Goal: Transaction & Acquisition: Purchase product/service

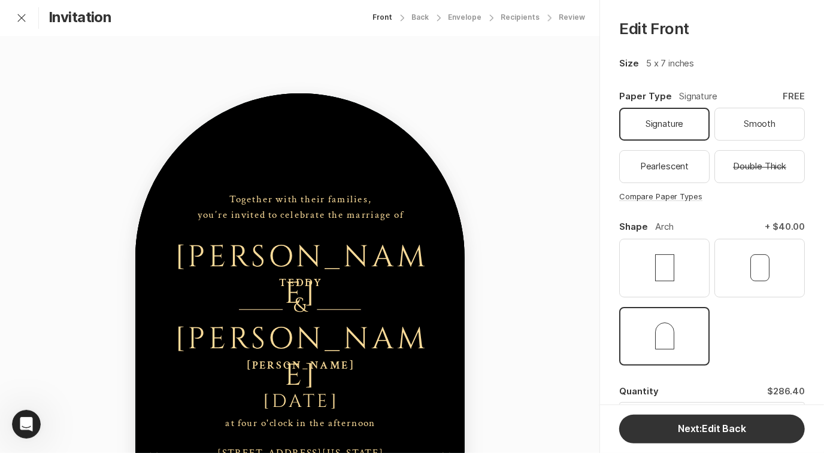
click at [390, 19] on div "Front" at bounding box center [382, 17] width 20 height 8
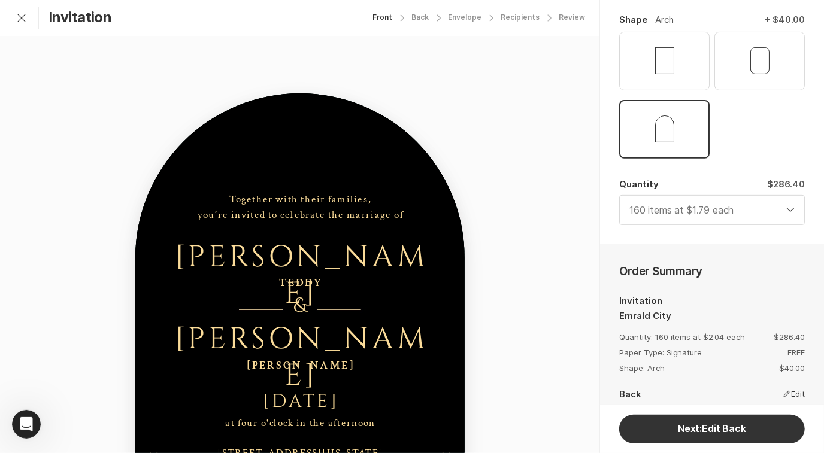
scroll to position [218, 0]
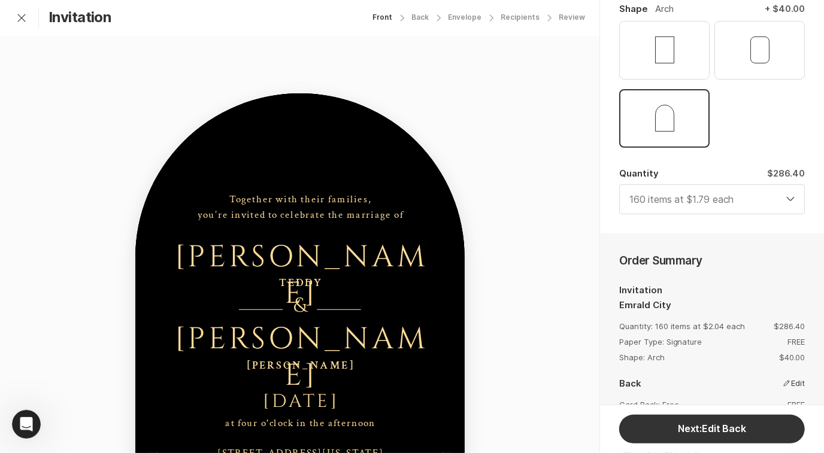
click at [763, 202] on select "4 items at $4.49 each 10 items at $4.29 each 20 items at $3.69 each 30 items at…" at bounding box center [712, 199] width 186 height 30
select select "140"
click at [619, 184] on select "4 items at $4.49 each 10 items at $4.29 each 20 items at $3.69 each 30 items at…" at bounding box center [712, 199] width 186 height 30
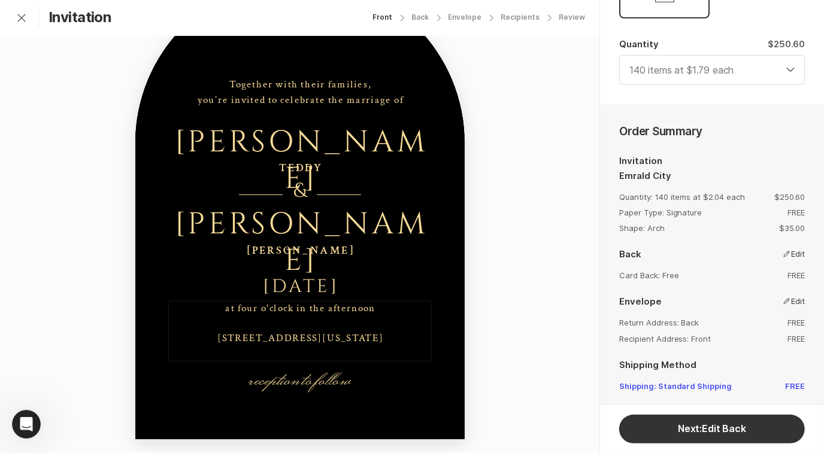
scroll to position [139, 0]
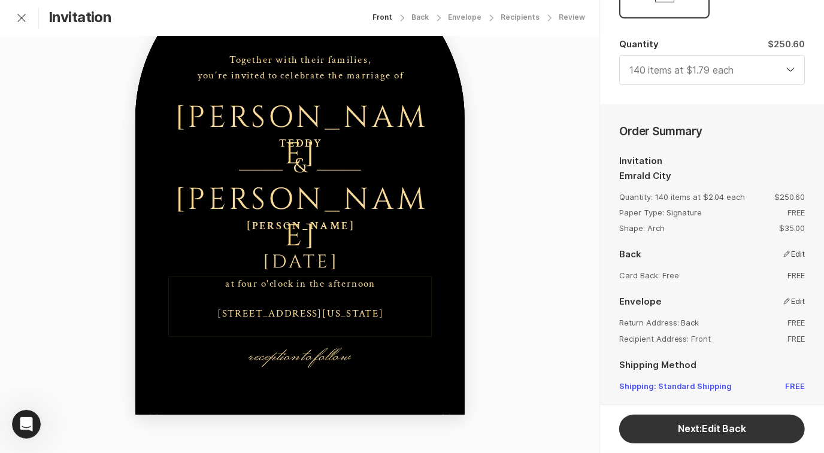
click at [284, 322] on div "at four o'clock in the afternoon [STREET_ADDRESS][US_STATE]" at bounding box center [299, 299] width 263 height 45
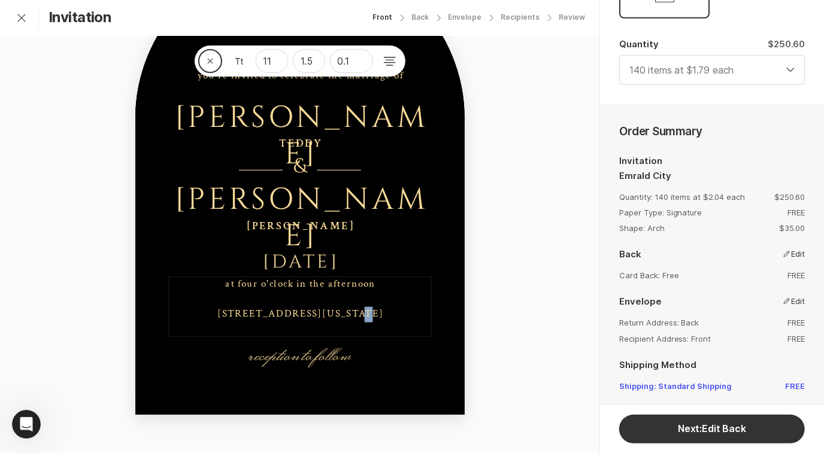
click at [284, 322] on div "at four o'clock in the afternoon [STREET_ADDRESS][US_STATE]" at bounding box center [300, 299] width 166 height 45
click at [377, 330] on div "at four o'clock in the afternoon [STREET_ADDRESS][US_STATE]" at bounding box center [299, 307] width 263 height 60
click at [545, 261] on div "Close 11 1.5 0.1 reception to follow at four o'clock in the afternoon [STREET_A…" at bounding box center [299, 174] width 599 height 557
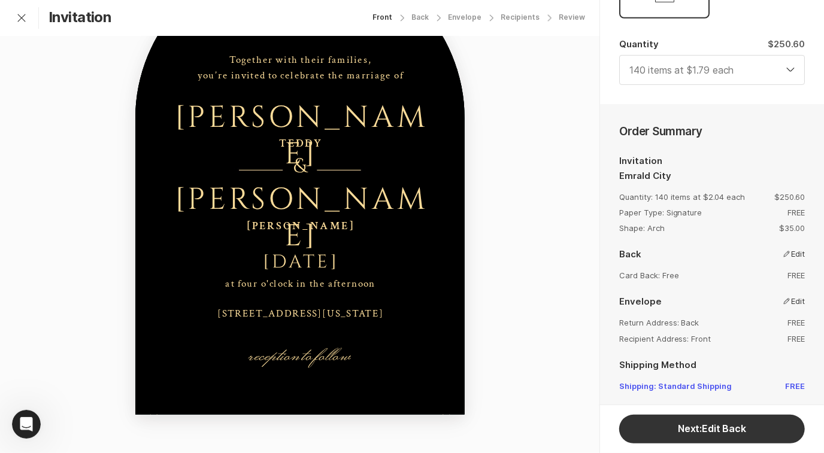
click at [429, 20] on div "Back" at bounding box center [419, 17] width 17 height 8
select select "140"
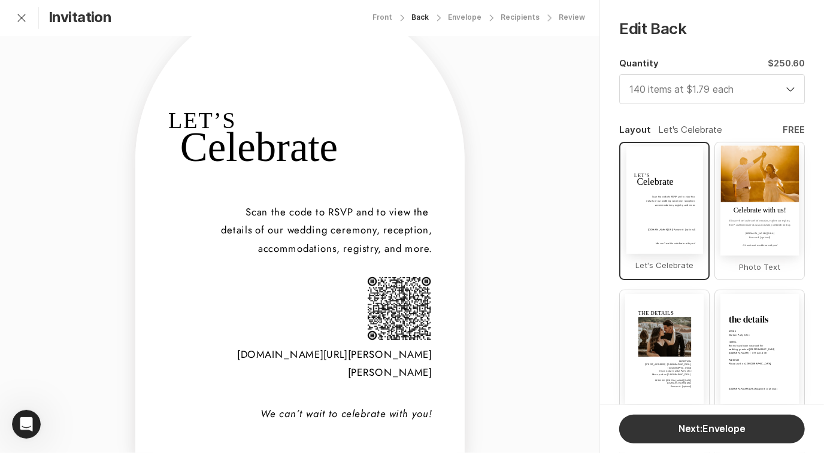
scroll to position [139, 0]
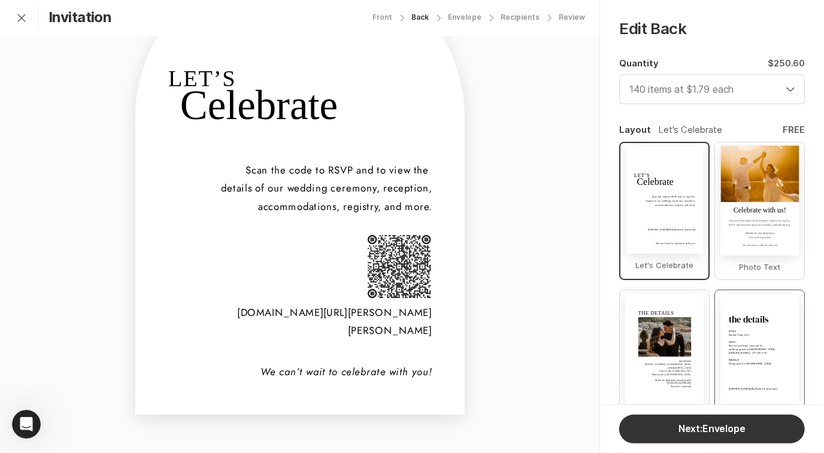
click at [757, 358] on div "[DOMAIN_NAME][URL] Password: [optional] ATTIRE Garden Party Chic HOTEL Rooms ha…" at bounding box center [759, 349] width 78 height 110
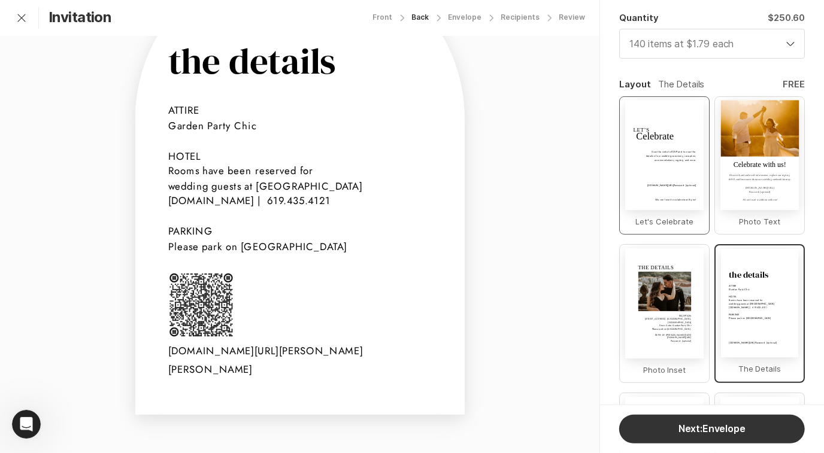
scroll to position [47, 0]
click at [672, 295] on img "button" at bounding box center [663, 291] width 53 height 40
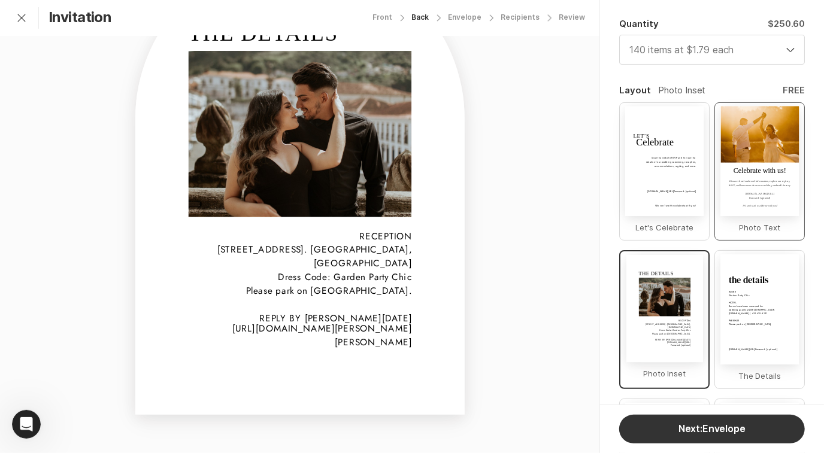
scroll to position [38, 0]
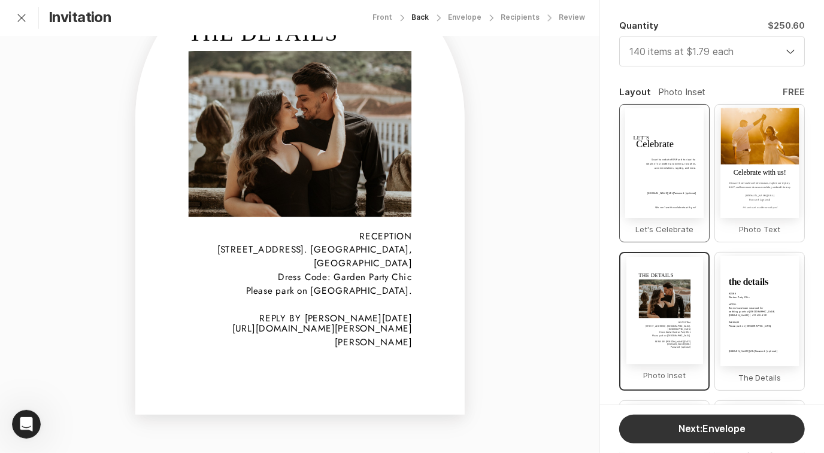
click at [676, 175] on div "[DOMAIN_NAME][URL] Password: [optional]" at bounding box center [664, 185] width 63 height 21
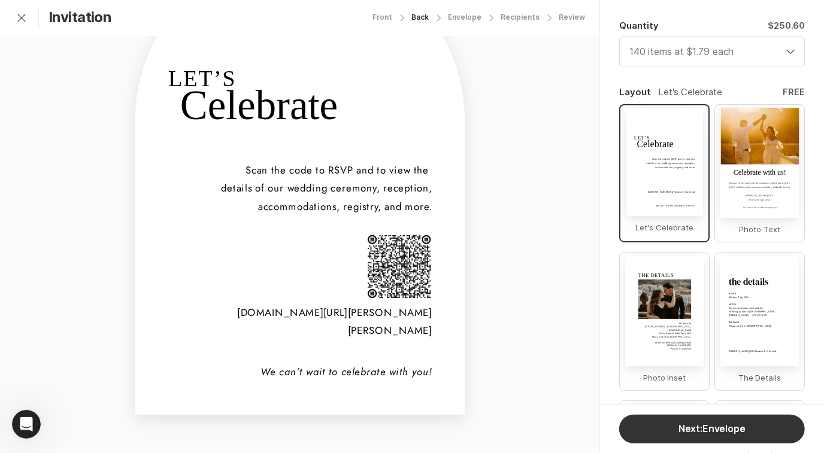
click at [367, 358] on div "[DOMAIN_NAME][URL][PERSON_NAME][PERSON_NAME] We can’t wait to celebrate with yo…" at bounding box center [299, 184] width 329 height 461
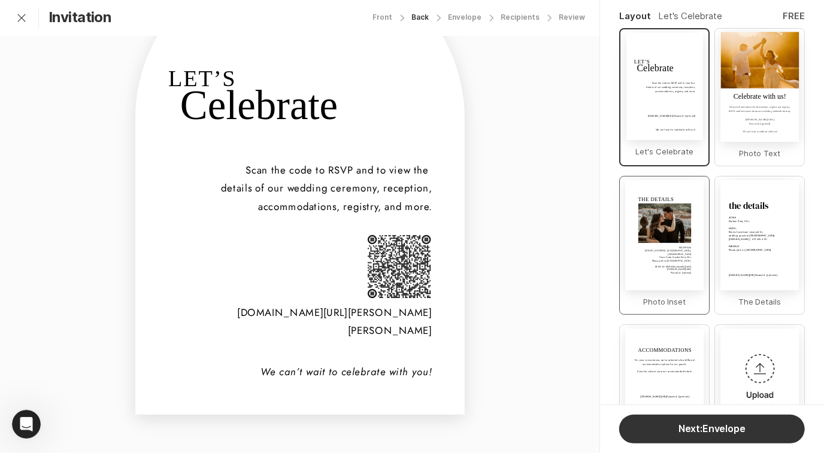
scroll to position [115, 0]
click at [739, 244] on div "[DOMAIN_NAME][URL] Password: [optional] ATTIRE Garden Party Chic HOTEL Rooms ha…" at bounding box center [759, 234] width 78 height 110
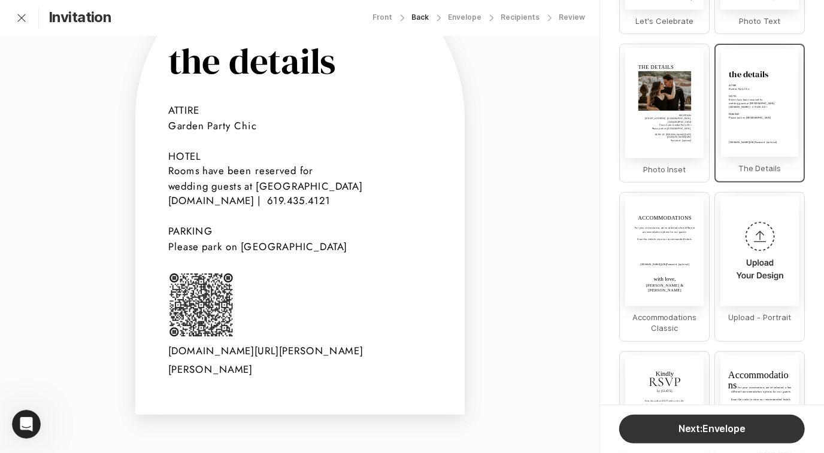
scroll to position [247, 0]
click at [663, 248] on div "button" at bounding box center [665, 253] width 16 height 16
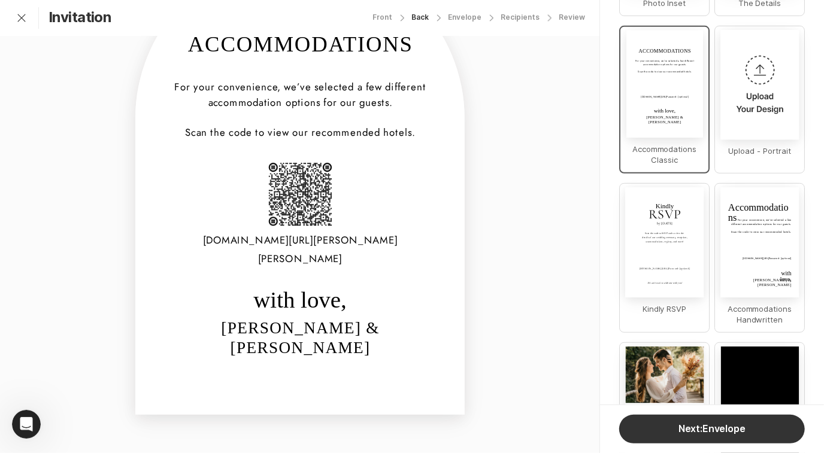
scroll to position [412, 0]
click at [662, 282] on div "[DOMAIN_NAME][URL] Password: [optional] Kindly RSVP by [DATE] Scan the code to …" at bounding box center [664, 242] width 78 height 110
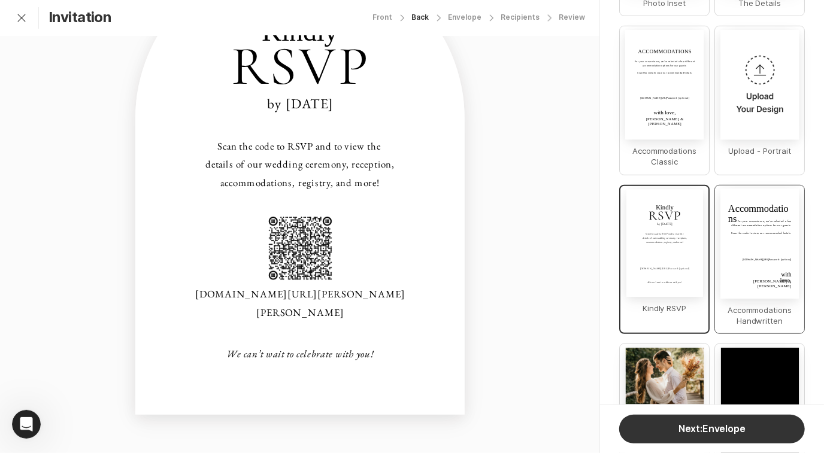
click at [760, 308] on p "Accommodations Handwritten" at bounding box center [759, 315] width 82 height 29
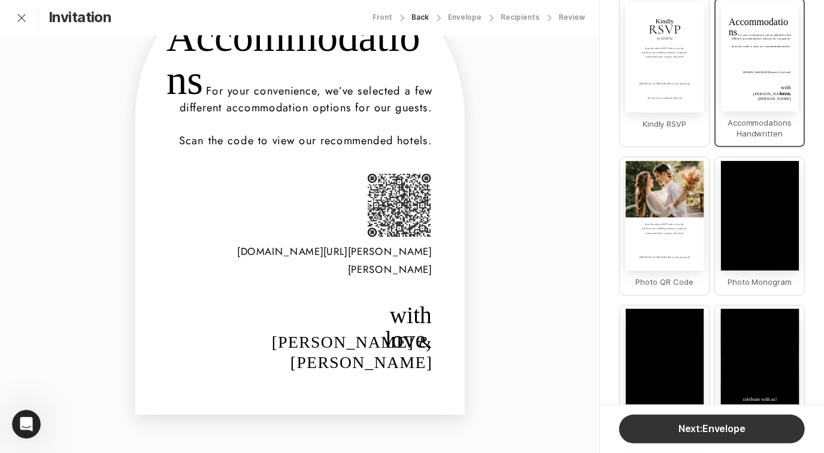
scroll to position [613, 0]
click at [678, 274] on p "Photo QR Code" at bounding box center [663, 281] width 65 height 18
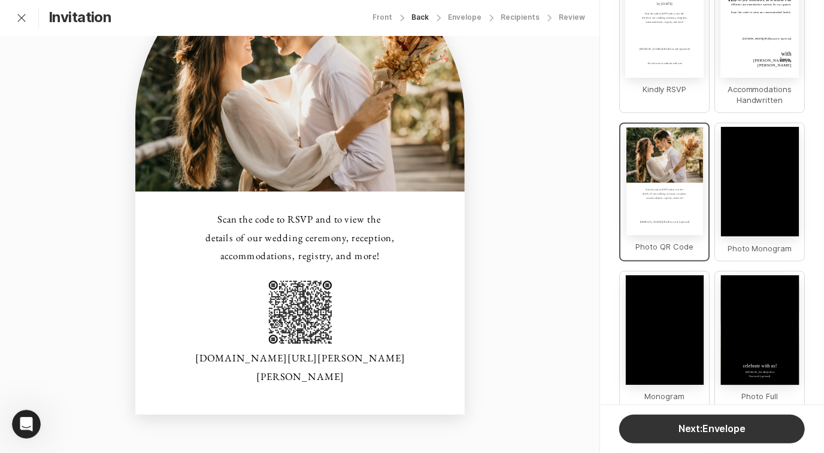
scroll to position [634, 0]
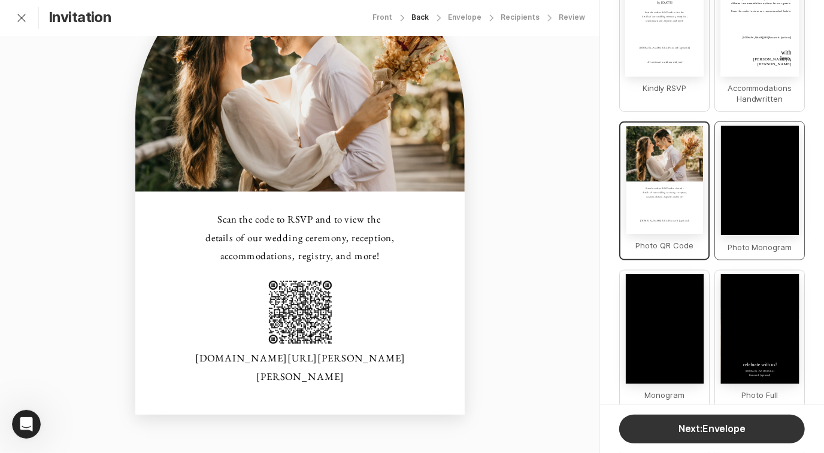
click at [747, 229] on div "button" at bounding box center [759, 181] width 78 height 110
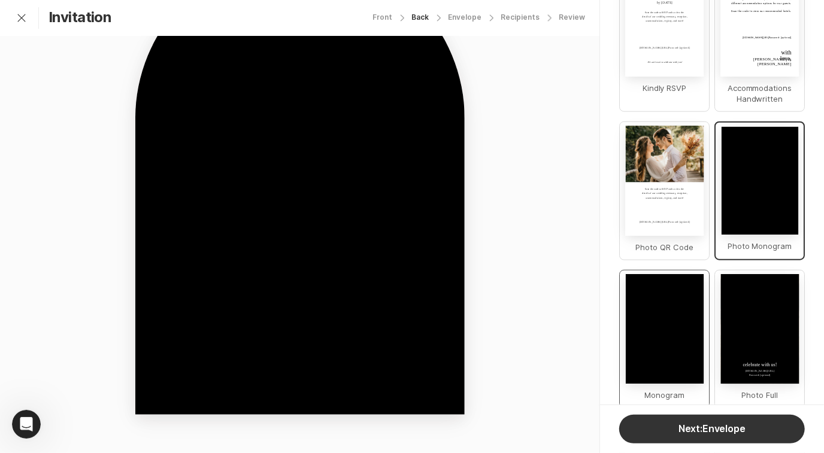
click at [687, 357] on div "button" at bounding box center [664, 329] width 78 height 110
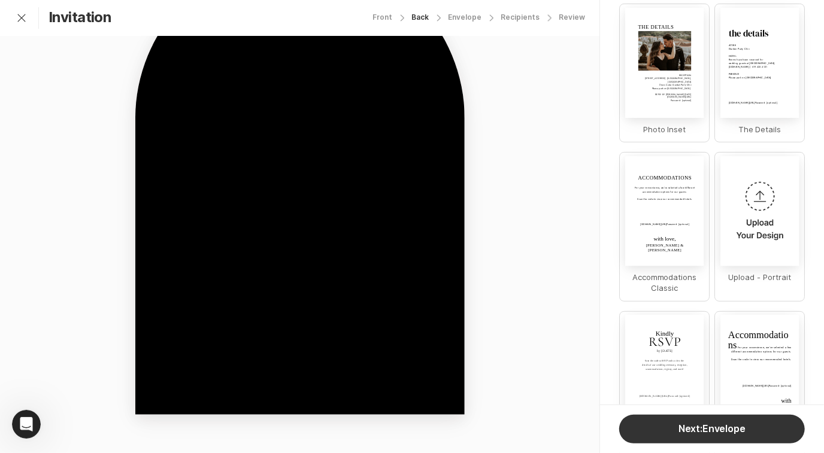
scroll to position [285, 0]
drag, startPoint x: 702, startPoint y: 245, endPoint x: 759, endPoint y: 97, distance: 159.0
click at [759, 97] on div "[DOMAIN_NAME][URL] Password: [optional]" at bounding box center [759, 94] width 63 height 21
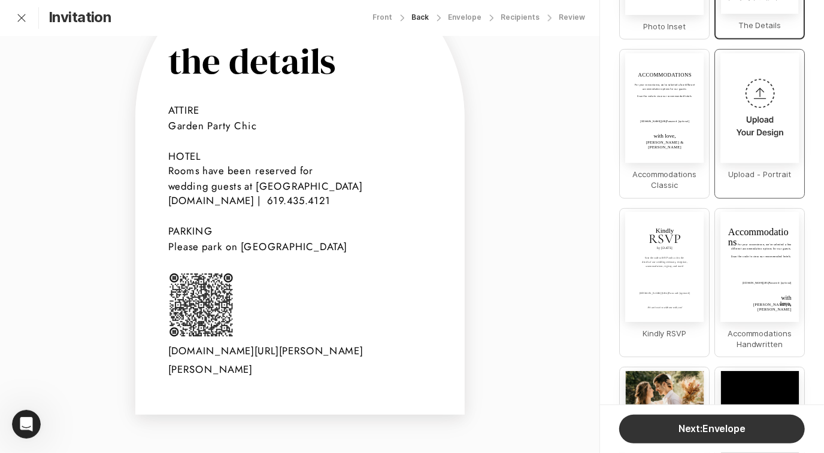
scroll to position [398, 0]
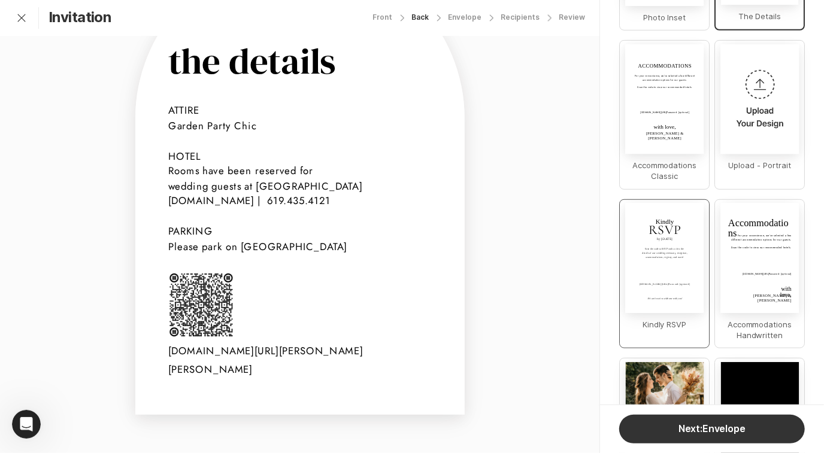
click at [675, 250] on div "[DOMAIN_NAME][URL] Password: [optional] Kindly RSVP by [DATE] Scan the code to …" at bounding box center [664, 258] width 78 height 110
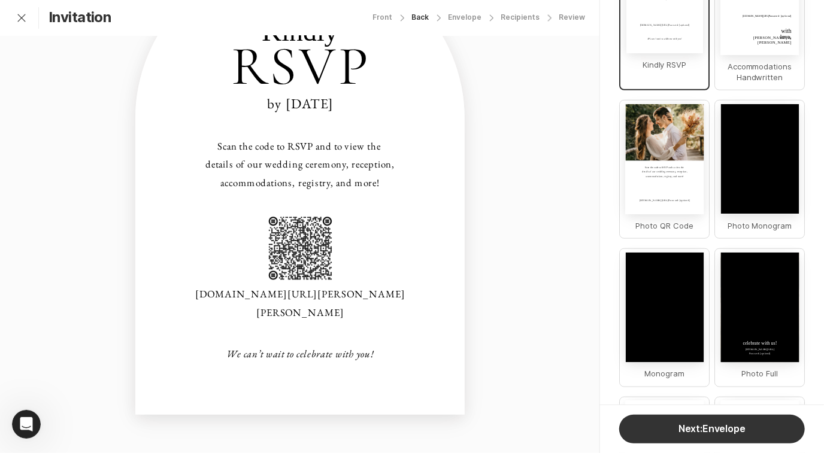
scroll to position [663, 0]
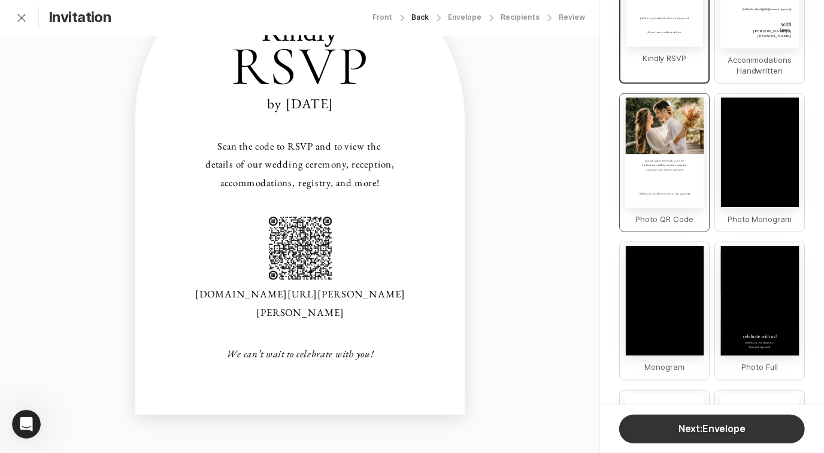
click at [672, 196] on div "[DOMAIN_NAME][URL] Password: [optional]" at bounding box center [664, 194] width 51 height 4
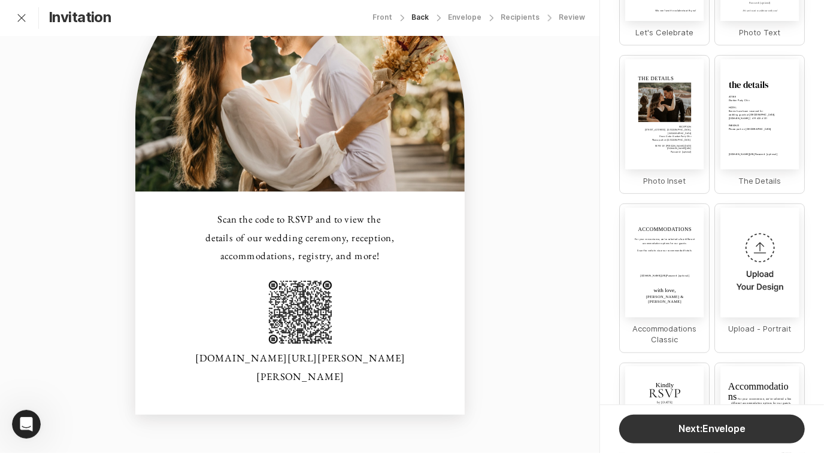
scroll to position [235, 0]
click at [654, 278] on div "[DOMAIN_NAME][URL] Password: [optional]" at bounding box center [664, 276] width 48 height 4
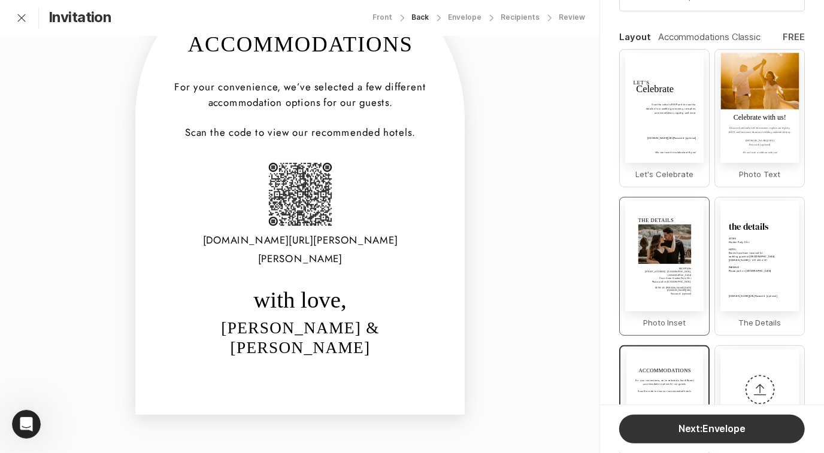
scroll to position [10, 0]
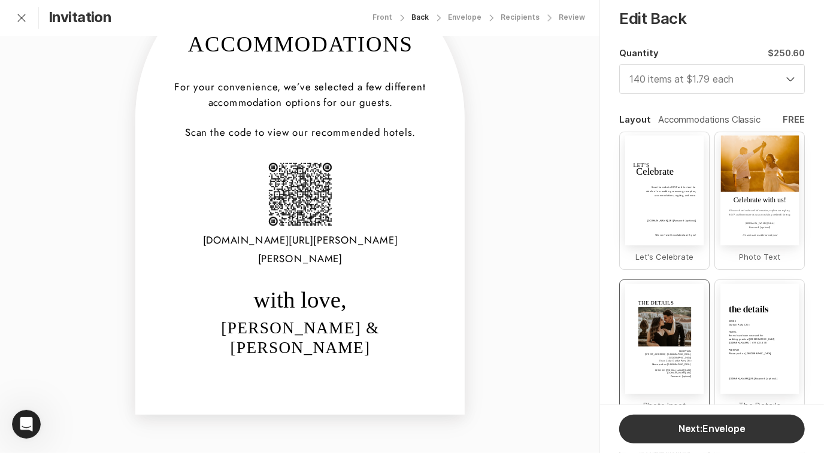
click at [652, 189] on div "[DOMAIN_NAME][URL] Password: [optional] We can’t wait to celebrate with you! Sc…" at bounding box center [664, 191] width 78 height 110
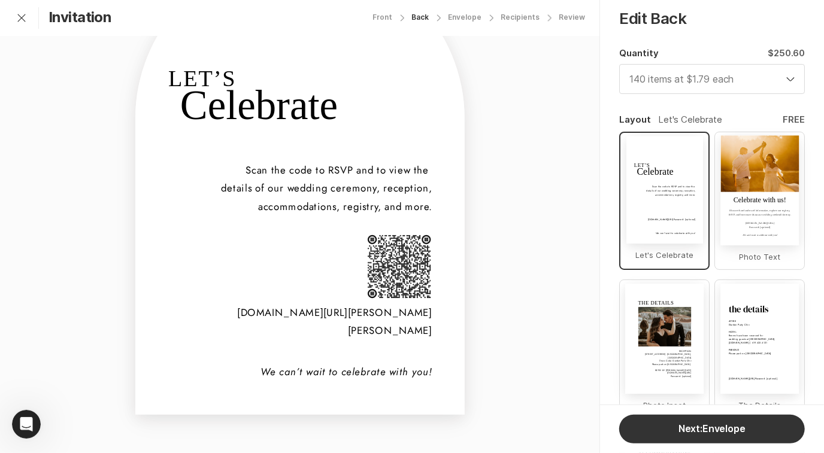
click at [372, 372] on div "We can’t wait to celebrate with you!" at bounding box center [299, 372] width 263 height 18
click at [236, 61] on icon at bounding box center [239, 61] width 8 height 7
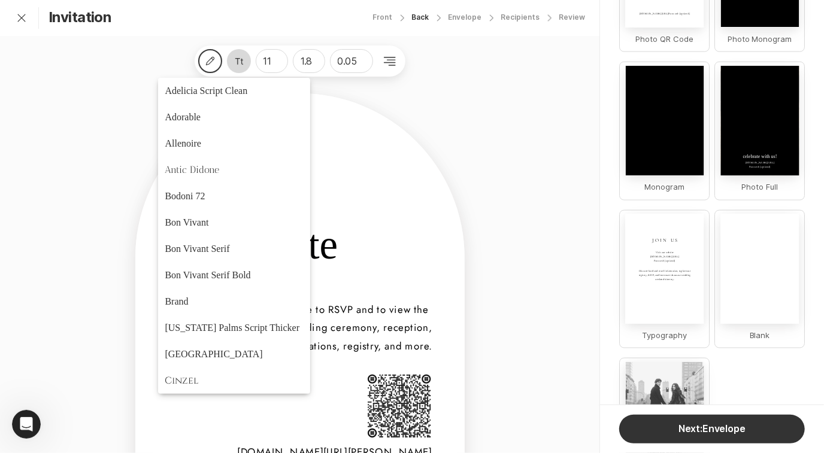
scroll to position [408, 0]
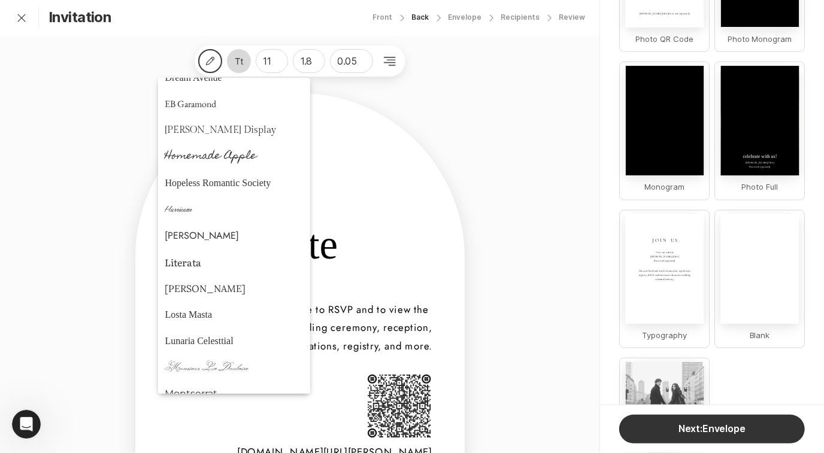
click at [517, 244] on div "Pencil Adelicia Script Clean Adorable Allenoire Antic Didone Bodoni 72 Bon Viva…" at bounding box center [299, 314] width 599 height 557
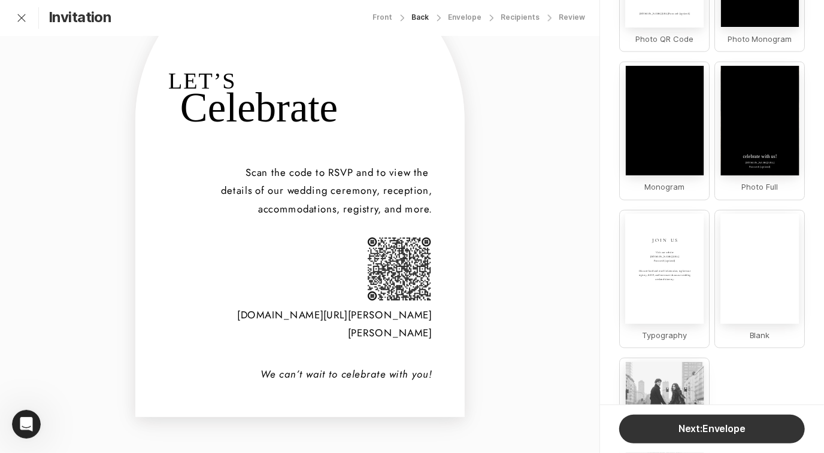
scroll to position [139, 0]
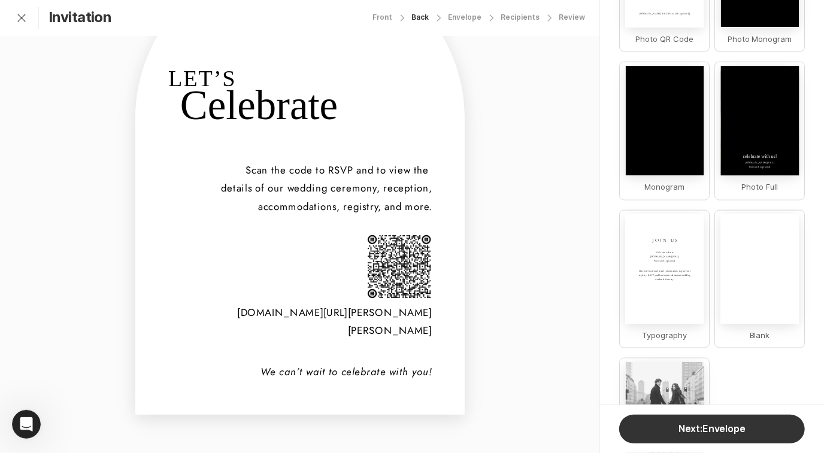
click at [355, 369] on div "We can’t wait to celebrate with you!" at bounding box center [299, 372] width 263 height 18
click at [506, 326] on div "Pencil 11 1.8 0.05 [DOMAIN_NAME][URL][PERSON_NAME][PERSON_NAME] We can’t wait t…" at bounding box center [299, 174] width 599 height 557
click at [417, 275] on img at bounding box center [399, 267] width 66 height 66
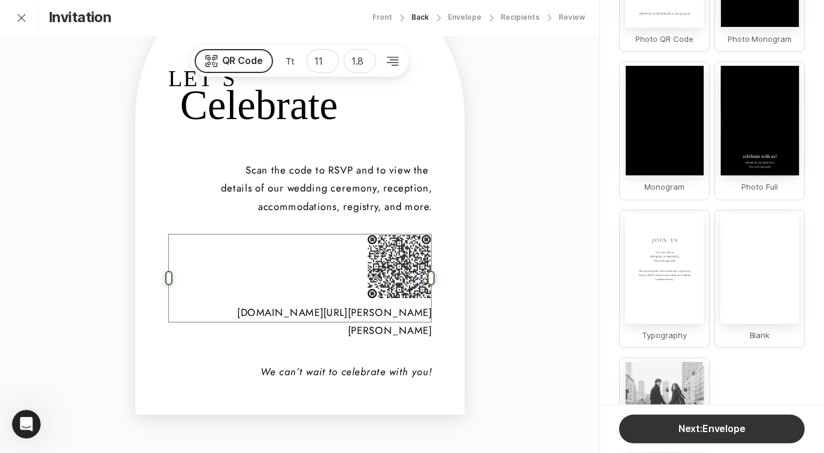
click at [402, 271] on img at bounding box center [399, 267] width 66 height 66
click at [388, 62] on icon at bounding box center [393, 61] width 24 height 24
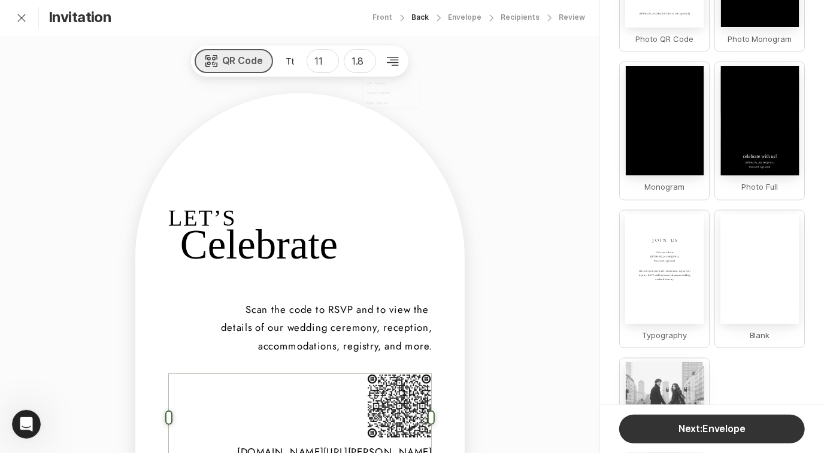
click at [243, 63] on button "QR Code" at bounding box center [234, 61] width 79 height 24
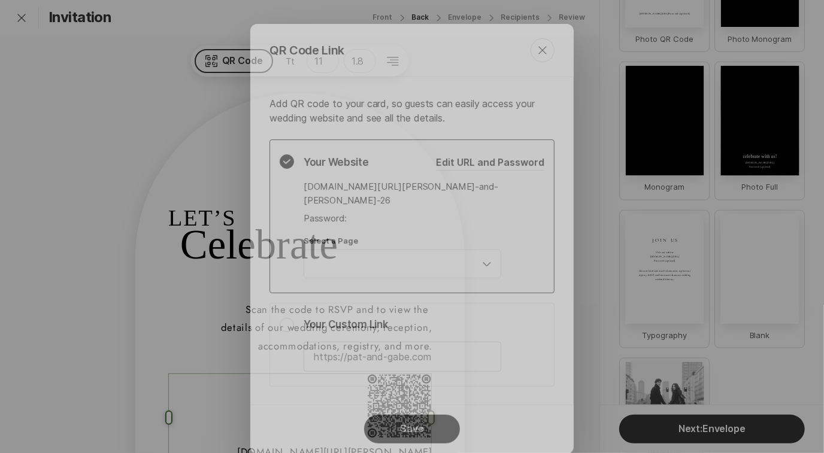
scroll to position [92, 0]
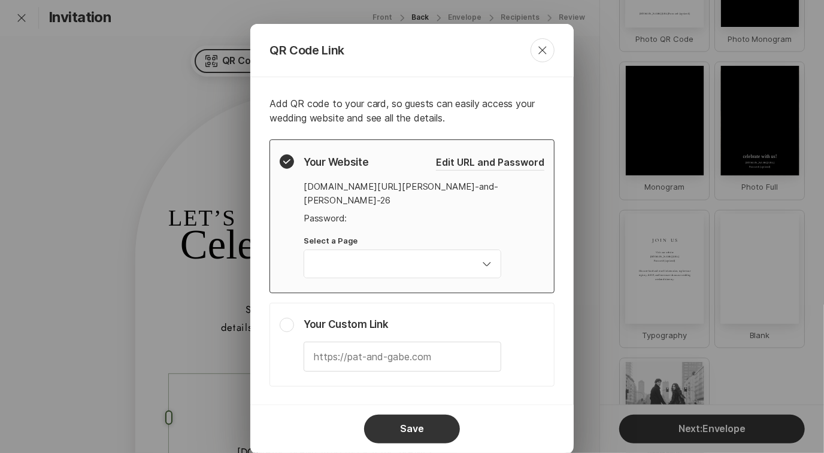
type input "Home"
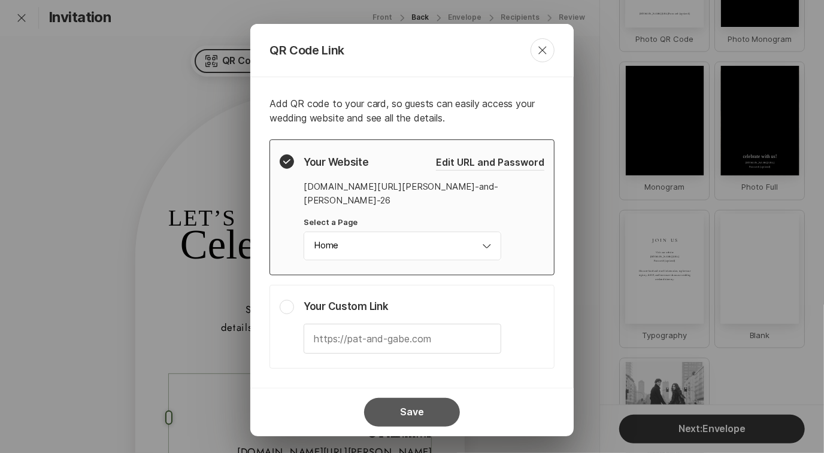
click at [417, 400] on button "Save" at bounding box center [412, 412] width 96 height 29
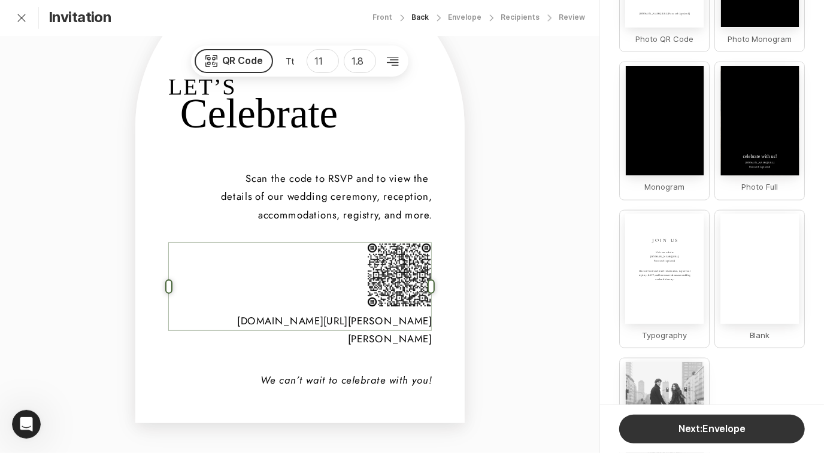
scroll to position [139, 0]
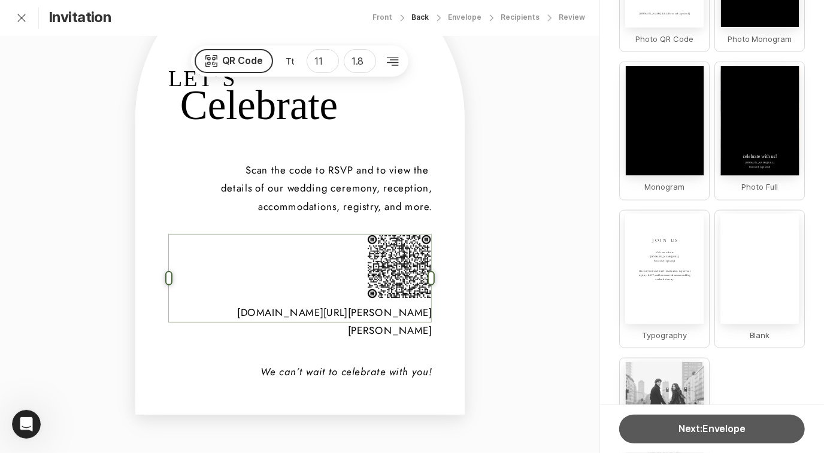
click at [690, 435] on button "Next: Envelope" at bounding box center [712, 429] width 186 height 29
select select "140"
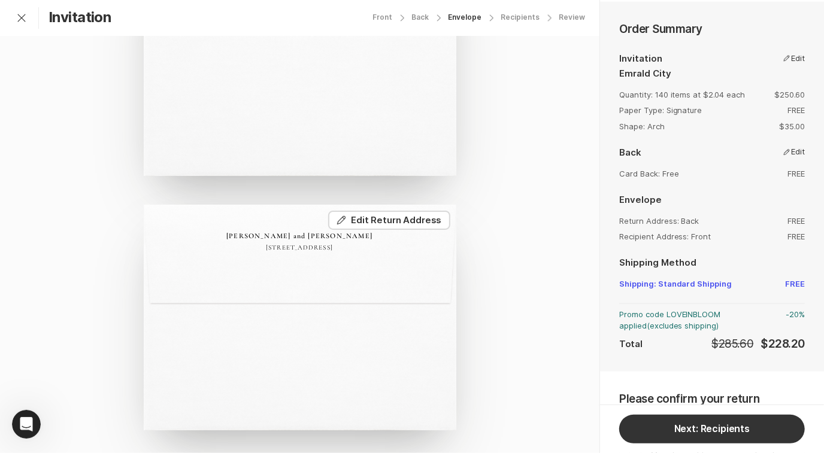
scroll to position [722, 0]
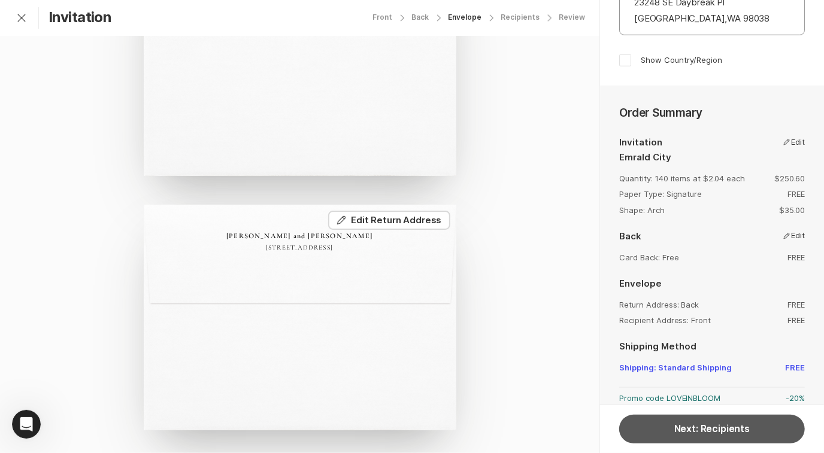
click at [751, 435] on button "Next: Recipients" at bounding box center [712, 429] width 186 height 29
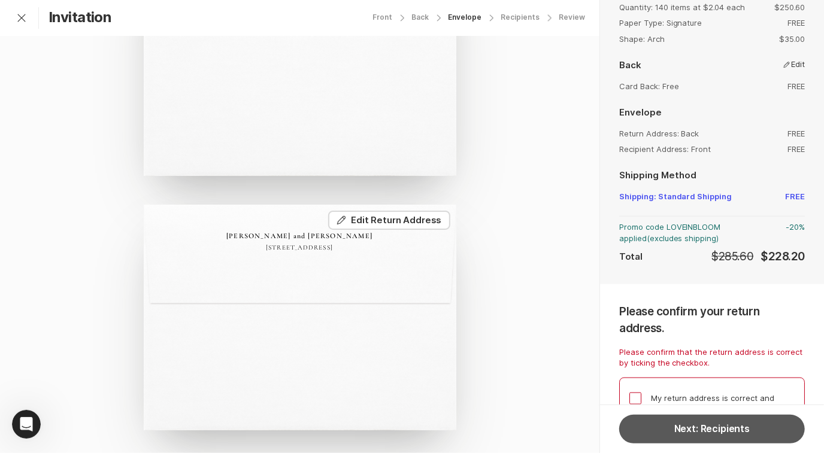
scroll to position [830, 0]
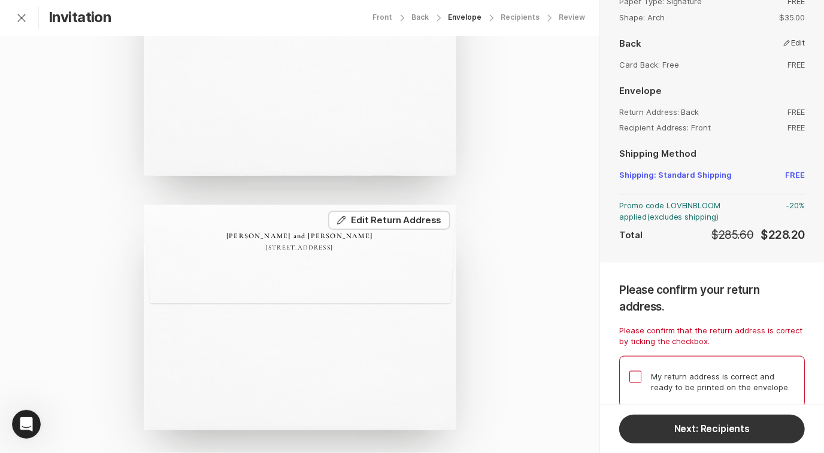
click at [640, 371] on span at bounding box center [635, 377] width 12 height 12
click at [629, 370] on input "My return address is correct and ready to be printed on the envelope" at bounding box center [628, 370] width 1 height 1
checkbox input "true"
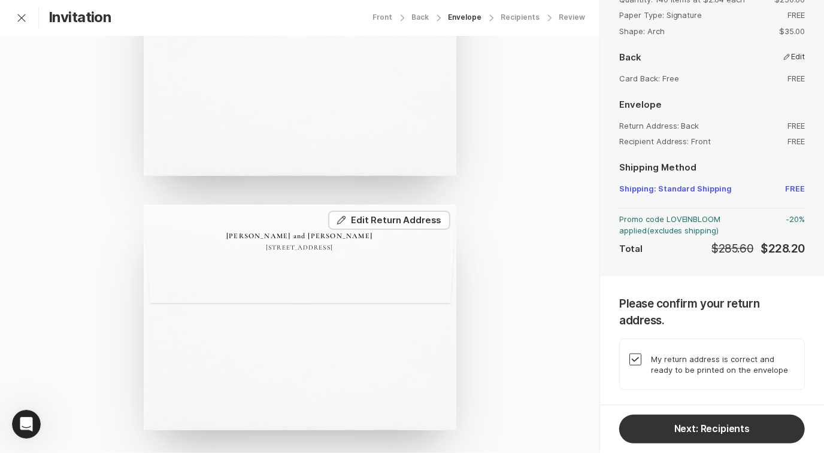
scroll to position [798, 0]
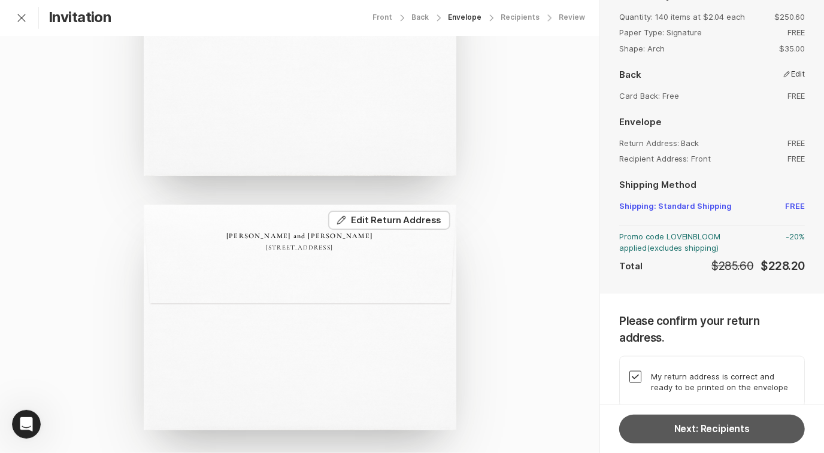
click at [743, 429] on button "Next: Recipients" at bounding box center [712, 429] width 186 height 29
select select "140"
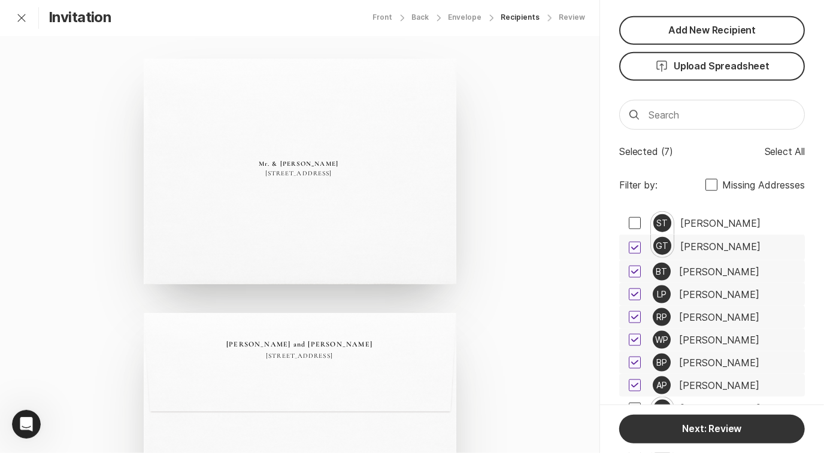
scroll to position [843, 0]
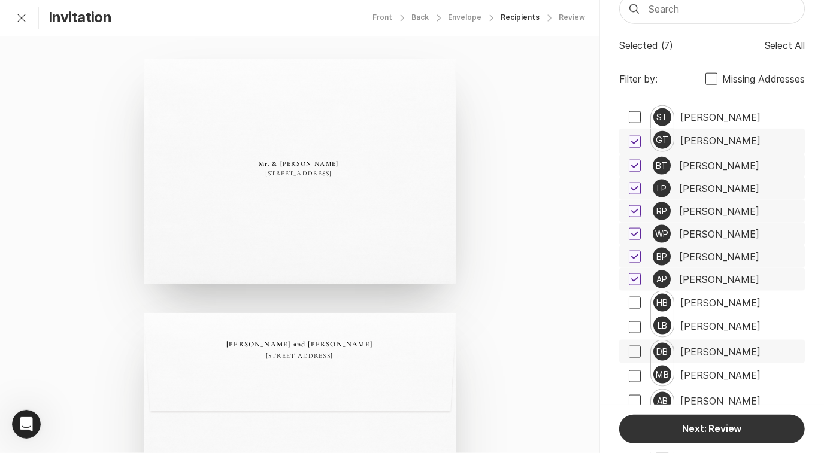
click at [635, 298] on span at bounding box center [634, 303] width 12 height 12
click at [628, 302] on input "checkbox" at bounding box center [628, 302] width 1 height 1
checkbox input "true"
click at [635, 347] on span at bounding box center [634, 352] width 12 height 12
click at [628, 351] on input "checkbox" at bounding box center [628, 351] width 1 height 1
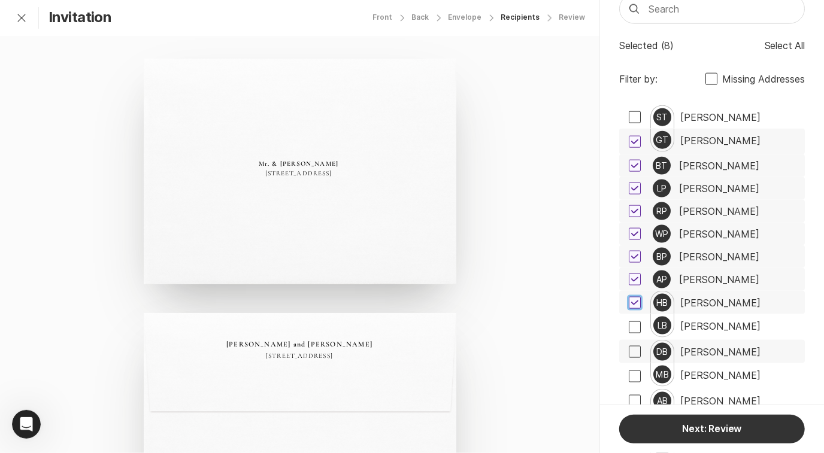
checkbox input "true"
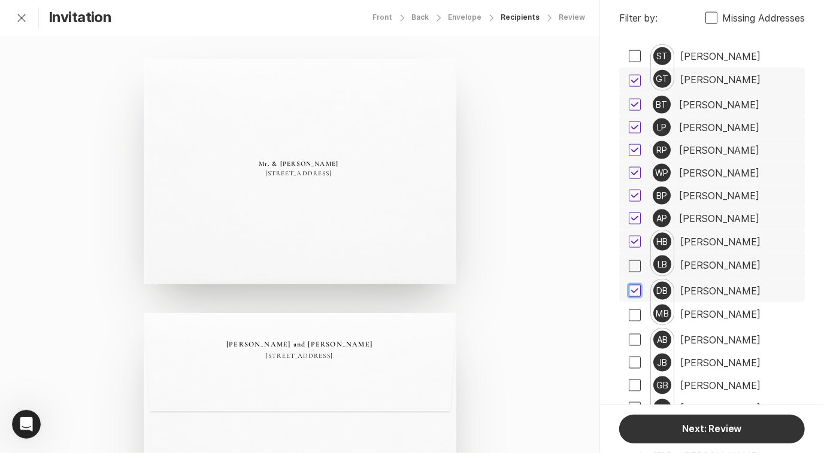
scroll to position [912, 0]
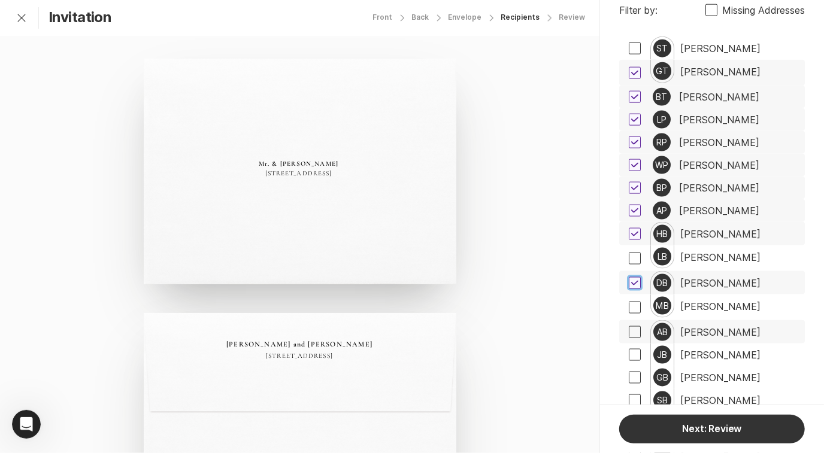
click at [634, 326] on span at bounding box center [634, 332] width 12 height 12
click at [628, 332] on input "checkbox" at bounding box center [628, 332] width 1 height 1
checkbox input "true"
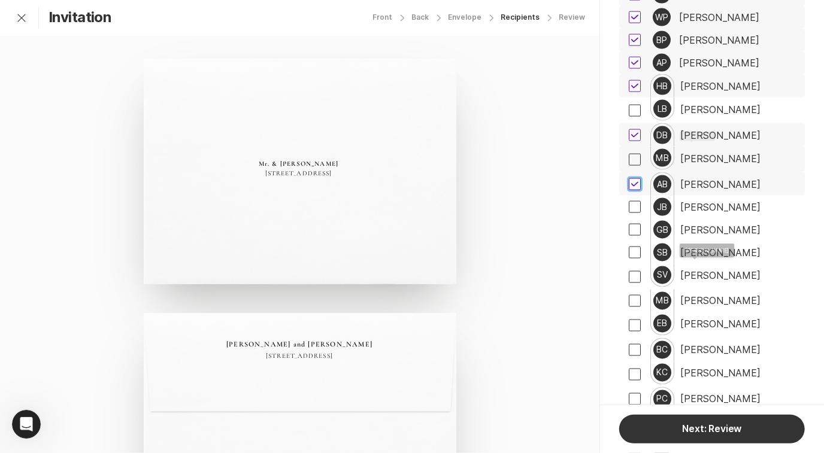
scroll to position [1076, 0]
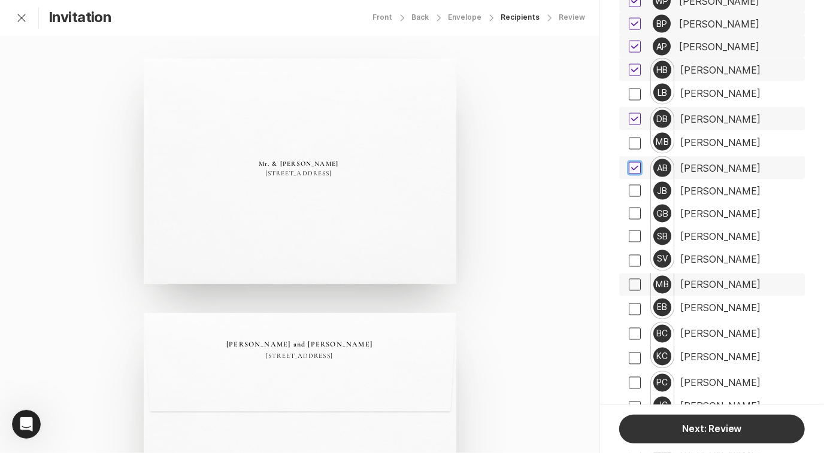
click at [633, 279] on span at bounding box center [634, 285] width 12 height 12
click at [628, 285] on input "checkbox" at bounding box center [628, 285] width 1 height 1
checkbox input "true"
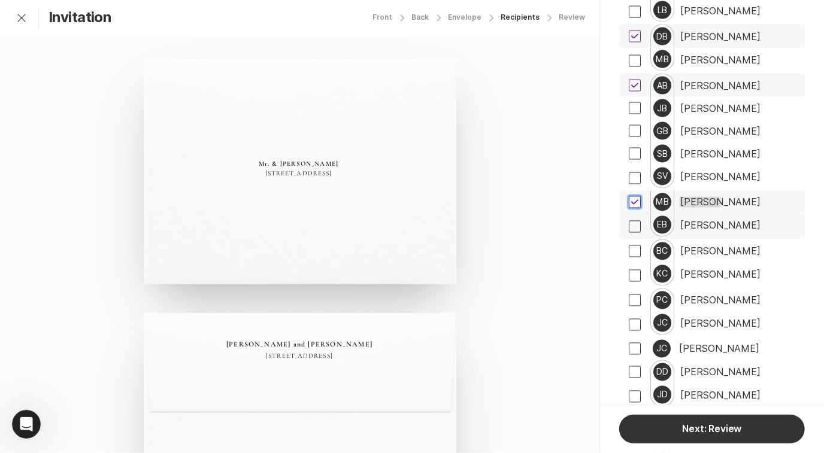
scroll to position [1162, 0]
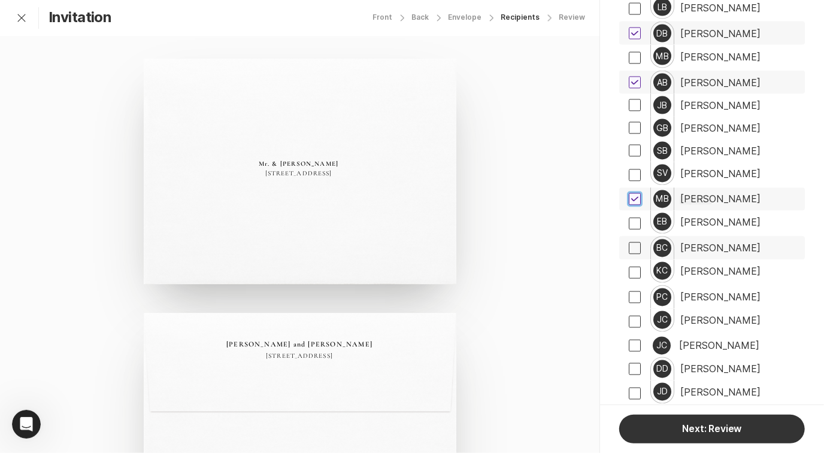
click at [636, 242] on span at bounding box center [634, 248] width 12 height 12
click at [628, 248] on input "checkbox" at bounding box center [628, 248] width 1 height 1
checkbox input "true"
click at [636, 291] on span at bounding box center [634, 297] width 12 height 12
click at [628, 297] on input "checkbox" at bounding box center [628, 297] width 1 height 1
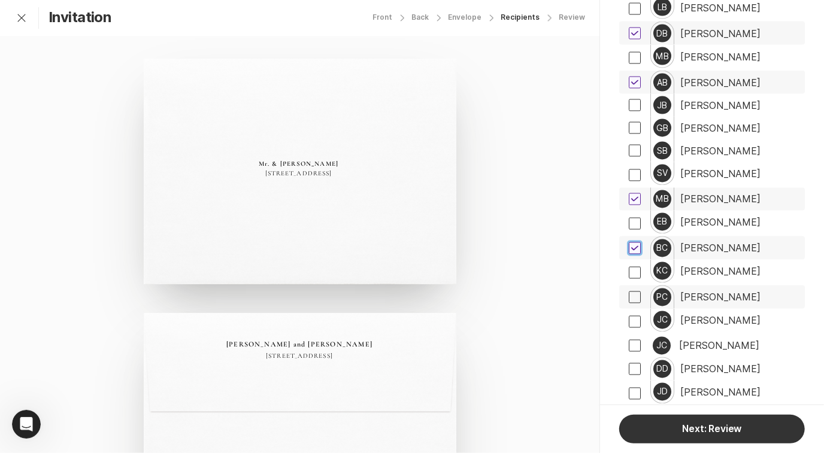
checkbox input "true"
click at [633, 342] on span at bounding box center [634, 346] width 12 height 12
click at [628, 346] on input "checkbox" at bounding box center [628, 346] width 1 height 1
checkbox input "true"
click at [632, 363] on span at bounding box center [634, 369] width 12 height 12
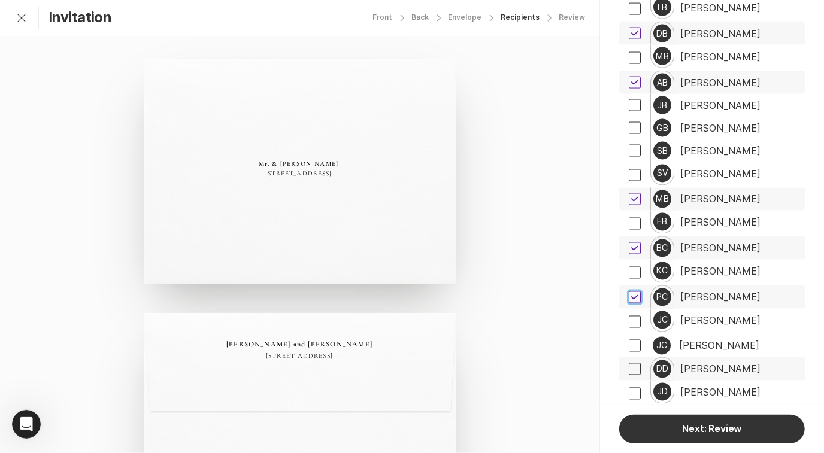
click at [628, 369] on input "checkbox" at bounding box center [628, 369] width 1 height 1
checkbox input "true"
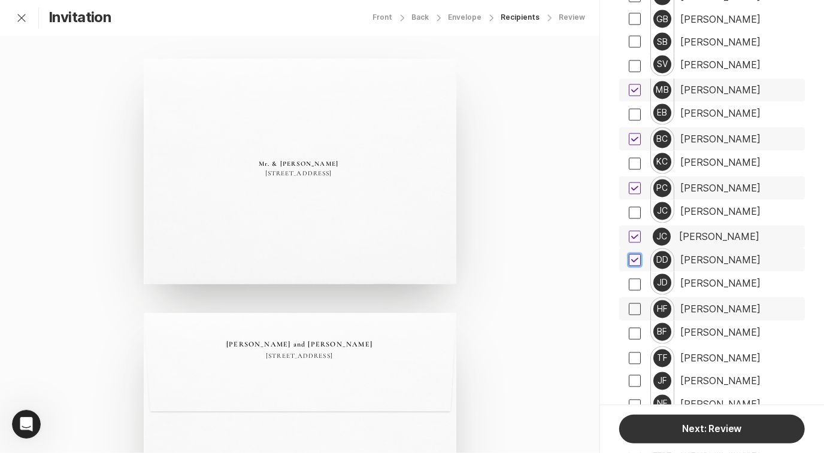
click at [638, 303] on span at bounding box center [634, 309] width 12 height 12
click at [628, 309] on input "checkbox" at bounding box center [628, 309] width 1 height 1
checkbox input "true"
click at [636, 353] on span at bounding box center [634, 359] width 12 height 12
click at [628, 358] on input "checkbox" at bounding box center [628, 358] width 1 height 1
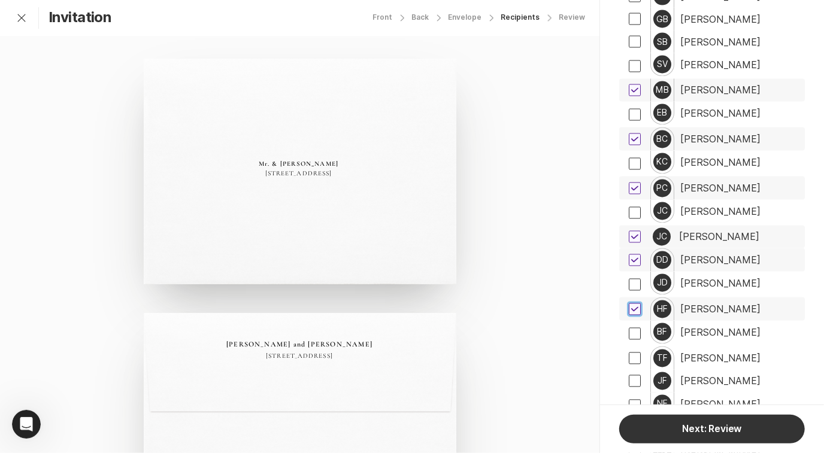
checkbox input "true"
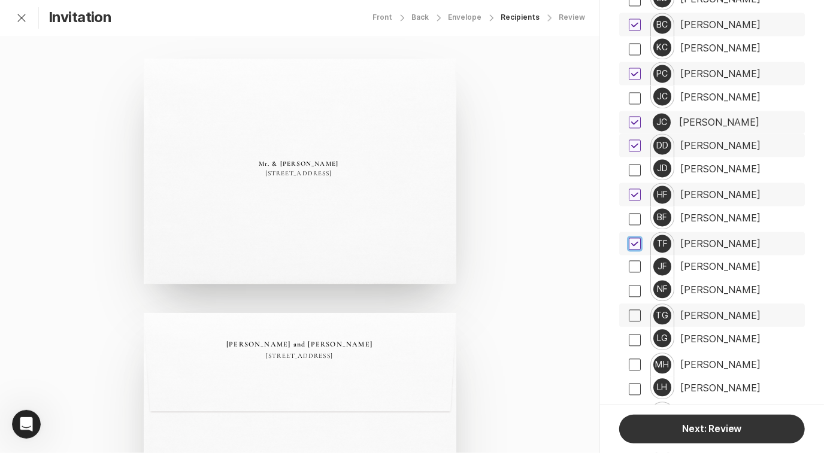
click at [634, 309] on span at bounding box center [634, 315] width 12 height 12
click at [628, 315] on input "checkbox" at bounding box center [628, 315] width 1 height 1
checkbox input "true"
click at [638, 359] on span at bounding box center [634, 365] width 12 height 12
click at [628, 364] on input "checkbox" at bounding box center [628, 364] width 1 height 1
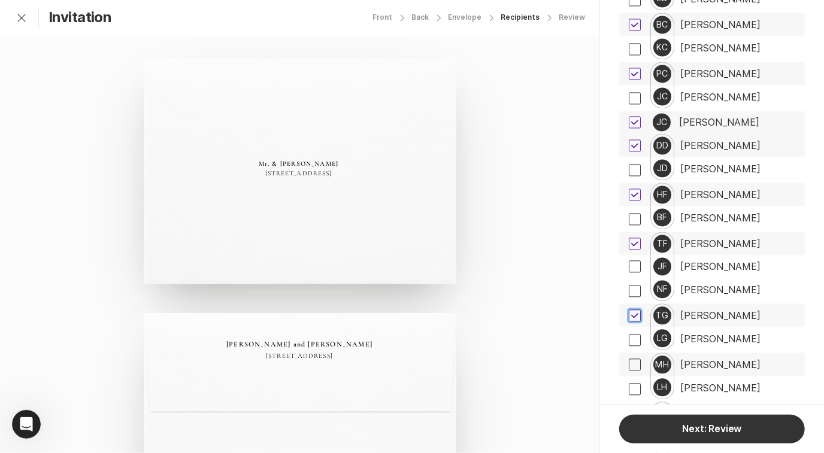
checkbox input "true"
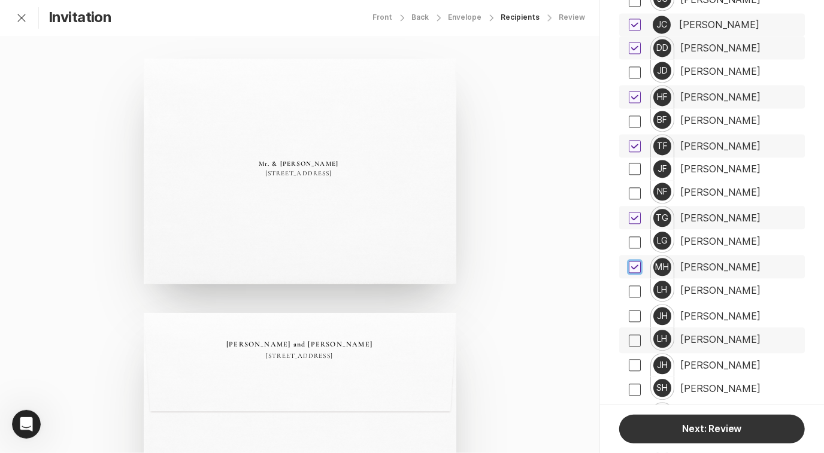
click at [634, 310] on span at bounding box center [634, 316] width 12 height 12
click at [628, 315] on input "checkbox" at bounding box center [628, 315] width 1 height 1
checkbox input "true"
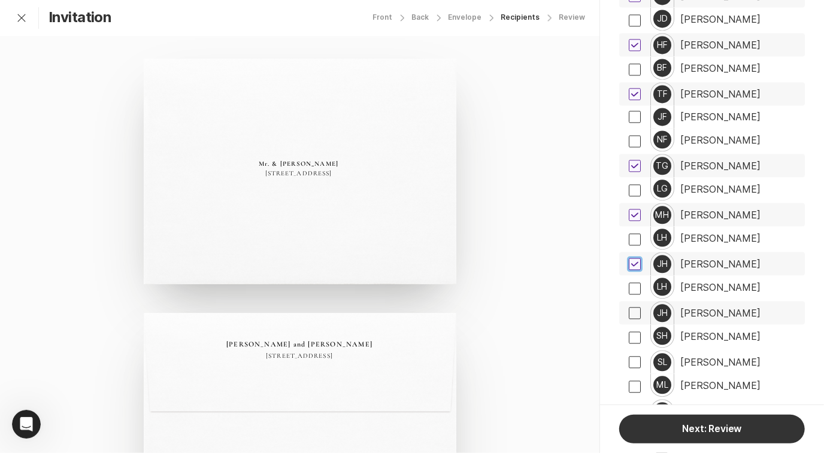
scroll to position [1536, 0]
click at [633, 306] on span at bounding box center [634, 312] width 12 height 12
click at [628, 312] on input "checkbox" at bounding box center [628, 312] width 1 height 1
checkbox input "true"
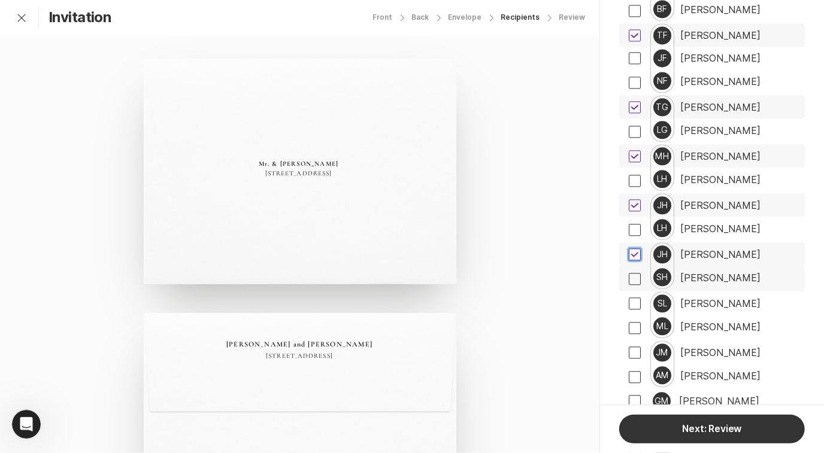
scroll to position [1600, 0]
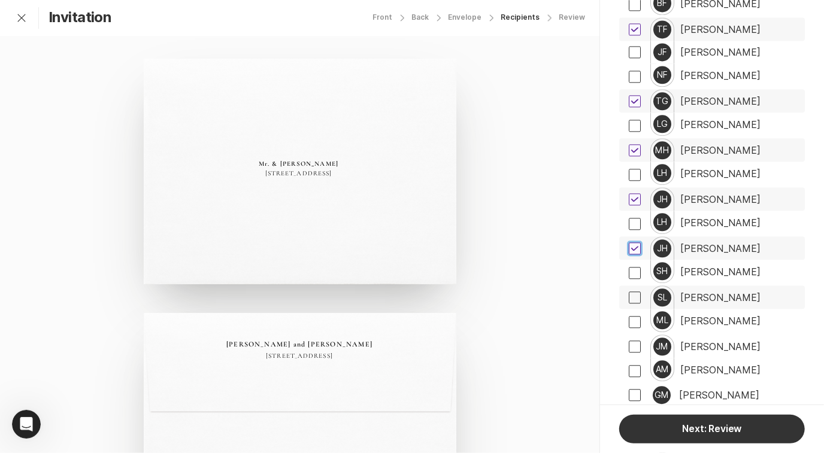
click at [636, 291] on span at bounding box center [634, 297] width 12 height 12
click at [628, 297] on input "checkbox" at bounding box center [628, 297] width 1 height 1
checkbox input "true"
click at [635, 316] on span at bounding box center [634, 322] width 12 height 12
click at [628, 321] on input "checkbox" at bounding box center [628, 321] width 1 height 1
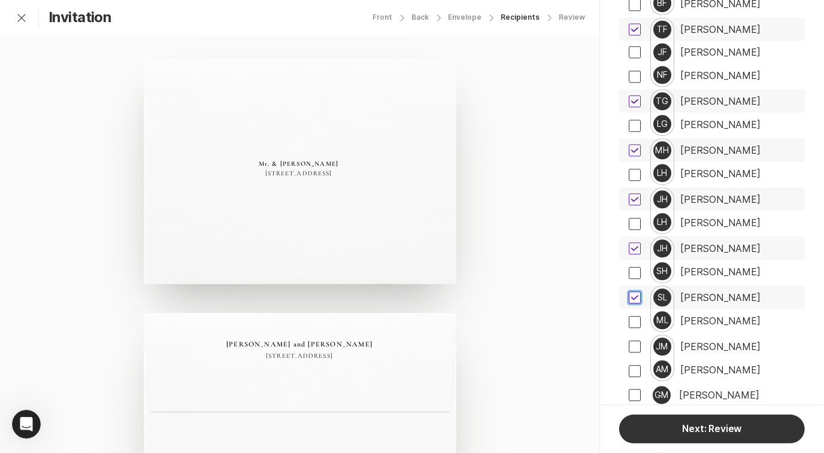
checkbox input "true"
click at [632, 295] on icon at bounding box center [634, 297] width 7 height 5
click at [628, 297] on input "checkbox" at bounding box center [628, 297] width 1 height 1
checkbox input "false"
click at [637, 365] on span at bounding box center [634, 371] width 12 height 12
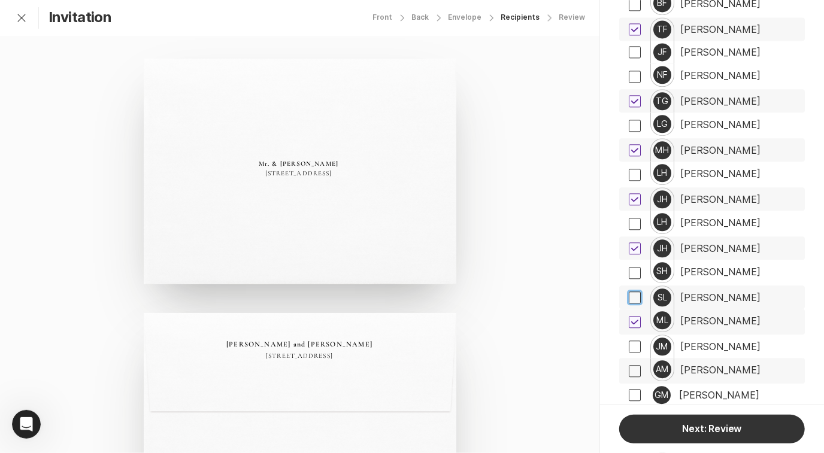
click at [628, 370] on input "checkbox" at bounding box center [628, 370] width 1 height 1
checkbox input "true"
click at [634, 389] on span at bounding box center [634, 395] width 12 height 12
click at [628, 395] on input "checkbox" at bounding box center [628, 395] width 1 height 1
checkbox input "true"
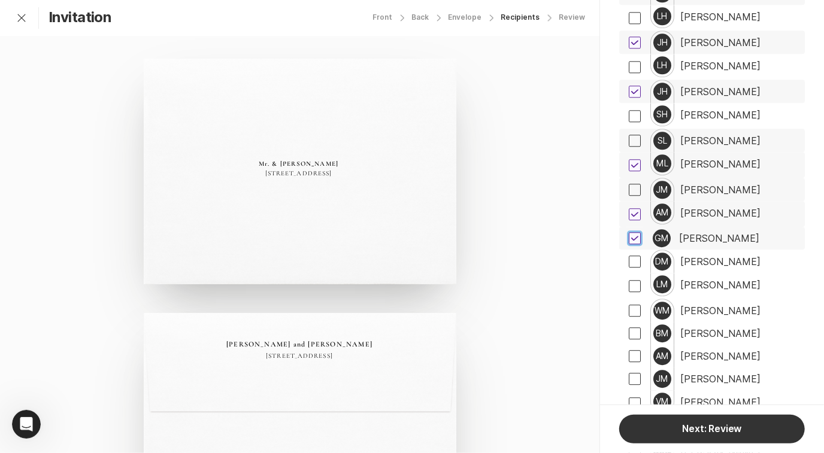
scroll to position [1761, 0]
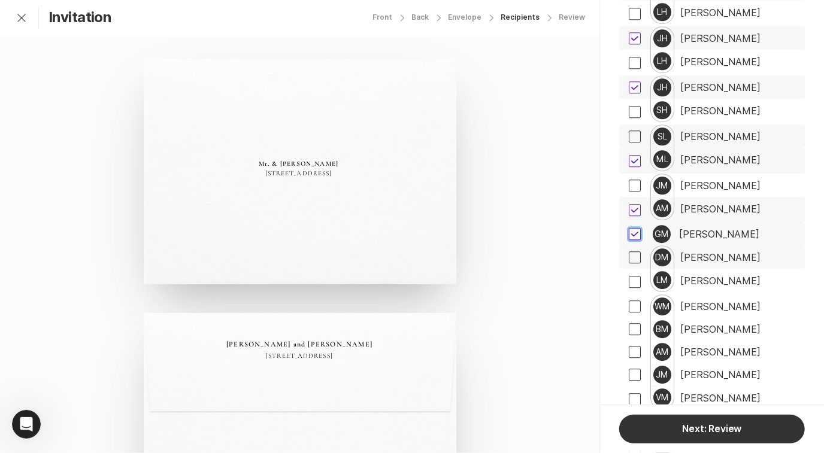
click at [636, 251] on span at bounding box center [634, 257] width 12 height 12
click at [628, 257] on input "checkbox" at bounding box center [628, 257] width 1 height 1
checkbox input "true"
click at [634, 323] on span at bounding box center [634, 329] width 12 height 12
click at [628, 329] on input "checkbox" at bounding box center [628, 329] width 1 height 1
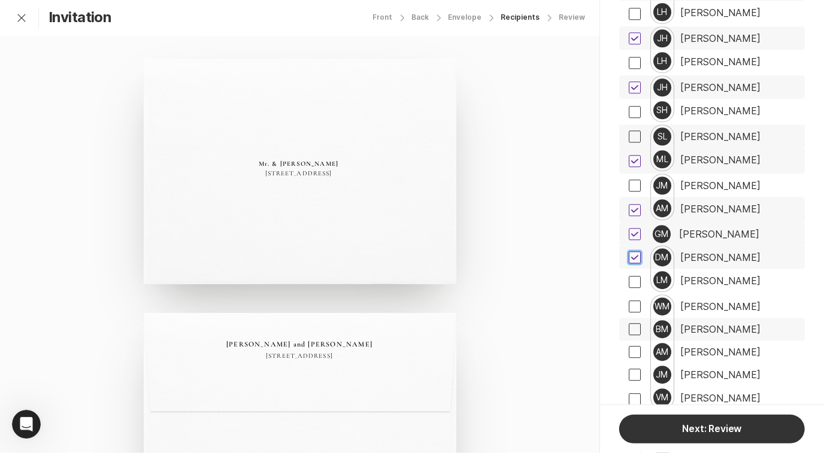
checkbox input "true"
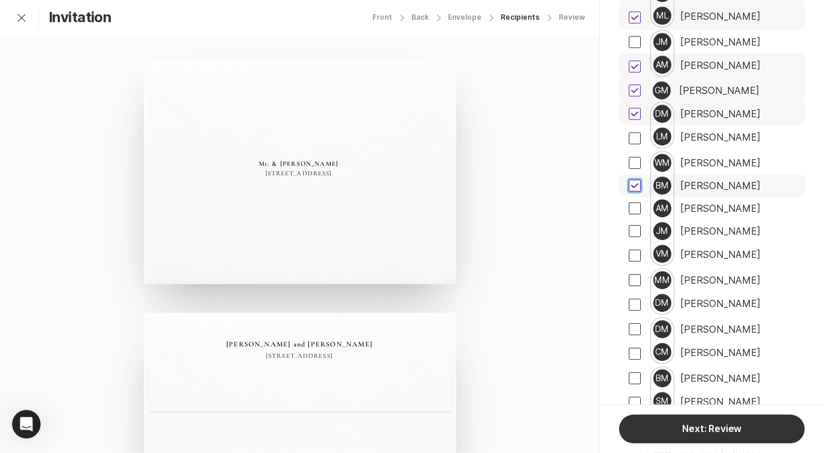
scroll to position [1905, 0]
click at [636, 298] on span at bounding box center [634, 304] width 12 height 12
click at [628, 303] on input "checkbox" at bounding box center [628, 303] width 1 height 1
checkbox input "true"
click at [633, 347] on span at bounding box center [634, 353] width 12 height 12
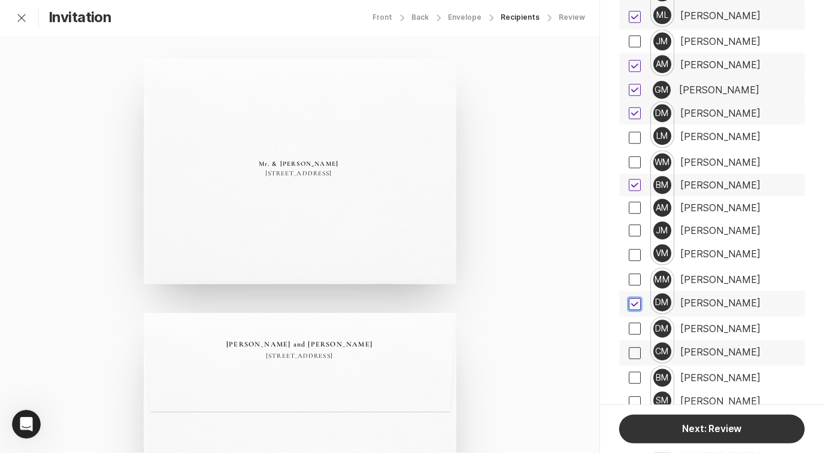
click at [628, 353] on input "checkbox" at bounding box center [628, 353] width 1 height 1
checkbox input "true"
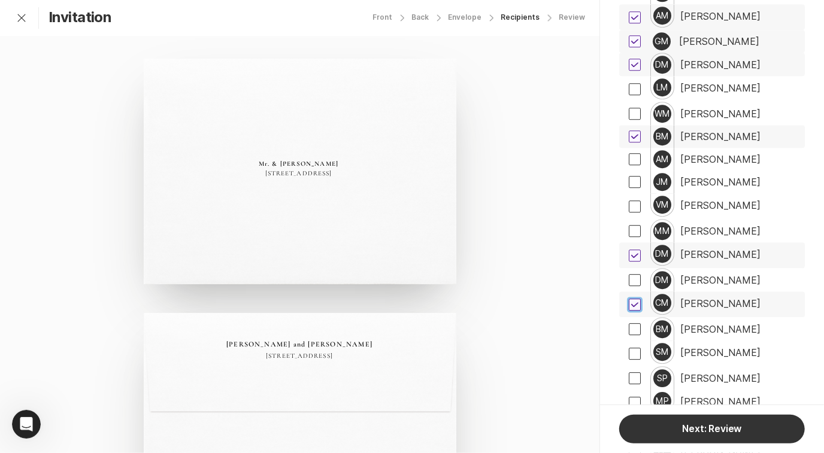
scroll to position [1982, 0]
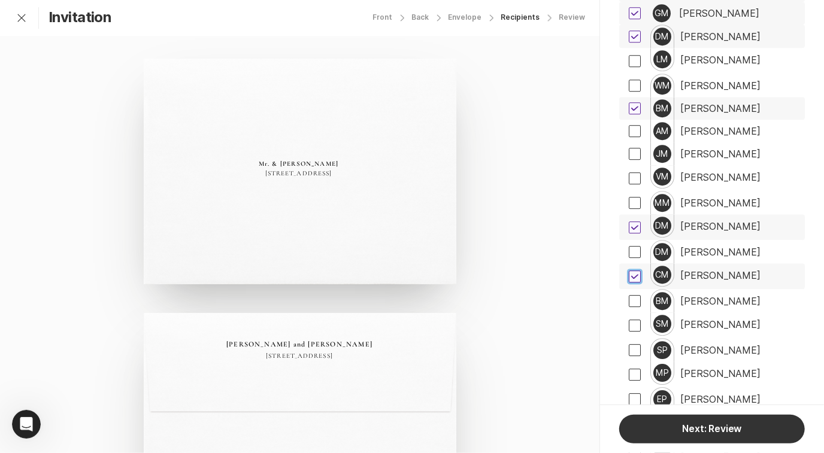
click at [638, 295] on span at bounding box center [634, 301] width 12 height 12
click at [628, 300] on input "checkbox" at bounding box center [628, 300] width 1 height 1
checkbox input "true"
click at [637, 344] on span at bounding box center [634, 350] width 12 height 12
click at [628, 350] on input "checkbox" at bounding box center [628, 350] width 1 height 1
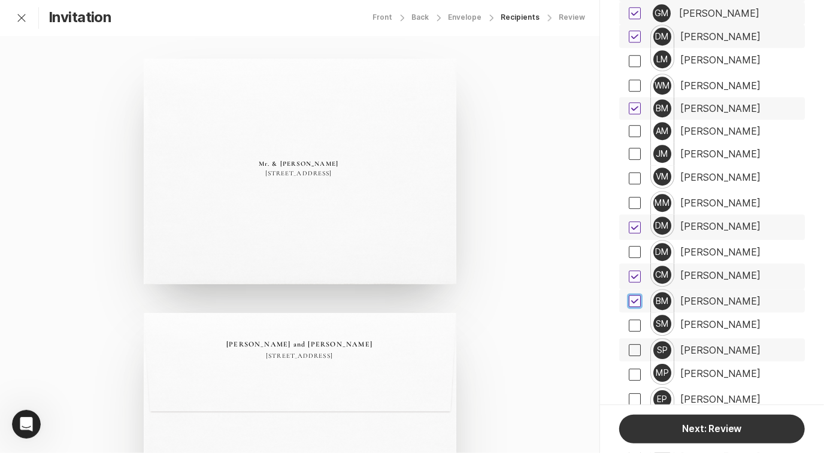
checkbox input "true"
click at [636, 393] on span at bounding box center [634, 399] width 12 height 12
click at [628, 399] on input "checkbox" at bounding box center [628, 399] width 1 height 1
checkbox input "true"
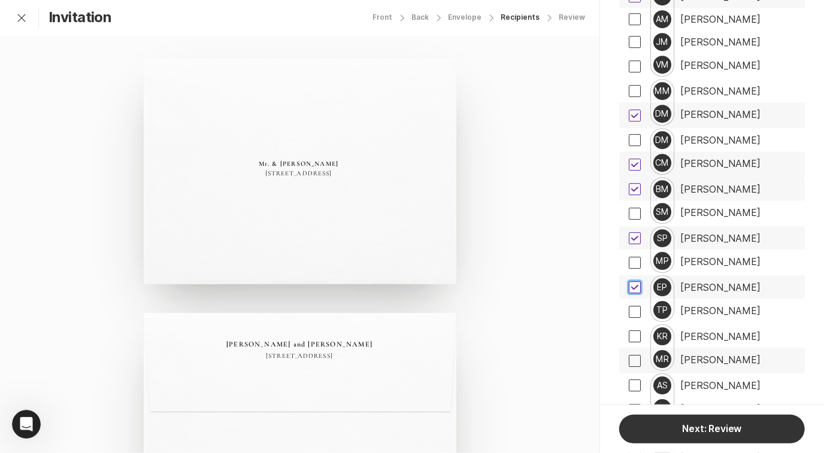
click at [633, 355] on span at bounding box center [634, 361] width 12 height 12
click at [628, 360] on input "checkbox" at bounding box center [628, 360] width 1 height 1
checkbox input "true"
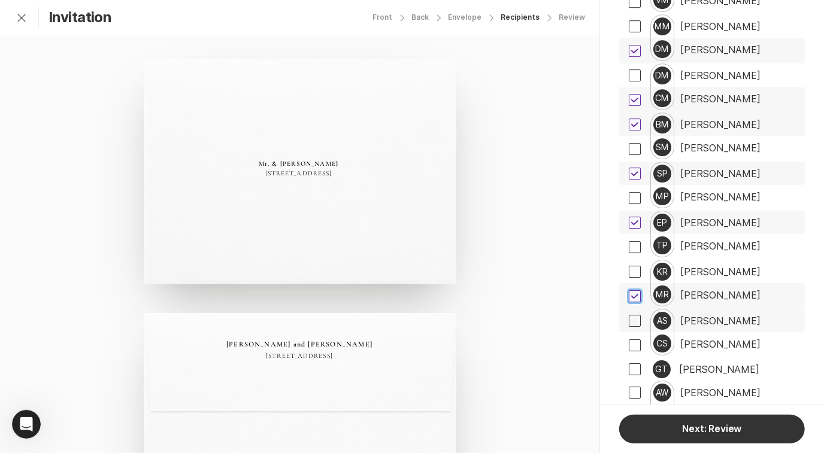
scroll to position [2159, 0]
click at [633, 338] on span at bounding box center [634, 344] width 12 height 12
click at [628, 344] on input "checkbox" at bounding box center [628, 344] width 1 height 1
checkbox input "true"
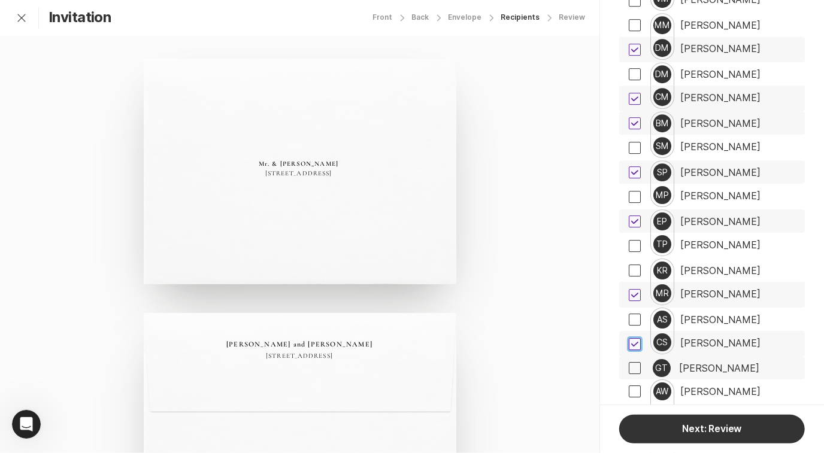
click at [634, 362] on span at bounding box center [634, 368] width 12 height 12
click at [628, 368] on input "checkbox" at bounding box center [628, 368] width 1 height 1
checkbox input "true"
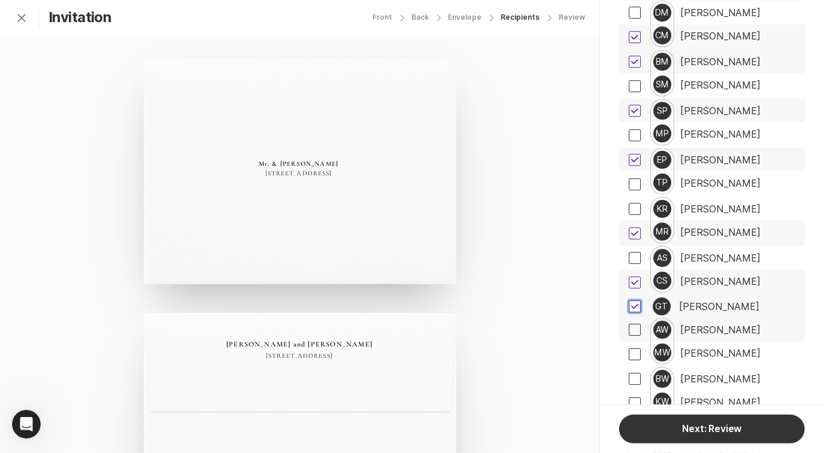
scroll to position [2222, 0]
click at [634, 348] on span at bounding box center [634, 354] width 12 height 12
click at [628, 353] on input "checkbox" at bounding box center [628, 353] width 1 height 1
checkbox input "true"
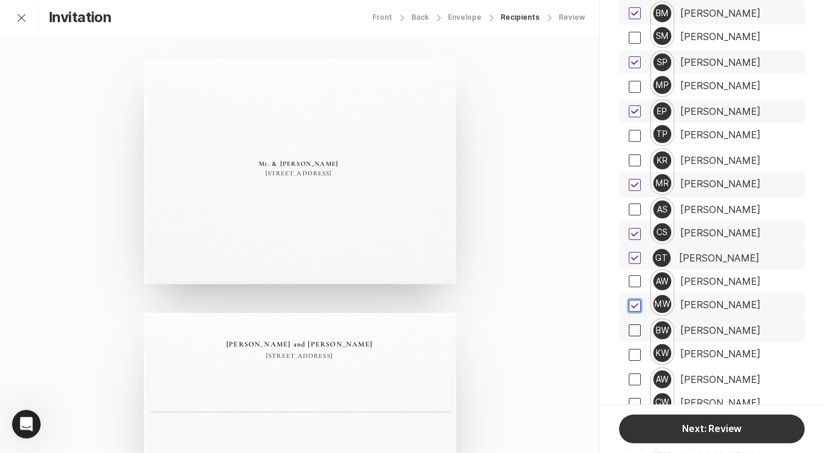
scroll to position [2271, 0]
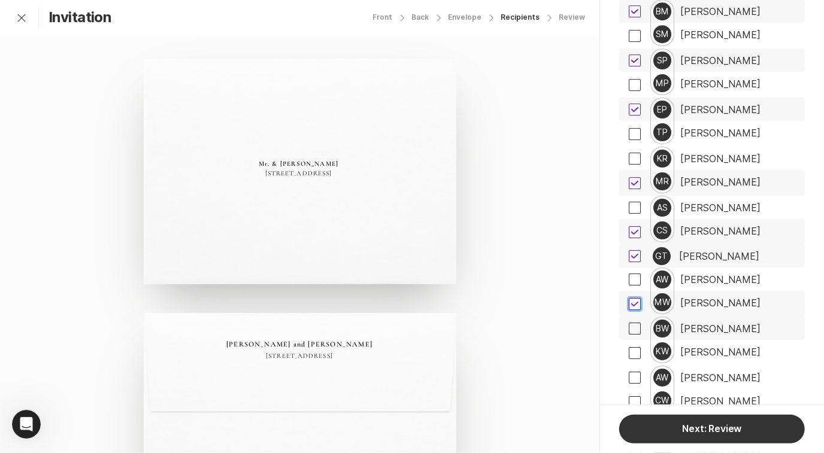
click at [633, 323] on span at bounding box center [634, 329] width 12 height 12
click at [628, 328] on input "checkbox" at bounding box center [628, 328] width 1 height 1
checkbox input "true"
click at [633, 396] on span at bounding box center [634, 402] width 12 height 12
click at [628, 402] on input "checkbox" at bounding box center [628, 402] width 1 height 1
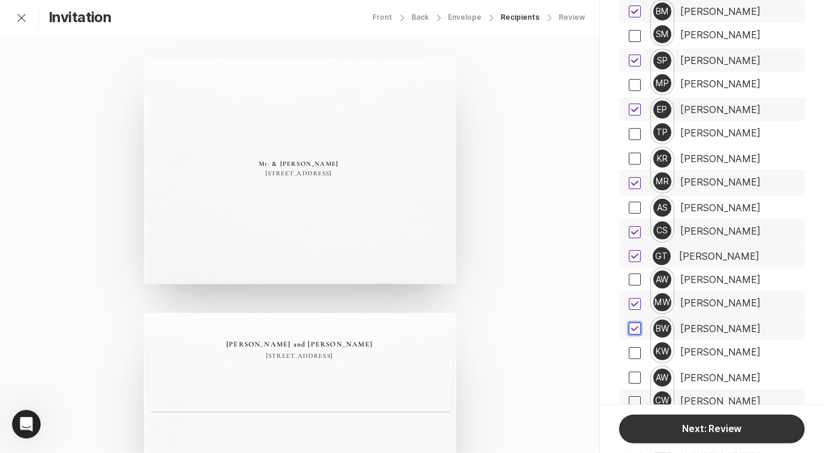
checkbox input "true"
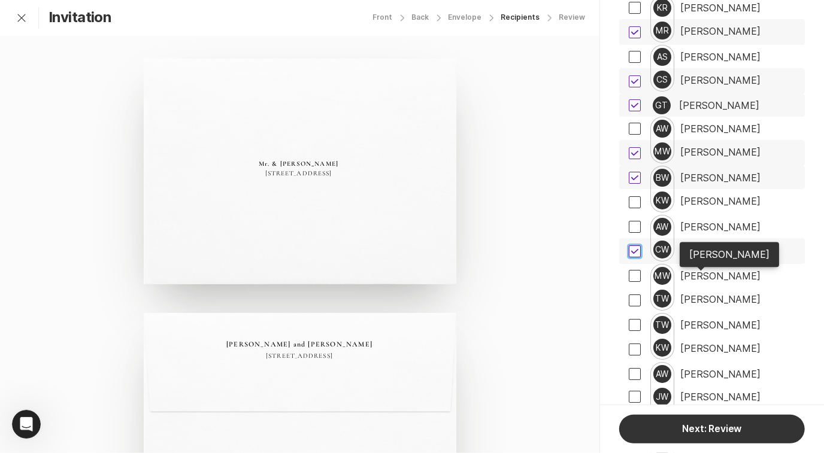
scroll to position [2426, 0]
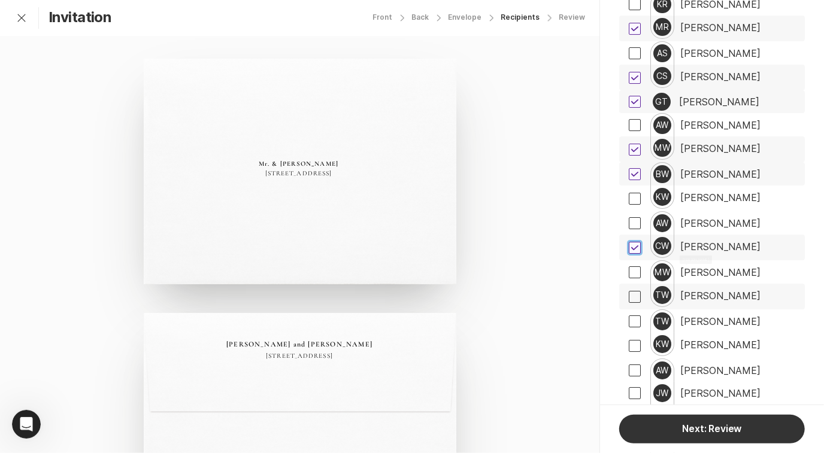
click at [636, 291] on span at bounding box center [634, 297] width 12 height 12
click at [628, 296] on input "checkbox" at bounding box center [628, 296] width 1 height 1
checkbox input "true"
click at [633, 315] on span at bounding box center [634, 321] width 12 height 12
click at [628, 321] on input "checkbox" at bounding box center [628, 321] width 1 height 1
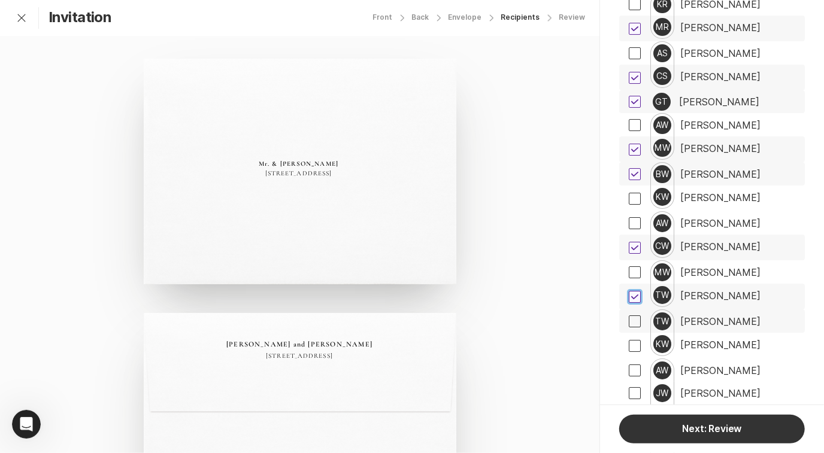
checkbox input "true"
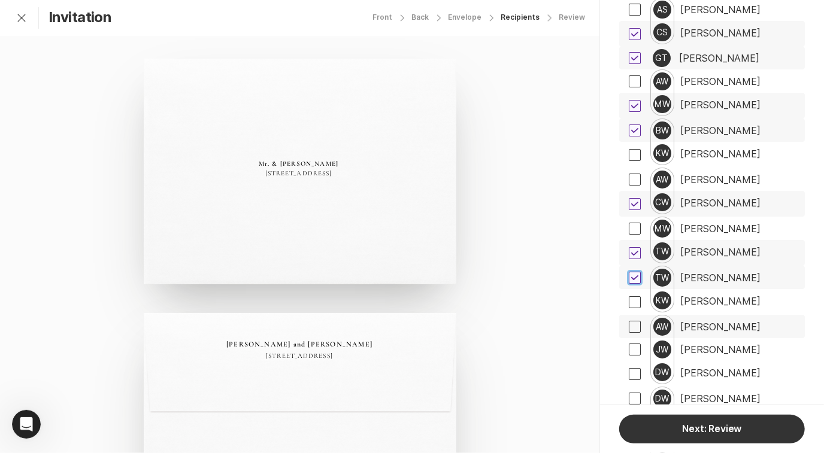
scroll to position [2483, 0]
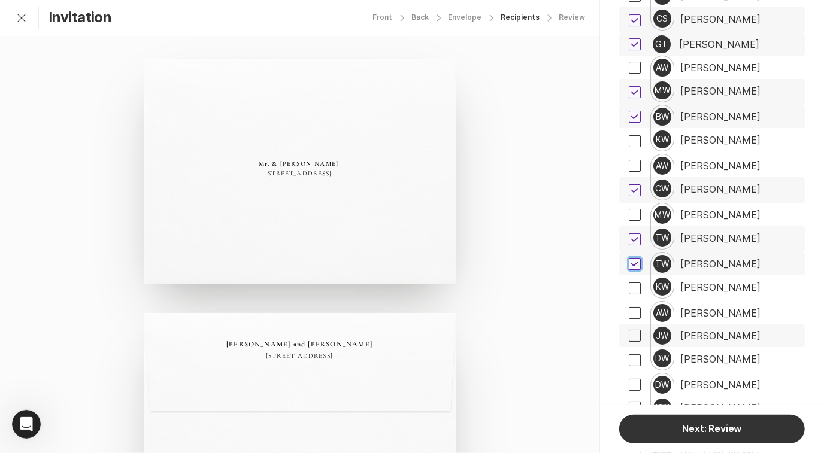
click at [636, 330] on span at bounding box center [634, 336] width 12 height 12
click at [628, 336] on input "checkbox" at bounding box center [628, 336] width 1 height 1
checkbox input "true"
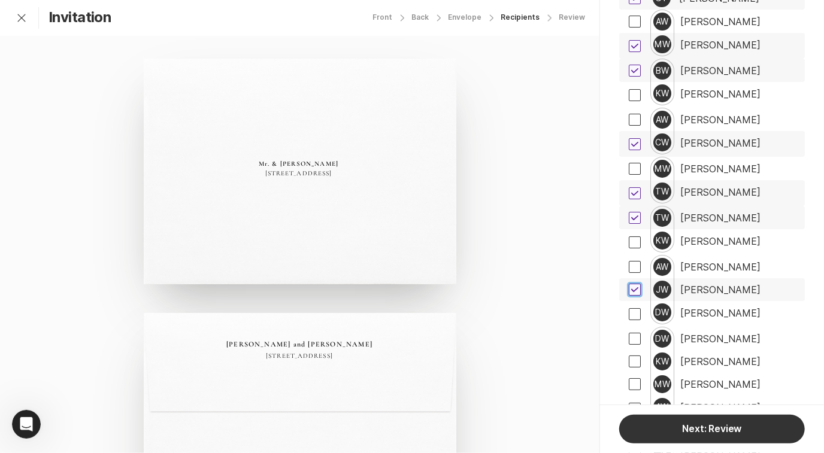
scroll to position [2552, 0]
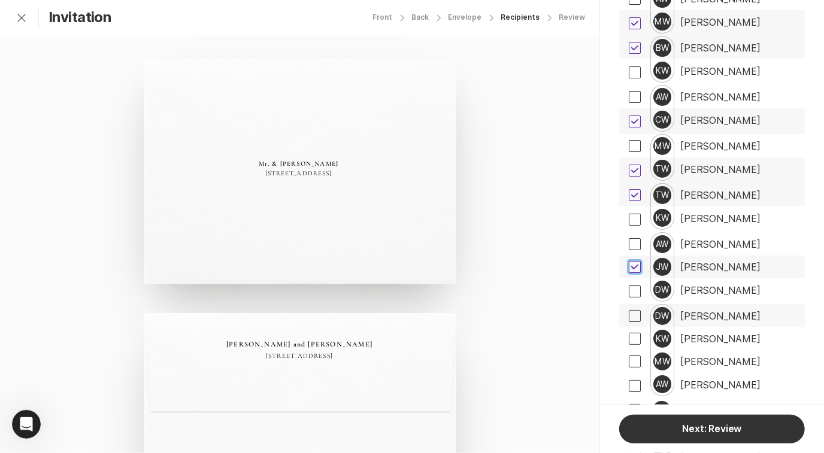
click at [634, 310] on span at bounding box center [634, 316] width 12 height 12
click at [628, 315] on input "checkbox" at bounding box center [628, 315] width 1 height 1
checkbox input "true"
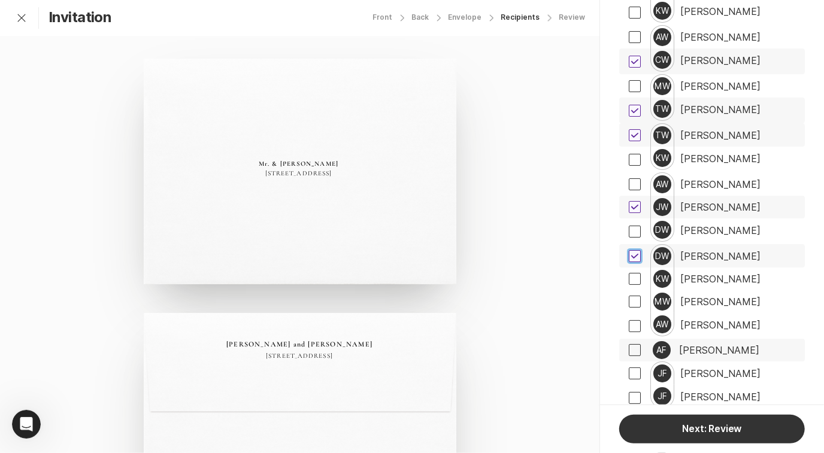
click at [637, 344] on span at bounding box center [634, 350] width 12 height 12
click at [628, 350] on input "checkbox" at bounding box center [628, 350] width 1 height 1
checkbox input "true"
click at [631, 367] on span at bounding box center [634, 373] width 12 height 12
click at [628, 373] on input "checkbox" at bounding box center [628, 373] width 1 height 1
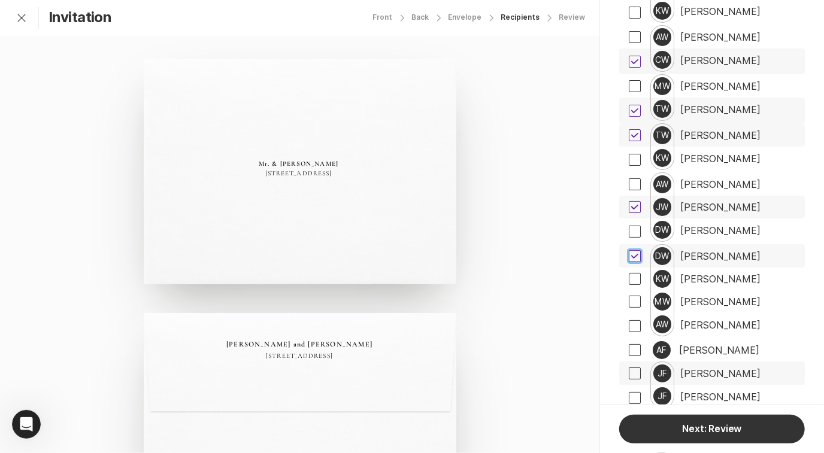
checkbox input "true"
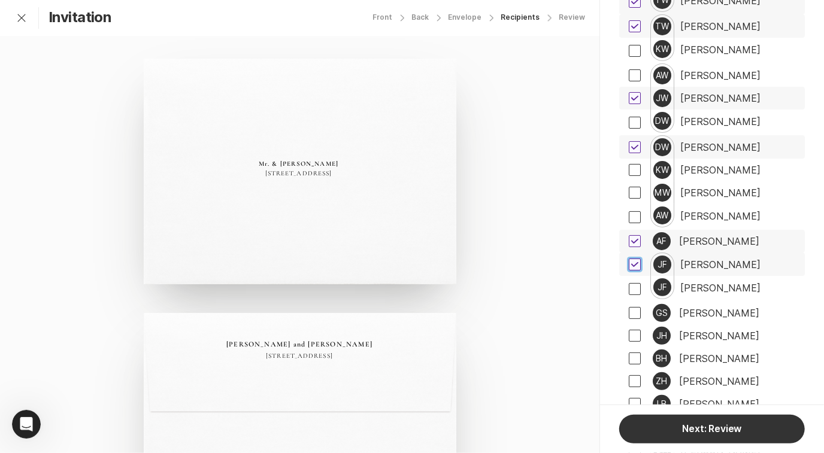
scroll to position [2745, 0]
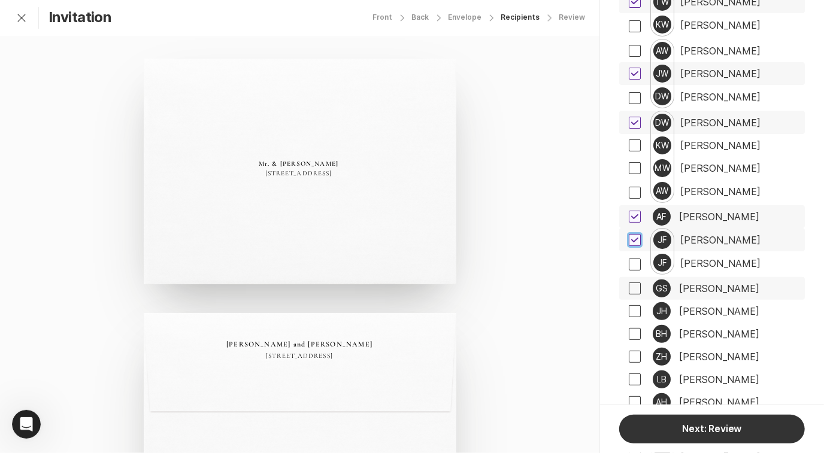
click at [633, 283] on span at bounding box center [634, 289] width 12 height 12
click at [628, 288] on input "checkbox" at bounding box center [628, 288] width 1 height 1
checkbox input "true"
click at [635, 305] on span at bounding box center [634, 311] width 12 height 12
click at [628, 311] on input "checkbox" at bounding box center [628, 311] width 1 height 1
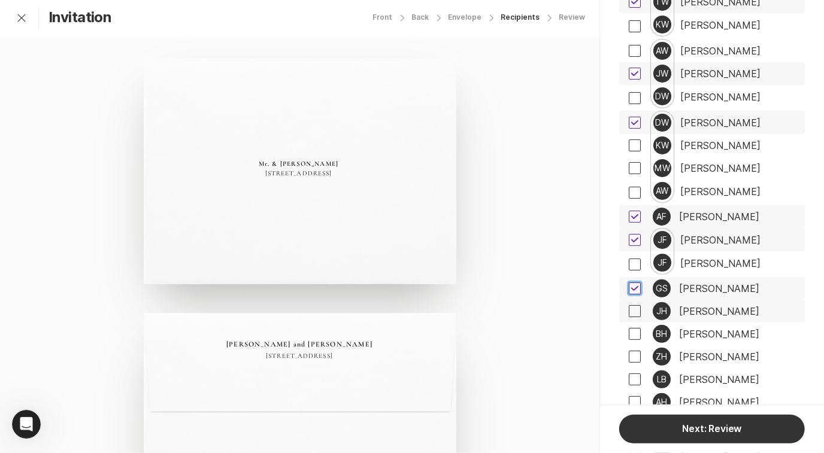
checkbox input "true"
click at [635, 328] on span at bounding box center [634, 334] width 12 height 12
click at [628, 334] on input "checkbox" at bounding box center [628, 334] width 1 height 1
checkbox input "true"
click at [635, 351] on span at bounding box center [634, 357] width 12 height 12
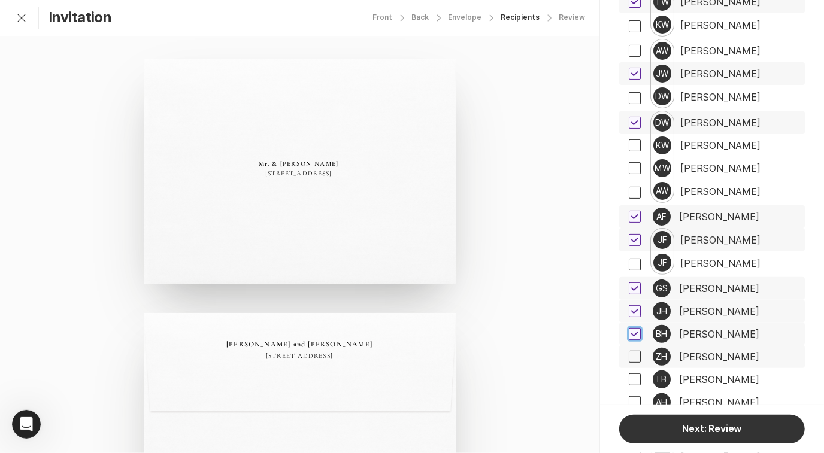
click at [628, 357] on input "checkbox" at bounding box center [628, 357] width 1 height 1
checkbox input "true"
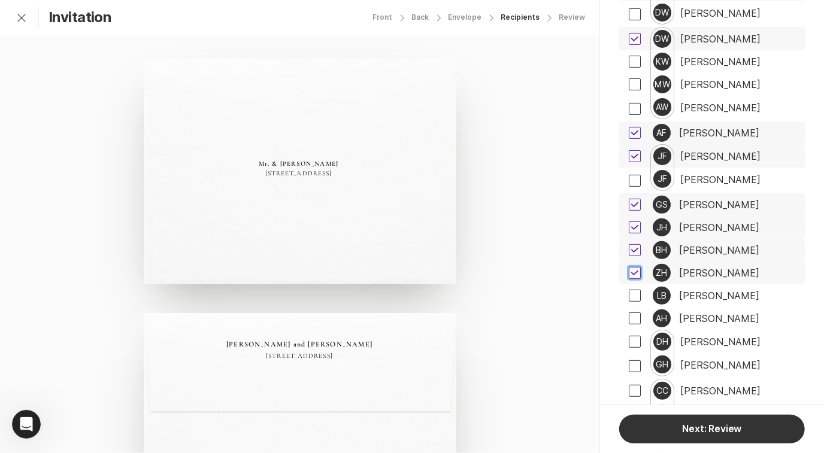
scroll to position [2830, 0]
click at [636, 289] on span at bounding box center [634, 295] width 12 height 12
click at [628, 295] on input "checkbox" at bounding box center [628, 295] width 1 height 1
checkbox input "true"
click at [636, 312] on span at bounding box center [634, 318] width 12 height 12
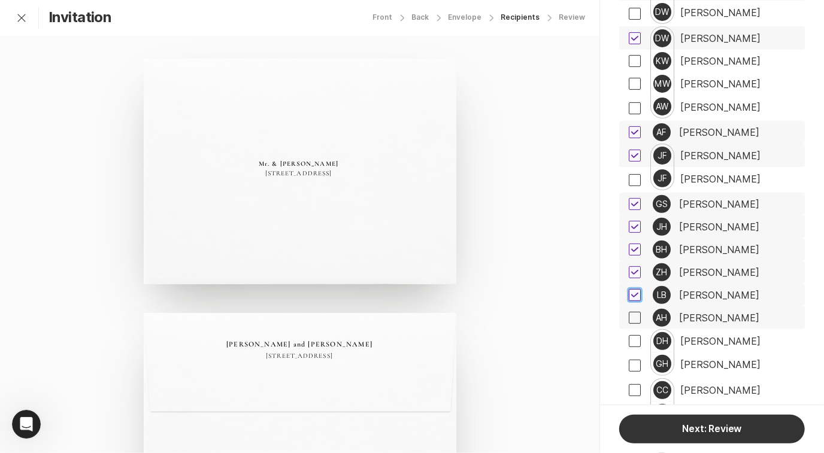
click at [628, 318] on input "checkbox" at bounding box center [628, 318] width 1 height 1
checkbox input "true"
click at [635, 335] on span at bounding box center [634, 341] width 12 height 12
click at [628, 341] on input "checkbox" at bounding box center [628, 341] width 1 height 1
checkbox input "true"
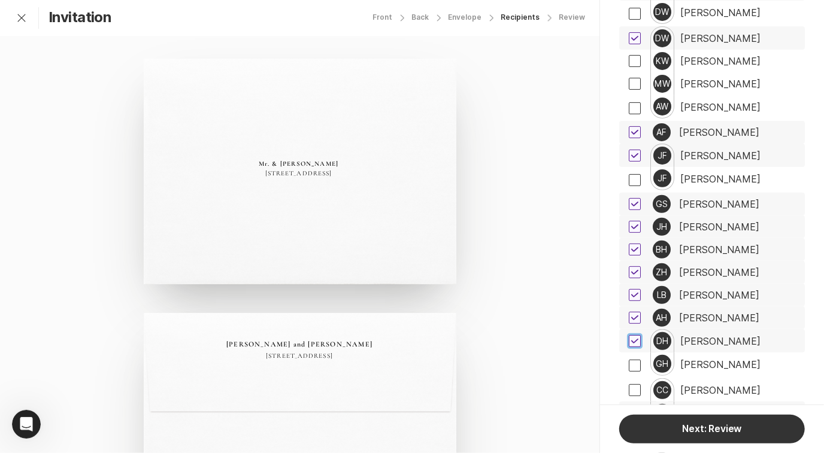
click at [634, 409] on span at bounding box center [634, 415] width 12 height 12
click at [628, 414] on input "checkbox" at bounding box center [628, 414] width 1 height 1
checkbox input "true"
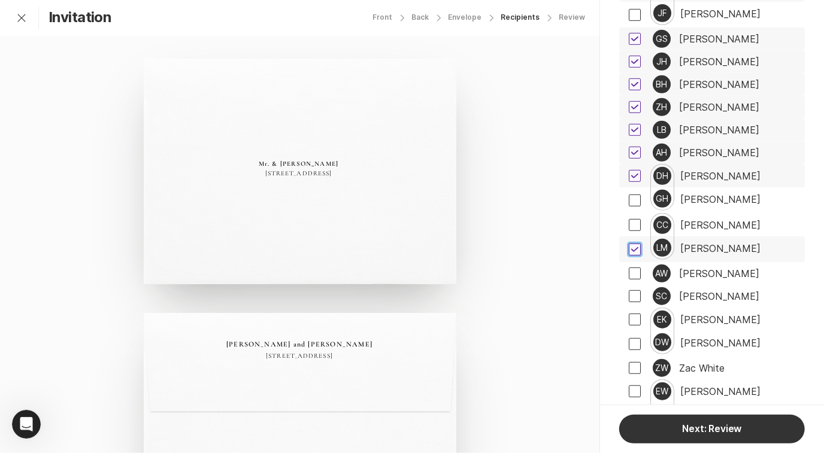
scroll to position [3017, 0]
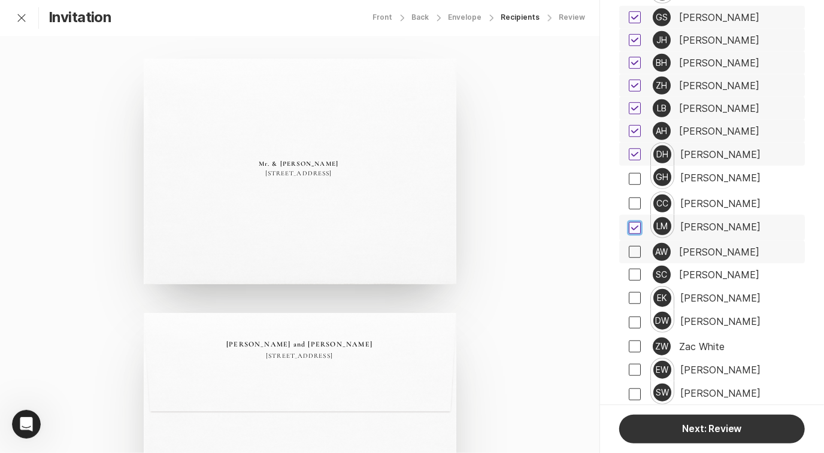
click at [636, 246] on span at bounding box center [634, 252] width 12 height 12
click at [628, 252] on input "checkbox" at bounding box center [628, 252] width 1 height 1
checkbox input "true"
click at [635, 269] on span at bounding box center [634, 275] width 12 height 12
click at [628, 275] on input "checkbox" at bounding box center [628, 275] width 1 height 1
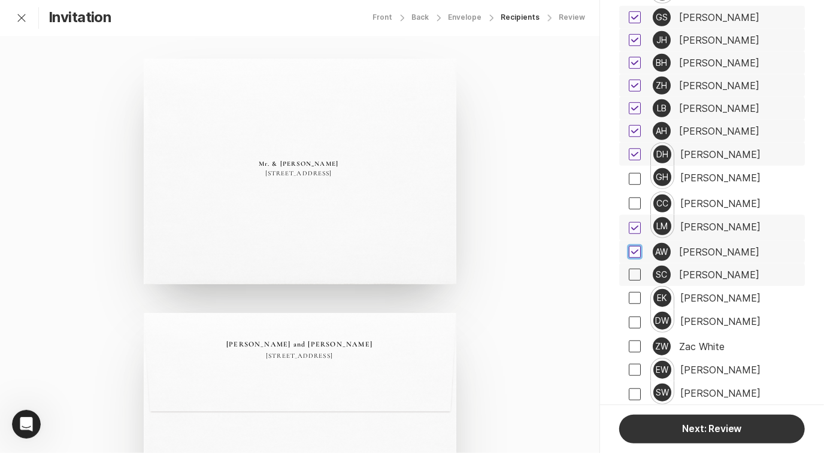
checkbox input "true"
click at [632, 317] on span at bounding box center [634, 323] width 12 height 12
click at [628, 322] on input "checkbox" at bounding box center [628, 322] width 1 height 1
checkbox input "true"
click at [636, 341] on span at bounding box center [634, 347] width 12 height 12
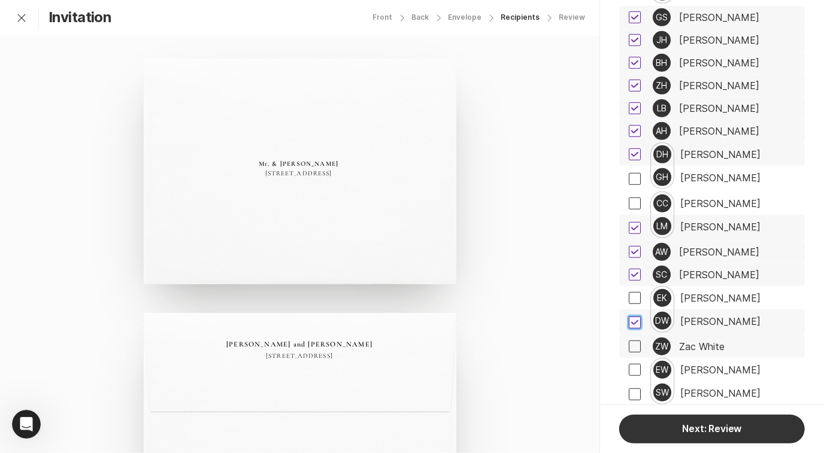
click at [628, 347] on input "checkbox" at bounding box center [628, 347] width 1 height 1
checkbox input "true"
click at [635, 364] on span at bounding box center [634, 370] width 12 height 12
click at [628, 369] on input "checkbox" at bounding box center [628, 369] width 1 height 1
checkbox input "true"
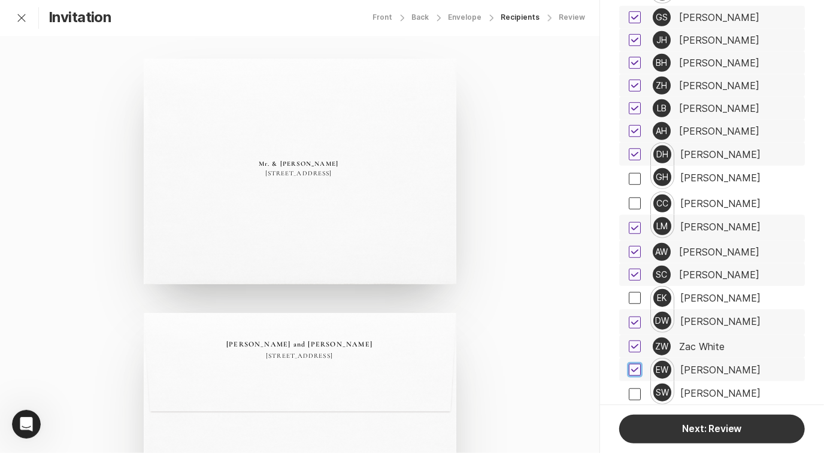
click at [635, 412] on span at bounding box center [634, 418] width 12 height 12
click at [628, 418] on input "checkbox" at bounding box center [628, 418] width 1 height 1
checkbox input "true"
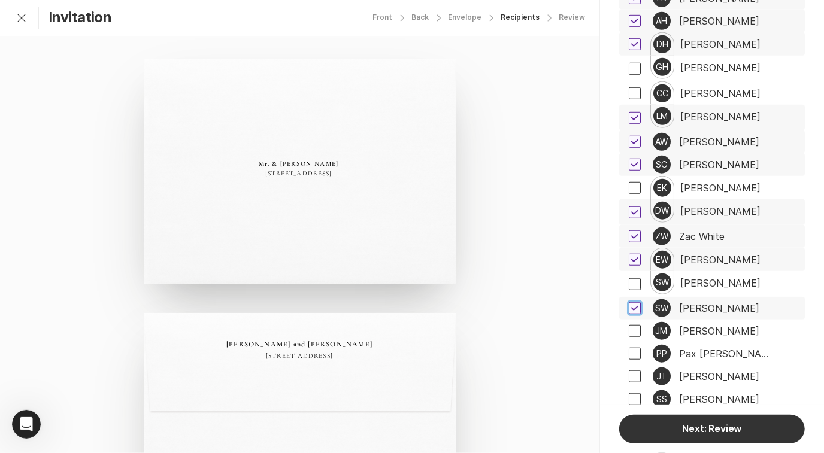
scroll to position [3154, 0]
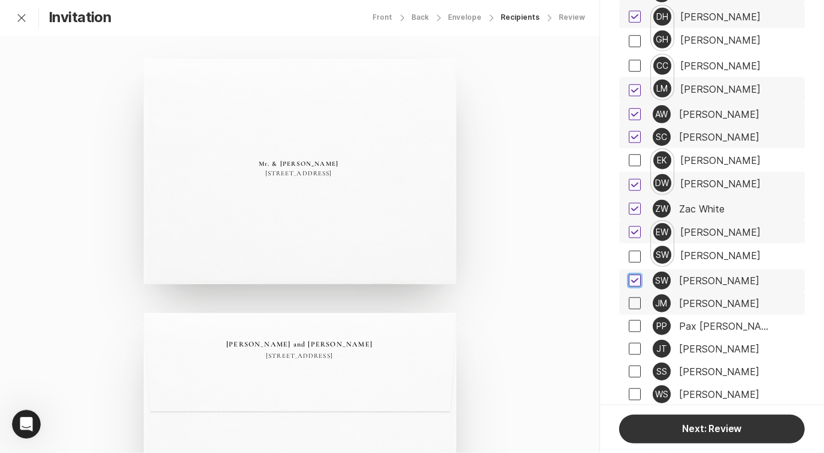
click at [636, 297] on span at bounding box center [634, 303] width 12 height 12
click at [628, 303] on input "checkbox" at bounding box center [628, 303] width 1 height 1
checkbox input "true"
click at [633, 320] on span at bounding box center [634, 326] width 12 height 12
click at [628, 326] on input "checkbox" at bounding box center [628, 326] width 1 height 1
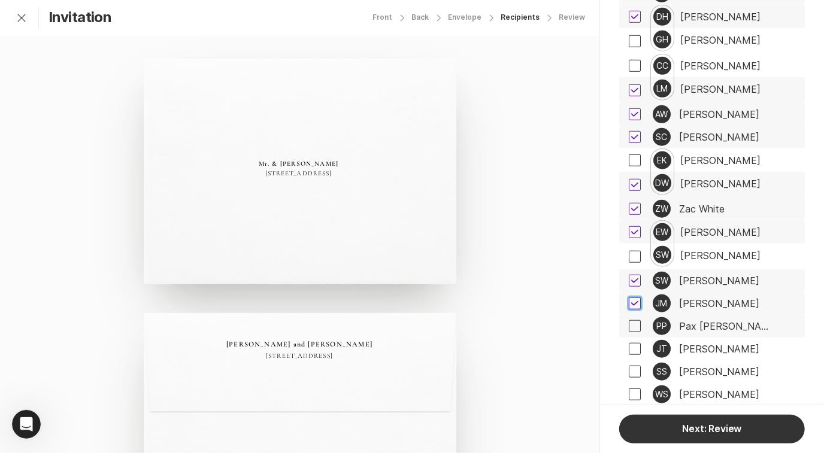
checkbox input "true"
click at [632, 343] on span at bounding box center [634, 349] width 12 height 12
click at [628, 349] on input "checkbox" at bounding box center [628, 349] width 1 height 1
checkbox input "true"
click at [633, 366] on span at bounding box center [634, 372] width 12 height 12
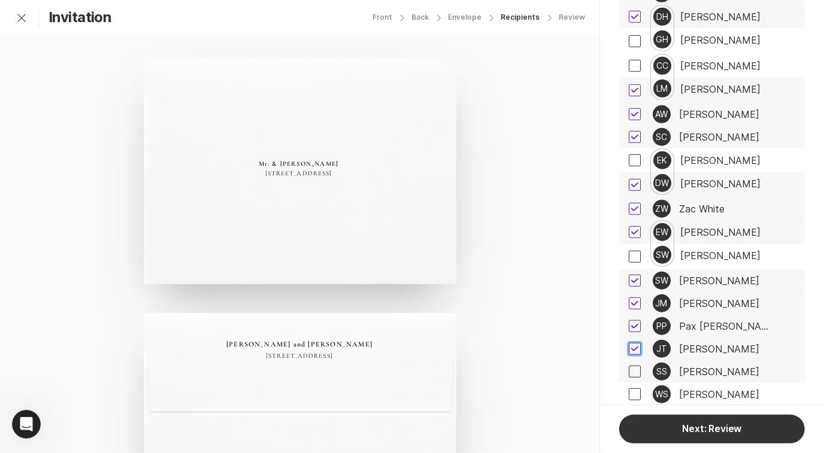
click at [628, 372] on input "checkbox" at bounding box center [628, 372] width 1 height 1
checkbox input "true"
click at [635, 388] on span at bounding box center [634, 394] width 12 height 12
click at [628, 394] on input "checkbox" at bounding box center [628, 394] width 1 height 1
checkbox input "true"
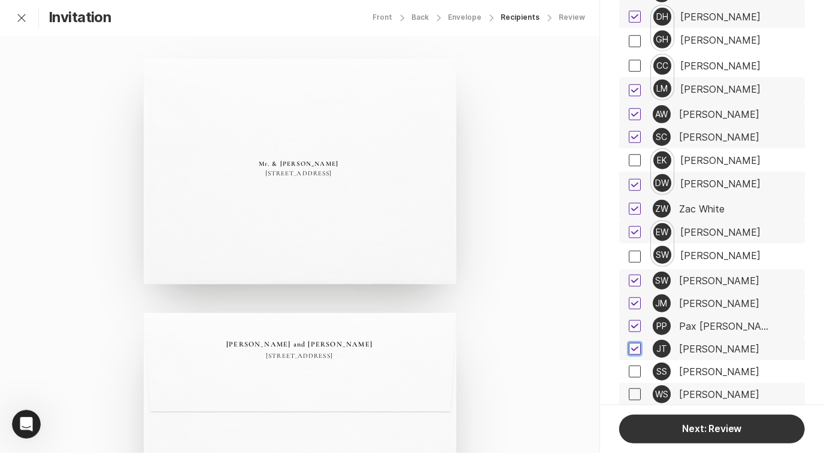
click at [635, 411] on span at bounding box center [634, 417] width 12 height 12
click at [628, 417] on input "checkbox" at bounding box center [628, 417] width 1 height 1
checkbox input "true"
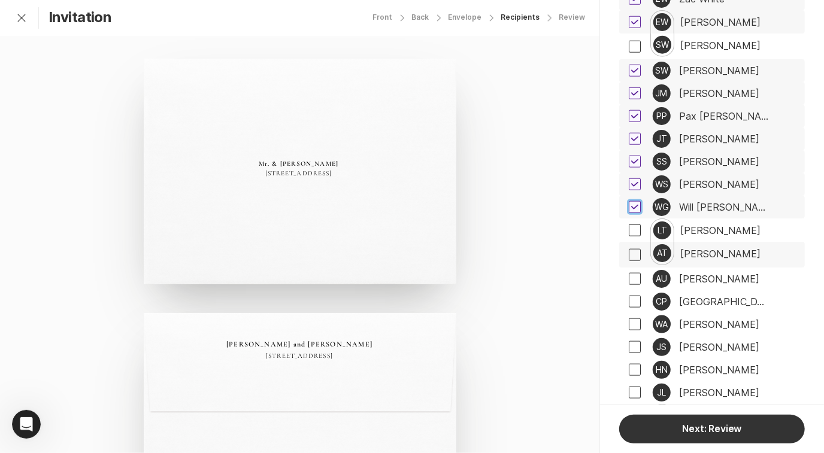
click at [631, 249] on span at bounding box center [634, 255] width 12 height 12
click at [628, 254] on input "checkbox" at bounding box center [628, 254] width 1 height 1
checkbox input "true"
click at [635, 273] on span at bounding box center [634, 279] width 12 height 12
click at [628, 279] on input "checkbox" at bounding box center [628, 279] width 1 height 1
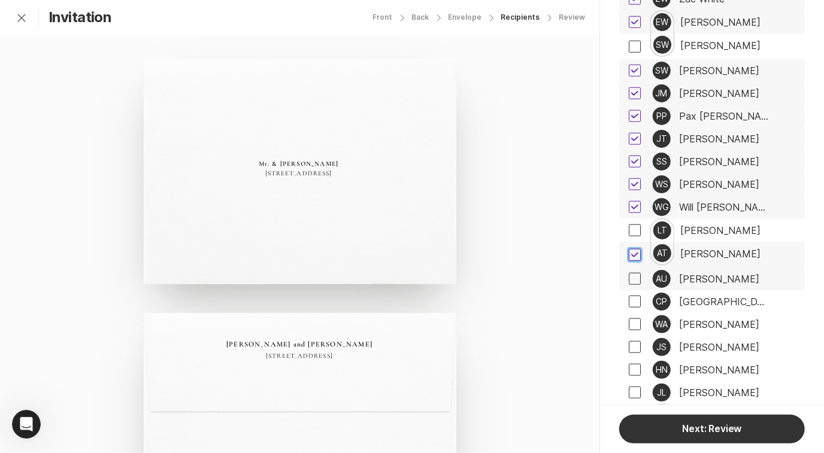
checkbox input "true"
click at [635, 296] on span at bounding box center [634, 302] width 12 height 12
click at [628, 302] on input "checkbox" at bounding box center [628, 302] width 1 height 1
checkbox input "true"
click at [631, 318] on span at bounding box center [634, 324] width 12 height 12
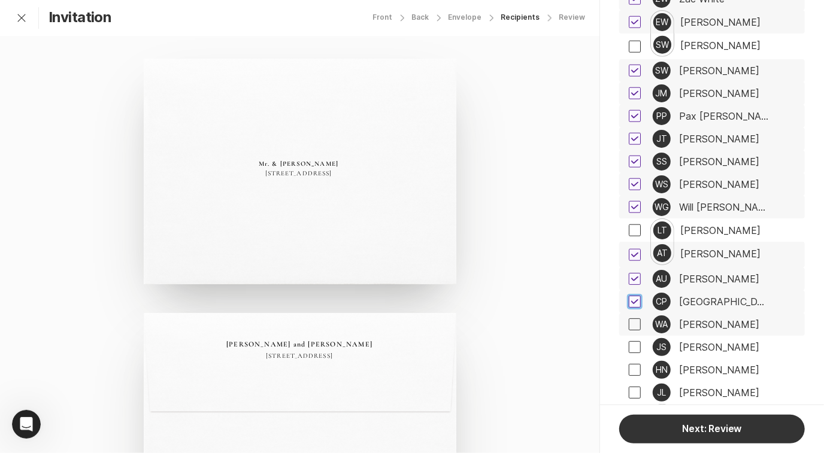
click at [628, 324] on input "checkbox" at bounding box center [628, 324] width 1 height 1
checkbox input "true"
click at [634, 341] on span at bounding box center [634, 347] width 12 height 12
click at [628, 347] on input "checkbox" at bounding box center [628, 347] width 1 height 1
checkbox input "true"
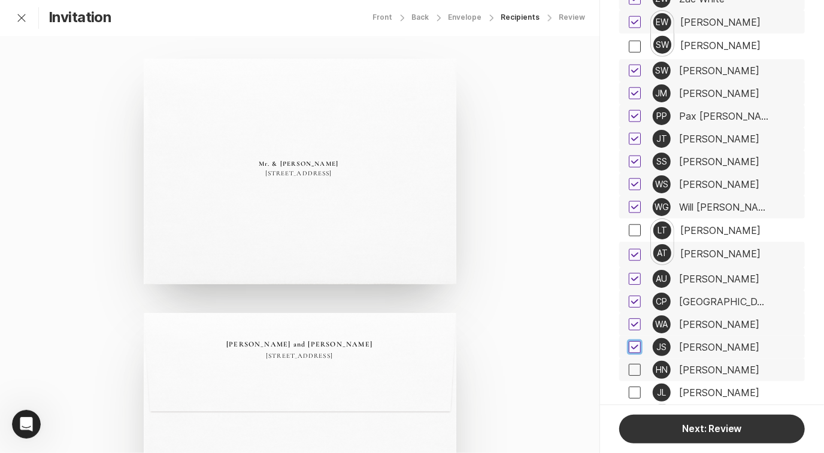
click at [635, 364] on span at bounding box center [634, 370] width 12 height 12
click at [628, 370] on input "checkbox" at bounding box center [628, 370] width 1 height 1
checkbox input "true"
click at [635, 387] on span at bounding box center [634, 393] width 12 height 12
click at [628, 393] on input "checkbox" at bounding box center [628, 393] width 1 height 1
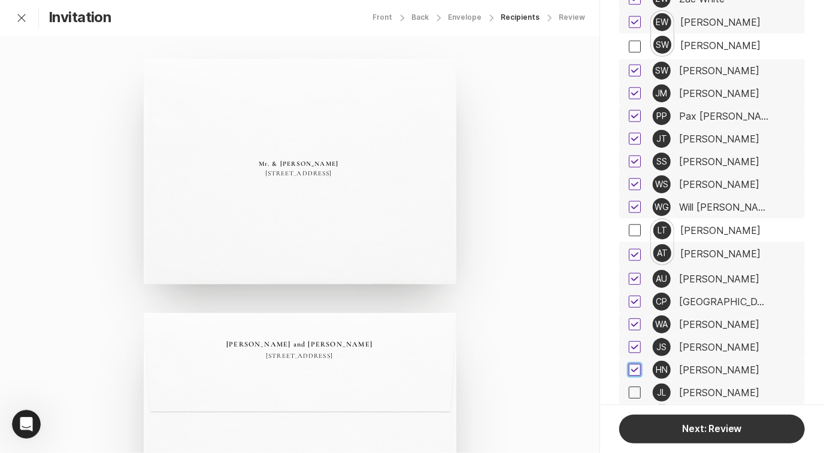
checkbox input "true"
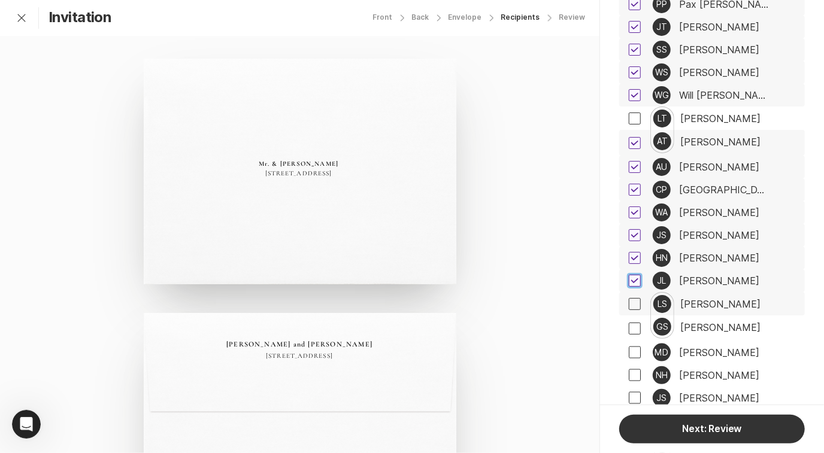
click at [637, 298] on span at bounding box center [634, 304] width 12 height 12
click at [628, 303] on input "checkbox" at bounding box center [628, 303] width 1 height 1
checkbox input "true"
click at [634, 347] on span at bounding box center [634, 353] width 12 height 12
click at [628, 353] on input "checkbox" at bounding box center [628, 353] width 1 height 1
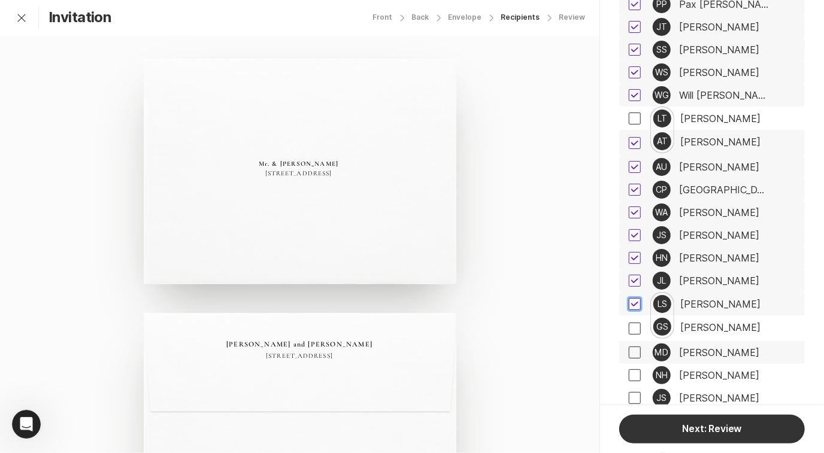
checkbox input "true"
click at [635, 369] on span at bounding box center [634, 375] width 12 height 12
click at [628, 375] on input "checkbox" at bounding box center [628, 375] width 1 height 1
checkbox input "true"
click at [633, 392] on span at bounding box center [634, 398] width 12 height 12
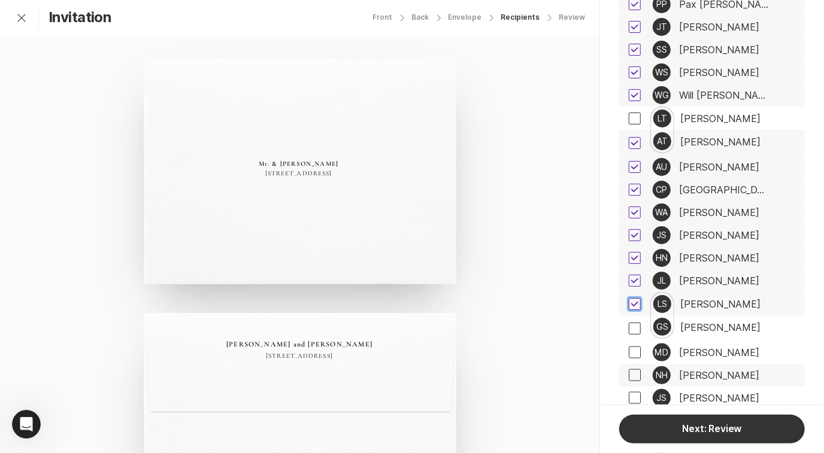
click at [628, 398] on input "checkbox" at bounding box center [628, 398] width 1 height 1
checkbox input "true"
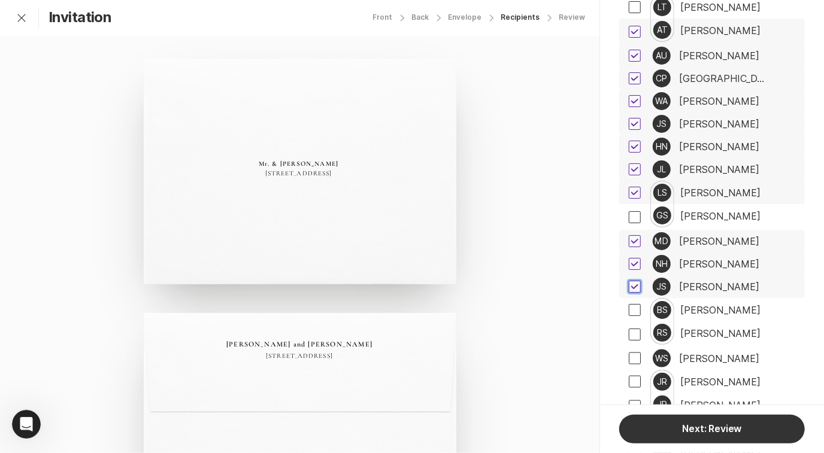
scroll to position [3588, 0]
click at [633, 328] on span at bounding box center [634, 334] width 12 height 12
click at [628, 333] on input "checkbox" at bounding box center [628, 333] width 1 height 1
checkbox input "true"
click at [636, 352] on span at bounding box center [634, 358] width 12 height 12
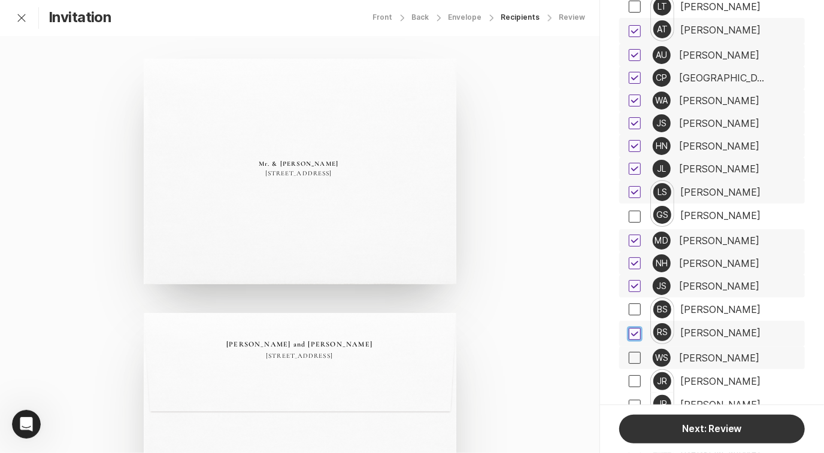
click at [628, 358] on input "checkbox" at bounding box center [628, 358] width 1 height 1
checkbox input "true"
click at [633, 400] on span at bounding box center [634, 406] width 12 height 12
click at [628, 405] on input "checkbox" at bounding box center [628, 405] width 1 height 1
checkbox input "true"
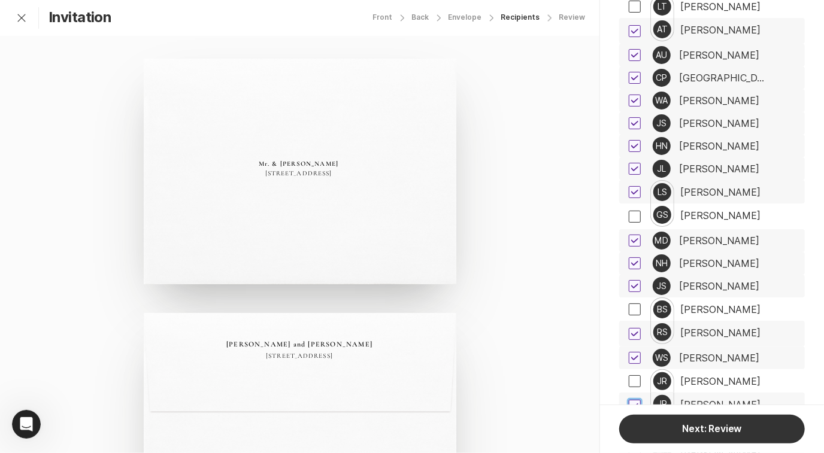
scroll to position [3679, 0]
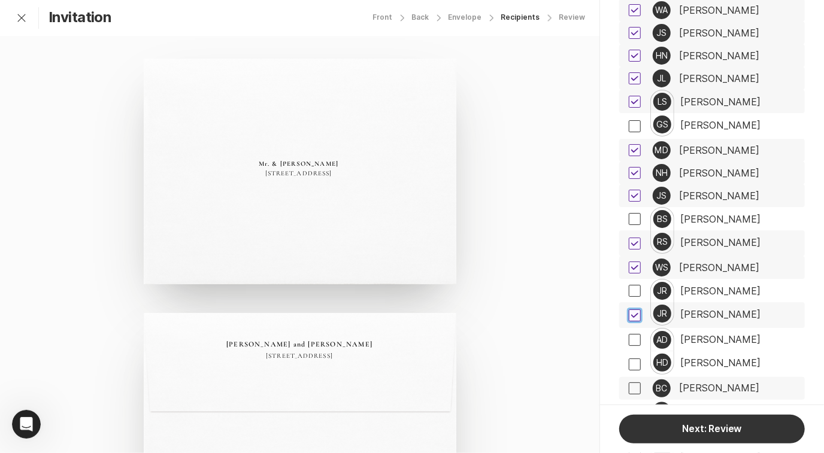
click at [634, 334] on span at bounding box center [634, 340] width 12 height 12
click at [628, 339] on input "checkbox" at bounding box center [628, 339] width 1 height 1
checkbox input "true"
click at [636, 382] on span at bounding box center [634, 388] width 12 height 12
click at [628, 388] on input "checkbox" at bounding box center [628, 388] width 1 height 1
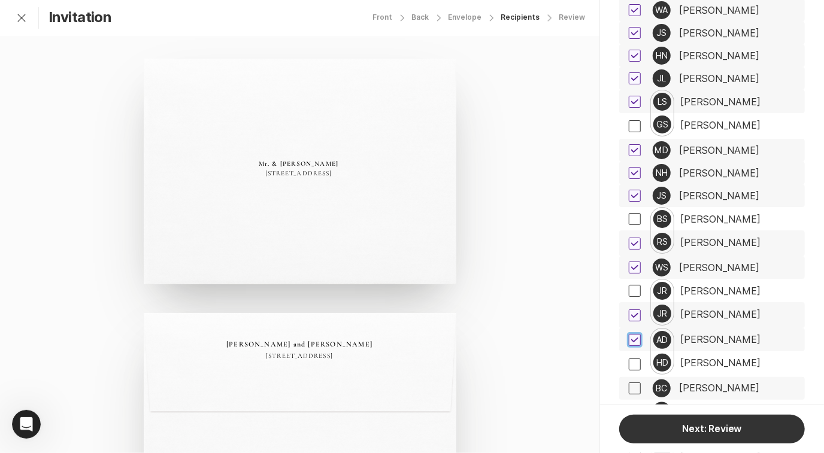
checkbox input "true"
click at [636, 405] on span at bounding box center [634, 411] width 12 height 12
click at [628, 411] on input "checkbox" at bounding box center [628, 411] width 1 height 1
checkbox input "true"
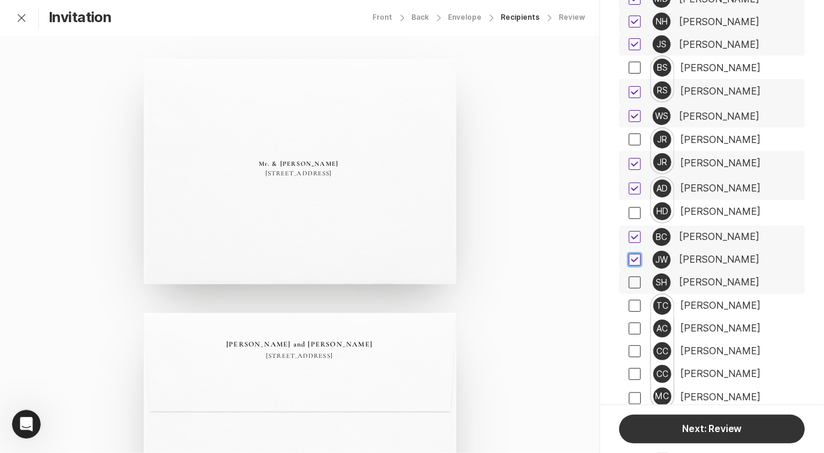
click at [633, 277] on span at bounding box center [634, 283] width 12 height 12
click at [628, 283] on input "checkbox" at bounding box center [628, 283] width 1 height 1
checkbox input "true"
click at [635, 300] on span at bounding box center [634, 306] width 12 height 12
click at [628, 305] on input "checkbox" at bounding box center [628, 305] width 1 height 1
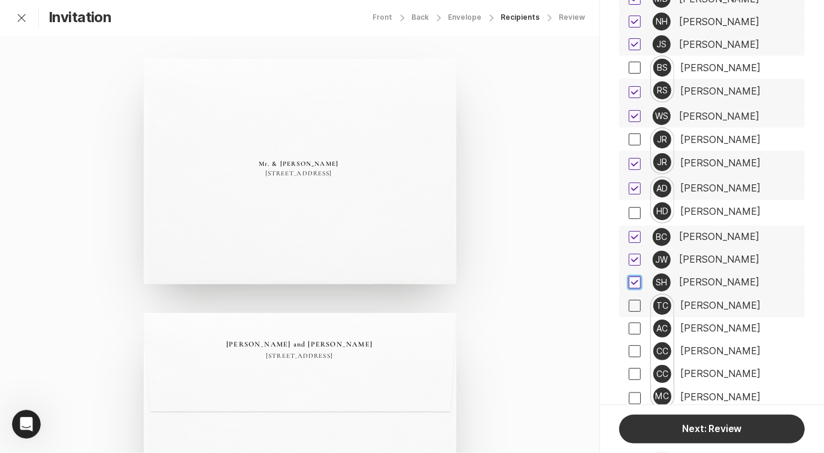
checkbox input "true"
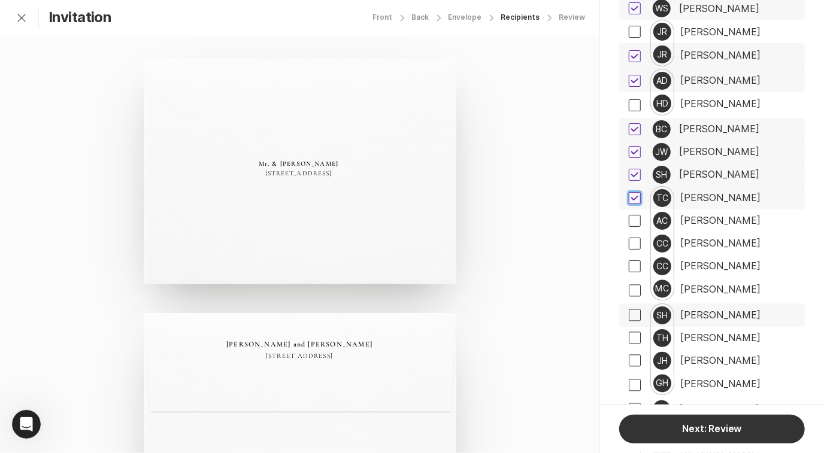
click at [633, 309] on span at bounding box center [634, 315] width 12 height 12
click at [628, 315] on input "checkbox" at bounding box center [628, 315] width 1 height 1
checkbox input "true"
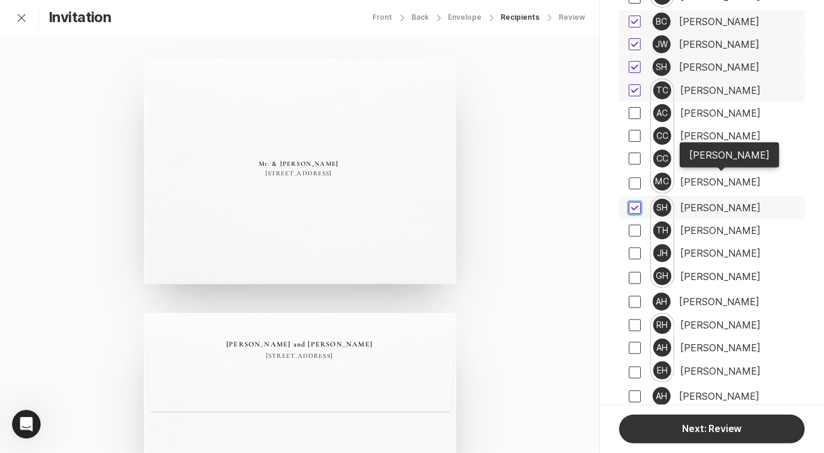
scroll to position [4094, 0]
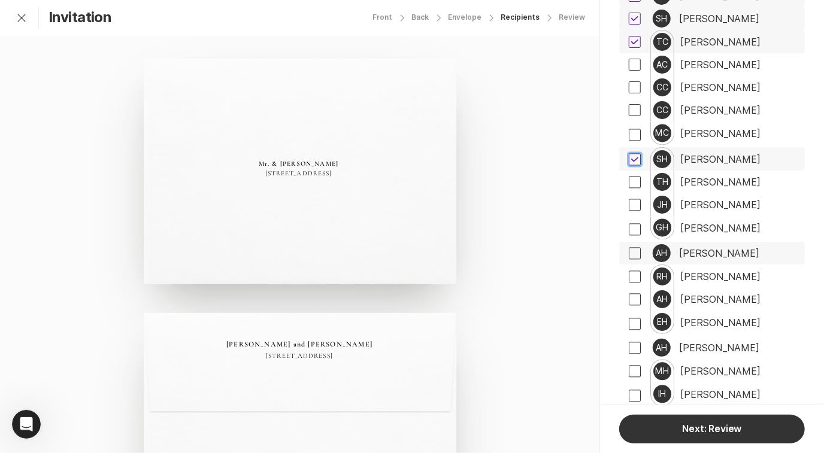
click at [639, 247] on span at bounding box center [634, 253] width 12 height 12
click at [628, 253] on input "checkbox" at bounding box center [628, 253] width 1 height 1
checkbox input "true"
click at [637, 293] on span at bounding box center [634, 299] width 12 height 12
click at [628, 299] on input "checkbox" at bounding box center [628, 299] width 1 height 1
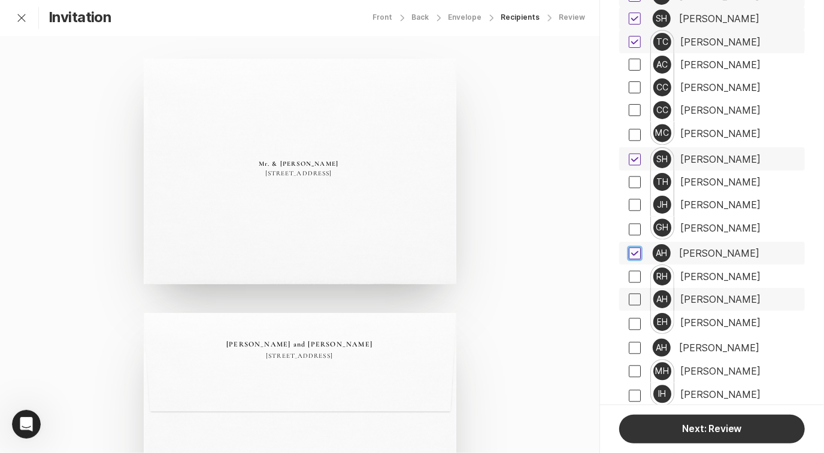
checkbox input "true"
click at [635, 342] on span at bounding box center [634, 348] width 12 height 12
click at [628, 348] on input "checkbox" at bounding box center [628, 348] width 1 height 1
checkbox input "true"
click at [634, 365] on span at bounding box center [634, 371] width 12 height 12
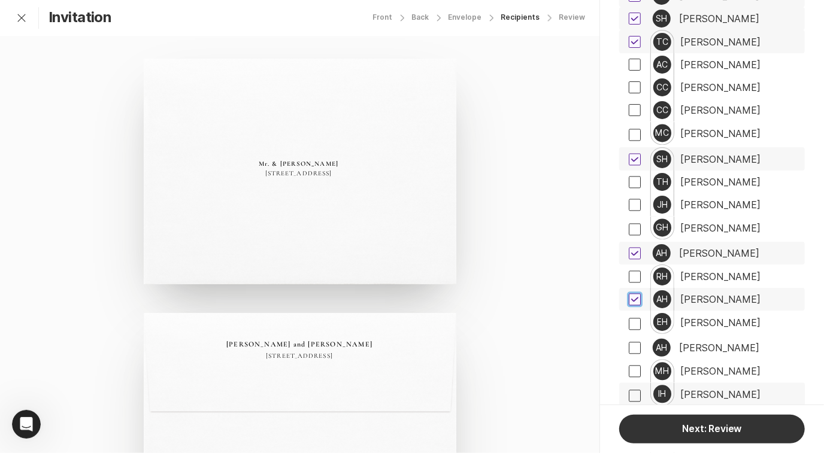
click at [628, 370] on input "checkbox" at bounding box center [628, 370] width 1 height 1
checkbox input "true"
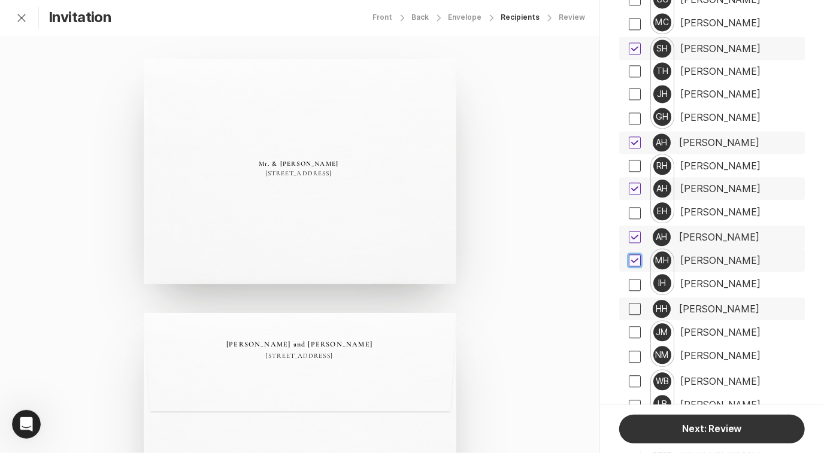
click at [633, 303] on span at bounding box center [634, 309] width 12 height 12
click at [628, 309] on input "checkbox" at bounding box center [628, 309] width 1 height 1
checkbox input "true"
click at [636, 351] on span at bounding box center [634, 357] width 12 height 12
click at [628, 356] on input "checkbox" at bounding box center [628, 356] width 1 height 1
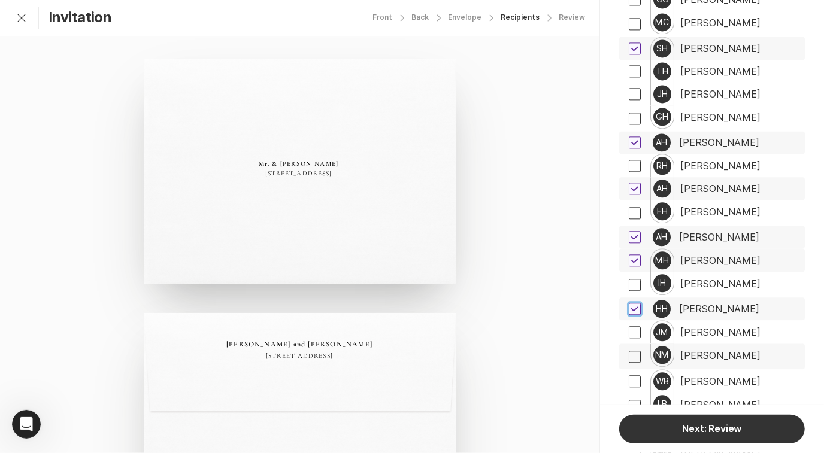
checkbox input "true"
click at [633, 375] on span at bounding box center [634, 381] width 12 height 12
click at [628, 381] on input "checkbox" at bounding box center [628, 381] width 1 height 1
checkbox input "true"
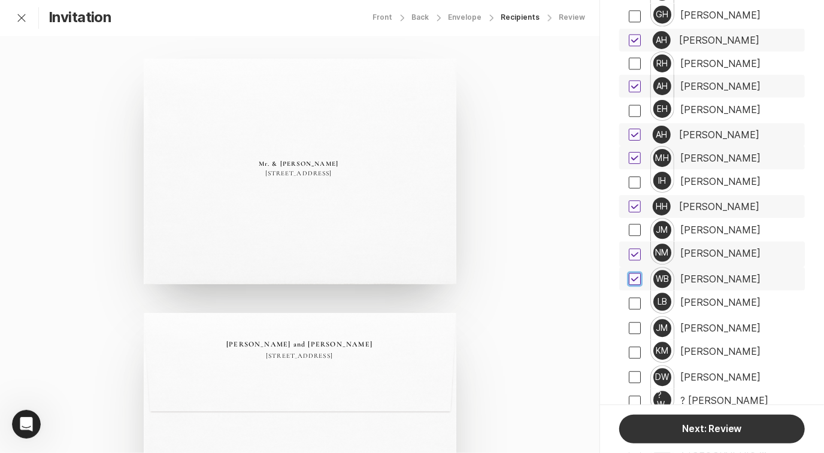
scroll to position [4325, 0]
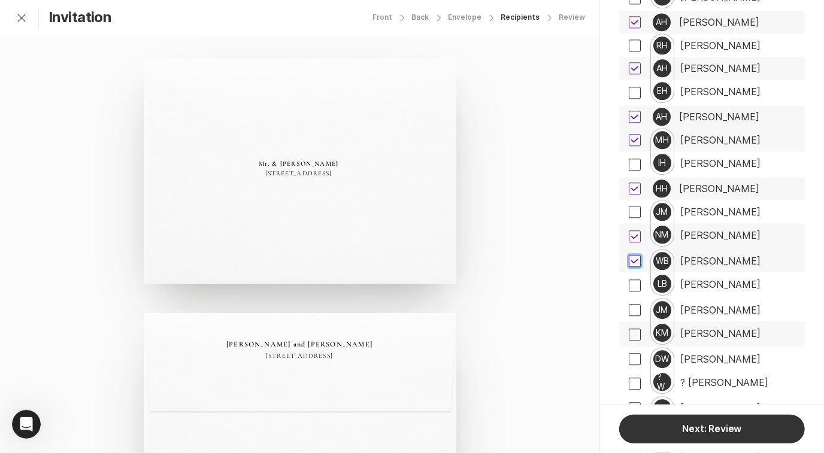
click at [636, 329] on span at bounding box center [634, 335] width 12 height 12
click at [628, 334] on input "checkbox" at bounding box center [628, 334] width 1 height 1
checkbox input "true"
click at [636, 353] on span at bounding box center [634, 359] width 12 height 12
click at [628, 359] on input "checkbox" at bounding box center [628, 359] width 1 height 1
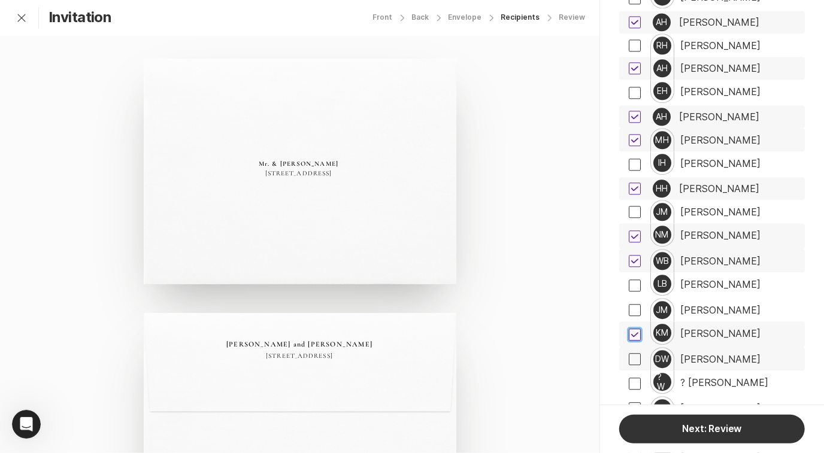
checkbox input "true"
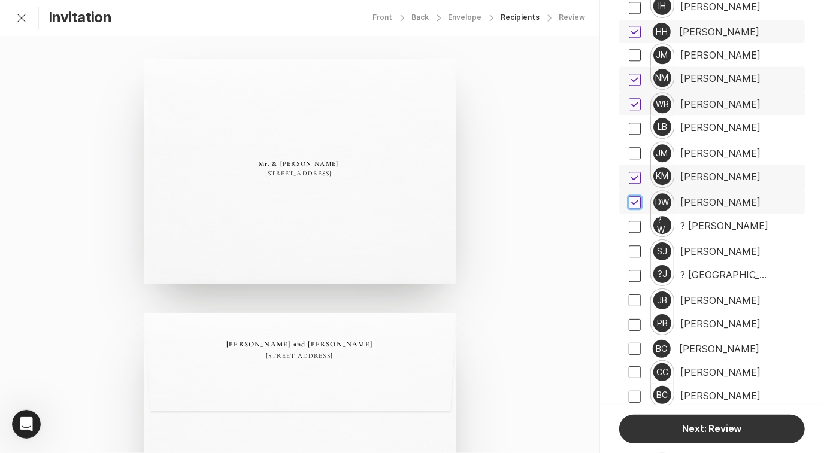
scroll to position [4483, 0]
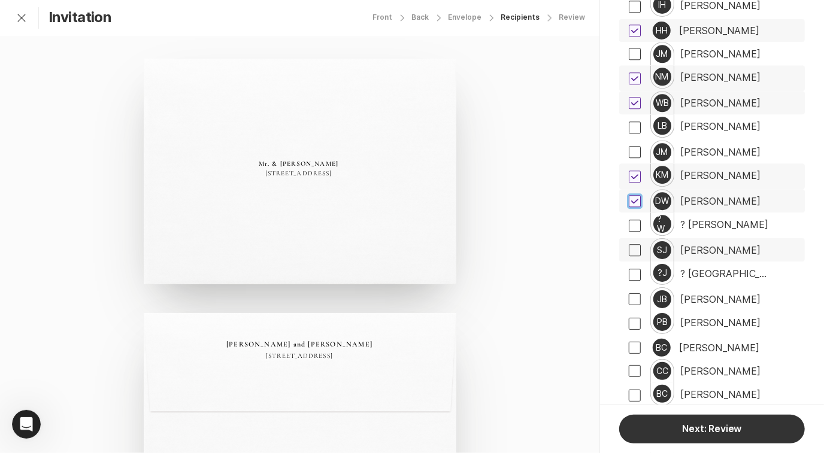
click at [633, 244] on span at bounding box center [634, 250] width 12 height 12
click at [628, 250] on input "checkbox" at bounding box center [628, 250] width 1 height 1
checkbox input "true"
click at [635, 293] on span at bounding box center [634, 299] width 12 height 12
click at [628, 299] on input "checkbox" at bounding box center [628, 299] width 1 height 1
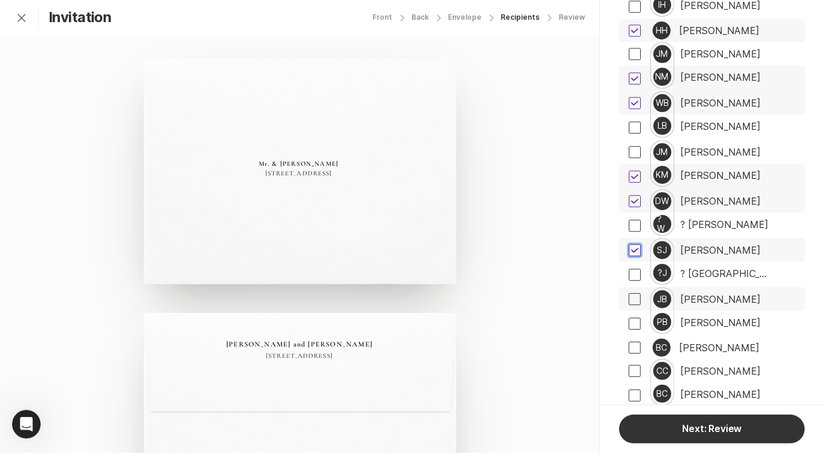
checkbox input "true"
click at [634, 337] on label at bounding box center [634, 348] width 12 height 22
click at [628, 348] on input "checkbox" at bounding box center [628, 348] width 1 height 1
checkbox input "true"
click at [634, 365] on span at bounding box center [634, 371] width 12 height 12
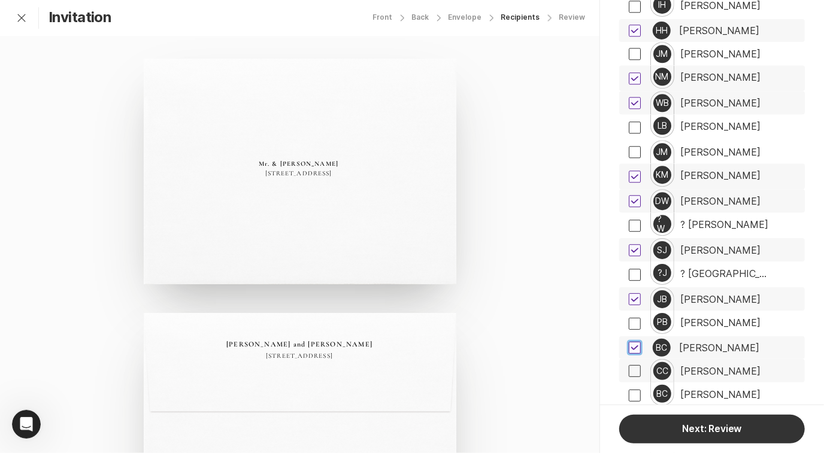
click at [628, 370] on input "checkbox" at bounding box center [628, 370] width 1 height 1
checkbox input "true"
click at [636, 414] on span at bounding box center [634, 420] width 12 height 12
click at [628, 420] on input "checkbox" at bounding box center [628, 420] width 1 height 1
checkbox input "true"
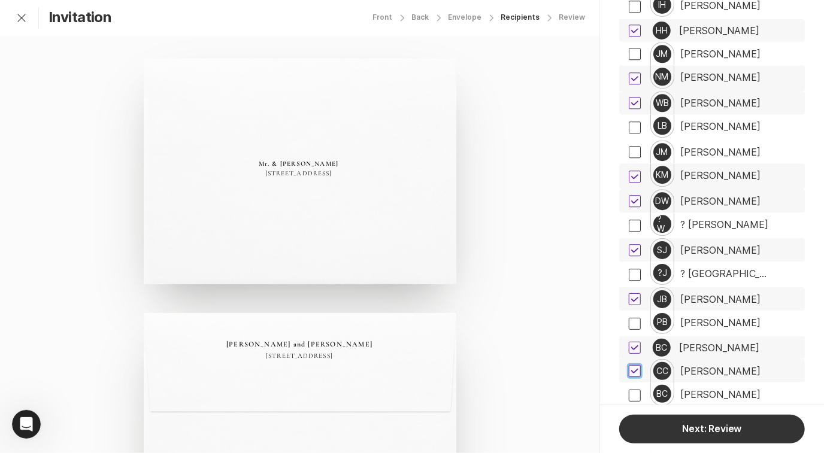
checkbox input "true"
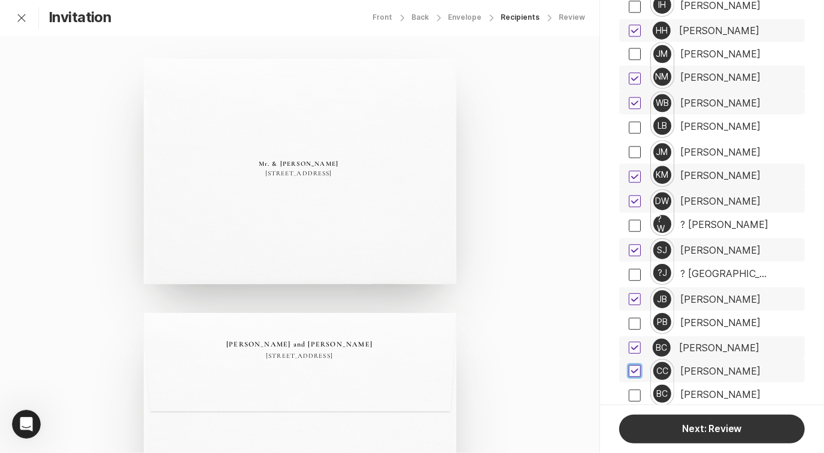
checkbox input "true"
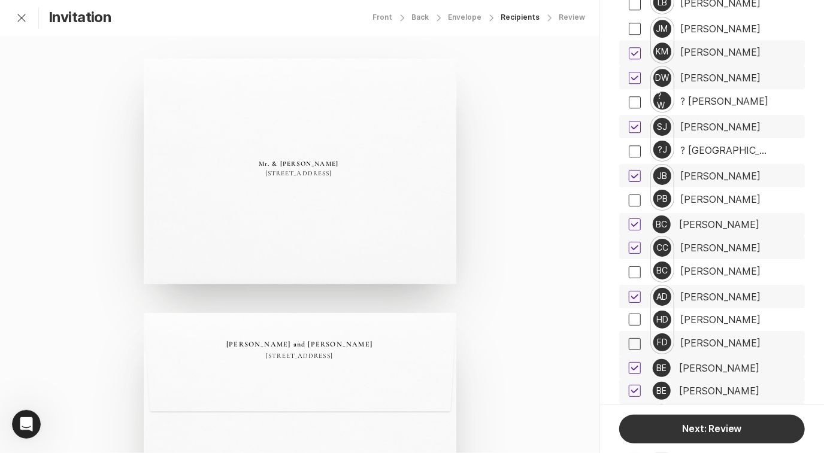
click at [635, 430] on span at bounding box center [634, 436] width 12 height 12
click at [628, 436] on input "checkbox" at bounding box center [628, 436] width 1 height 1
checkbox input "true"
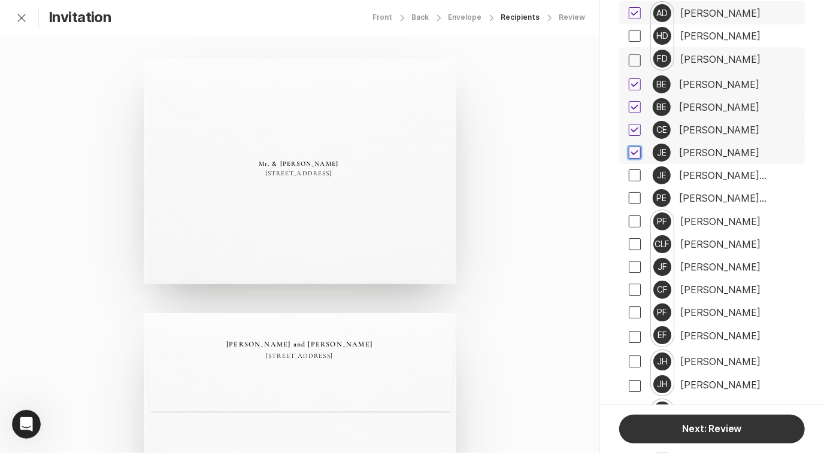
scroll to position [4891, 0]
click at [633, 169] on span at bounding box center [634, 175] width 12 height 12
click at [628, 175] on input "checkbox" at bounding box center [628, 175] width 1 height 1
checkbox input "true"
click at [636, 192] on span at bounding box center [634, 198] width 12 height 12
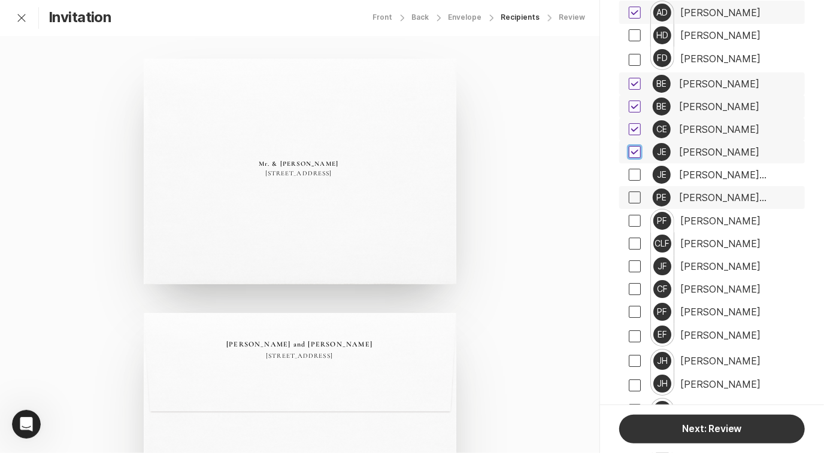
click at [628, 198] on input "checkbox" at bounding box center [628, 198] width 1 height 1
checkbox input "true"
click at [637, 215] on span at bounding box center [634, 221] width 12 height 12
click at [628, 220] on input "checkbox" at bounding box center [628, 220] width 1 height 1
checkbox input "true"
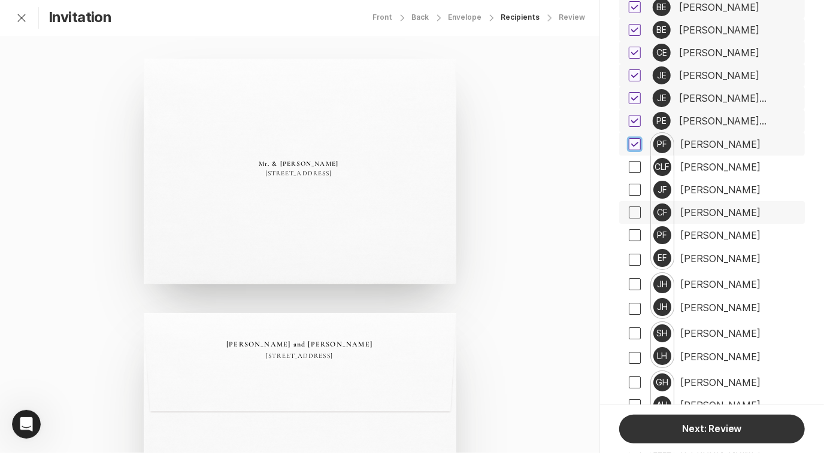
scroll to position [4979, 0]
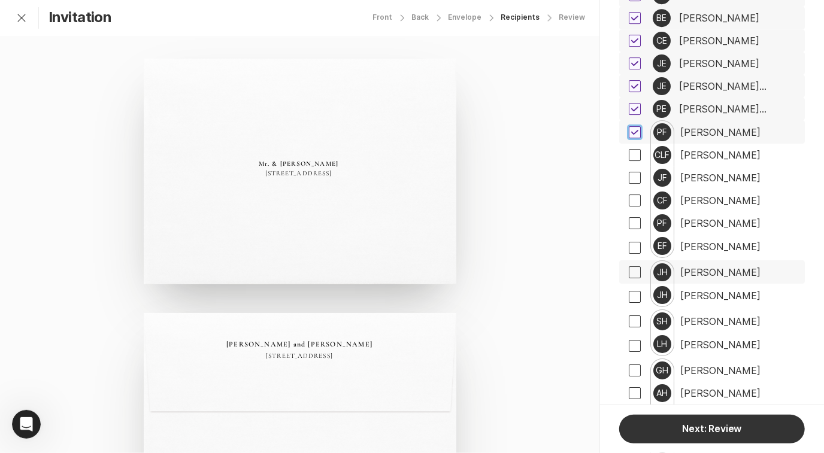
click at [638, 266] on span at bounding box center [634, 272] width 12 height 12
click at [628, 272] on input "checkbox" at bounding box center [628, 272] width 1 height 1
checkbox input "true"
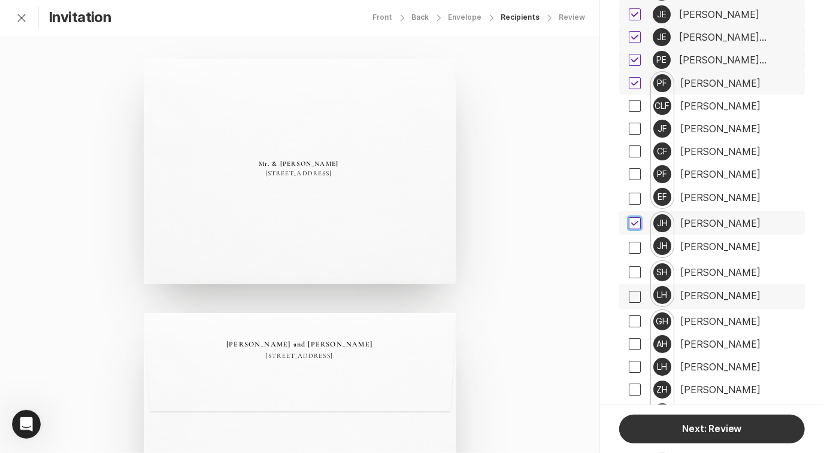
click at [634, 266] on span at bounding box center [634, 272] width 12 height 12
click at [628, 272] on input "checkbox" at bounding box center [628, 272] width 1 height 1
checkbox input "true"
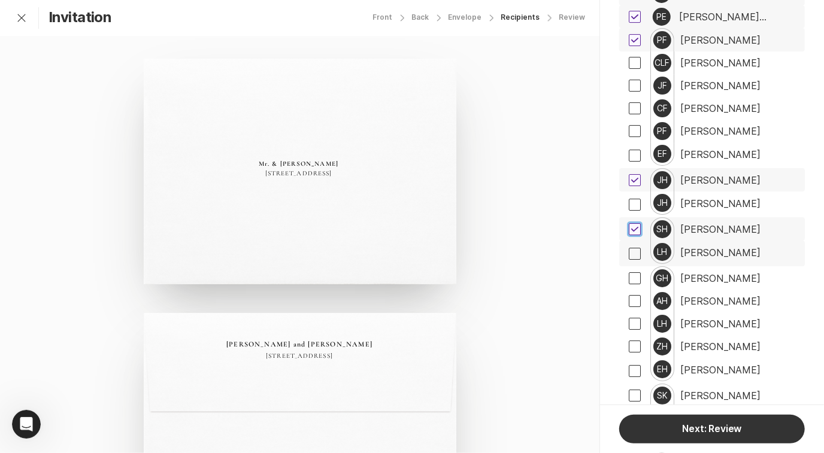
scroll to position [5081, 0]
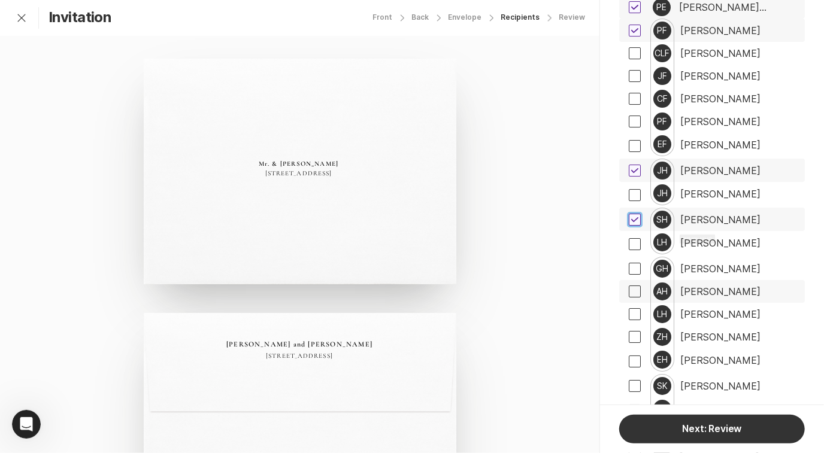
click at [636, 285] on span at bounding box center [634, 291] width 12 height 12
click at [628, 291] on input "checkbox" at bounding box center [628, 291] width 1 height 1
checkbox input "true"
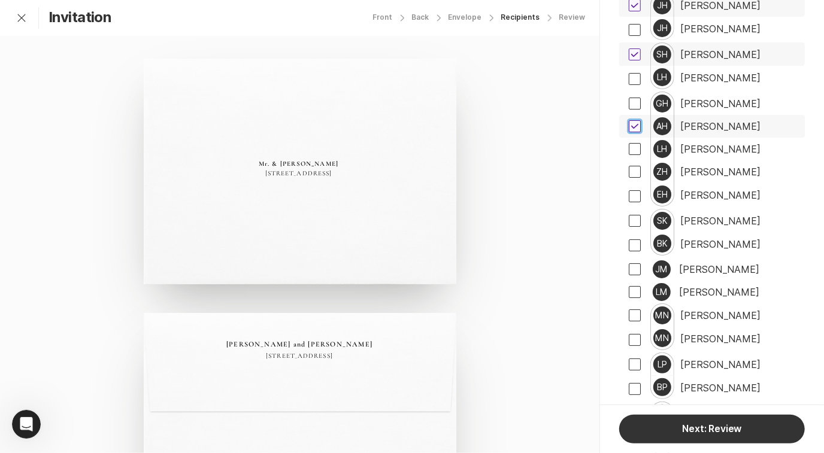
scroll to position [5257, 0]
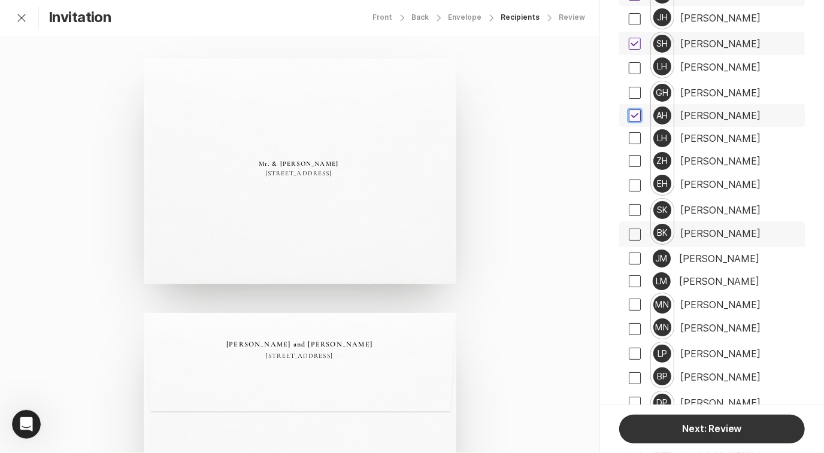
click at [637, 229] on span at bounding box center [634, 235] width 12 height 12
click at [628, 234] on input "checkbox" at bounding box center [628, 234] width 1 height 1
checkbox input "true"
click at [628, 253] on span at bounding box center [634, 259] width 12 height 12
click at [628, 259] on input "checkbox" at bounding box center [628, 259] width 1 height 1
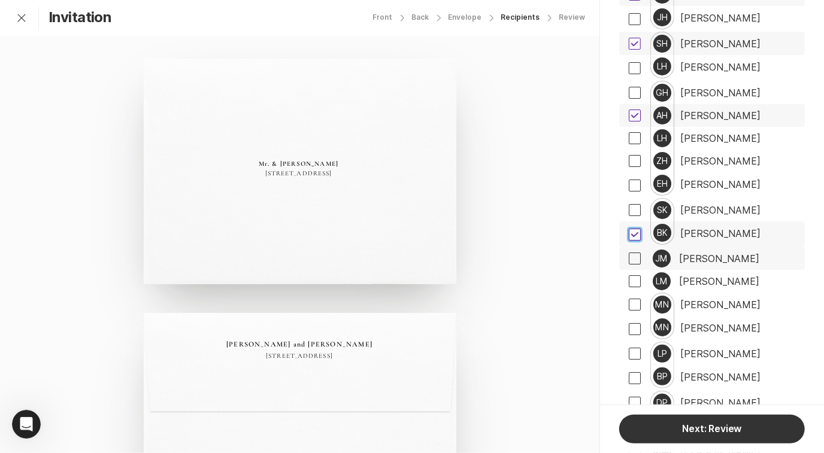
checkbox input "true"
click at [636, 275] on span at bounding box center [634, 281] width 12 height 12
click at [628, 281] on input "checkbox" at bounding box center [628, 281] width 1 height 1
checkbox input "true"
click at [638, 323] on span at bounding box center [634, 329] width 12 height 12
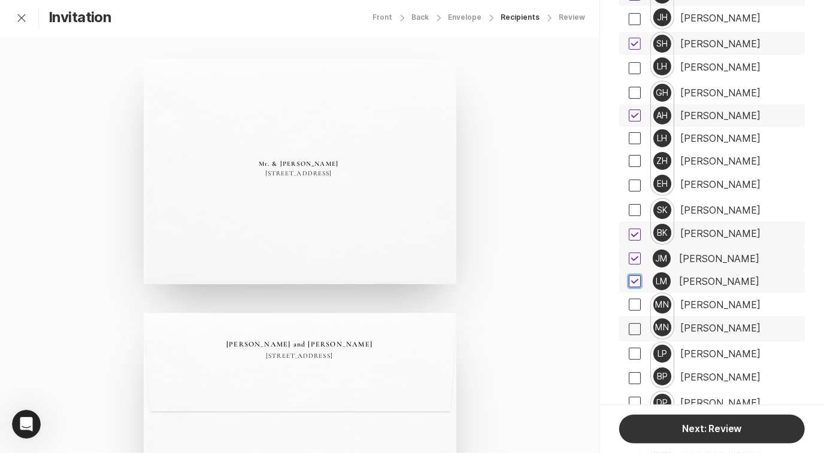
click at [628, 329] on input "checkbox" at bounding box center [628, 329] width 1 height 1
checkbox input "true"
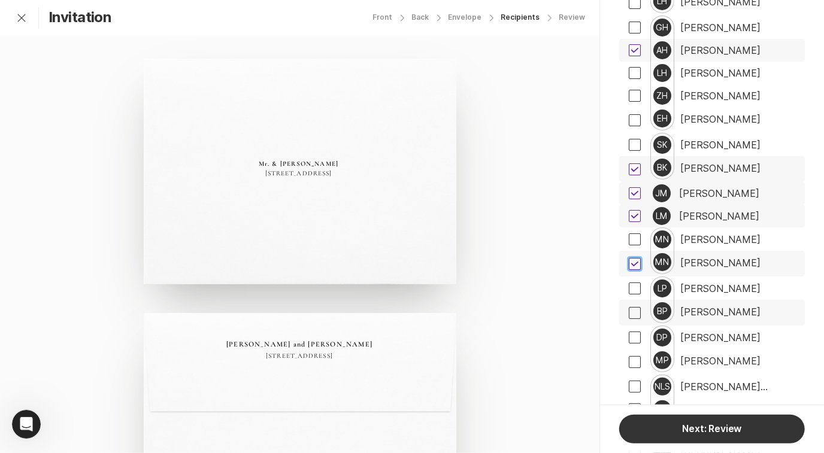
click at [637, 307] on span at bounding box center [634, 313] width 12 height 12
click at [628, 312] on input "checkbox" at bounding box center [628, 312] width 1 height 1
checkbox input "true"
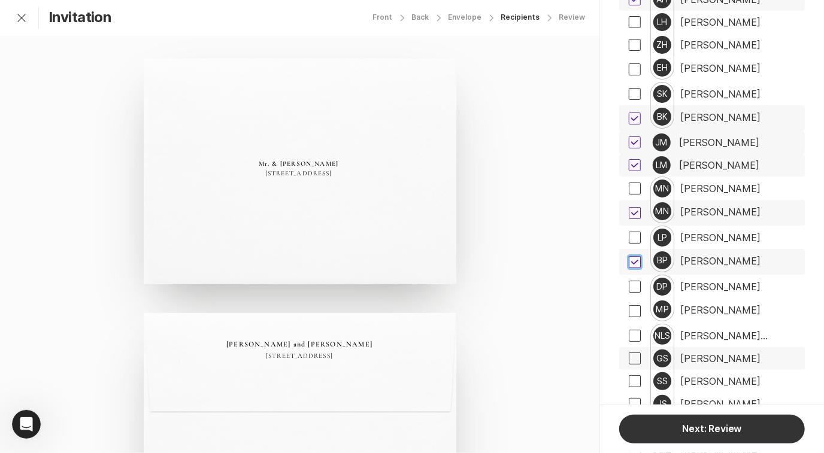
click at [636, 305] on span at bounding box center [634, 311] width 12 height 12
click at [628, 311] on input "checkbox" at bounding box center [628, 311] width 1 height 1
checkbox input "true"
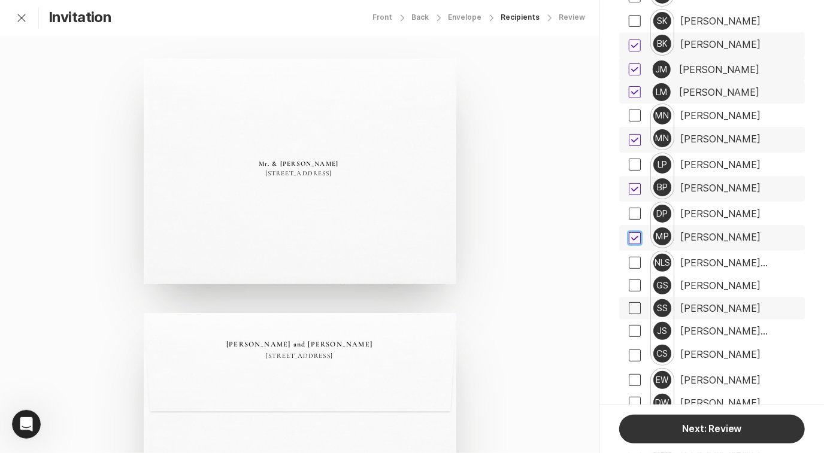
scroll to position [5447, 0]
click at [632, 279] on span at bounding box center [634, 285] width 12 height 12
click at [628, 285] on input "checkbox" at bounding box center [628, 285] width 1 height 1
checkbox input "true"
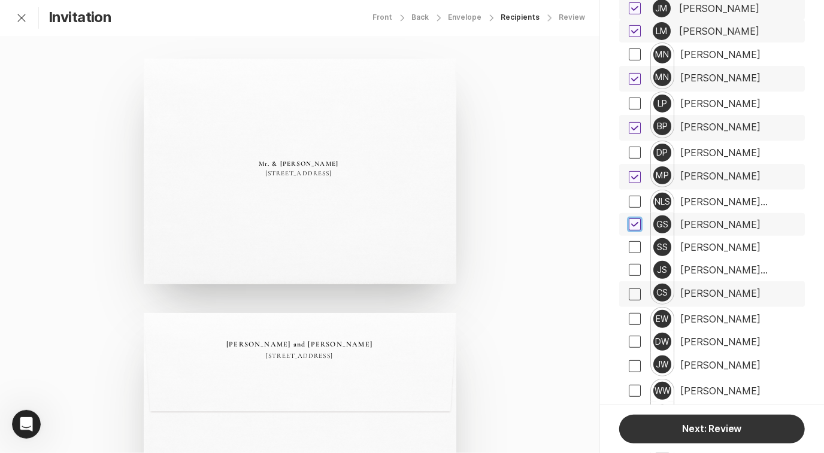
scroll to position [5524, 0]
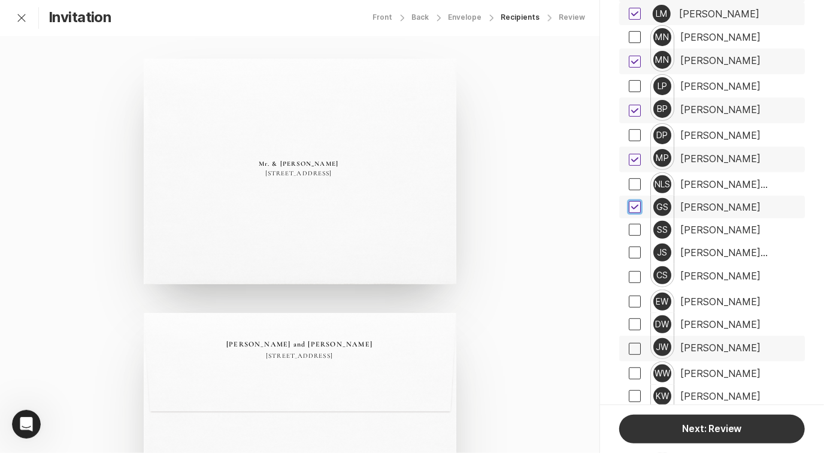
click at [630, 343] on span at bounding box center [634, 349] width 12 height 12
click at [628, 348] on input "checkbox" at bounding box center [628, 348] width 1 height 1
checkbox input "true"
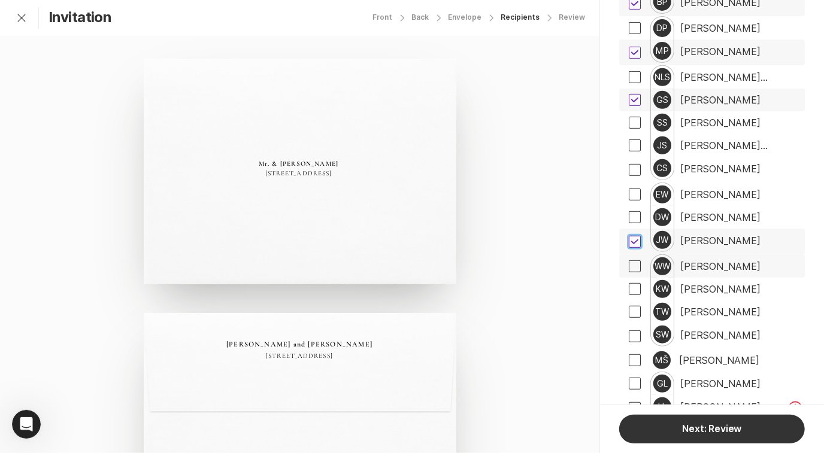
click at [636, 260] on span at bounding box center [634, 266] width 12 height 12
click at [628, 266] on input "checkbox" at bounding box center [628, 266] width 1 height 1
checkbox input "true"
click at [637, 354] on span at bounding box center [634, 360] width 12 height 12
click at [628, 360] on input "checkbox" at bounding box center [628, 360] width 1 height 1
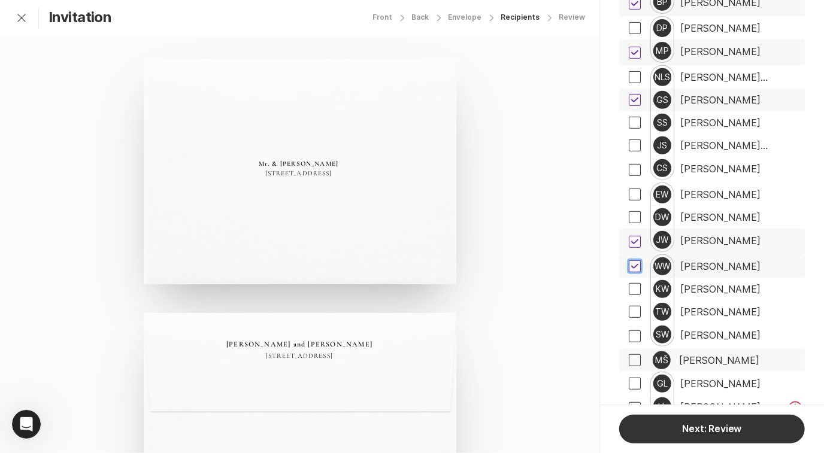
checkbox input "true"
click at [633, 378] on span at bounding box center [634, 384] width 12 height 12
click at [628, 383] on input "checkbox" at bounding box center [628, 383] width 1 height 1
checkbox input "true"
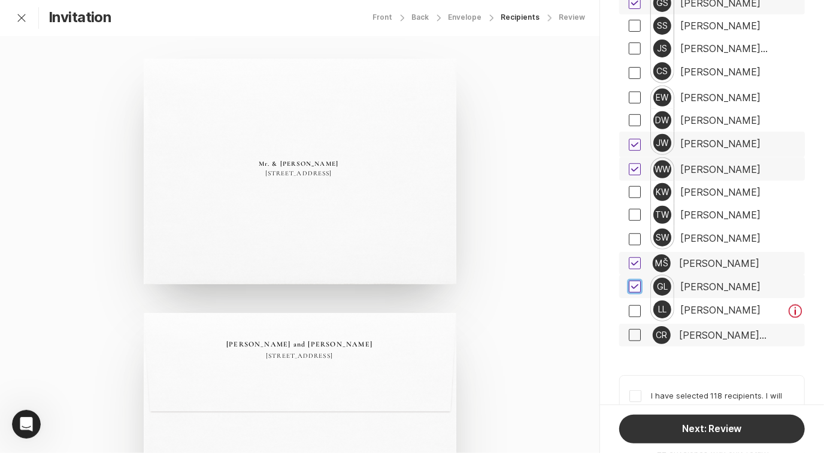
click at [637, 329] on span at bounding box center [634, 335] width 12 height 12
click at [628, 335] on input "checkbox" at bounding box center [628, 335] width 1 height 1
checkbox input "true"
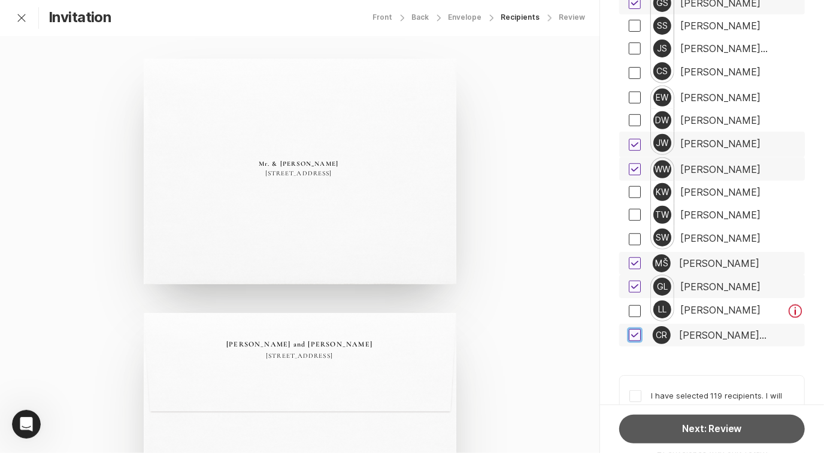
click at [697, 427] on button "Next: Review" at bounding box center [712, 429] width 186 height 29
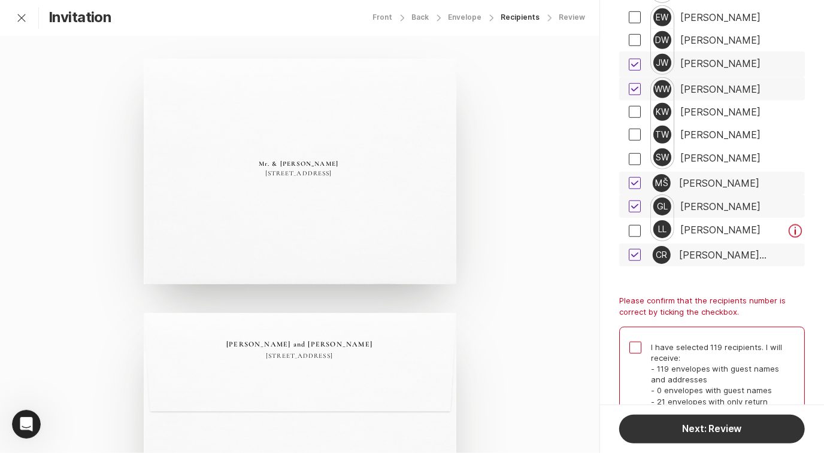
scroll to position [5809, 0]
click at [634, 341] on span at bounding box center [635, 347] width 12 height 12
click at [629, 341] on input "I have selected 119 recipients. I will receive: - 119 envelopes with guest name…" at bounding box center [628, 341] width 1 height 1
checkbox input "true"
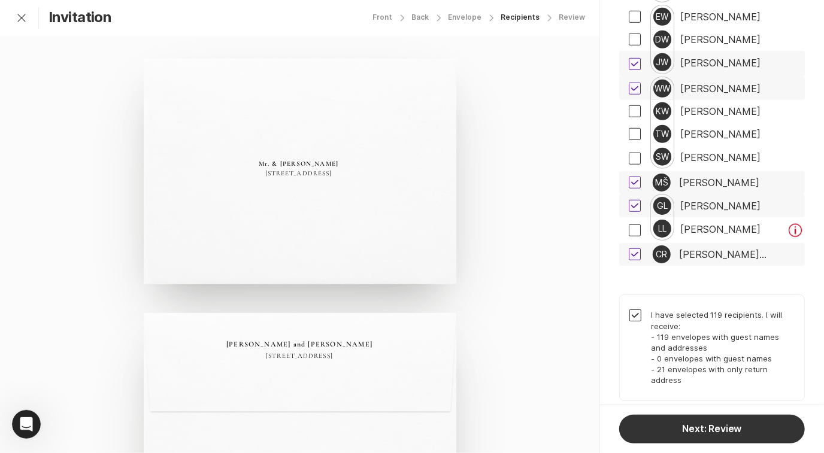
scroll to position [5778, 0]
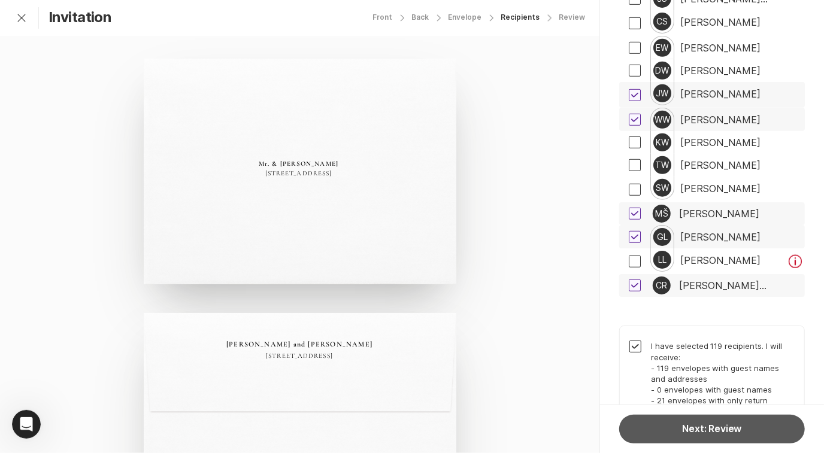
click at [685, 430] on button "Next: Review" at bounding box center [712, 429] width 186 height 29
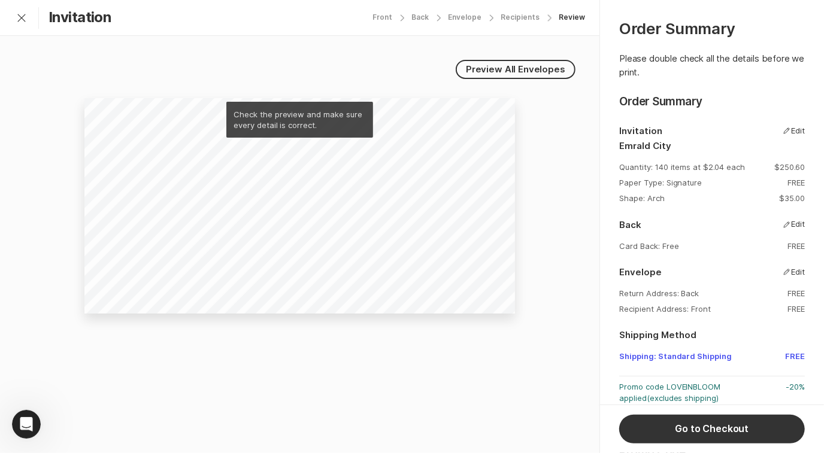
click at [392, 15] on div "Front" at bounding box center [382, 17] width 20 height 8
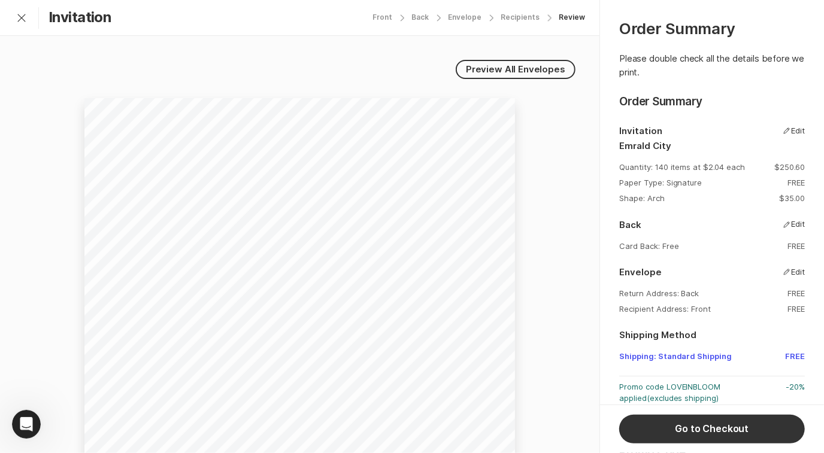
select select "140"
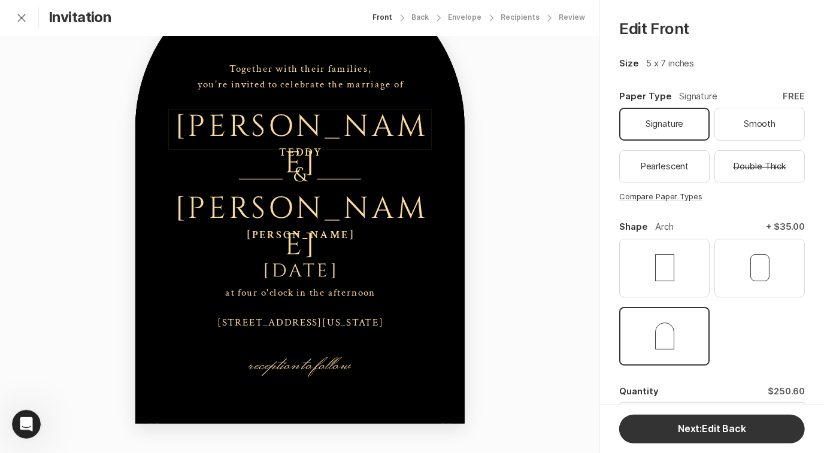
scroll to position [132, 0]
click at [306, 271] on div "[DATE]" at bounding box center [300, 270] width 263 height 22
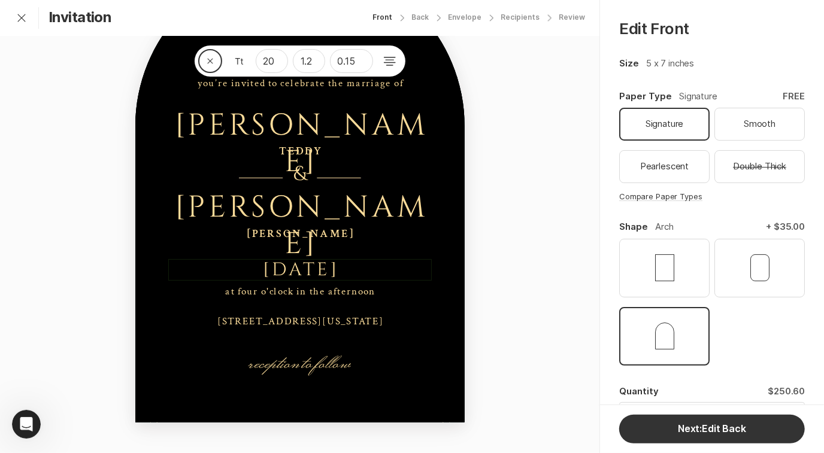
click at [335, 268] on div "[DATE]" at bounding box center [301, 270] width 77 height 22
click at [266, 61] on input "20" at bounding box center [271, 61] width 31 height 23
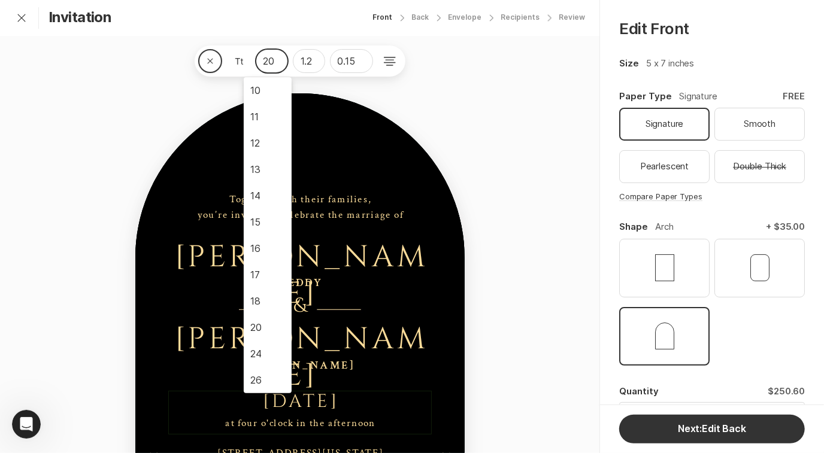
scroll to position [92, 0]
click at [257, 209] on li "18" at bounding box center [268, 209] width 48 height 26
type input "18"
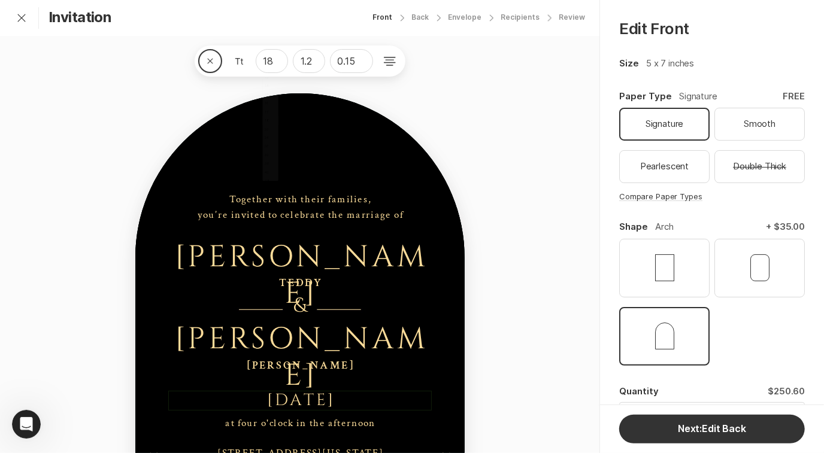
scroll to position [0, 0]
click at [542, 299] on div "Close 18 1.2 0.15 reception to follow at four o'clock in the afternoon [STREET_…" at bounding box center [299, 314] width 599 height 557
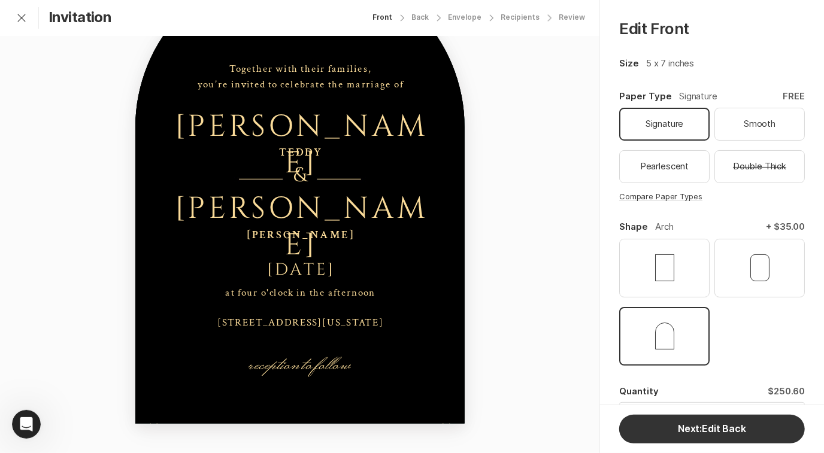
scroll to position [139, 0]
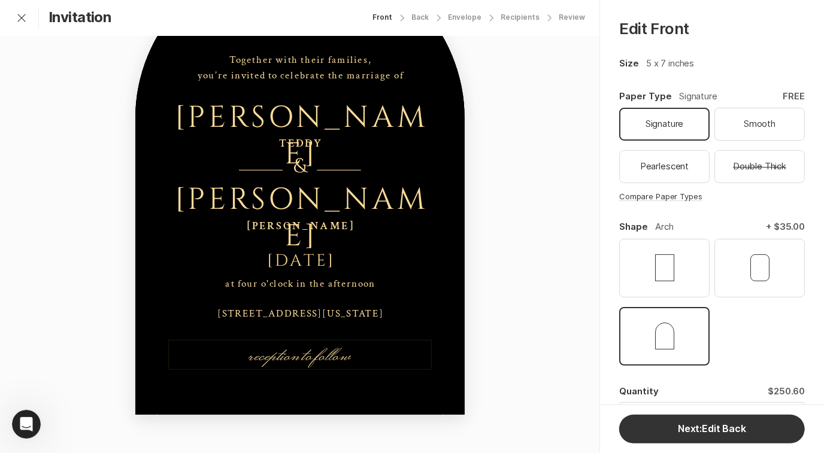
click at [291, 356] on div "reception to follow" at bounding box center [299, 355] width 263 height 30
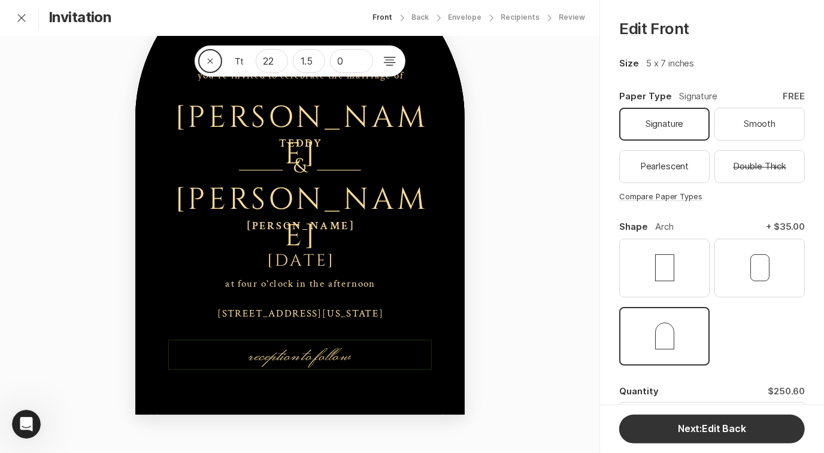
click at [293, 357] on div "reception to follow" at bounding box center [299, 355] width 102 height 30
click at [293, 358] on div "reception to follow" at bounding box center [299, 355] width 102 height 30
click at [528, 300] on div "Close 22 1.5 0 reception and dinner to follow at four o'clock in the afternoon …" at bounding box center [299, 174] width 599 height 557
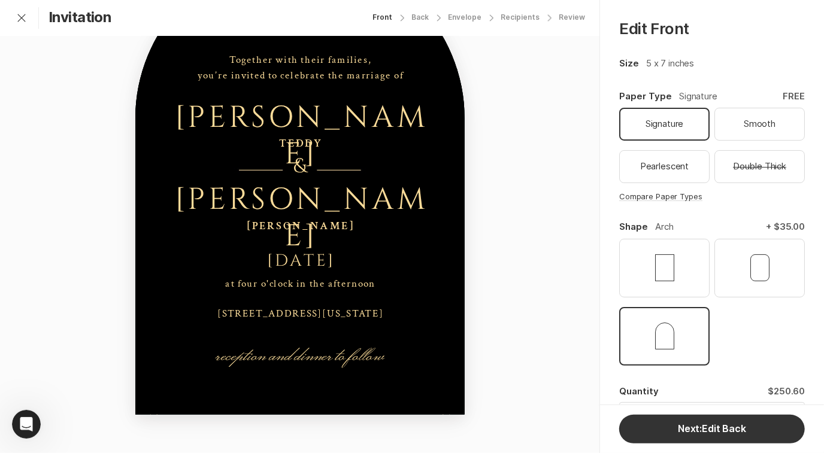
click at [326, 297] on div "at four o'clock in the afternoon [STREET_ADDRESS][US_STATE]" at bounding box center [299, 299] width 263 height 45
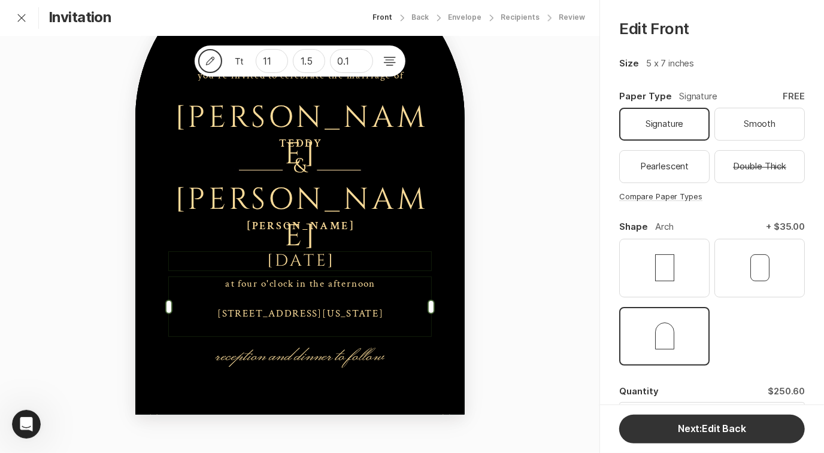
click at [325, 266] on div "[DATE]" at bounding box center [300, 261] width 263 height 20
type input "18"
type input "1.2"
type input "0.15"
click at [270, 314] on div "at four o'clock in the afternoon [STREET_ADDRESS][US_STATE]" at bounding box center [299, 299] width 263 height 45
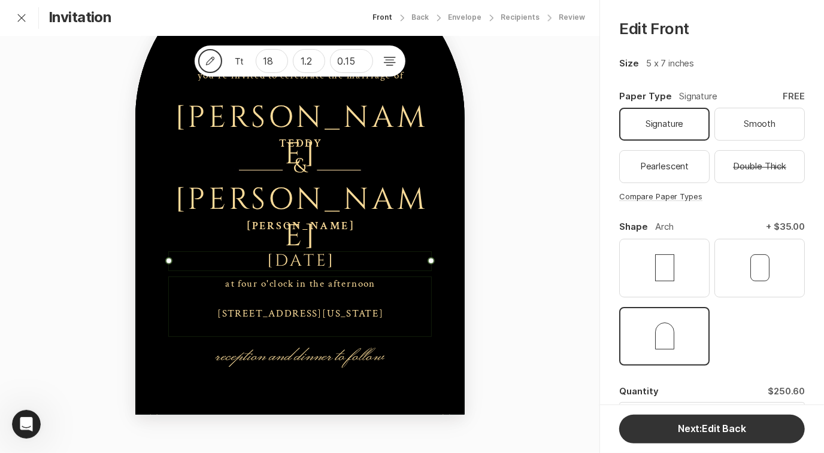
type input "11"
type input "1.5"
type input "0.1"
click at [212, 60] on button "Pencil" at bounding box center [210, 61] width 24 height 24
click at [232, 60] on icon at bounding box center [239, 61] width 24 height 24
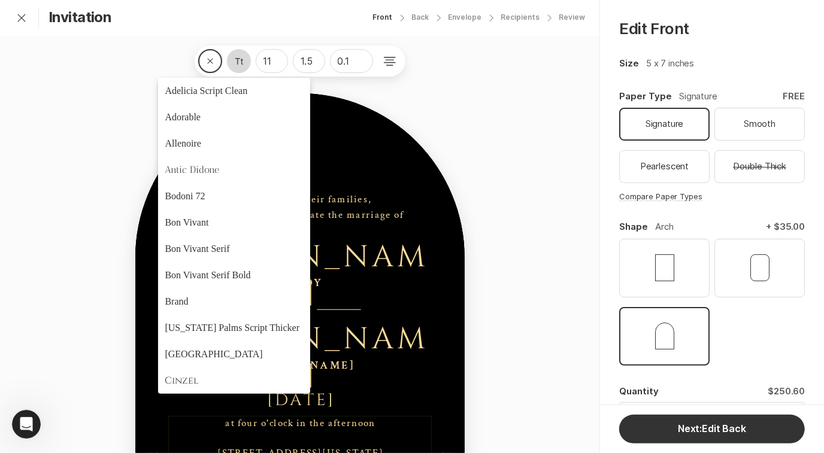
scroll to position [198, 0]
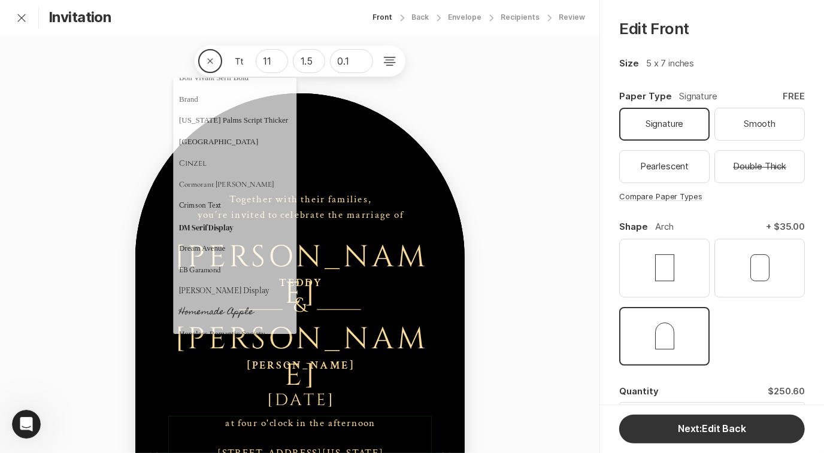
click at [369, 401] on div "[DATE]" at bounding box center [300, 401] width 263 height 20
type input "18"
type input "1.2"
type input "0.15"
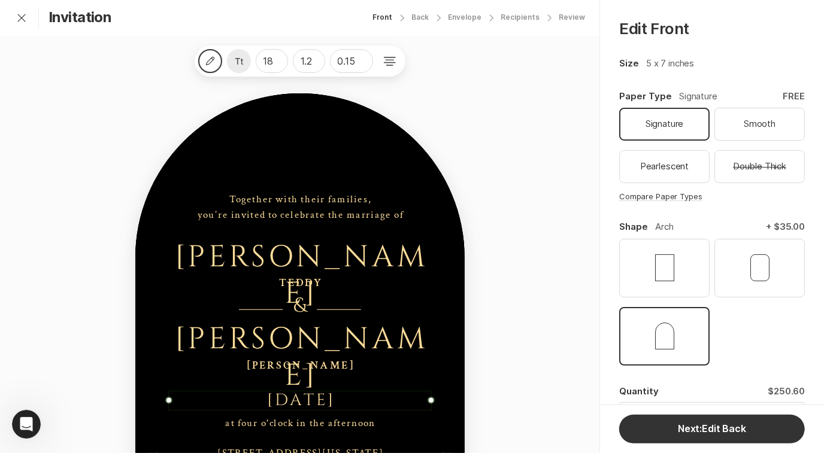
click at [238, 63] on icon at bounding box center [239, 61] width 24 height 24
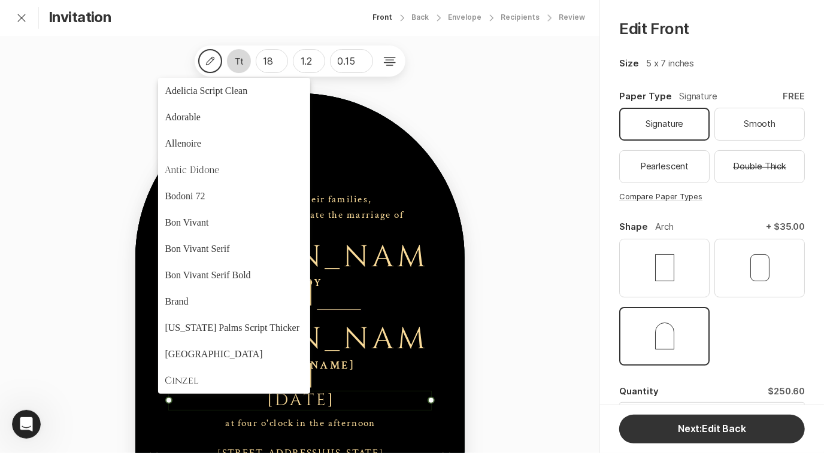
scroll to position [144, 0]
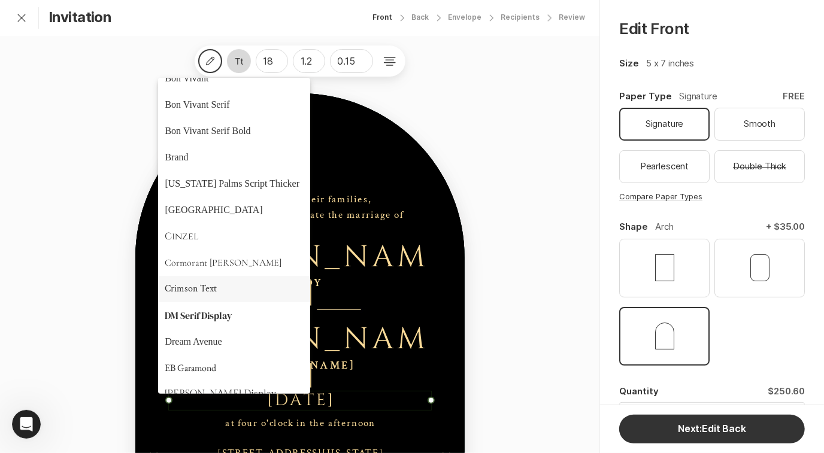
click at [212, 288] on div "Crimson Text" at bounding box center [191, 289] width 52 height 11
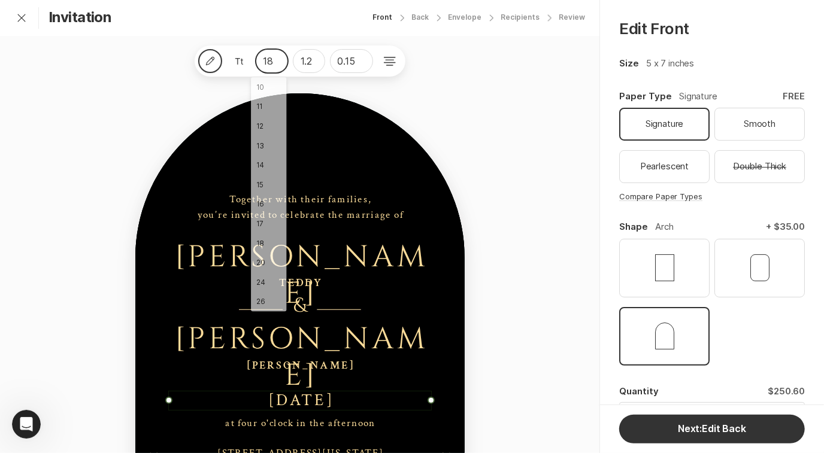
click at [277, 59] on input "18" at bounding box center [271, 61] width 31 height 23
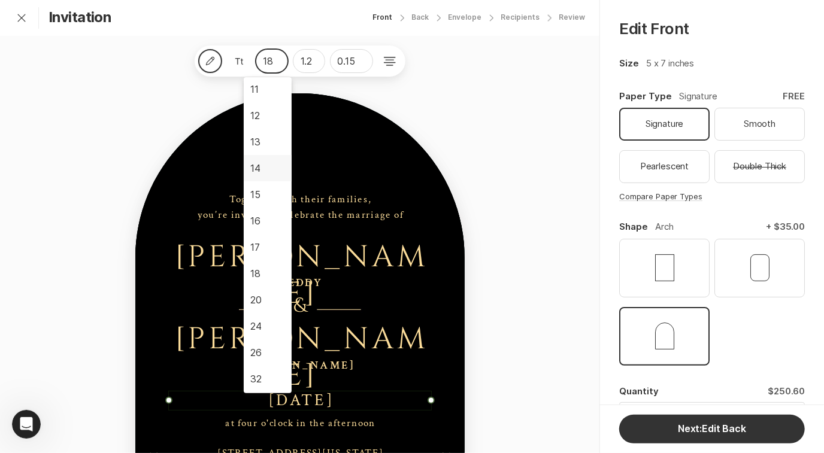
scroll to position [0, 0]
click at [257, 114] on li "11" at bounding box center [268, 117] width 48 height 26
type input "11"
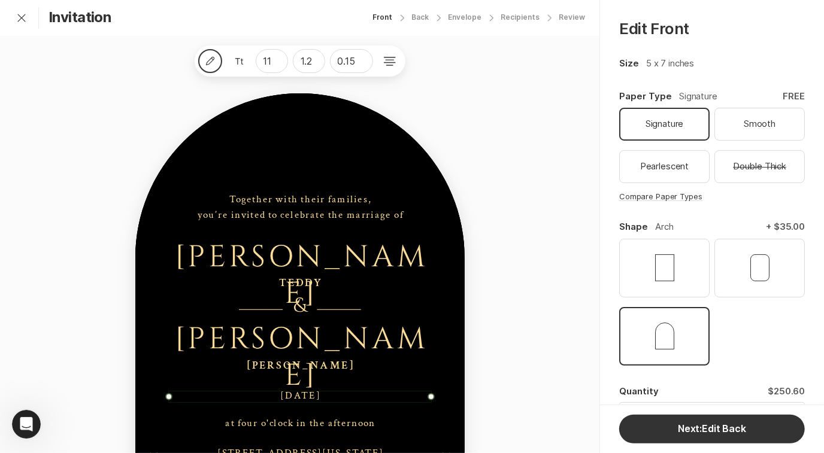
click at [497, 127] on div "Pencil 11 1.2 0.15 reception and dinner to follow at four o'clock in the aftern…" at bounding box center [299, 314] width 599 height 557
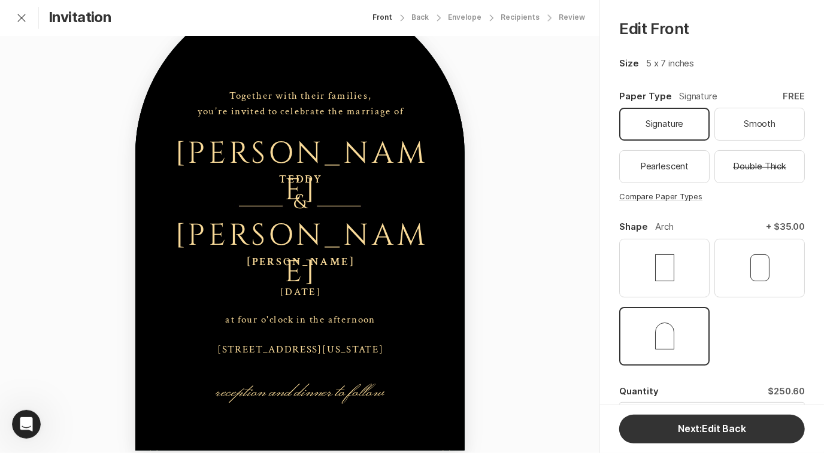
scroll to position [104, 0]
click at [335, 300] on div "reception and dinner to follow at four o'clock in the afternoon [STREET_ADDRESS…" at bounding box center [299, 219] width 329 height 461
click at [309, 283] on div "reception and dinner to follow at four o'clock in the afternoon [STREET_ADDRESS…" at bounding box center [299, 219] width 329 height 461
click at [309, 291] on div "[DATE]" at bounding box center [300, 293] width 263 height 12
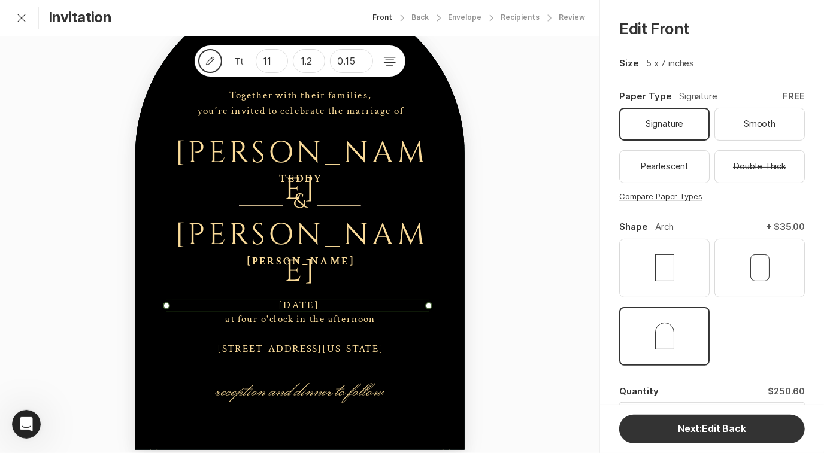
click at [308, 305] on div "[DATE]" at bounding box center [298, 306] width 263 height 12
click at [563, 224] on div "Pencil 11 1.2 0.15 reception and dinner to follow at four o'clock in the aftern…" at bounding box center [299, 210] width 599 height 557
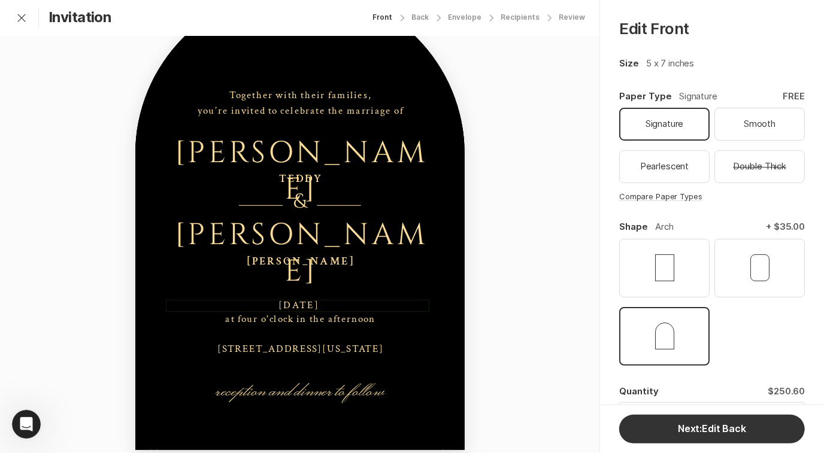
click at [328, 305] on div "[DATE]" at bounding box center [298, 306] width 263 height 12
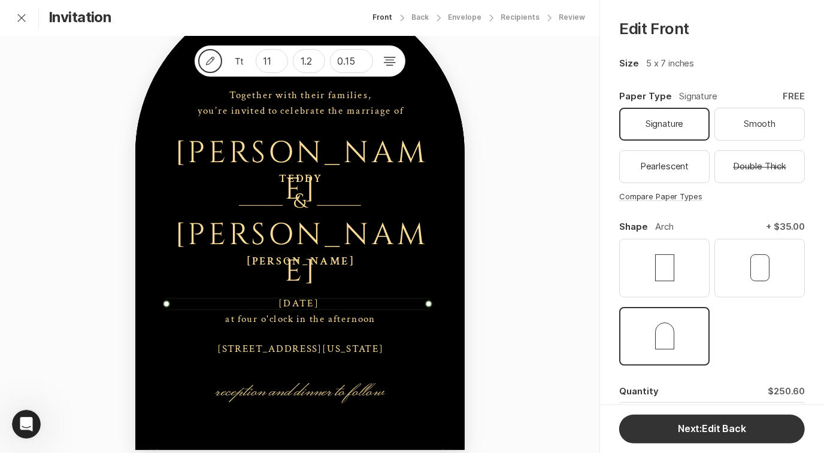
click at [329, 303] on div "[DATE]" at bounding box center [298, 304] width 263 height 12
click at [542, 285] on div "Pencil 11 1.2 0.15 reception and dinner to follow at four o'clock in the aftern…" at bounding box center [299, 210] width 599 height 557
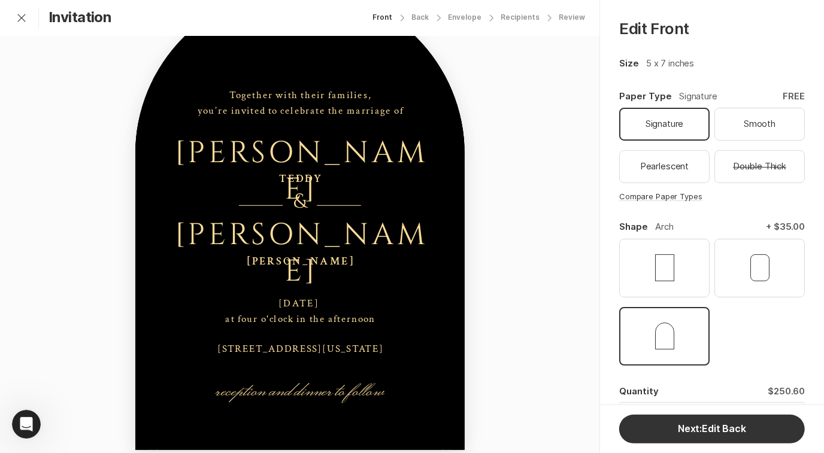
click at [338, 302] on div "[DATE]" at bounding box center [298, 304] width 263 height 12
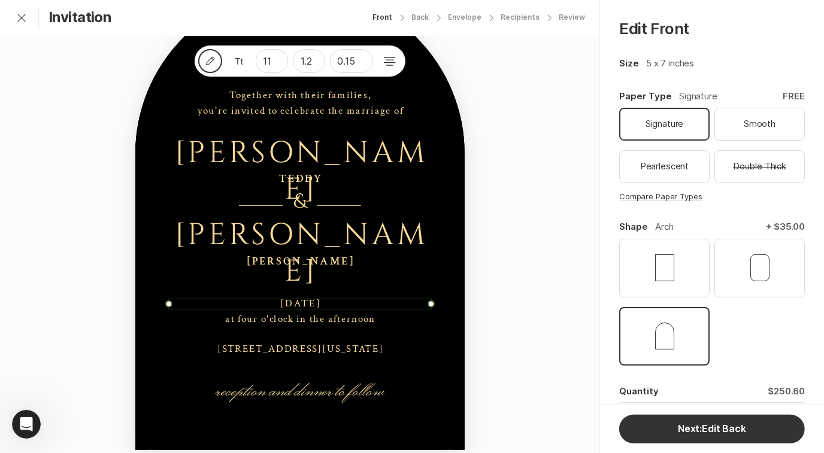
click at [359, 303] on div "[DATE]" at bounding box center [300, 304] width 263 height 12
click at [543, 266] on div "Pencil 11 1.2 0.15 reception and dinner to follow at four o'clock in the aftern…" at bounding box center [299, 210] width 599 height 557
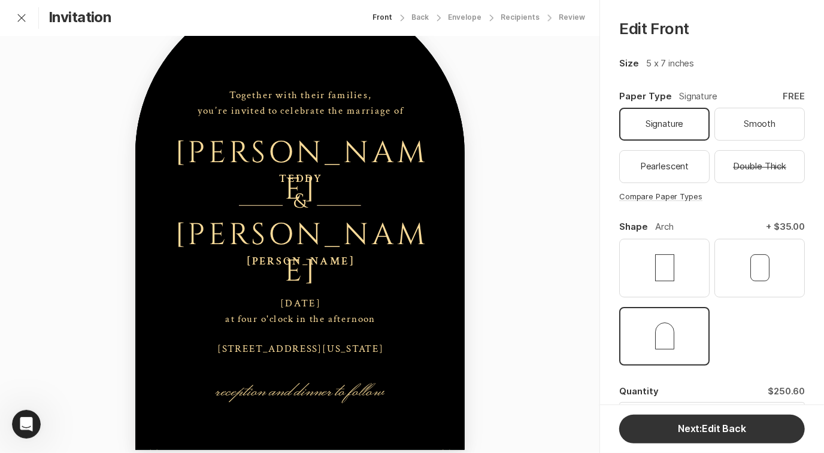
scroll to position [139, 0]
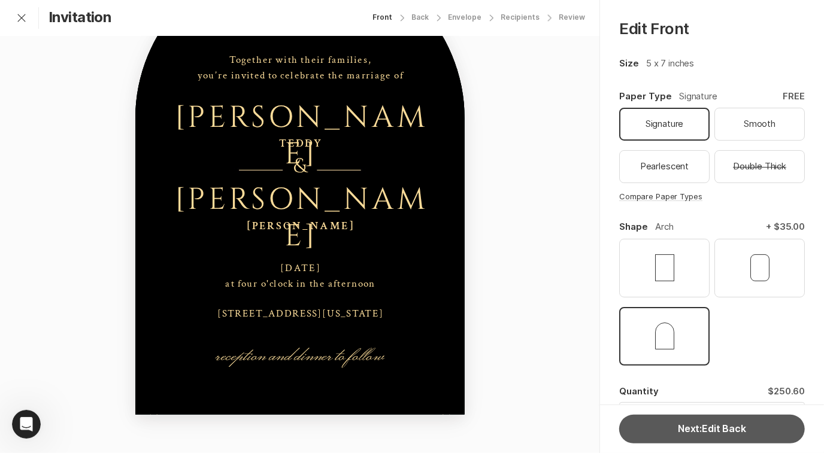
click at [687, 426] on button "Next: Edit Back" at bounding box center [712, 429] width 186 height 29
select select "140"
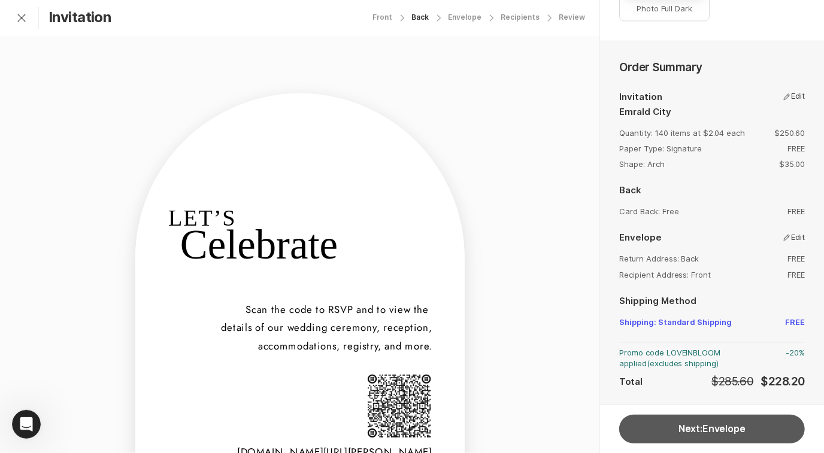
scroll to position [1317, 0]
click at [695, 436] on button "Next: Envelope" at bounding box center [712, 429] width 186 height 29
select select "140"
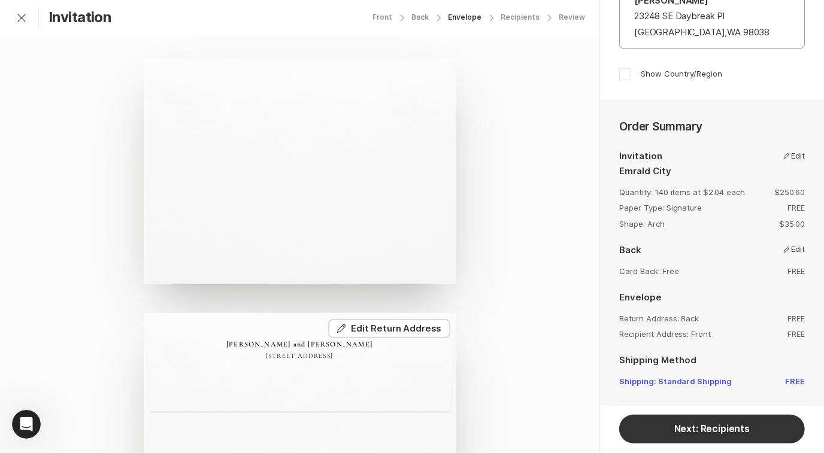
scroll to position [631, 0]
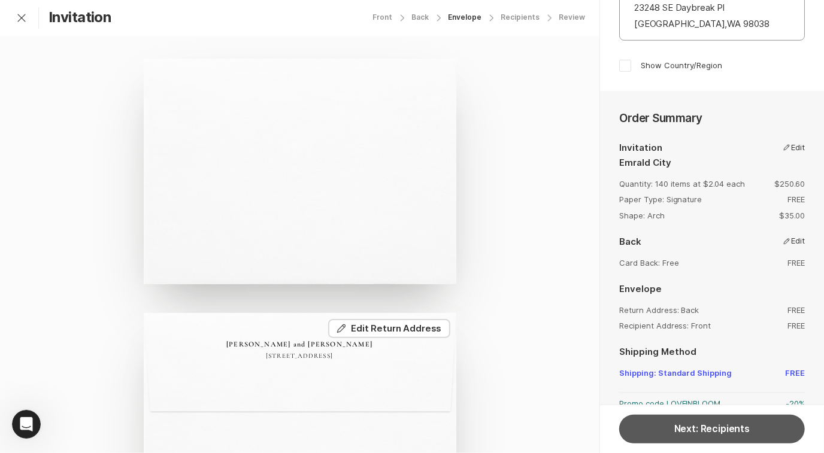
click at [709, 435] on button "Next: Recipients" at bounding box center [712, 429] width 186 height 29
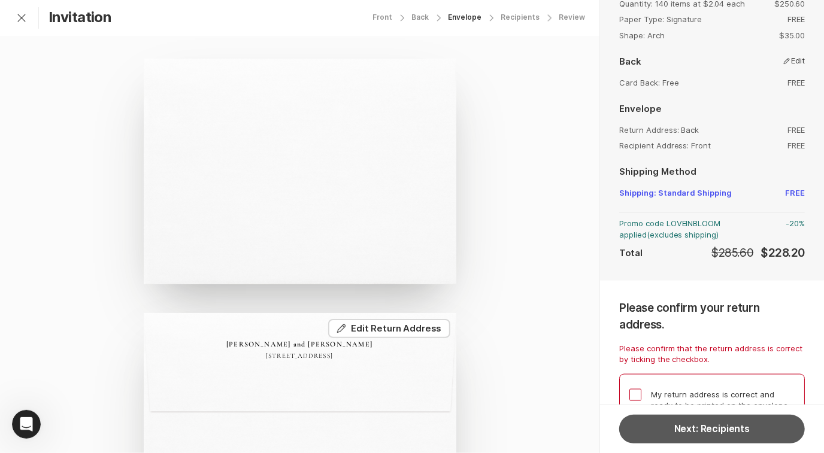
scroll to position [830, 0]
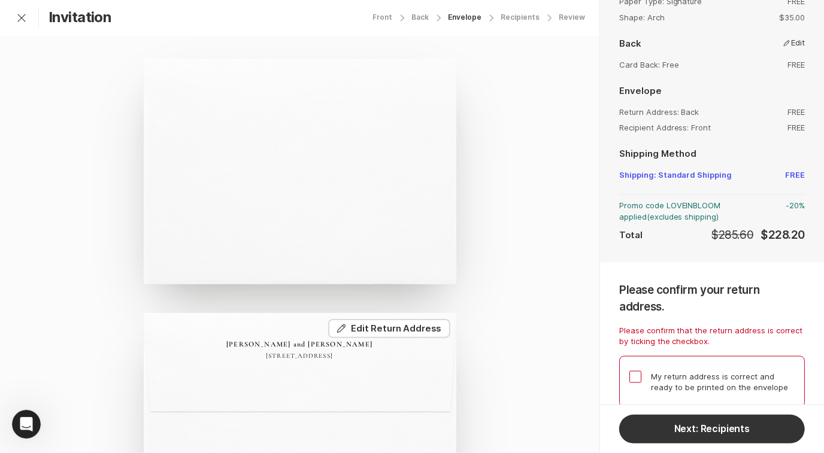
click at [637, 371] on span at bounding box center [635, 377] width 12 height 12
click at [629, 370] on input "My return address is correct and ready to be printed on the envelope" at bounding box center [628, 370] width 1 height 1
checkbox input "true"
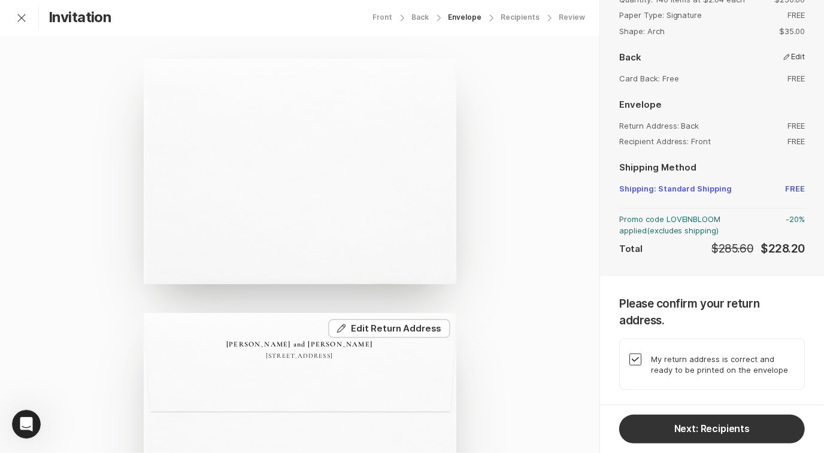
scroll to position [798, 0]
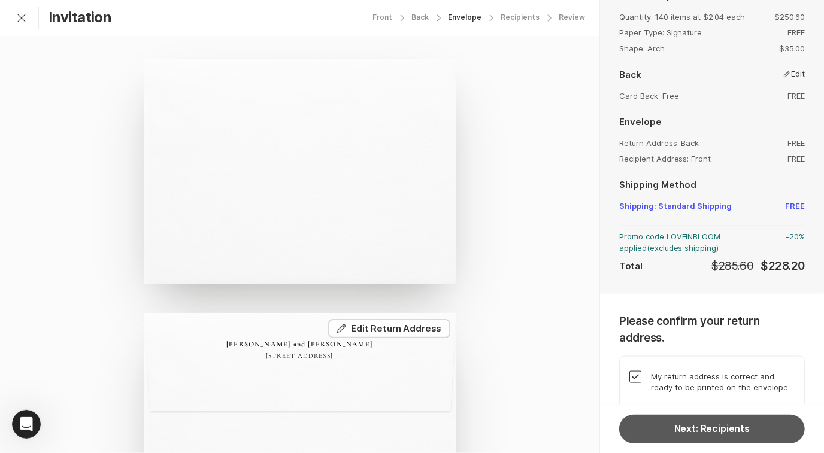
click at [677, 420] on button "Next: Recipients" at bounding box center [712, 429] width 186 height 29
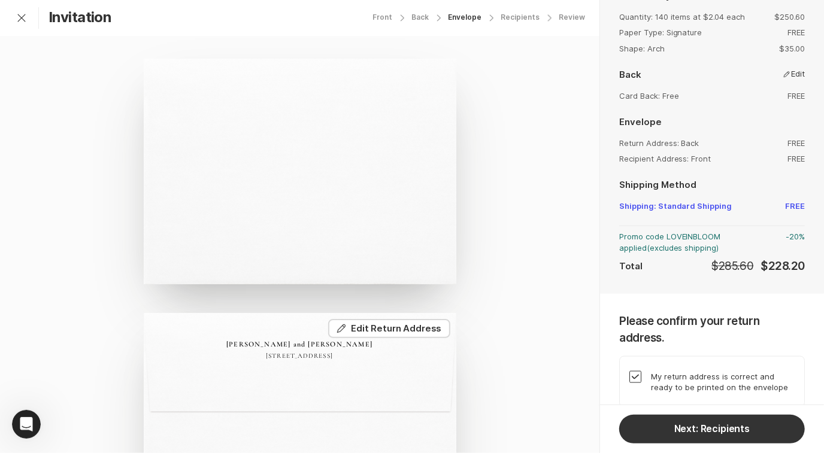
select select "140"
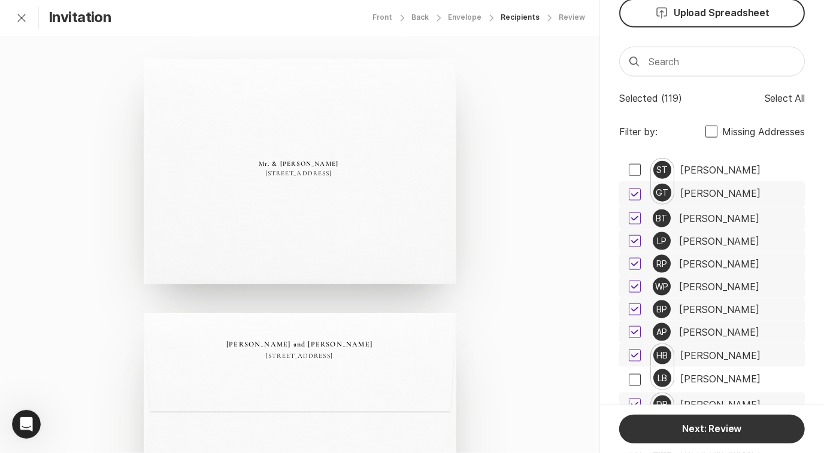
scroll to position [794, 0]
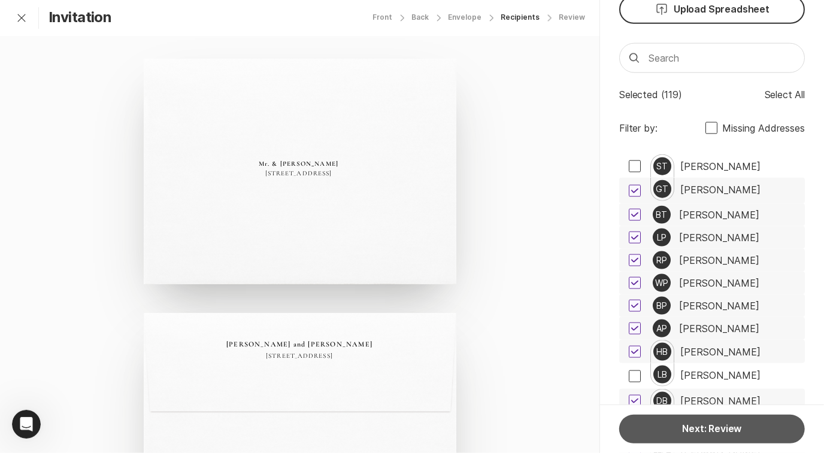
click at [697, 432] on button "Next: Review" at bounding box center [712, 429] width 186 height 29
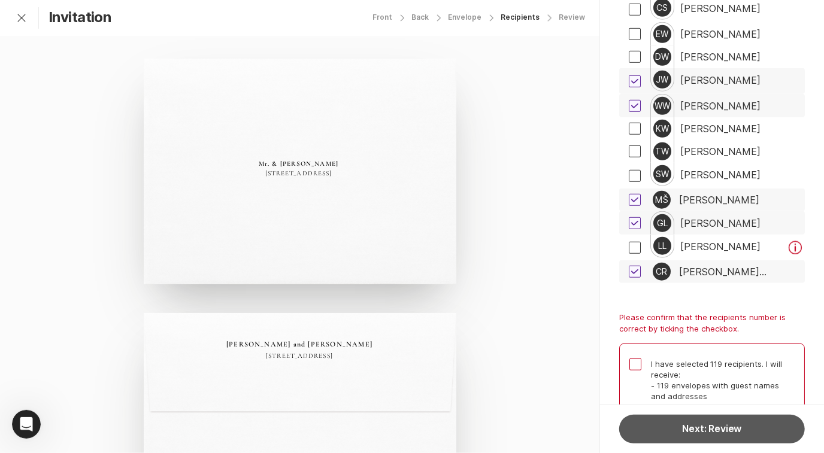
scroll to position [5809, 0]
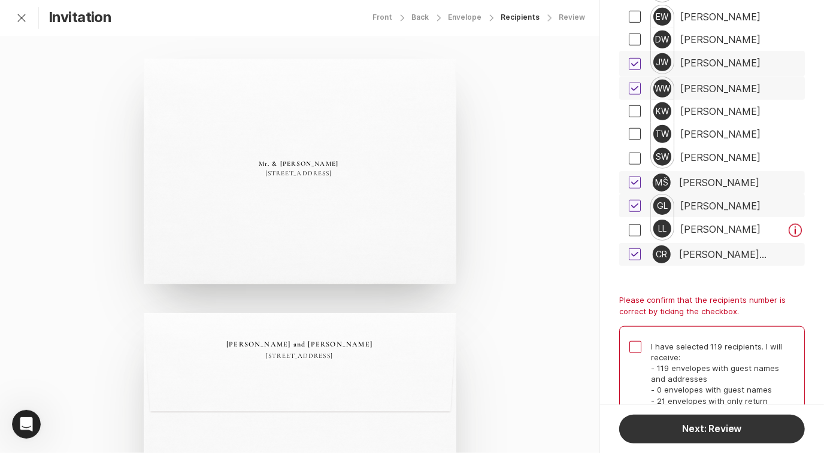
click at [639, 341] on span at bounding box center [635, 347] width 12 height 12
click at [629, 341] on input "I have selected 119 recipients. I will receive: - 119 envelopes with guest name…" at bounding box center [628, 341] width 1 height 1
checkbox input "true"
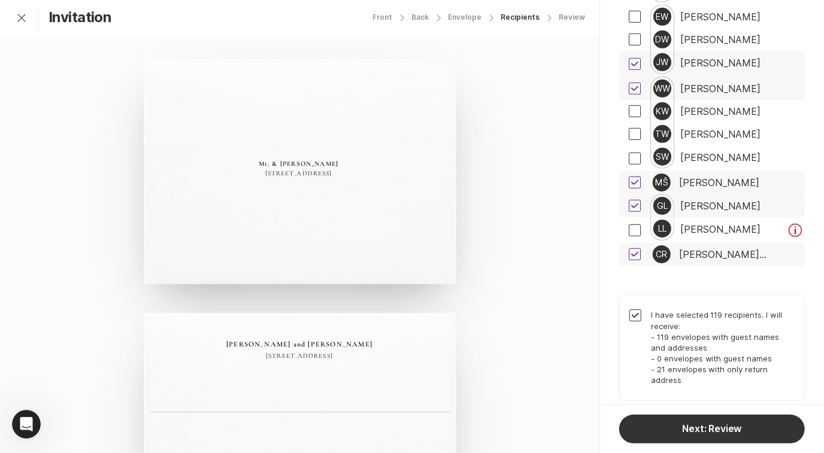
scroll to position [5778, 0]
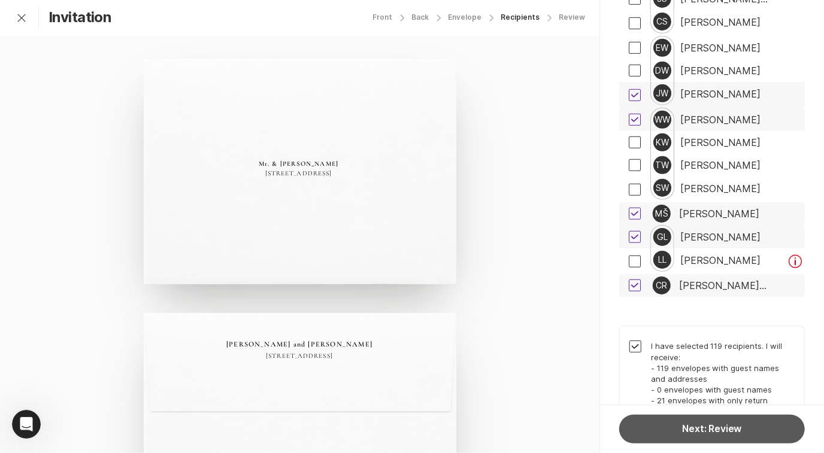
click at [719, 429] on button "Next: Review" at bounding box center [712, 429] width 186 height 29
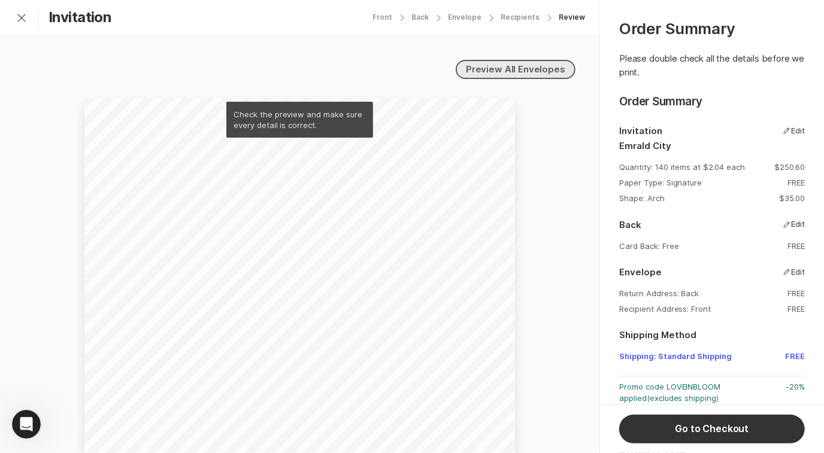
click at [529, 70] on link "Preview All Envelopes" at bounding box center [515, 69] width 120 height 19
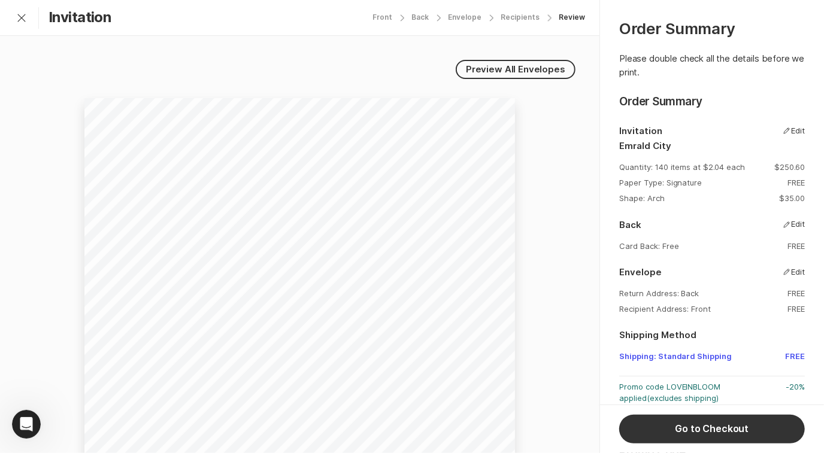
click at [518, 19] on div "Recipients" at bounding box center [519, 17] width 39 height 8
select select "140"
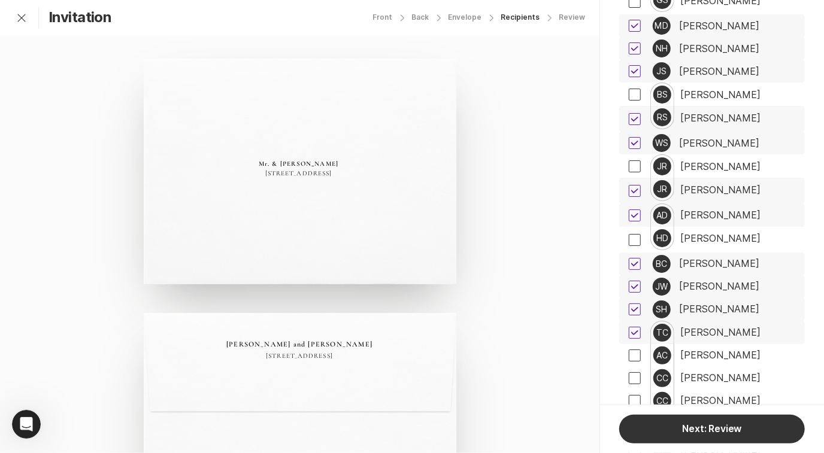
scroll to position [3804, 0]
click at [637, 284] on icon at bounding box center [634, 286] width 7 height 5
click at [628, 286] on input "checkbox" at bounding box center [628, 286] width 1 height 1
checkbox input "false"
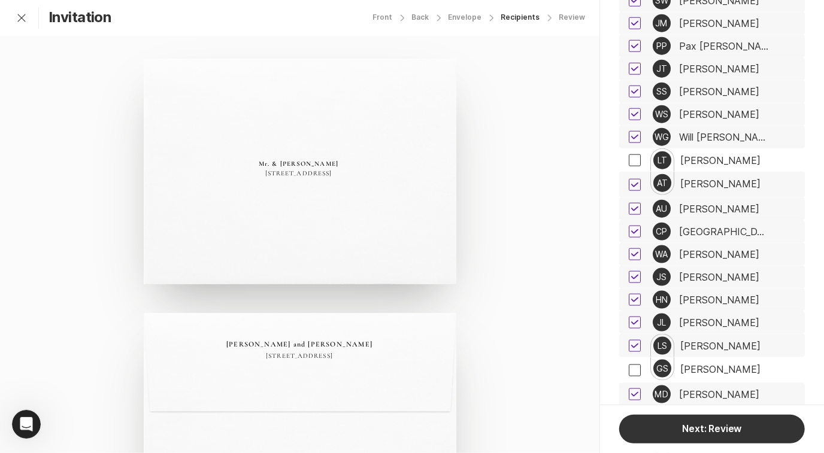
scroll to position [3378, 0]
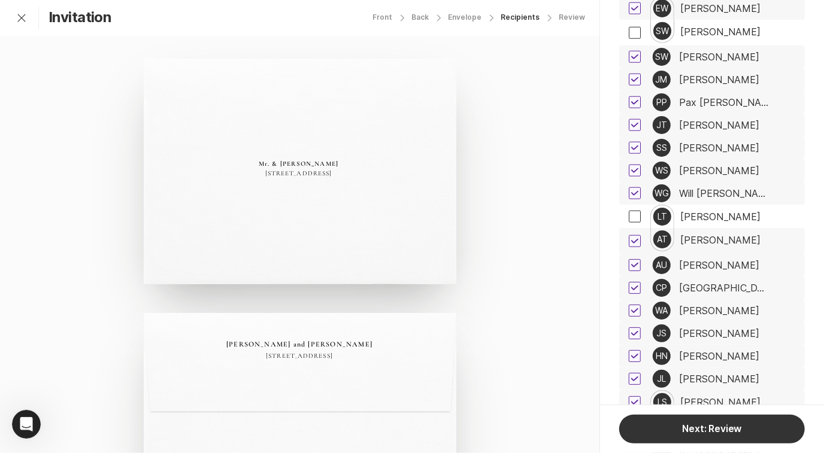
click at [636, 168] on icon at bounding box center [634, 170] width 7 height 5
click at [628, 171] on input "checkbox" at bounding box center [628, 171] width 1 height 1
checkbox input "false"
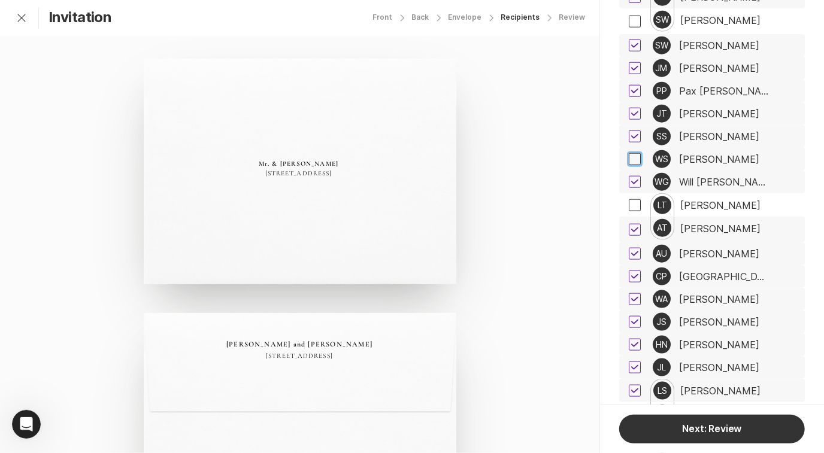
scroll to position [3391, 0]
click at [694, 241] on div "AU [PERSON_NAME]" at bounding box center [721, 252] width 162 height 23
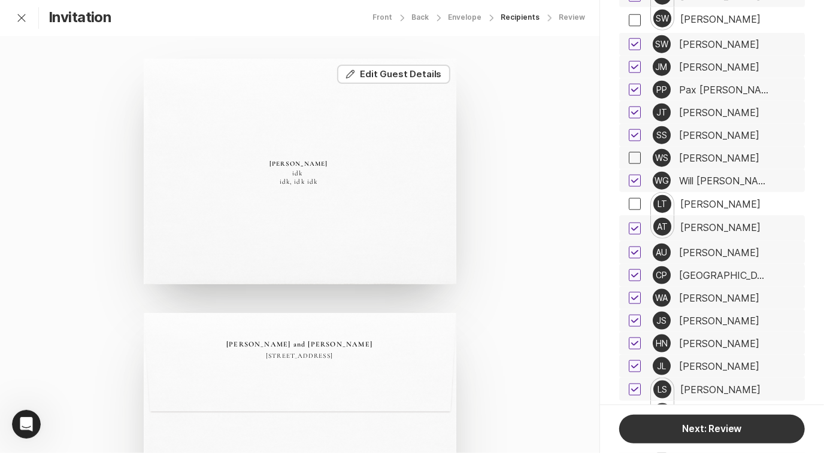
click at [637, 226] on icon at bounding box center [634, 228] width 7 height 5
click at [628, 228] on input "checkbox" at bounding box center [628, 228] width 1 height 1
click at [638, 223] on span at bounding box center [634, 229] width 12 height 12
click at [628, 228] on input "checkbox" at bounding box center [628, 228] width 1 height 1
checkbox input "true"
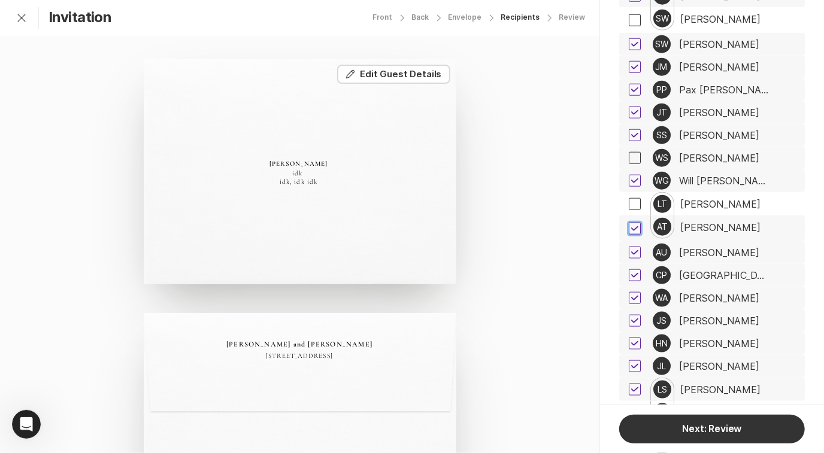
click at [698, 222] on div "[PERSON_NAME]" at bounding box center [720, 227] width 80 height 11
click at [306, 159] on div "The Tolsen Family [STREET_ADDRESS]" at bounding box center [300, 172] width 312 height 226
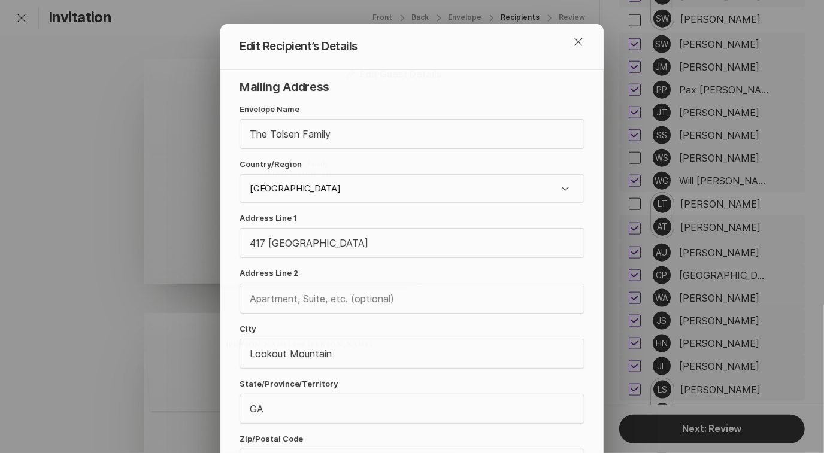
scroll to position [92, 0]
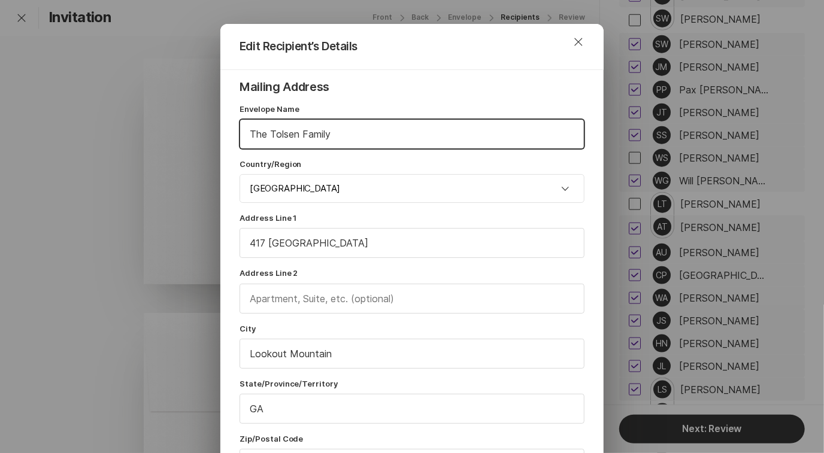
click at [364, 136] on input "The Tolsen Family" at bounding box center [412, 134] width 344 height 29
type input "T"
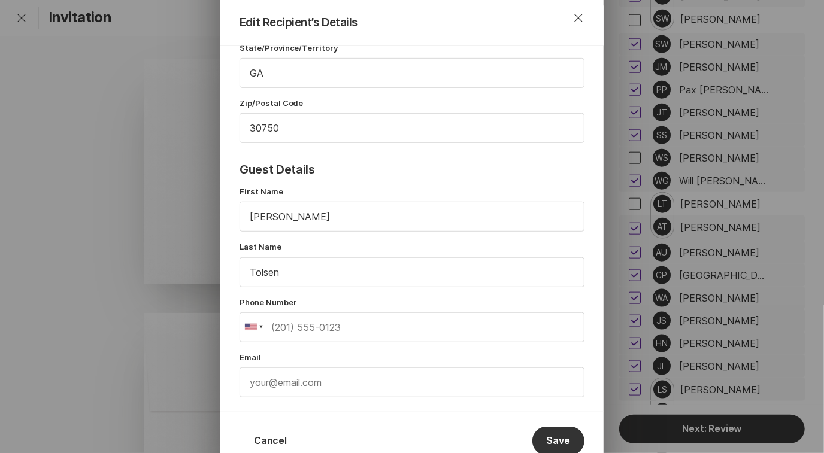
scroll to position [406, 0]
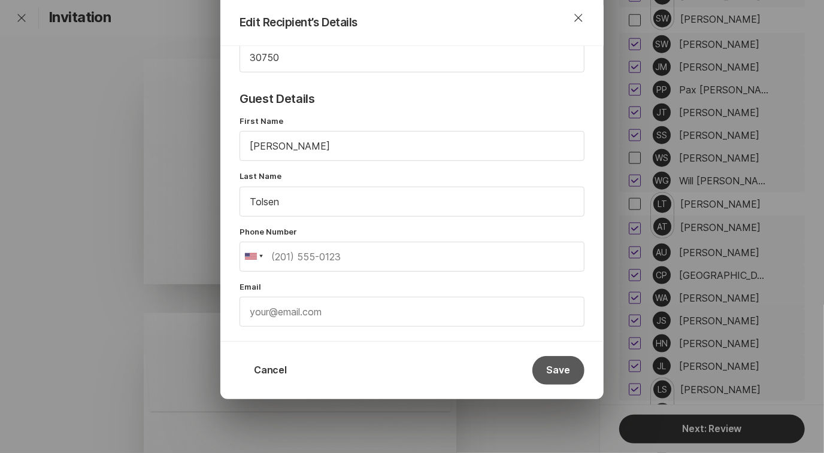
type input "Mr. & [PERSON_NAME]"
click at [555, 372] on button "Save" at bounding box center [558, 370] width 52 height 29
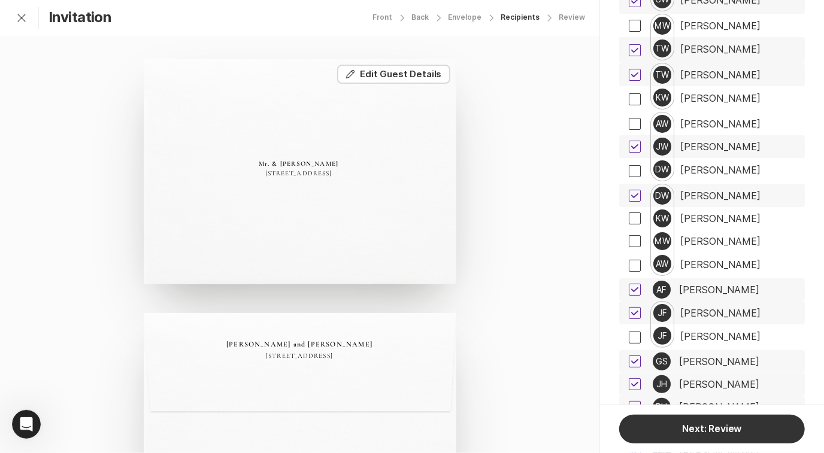
scroll to position [2673, 0]
click at [697, 307] on div "[PERSON_NAME]" at bounding box center [720, 312] width 80 height 11
click at [292, 162] on div "Mr. [PERSON_NAME] & [PERSON_NAME] [STREET_ADDRESS][PERSON_NAME]" at bounding box center [300, 172] width 312 height 226
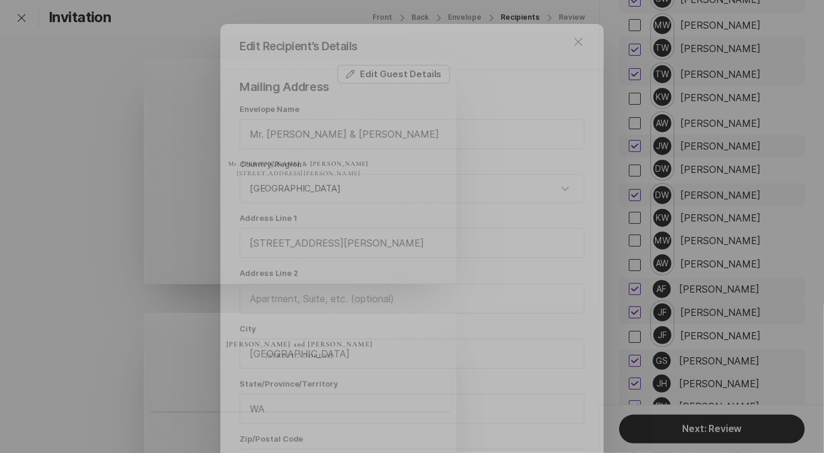
scroll to position [92, 0]
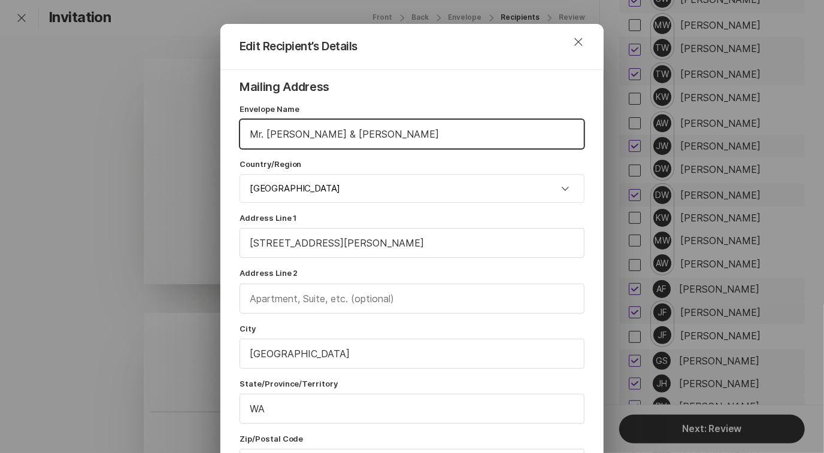
drag, startPoint x: 263, startPoint y: 134, endPoint x: 290, endPoint y: 136, distance: 26.4
click at [290, 136] on input "Mr. [PERSON_NAME] & [PERSON_NAME]" at bounding box center [412, 134] width 344 height 29
click at [315, 136] on input "Mr. & [PERSON_NAME]" at bounding box center [412, 134] width 344 height 29
click at [309, 136] on input "Mr. & [PERSON_NAME]" at bounding box center [412, 134] width 344 height 29
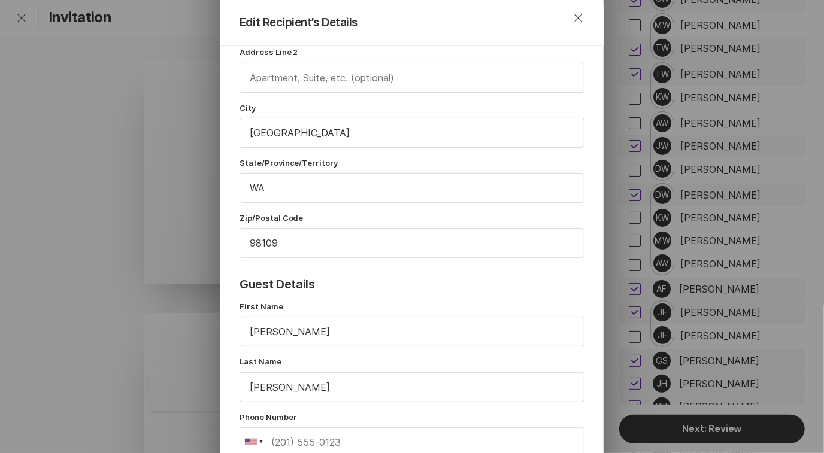
scroll to position [406, 0]
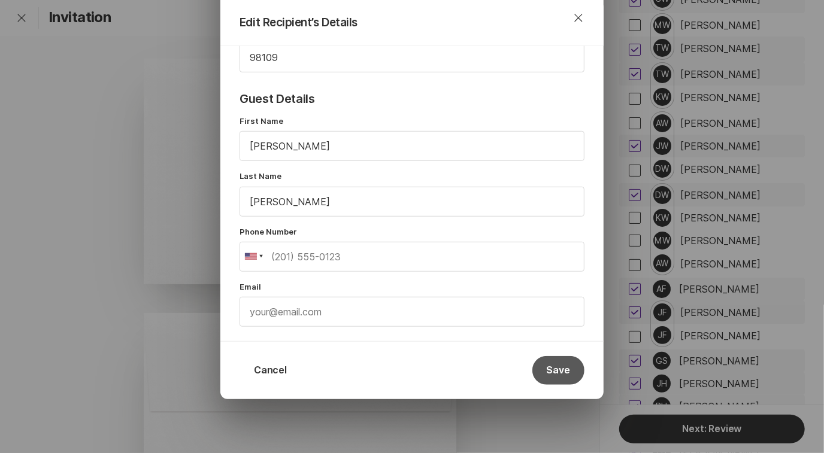
type input "Mr. & Mrs. [PERSON_NAME]"
click at [552, 371] on button "Save" at bounding box center [558, 370] width 52 height 29
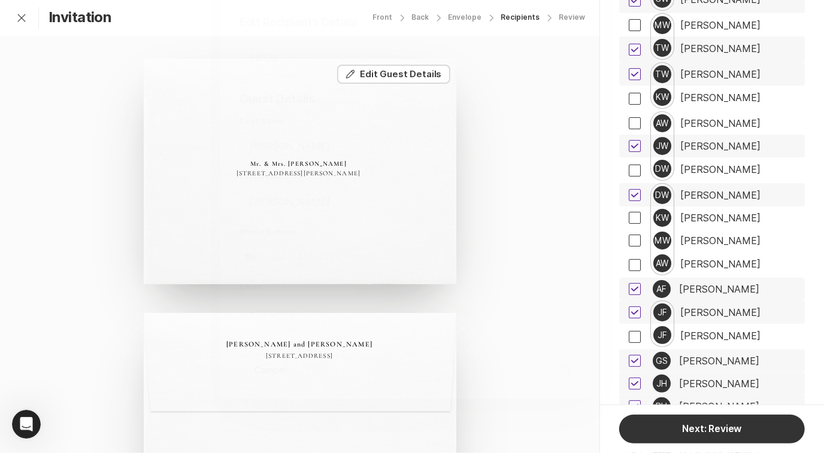
scroll to position [0, 0]
click at [701, 378] on div "[PERSON_NAME]" at bounding box center [719, 383] width 80 height 11
click at [395, 72] on button "Edit Edit Guest Details" at bounding box center [393, 74] width 113 height 19
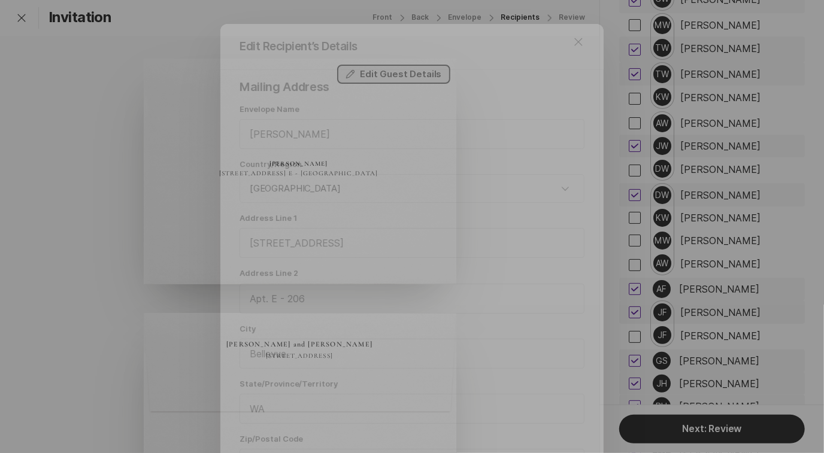
scroll to position [92, 0]
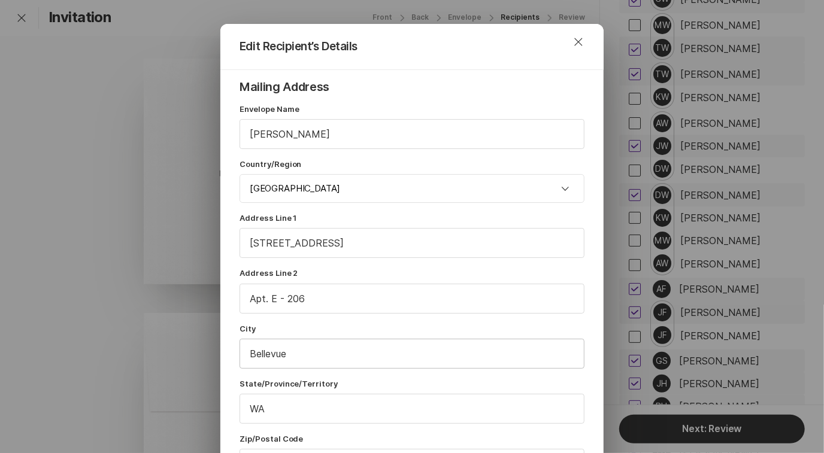
click at [296, 353] on input "Bellevue" at bounding box center [412, 353] width 344 height 29
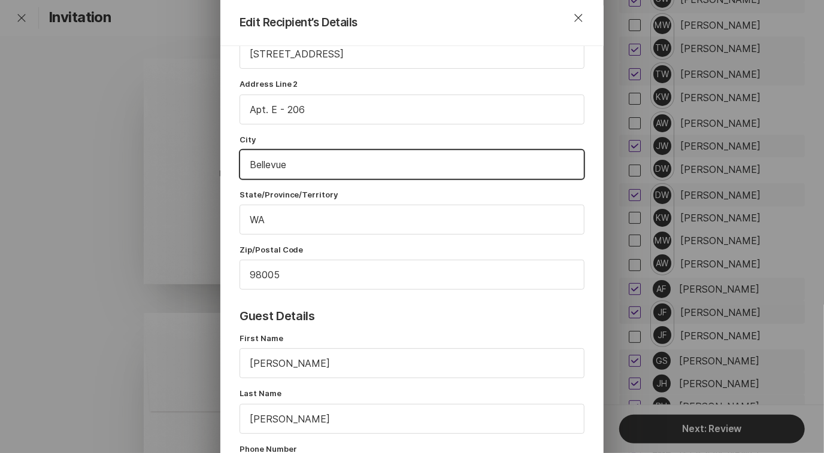
scroll to position [406, 0]
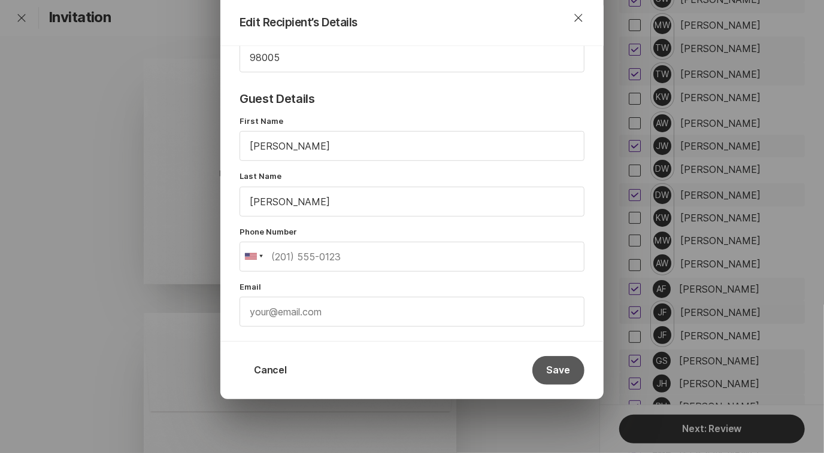
type input "Bellevue"
click at [548, 366] on button "Save" at bounding box center [558, 370] width 52 height 29
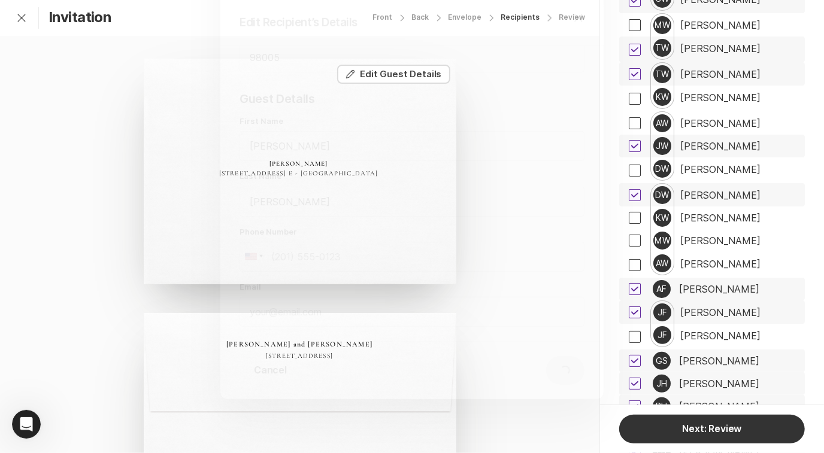
scroll to position [0, 0]
click at [699, 307] on div "[PERSON_NAME]" at bounding box center [720, 312] width 80 height 11
click at [388, 80] on button "Edit Edit Guest Details" at bounding box center [393, 74] width 113 height 19
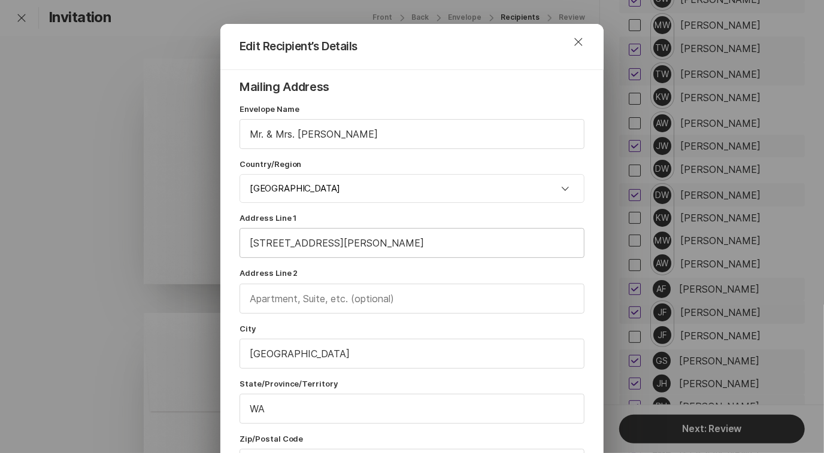
scroll to position [83, 0]
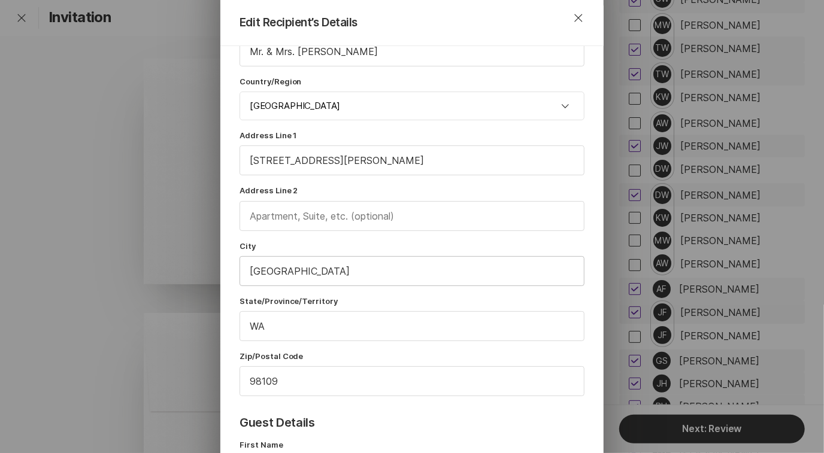
click at [309, 270] on input "[GEOGRAPHIC_DATA]" at bounding box center [412, 271] width 344 height 29
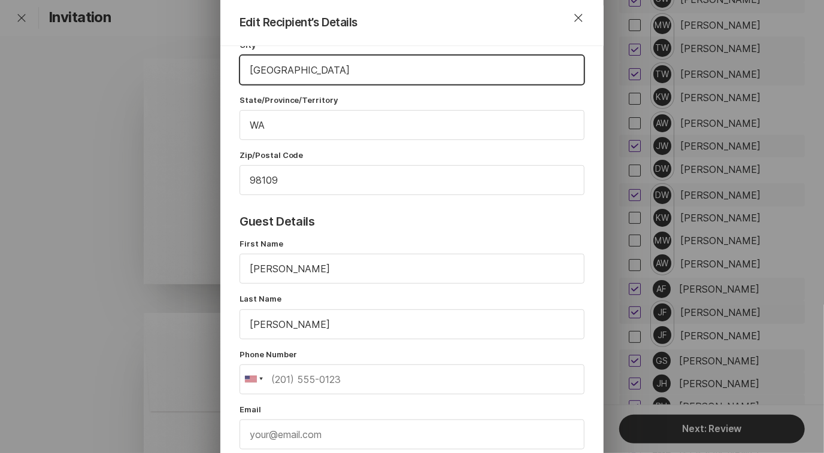
scroll to position [406, 0]
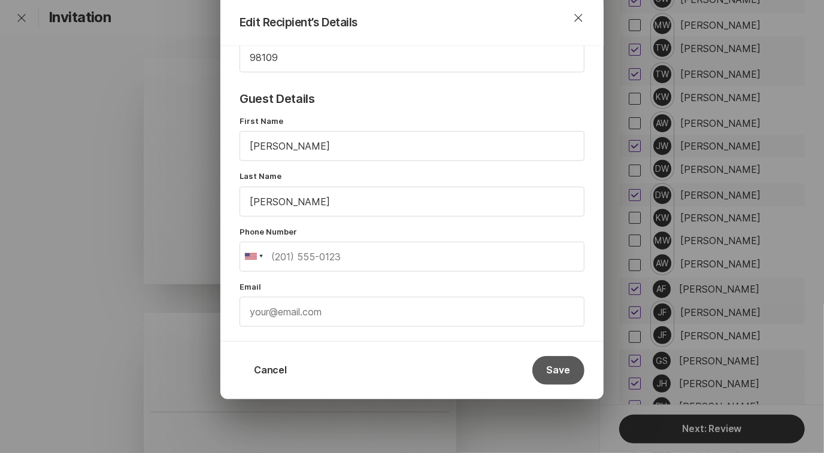
type input "[GEOGRAPHIC_DATA]"
click at [544, 364] on button "Save" at bounding box center [558, 370] width 52 height 29
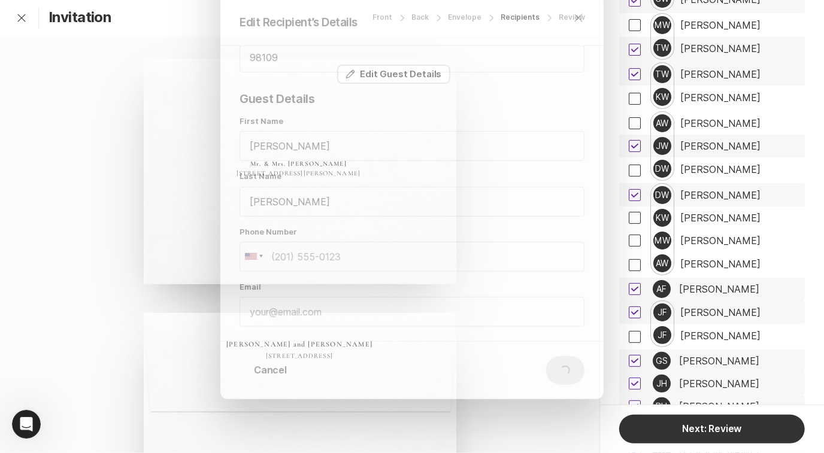
scroll to position [0, 0]
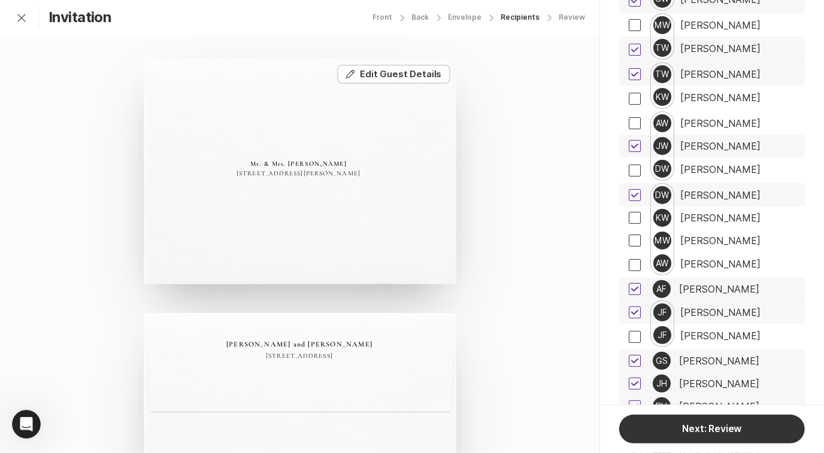
click at [701, 284] on div "[PERSON_NAME]" at bounding box center [719, 289] width 80 height 11
click at [396, 76] on button "Edit Edit Guest Details" at bounding box center [393, 74] width 113 height 19
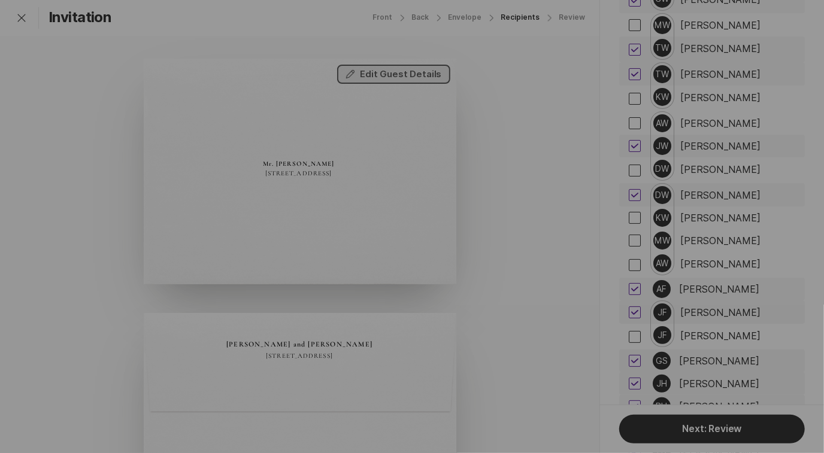
scroll to position [92, 0]
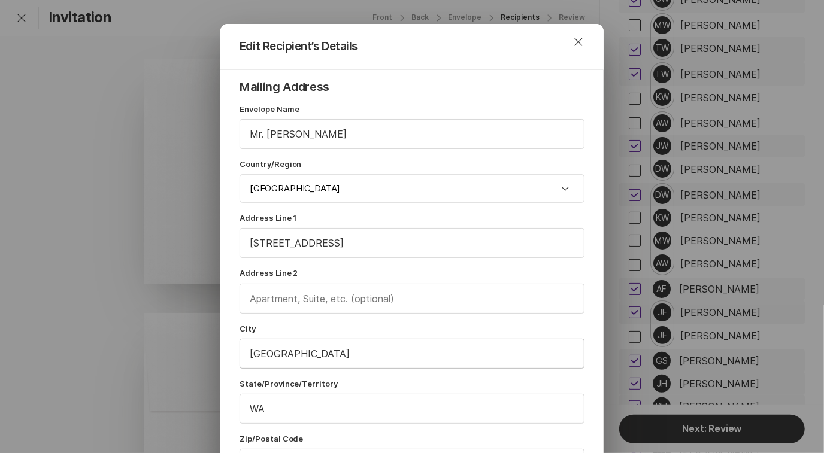
click at [297, 357] on input "[GEOGRAPHIC_DATA]" at bounding box center [412, 353] width 344 height 29
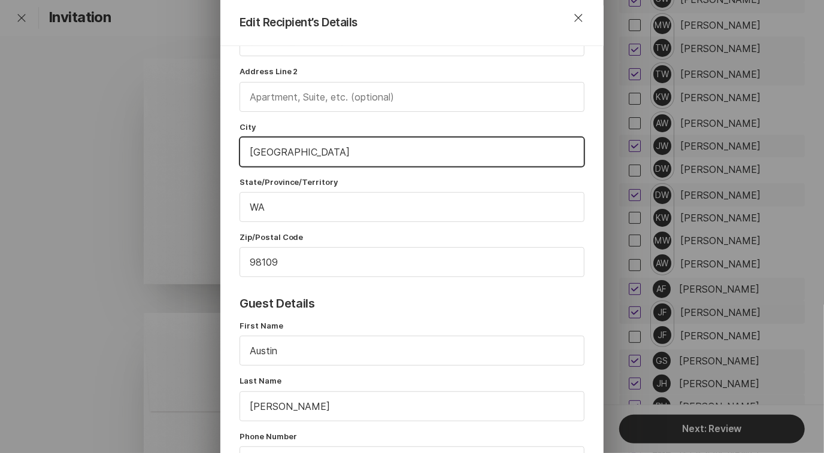
scroll to position [406, 0]
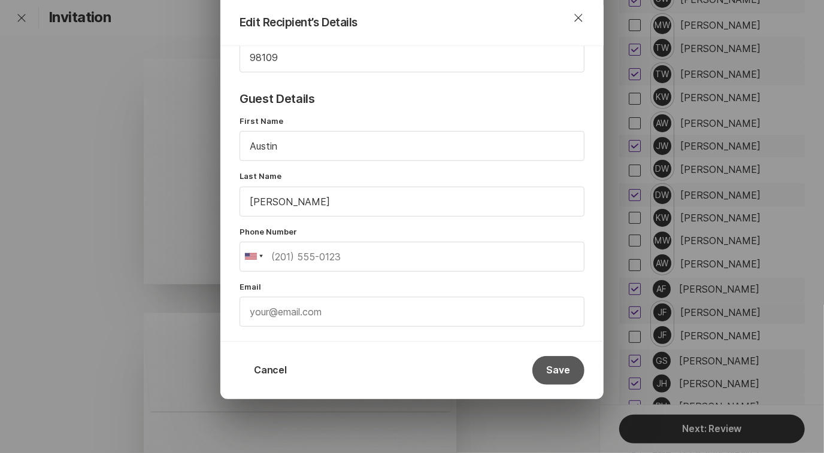
type input "[GEOGRAPHIC_DATA]"
click at [551, 363] on button "Save" at bounding box center [558, 370] width 52 height 29
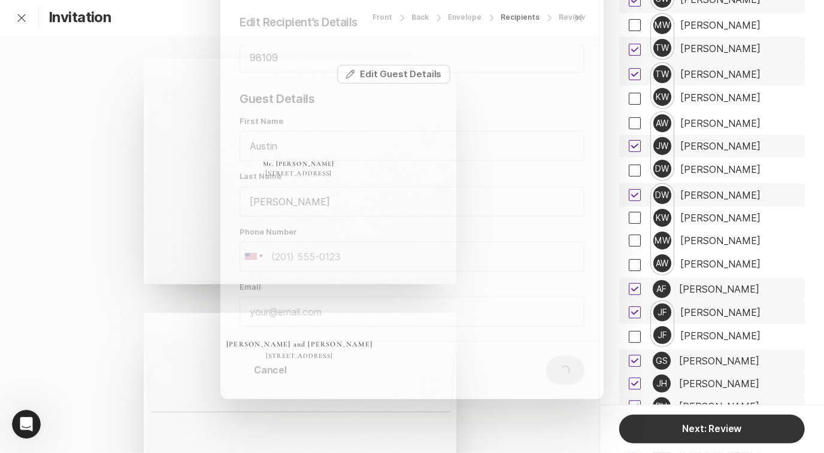
scroll to position [0, 0]
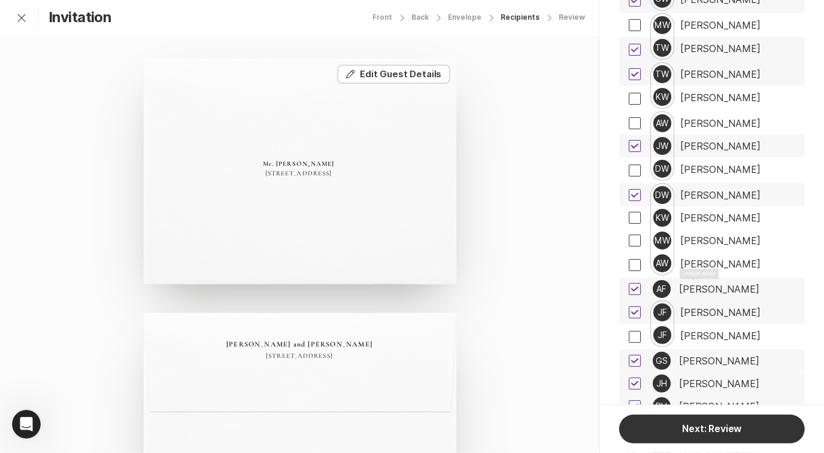
click at [718, 307] on div "[PERSON_NAME]" at bounding box center [720, 312] width 80 height 11
click at [414, 75] on button "Edit Edit Guest Details" at bounding box center [393, 74] width 113 height 19
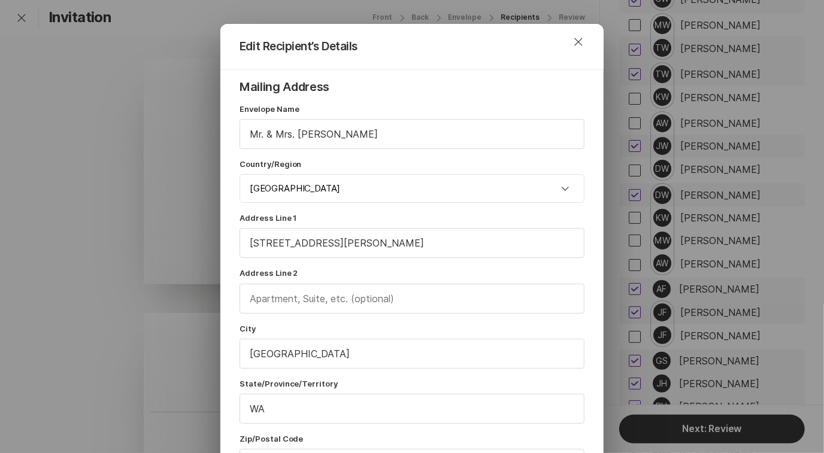
scroll to position [14, 0]
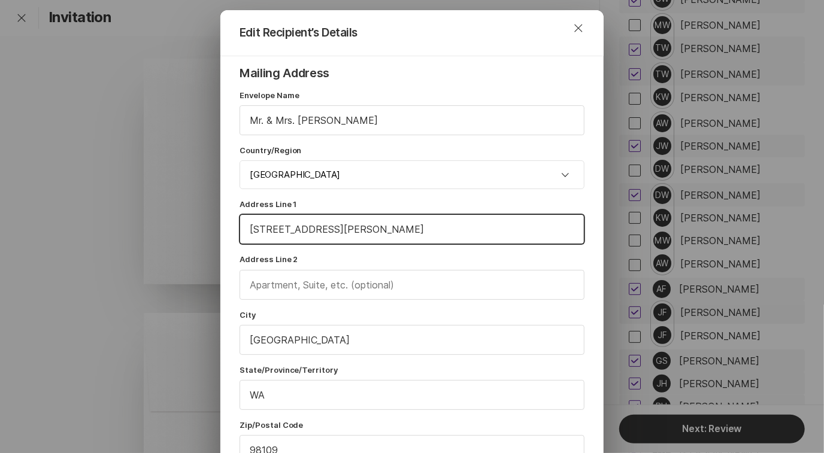
drag, startPoint x: 339, startPoint y: 229, endPoint x: 389, endPoint y: 229, distance: 49.7
click at [389, 229] on input "[STREET_ADDRESS][PERSON_NAME]" at bounding box center [412, 229] width 344 height 29
type input "[STREET_ADDRESS][PERSON_NAME]"
click at [330, 287] on input "text" at bounding box center [412, 285] width 344 height 29
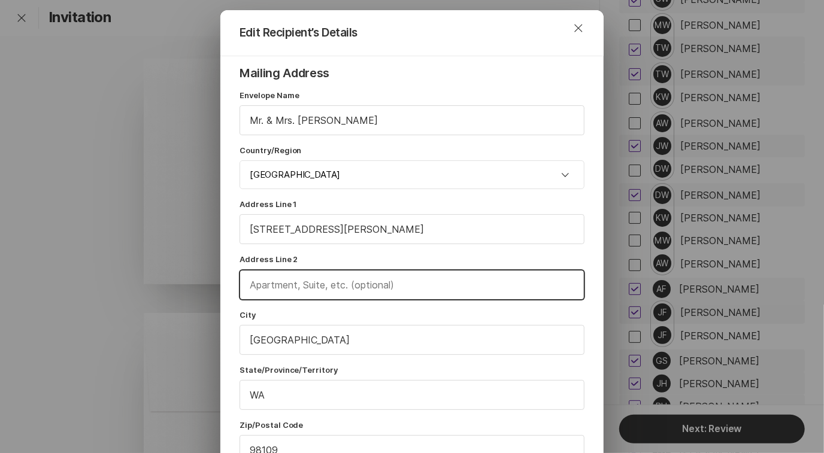
paste input "Apt. 212"
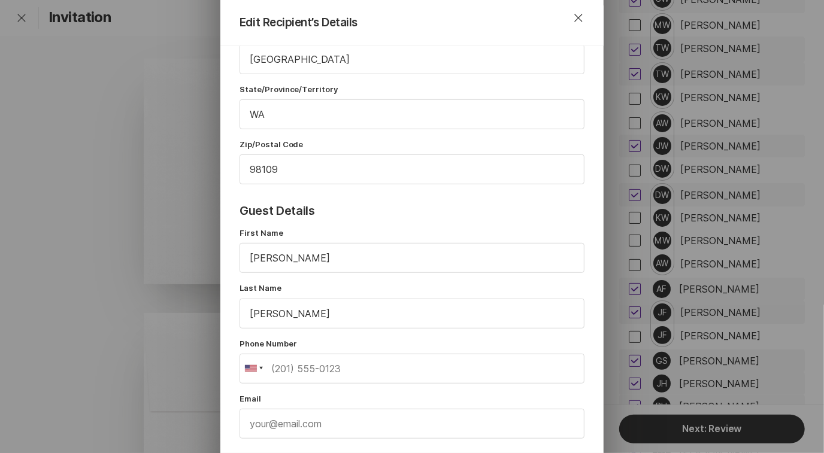
scroll to position [406, 0]
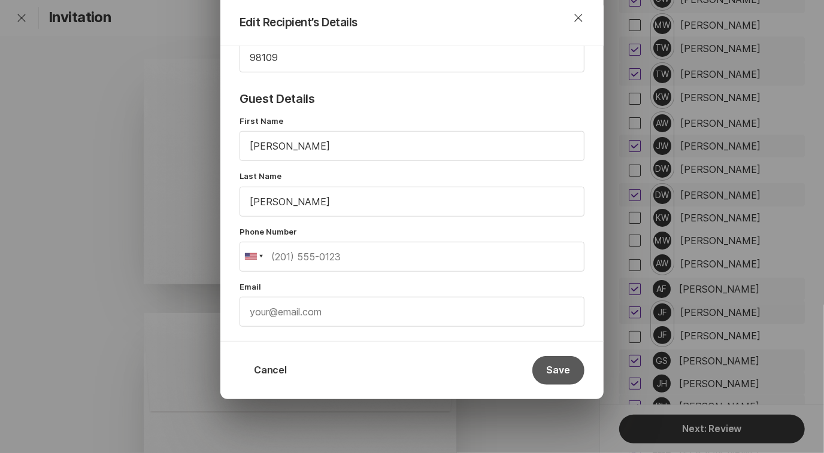
type input "Apt. 212"
click at [547, 366] on button "Save" at bounding box center [558, 370] width 52 height 29
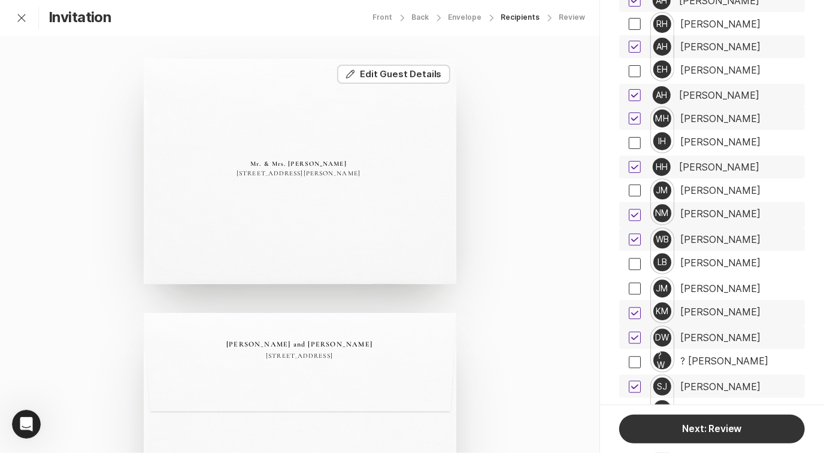
scroll to position [4346, 0]
click at [713, 234] on div "[PERSON_NAME]" at bounding box center [720, 239] width 80 height 11
click at [394, 78] on button "Edit Edit Guest Details" at bounding box center [393, 74] width 113 height 19
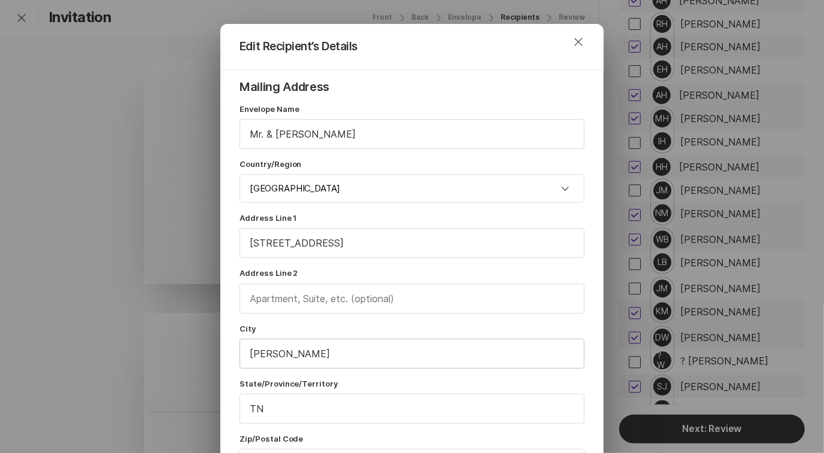
scroll to position [35, 0]
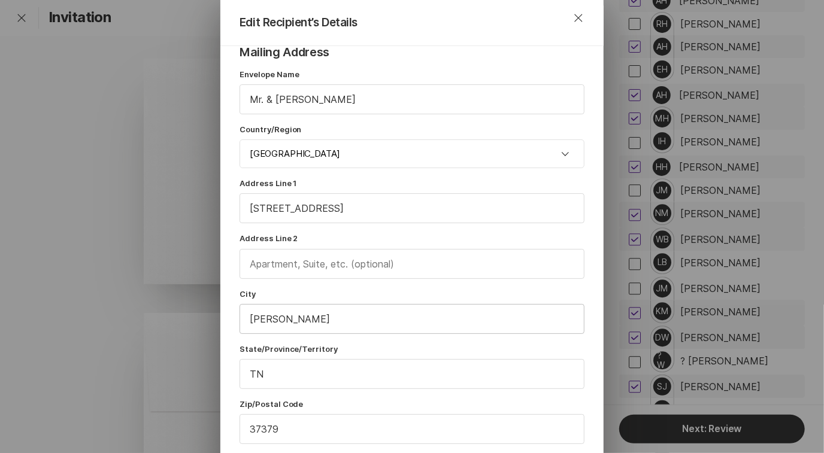
click at [328, 313] on input "[PERSON_NAME]" at bounding box center [412, 319] width 344 height 29
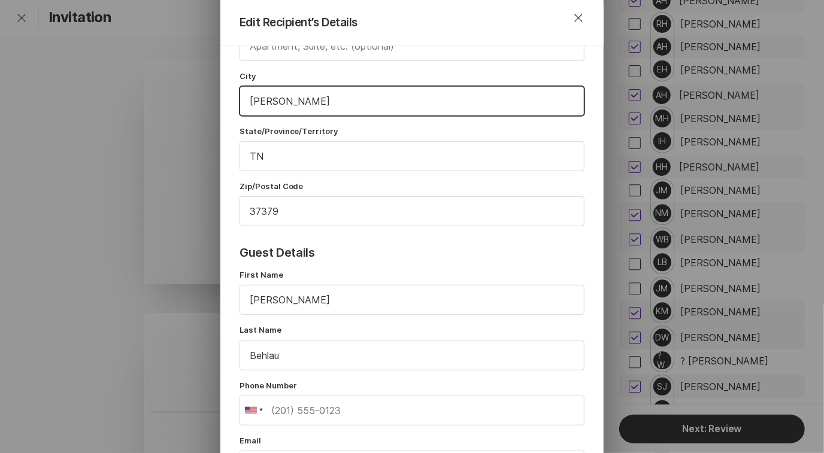
scroll to position [406, 0]
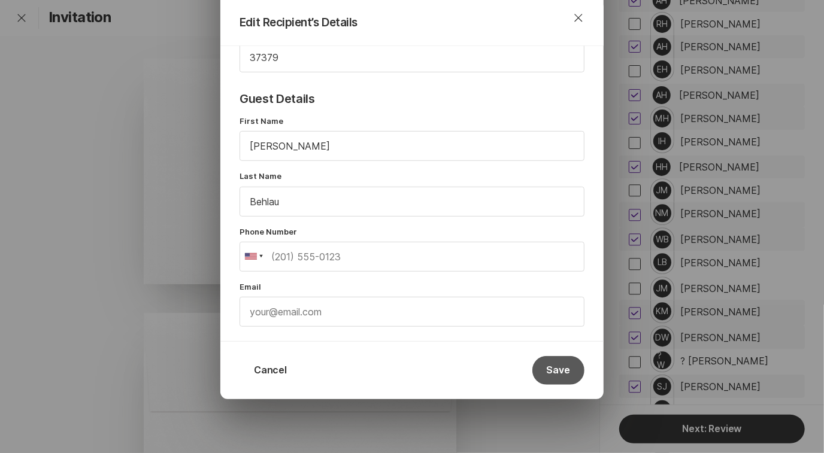
type input "[PERSON_NAME]"
click at [559, 367] on button "Save" at bounding box center [558, 370] width 52 height 29
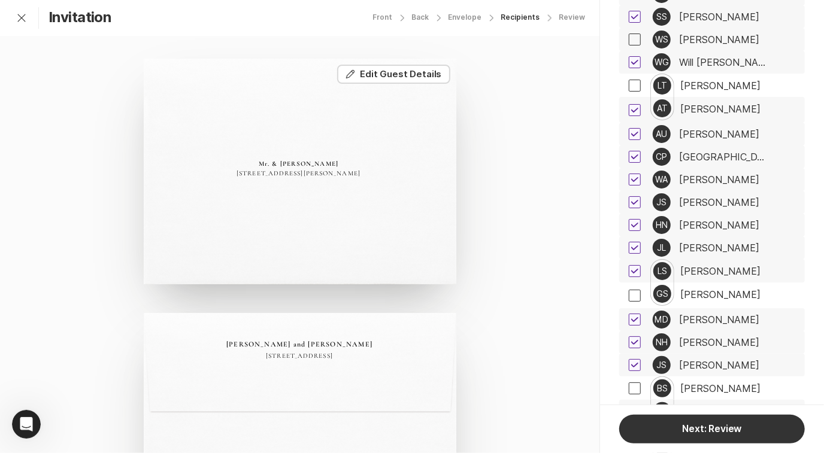
scroll to position [3509, 0]
click at [746, 266] on div "[PERSON_NAME]" at bounding box center [720, 271] width 80 height 11
click at [292, 183] on div "Mr. & [PERSON_NAME] [STREET_ADDRESS]" at bounding box center [300, 172] width 312 height 226
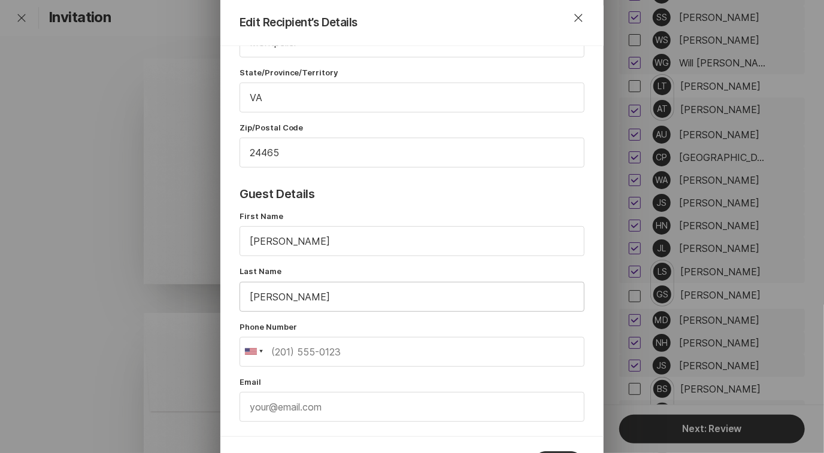
scroll to position [199, 0]
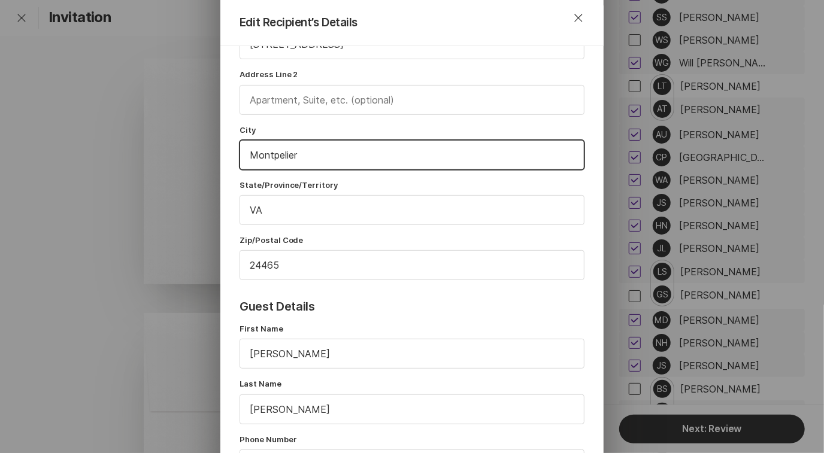
click at [326, 156] on input "Montpelier" at bounding box center [412, 155] width 344 height 29
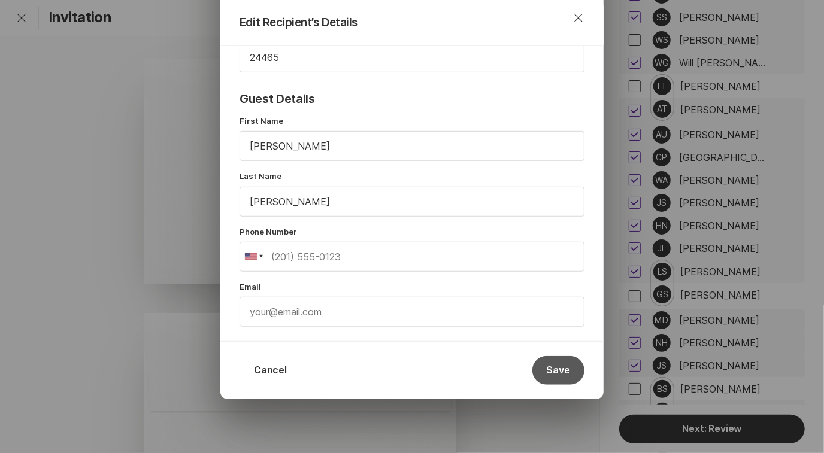
type input "Montpelier"
click at [559, 375] on button "Save" at bounding box center [558, 370] width 52 height 29
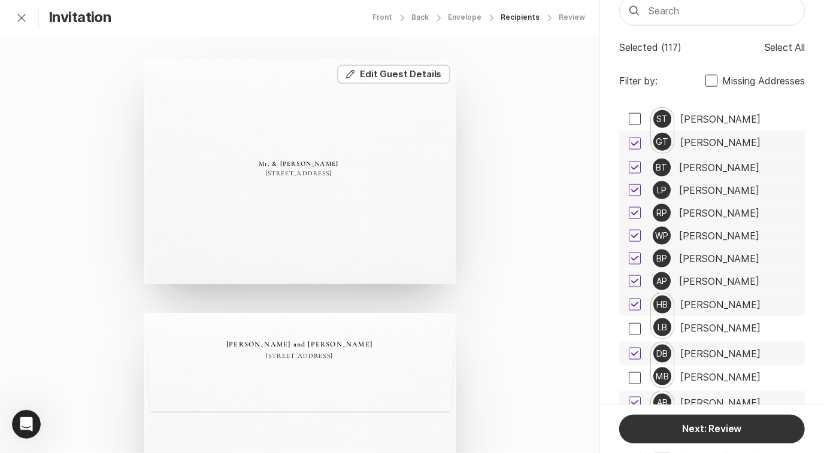
scroll to position [843, 0]
click at [715, 139] on div "[PERSON_NAME]" at bounding box center [720, 141] width 80 height 11
click at [717, 165] on div "[PERSON_NAME]" at bounding box center [719, 166] width 80 height 11
click at [694, 189] on div "[PERSON_NAME]" at bounding box center [719, 189] width 80 height 11
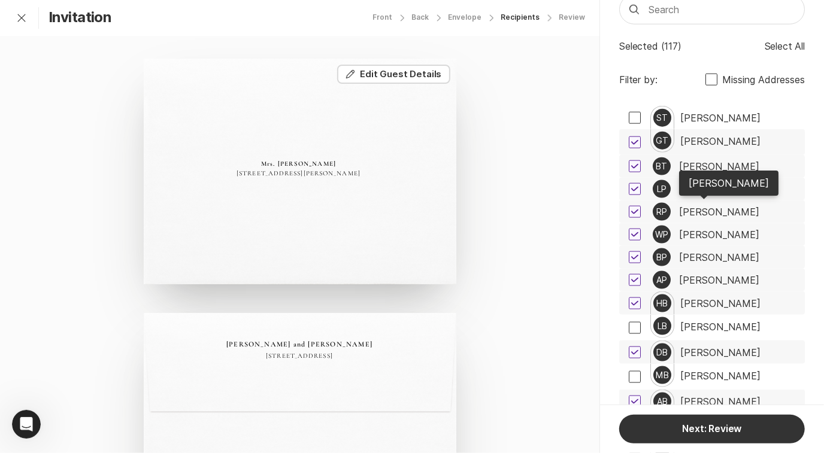
click at [694, 208] on div "[PERSON_NAME]" at bounding box center [719, 211] width 80 height 11
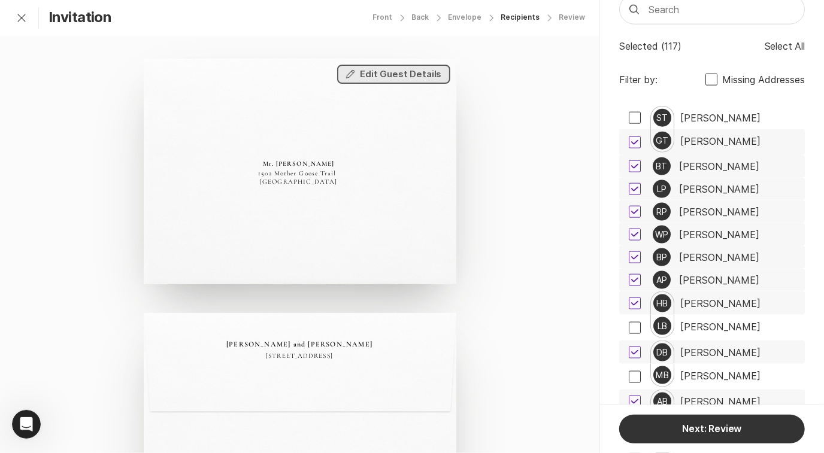
click at [410, 81] on button "Edit Edit Guest Details" at bounding box center [393, 74] width 113 height 19
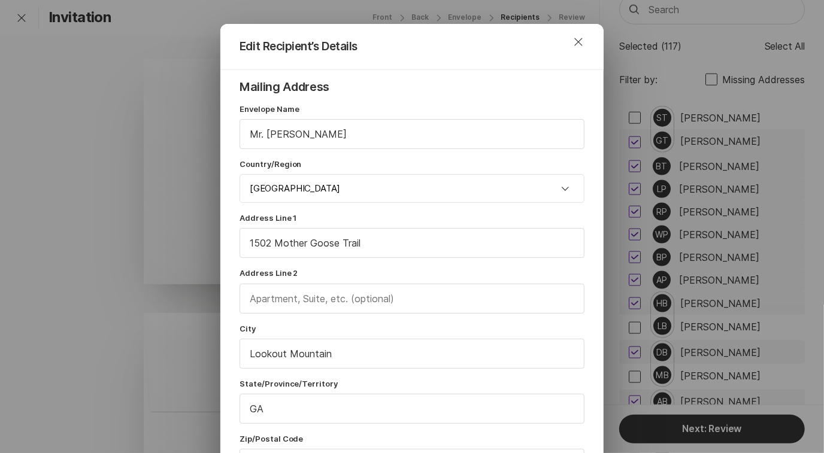
scroll to position [43, 0]
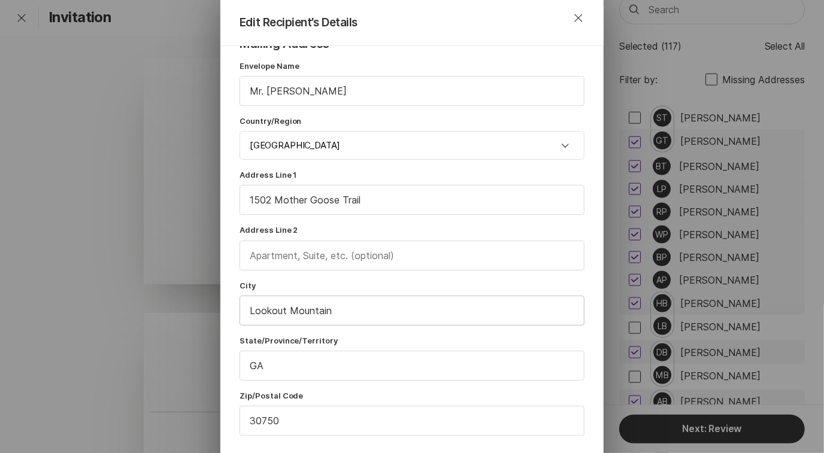
click at [347, 315] on input "Lookout Mountain" at bounding box center [412, 310] width 344 height 29
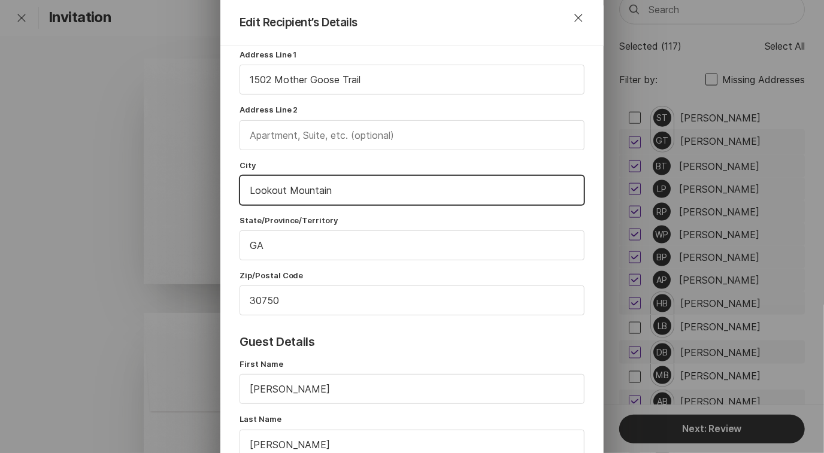
scroll to position [406, 0]
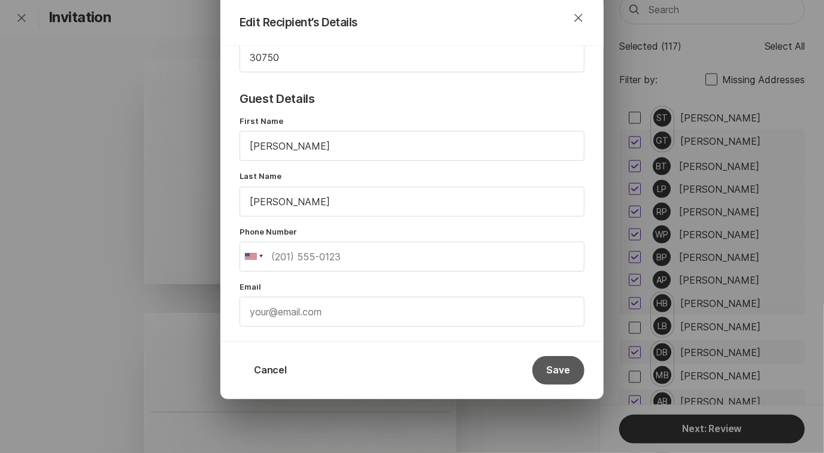
type input "Lookout Mountain"
click at [551, 365] on button "Save" at bounding box center [558, 370] width 52 height 29
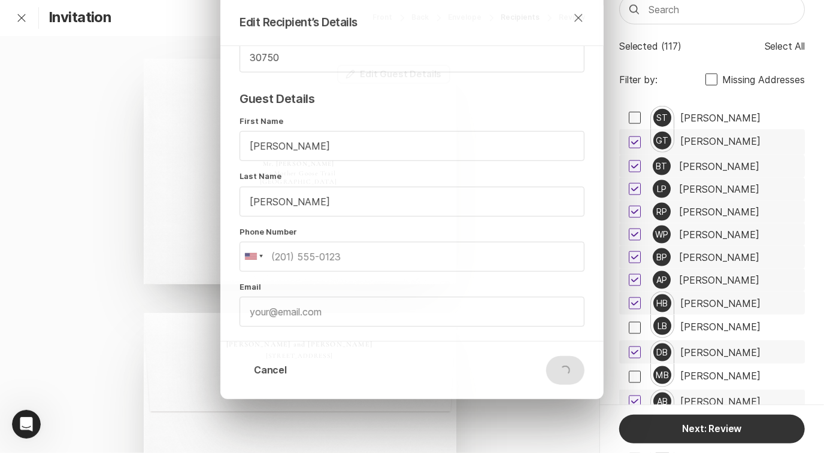
scroll to position [0, 0]
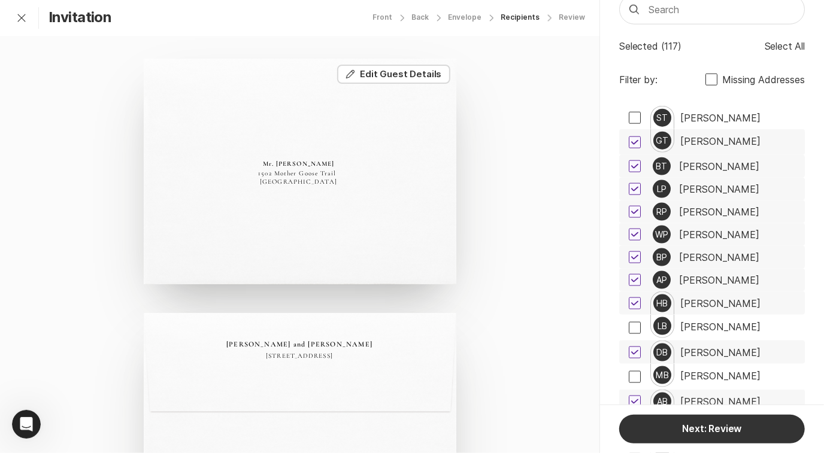
click at [703, 230] on div "[PERSON_NAME]" at bounding box center [719, 234] width 80 height 11
click at [396, 80] on button "Edit Edit Guest Details" at bounding box center [393, 74] width 113 height 19
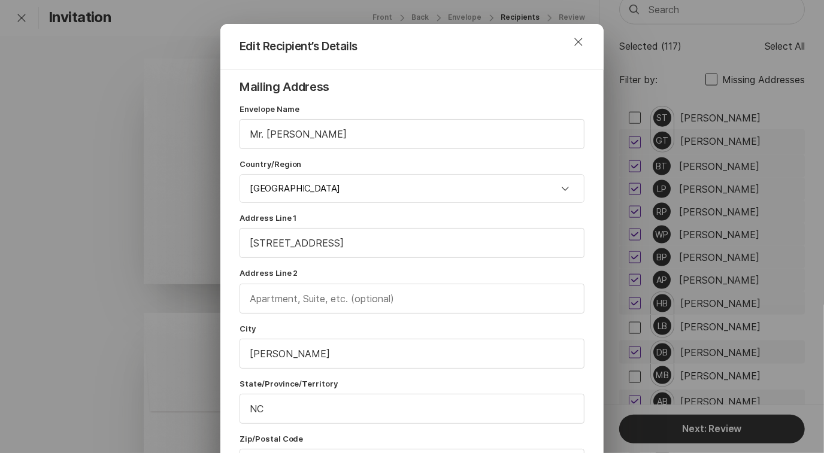
scroll to position [92, 0]
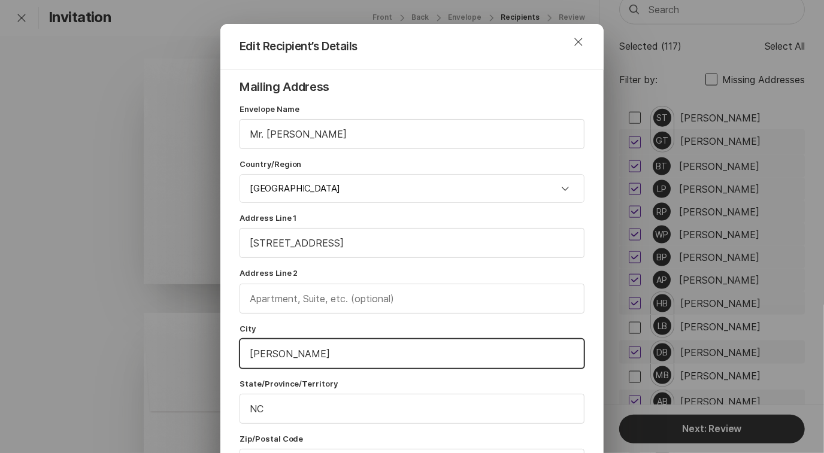
click at [354, 349] on input "[PERSON_NAME]" at bounding box center [412, 353] width 344 height 29
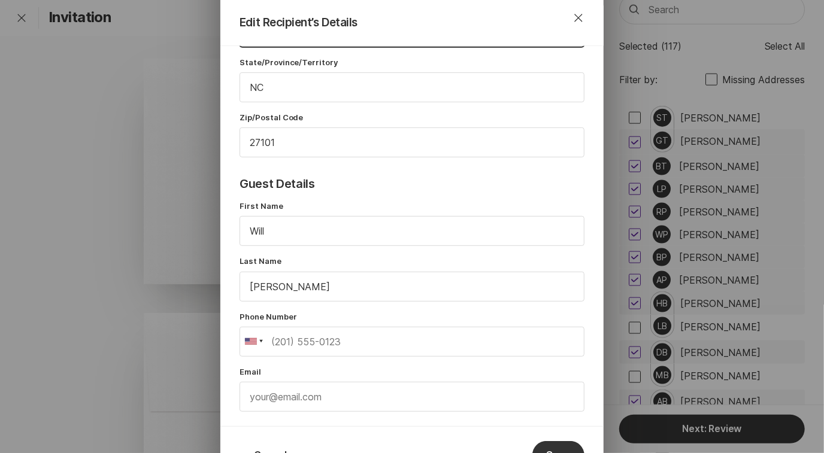
scroll to position [331, 0]
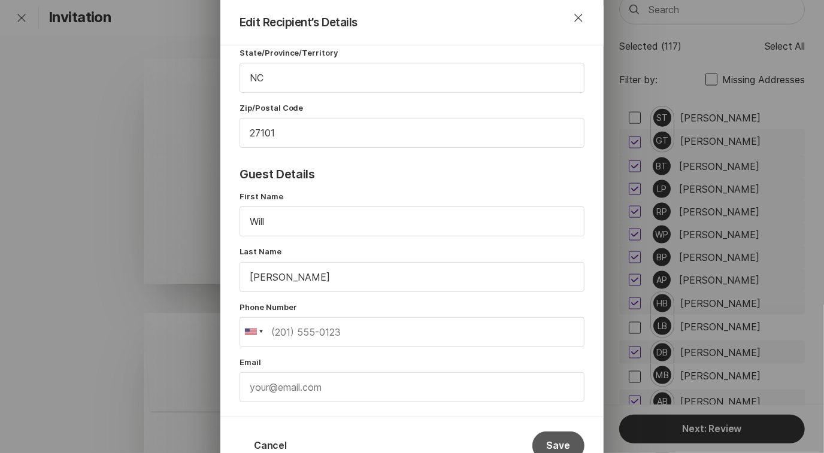
type input "[PERSON_NAME]"
click at [555, 444] on button "Save" at bounding box center [558, 446] width 52 height 29
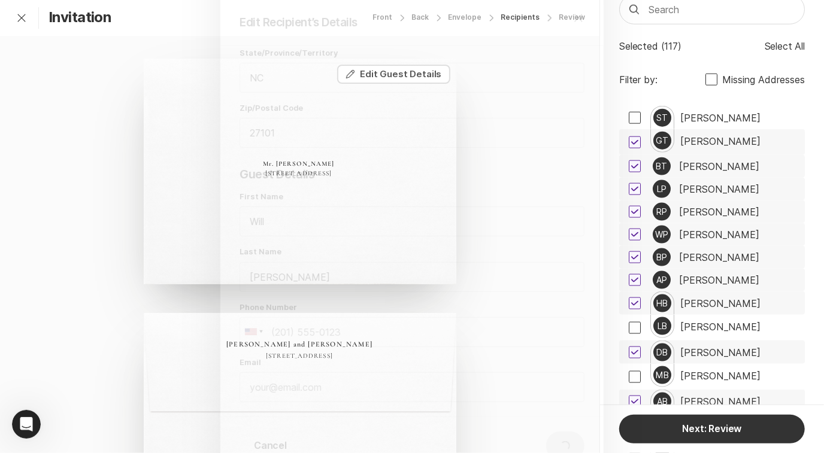
scroll to position [0, 0]
click at [694, 252] on div "[PERSON_NAME]" at bounding box center [719, 257] width 80 height 11
click at [408, 84] on div "[PERSON_NAME] [STREET_ADDRESS]" at bounding box center [300, 172] width 312 height 226
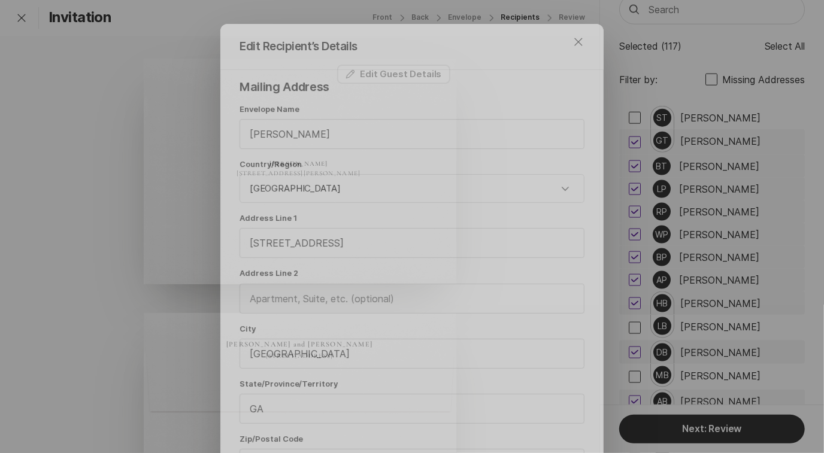
scroll to position [92, 0]
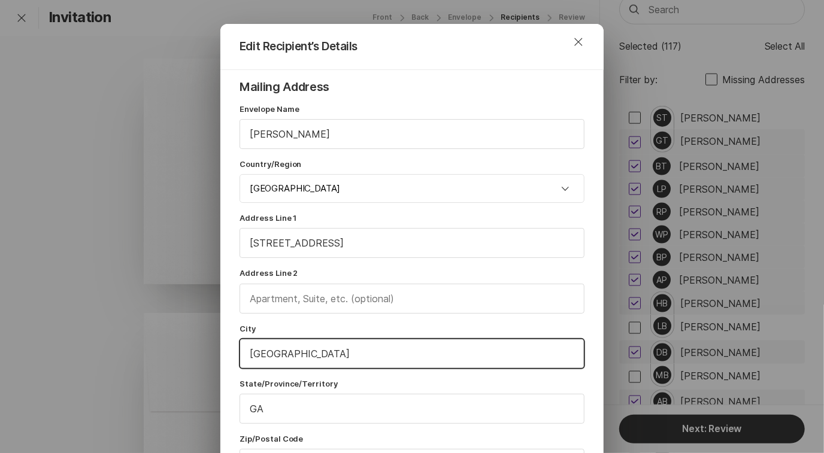
click at [296, 356] on input "[GEOGRAPHIC_DATA]" at bounding box center [412, 353] width 344 height 29
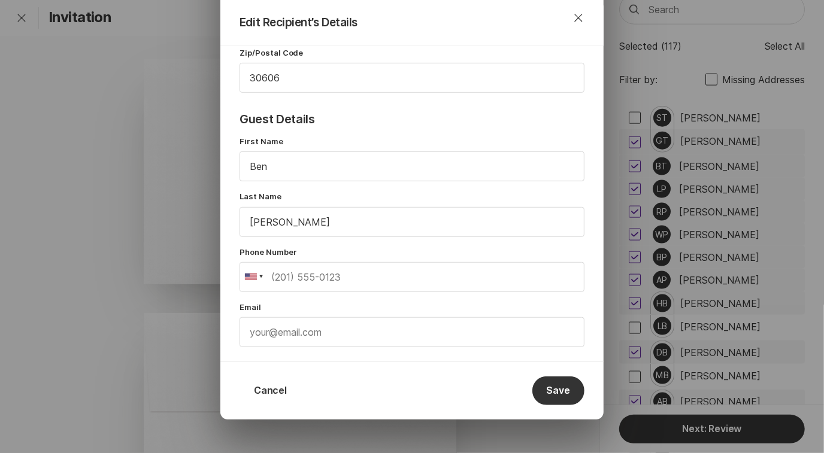
scroll to position [406, 0]
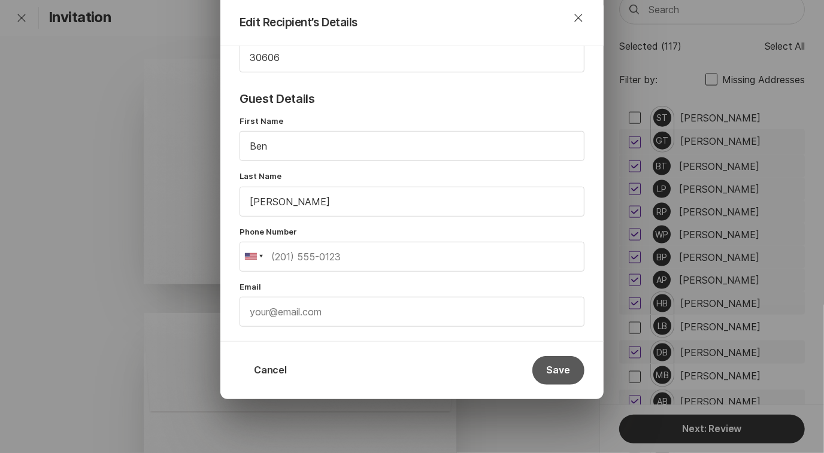
type input "[GEOGRAPHIC_DATA]"
click at [555, 363] on button "Save" at bounding box center [558, 370] width 52 height 29
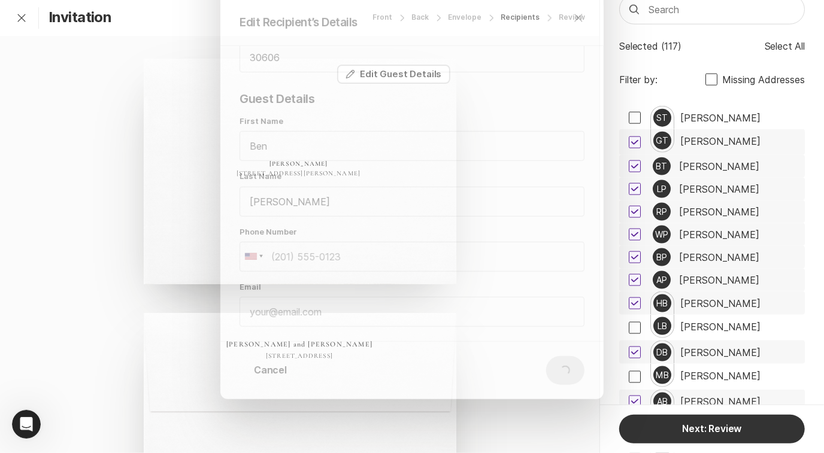
scroll to position [0, 0]
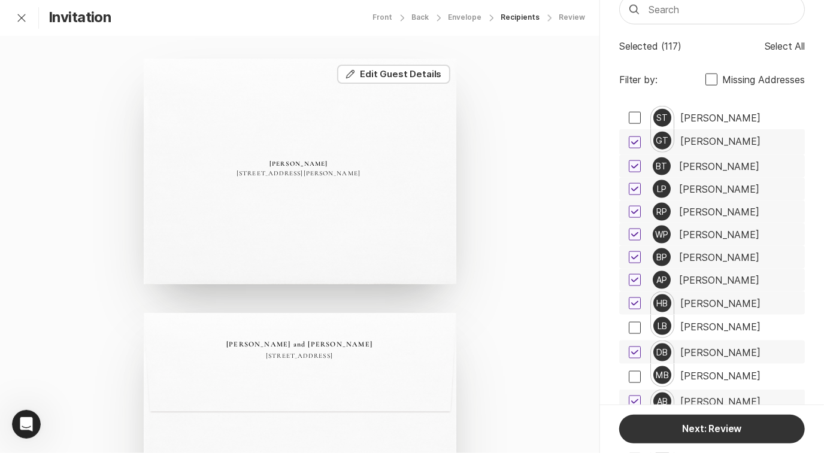
click at [683, 277] on div "[PERSON_NAME]" at bounding box center [719, 280] width 80 height 11
click at [718, 300] on div "[PERSON_NAME]" at bounding box center [720, 303] width 80 height 11
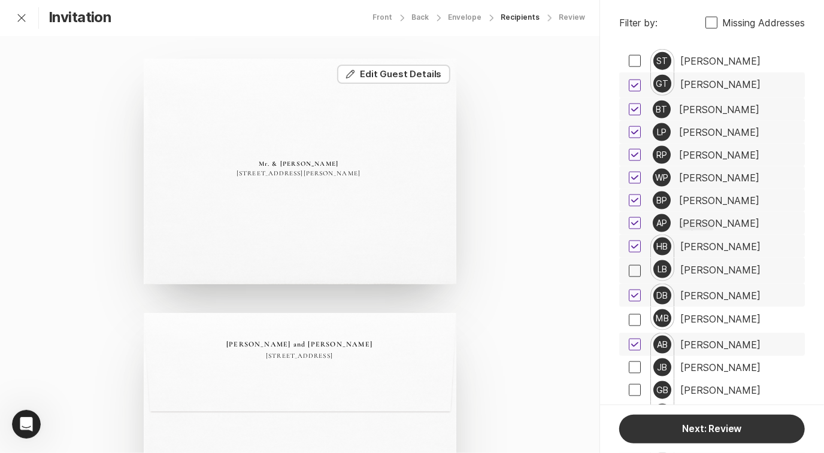
scroll to position [906, 0]
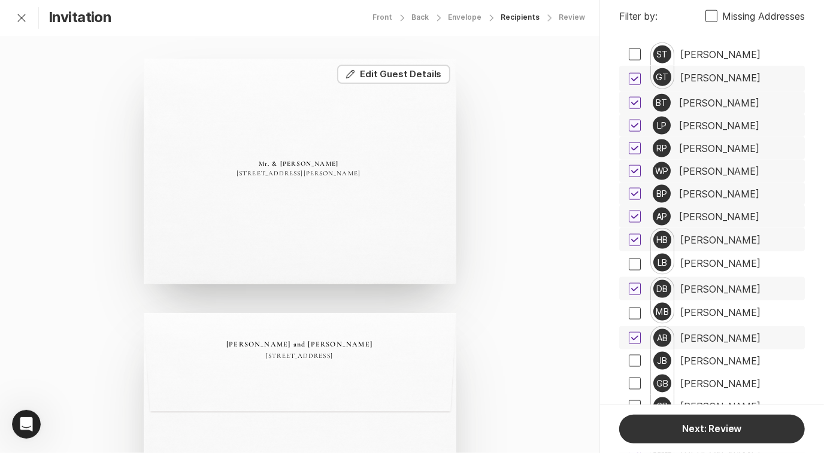
click at [707, 284] on div "[PERSON_NAME]" at bounding box center [720, 289] width 80 height 11
click at [706, 338] on div "[PERSON_NAME]" at bounding box center [720, 338] width 80 height 11
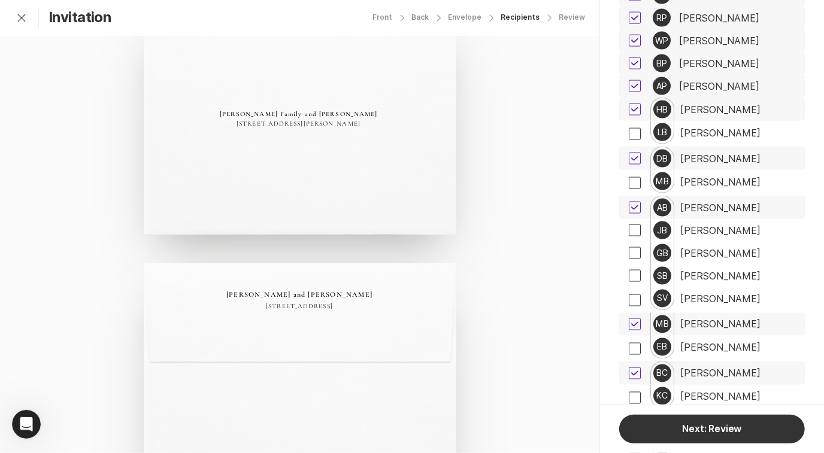
scroll to position [1065, 0]
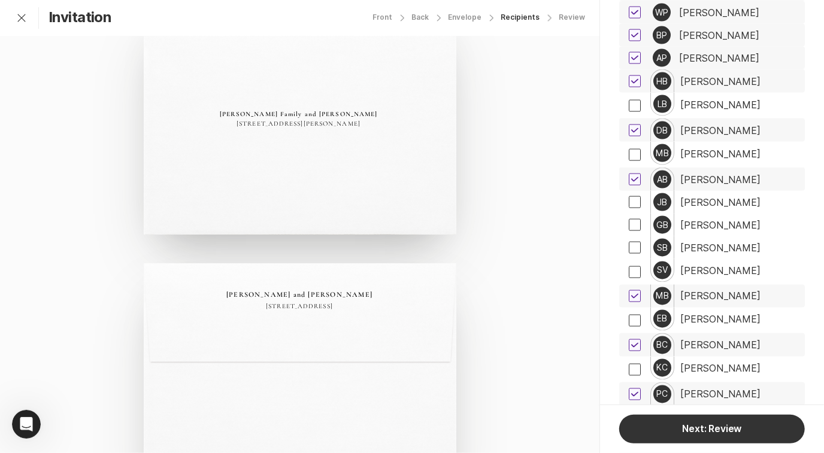
click at [714, 291] on div "[PERSON_NAME]" at bounding box center [720, 296] width 80 height 11
click at [694, 342] on div "[PERSON_NAME]" at bounding box center [720, 345] width 80 height 11
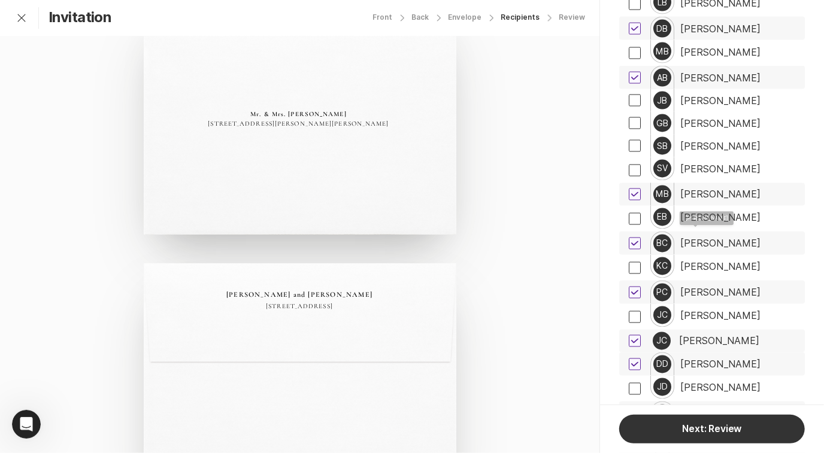
scroll to position [1173, 0]
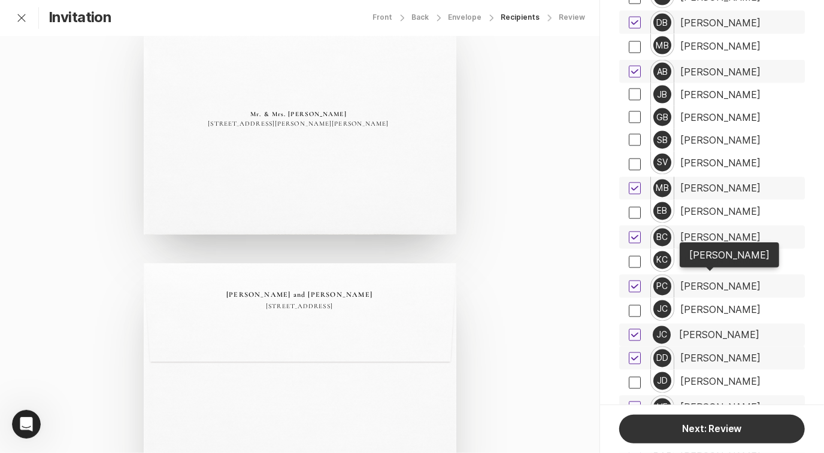
click at [714, 281] on div "[PERSON_NAME]" at bounding box center [720, 286] width 80 height 11
click at [716, 330] on div "[PERSON_NAME]" at bounding box center [719, 335] width 80 height 11
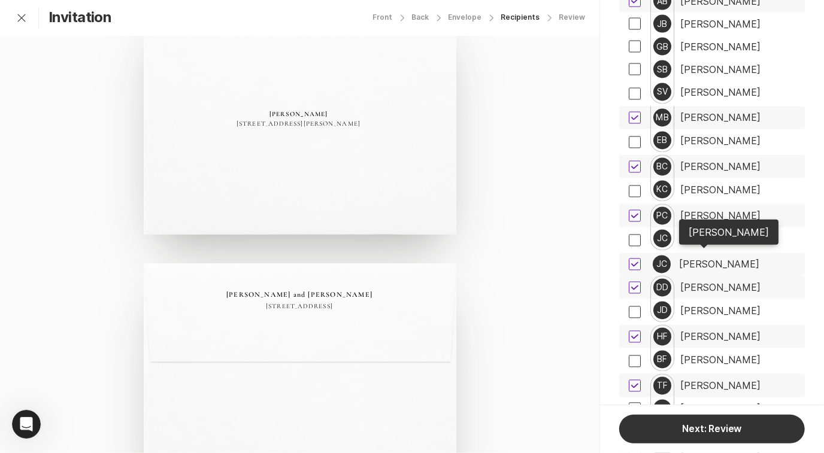
scroll to position [1244, 0]
click at [701, 282] on div "[PERSON_NAME]" at bounding box center [720, 287] width 80 height 11
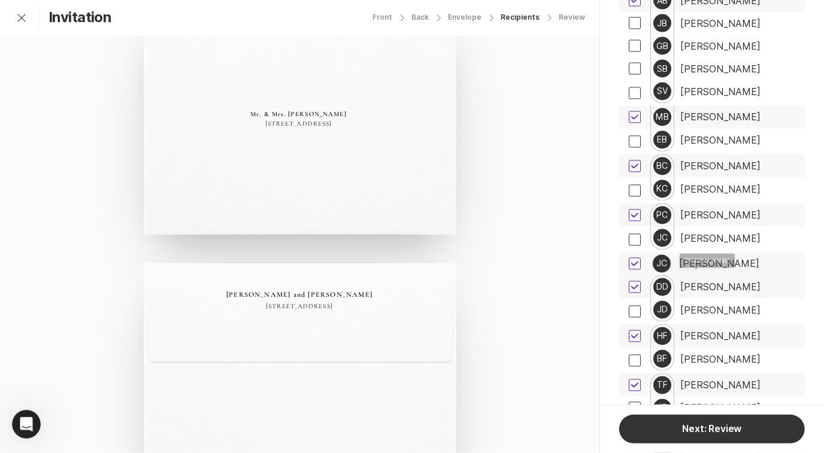
click at [707, 331] on div "[PERSON_NAME]" at bounding box center [720, 336] width 80 height 11
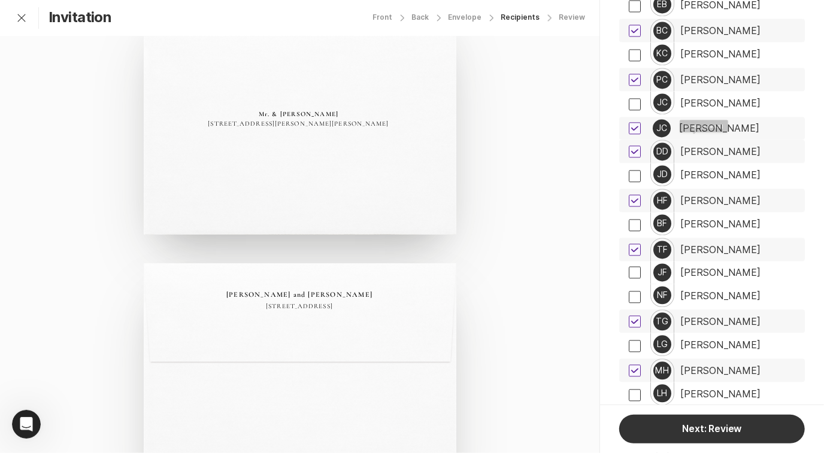
scroll to position [1380, 0]
click at [713, 244] on div "[PERSON_NAME]" at bounding box center [720, 249] width 80 height 11
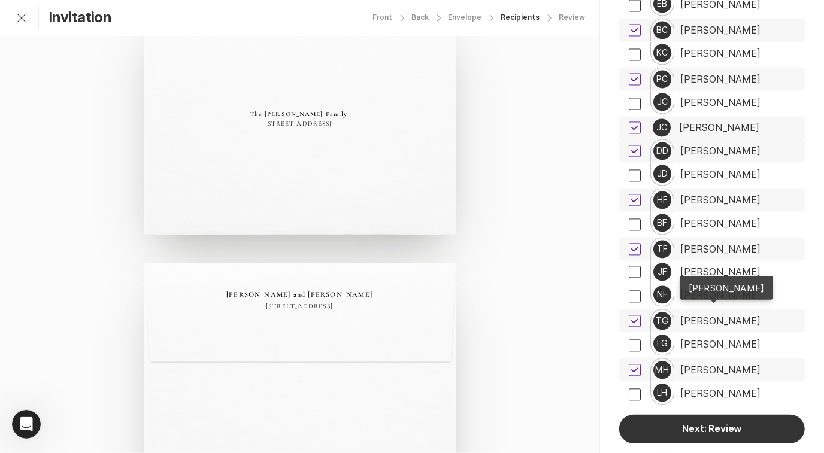
click at [716, 315] on div "[PERSON_NAME]" at bounding box center [720, 320] width 80 height 11
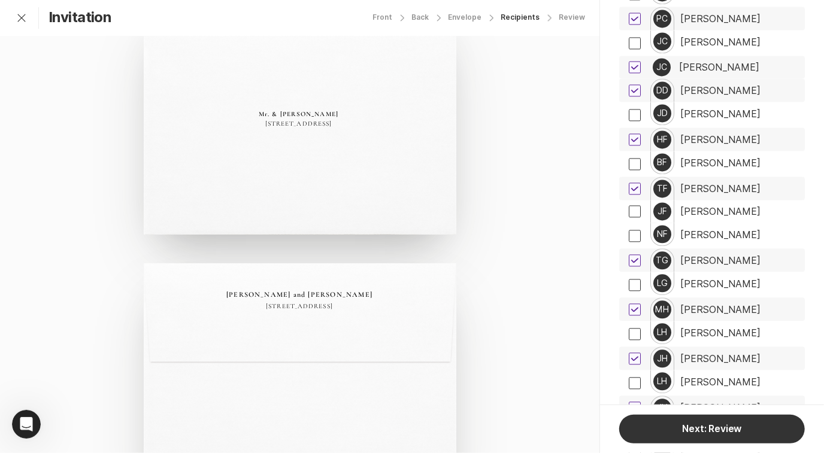
click at [730, 305] on div "[PERSON_NAME]" at bounding box center [720, 309] width 80 height 11
click at [715, 353] on div "[PERSON_NAME]" at bounding box center [720, 358] width 80 height 11
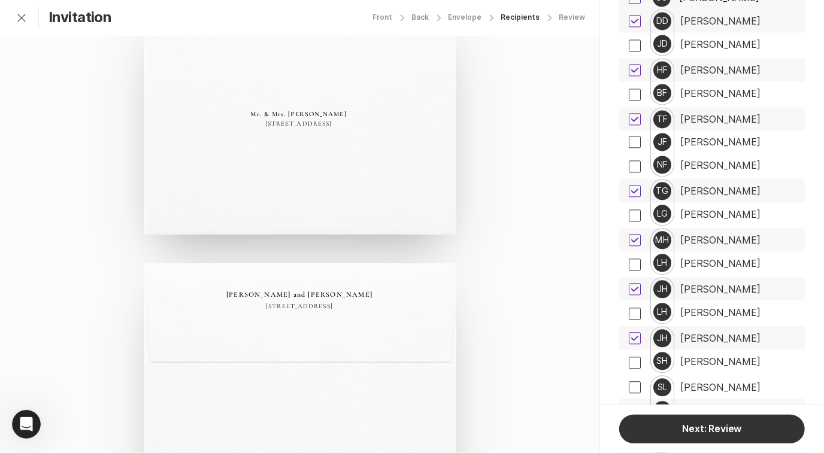
scroll to position [1524, 0]
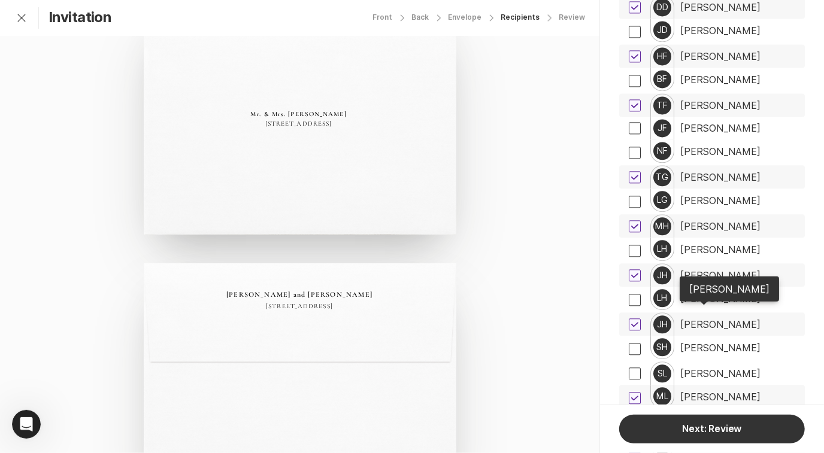
click at [720, 319] on div "[PERSON_NAME]" at bounding box center [720, 324] width 80 height 11
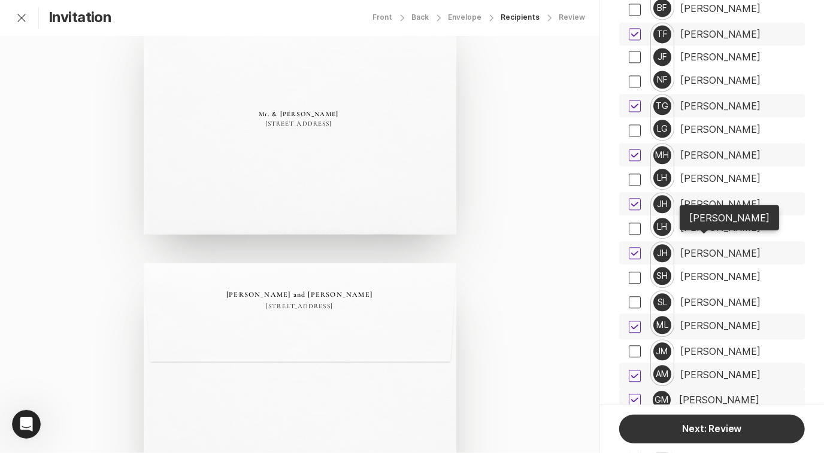
scroll to position [1600, 0]
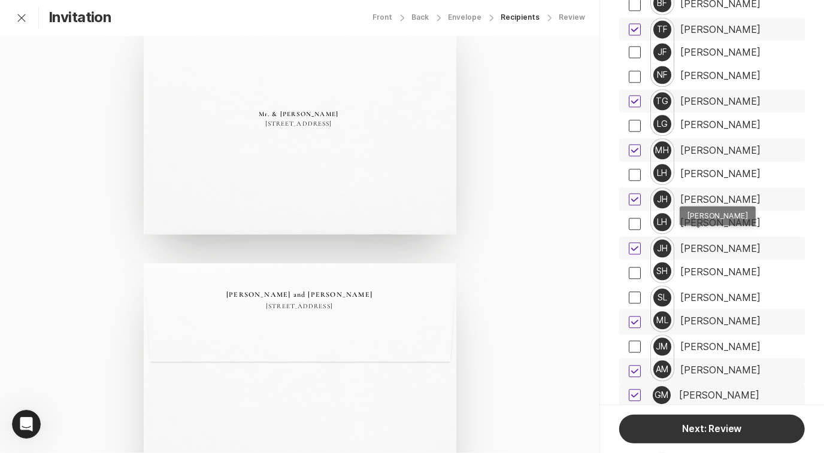
click at [707, 315] on div "[PERSON_NAME]" at bounding box center [720, 320] width 80 height 11
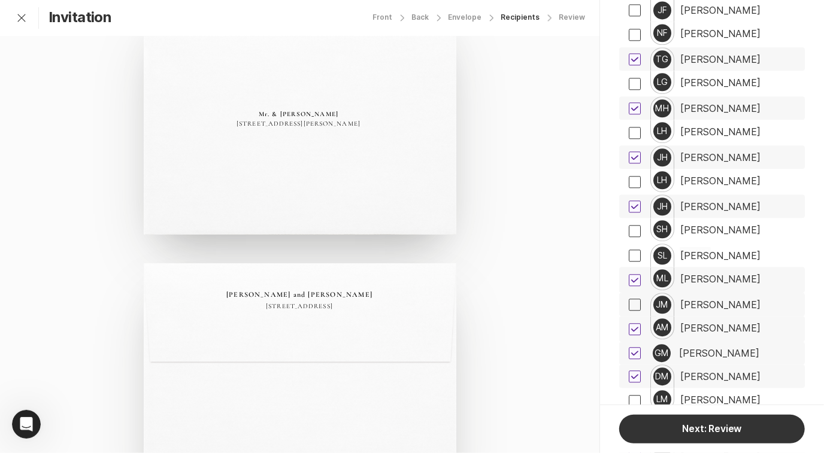
scroll to position [1648, 0]
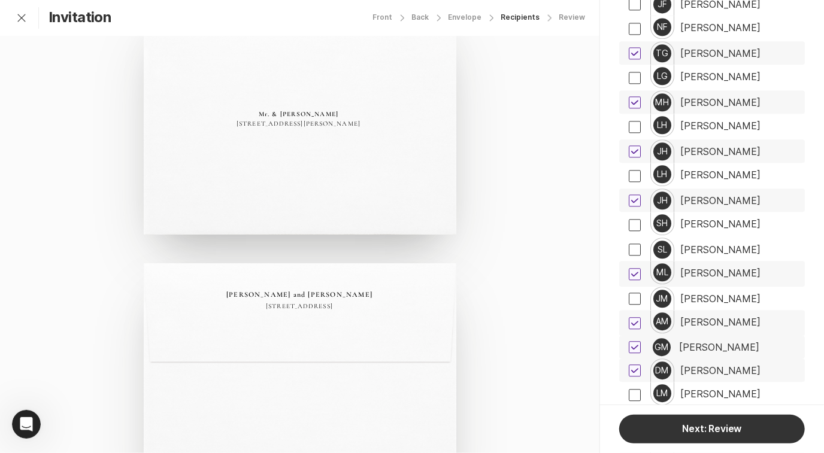
click at [714, 317] on div "[PERSON_NAME]" at bounding box center [720, 322] width 80 height 11
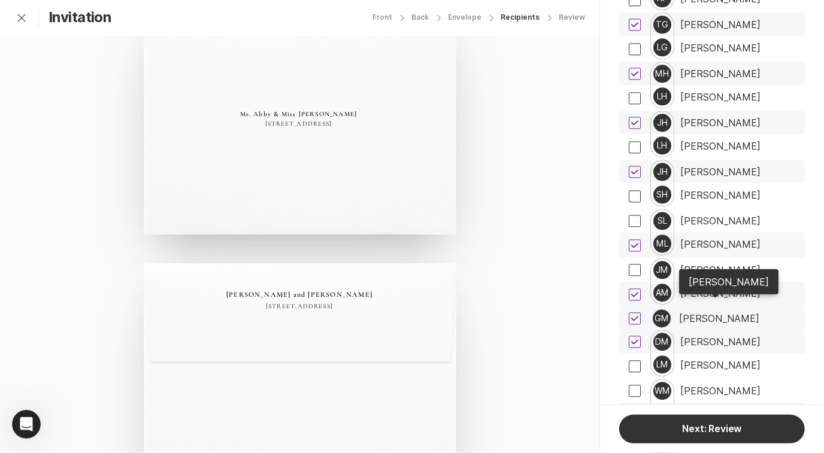
scroll to position [1690, 0]
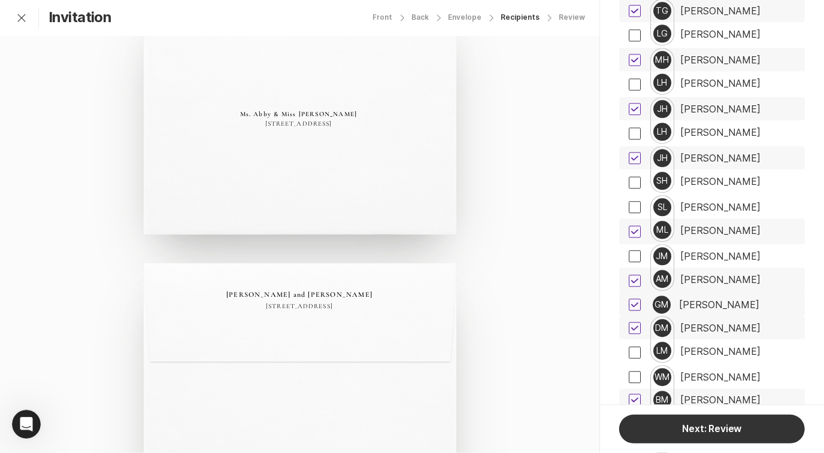
click at [734, 299] on div "[PERSON_NAME]" at bounding box center [719, 304] width 80 height 11
click at [734, 323] on div "[PERSON_NAME]" at bounding box center [720, 328] width 80 height 11
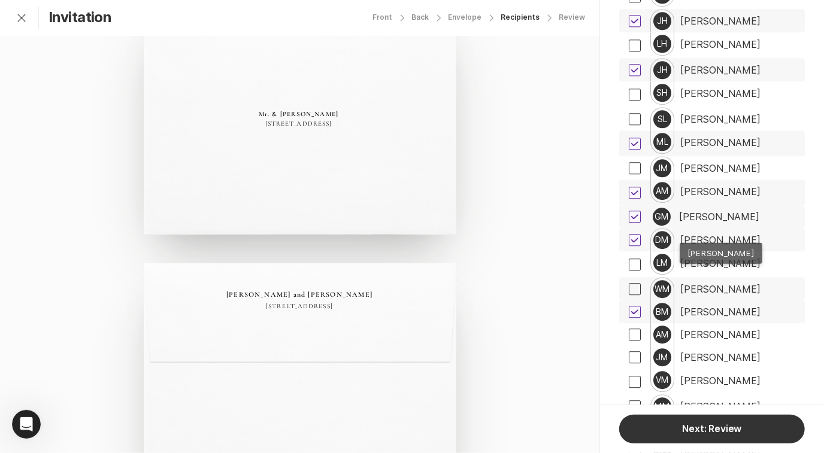
scroll to position [1790, 0]
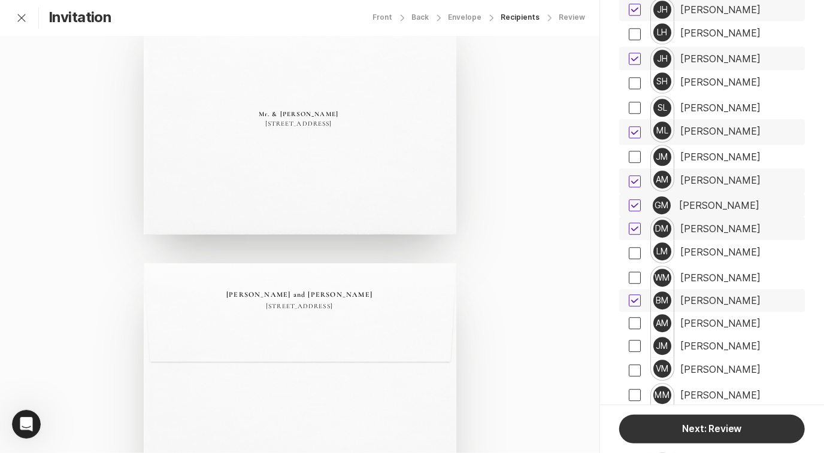
click at [697, 295] on div "[PERSON_NAME]" at bounding box center [720, 300] width 80 height 11
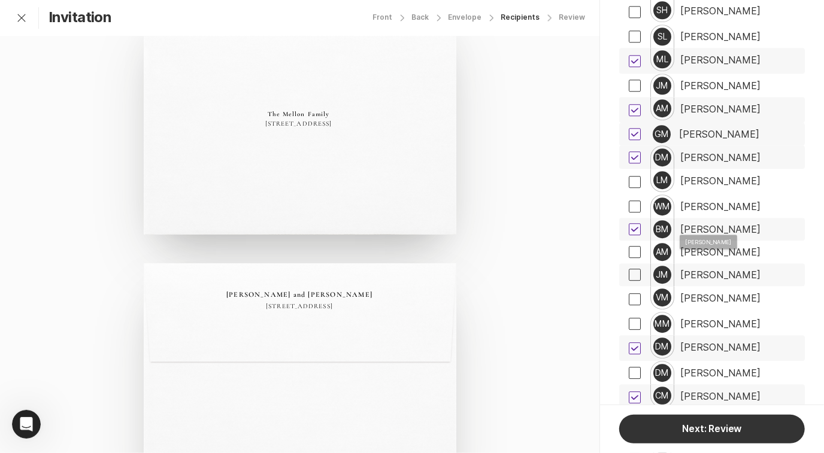
scroll to position [1861, 0]
click at [707, 341] on div "[PERSON_NAME]" at bounding box center [720, 346] width 80 height 11
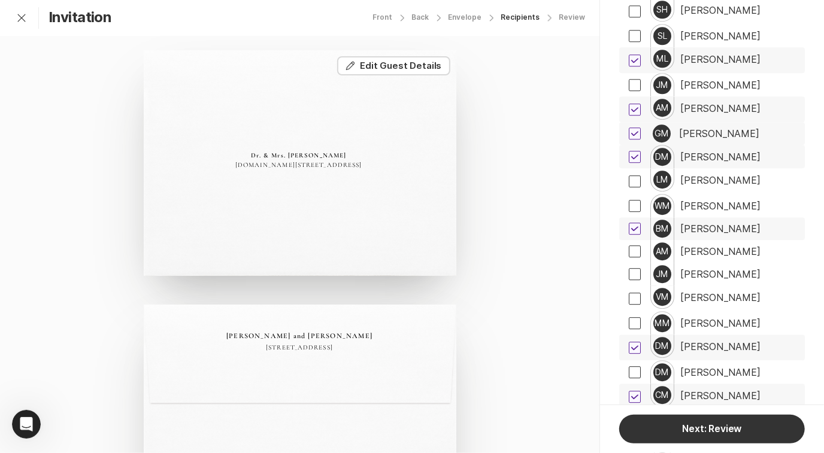
scroll to position [8, 0]
click at [409, 69] on button "Edit Edit Guest Details" at bounding box center [393, 65] width 113 height 19
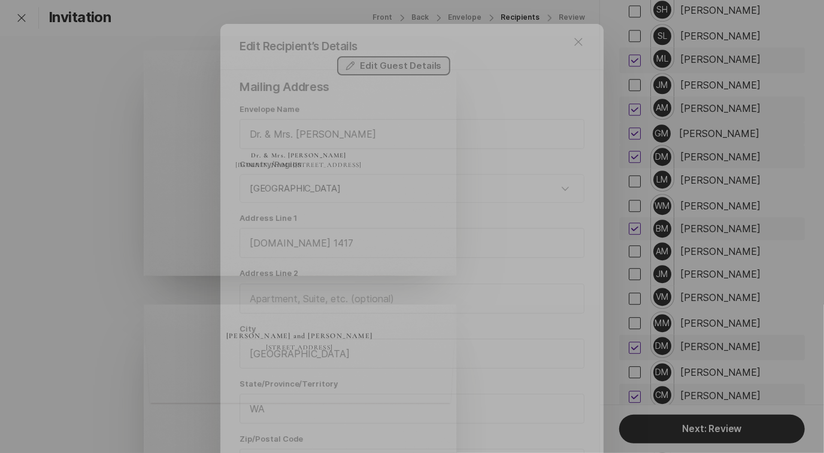
scroll to position [92, 0]
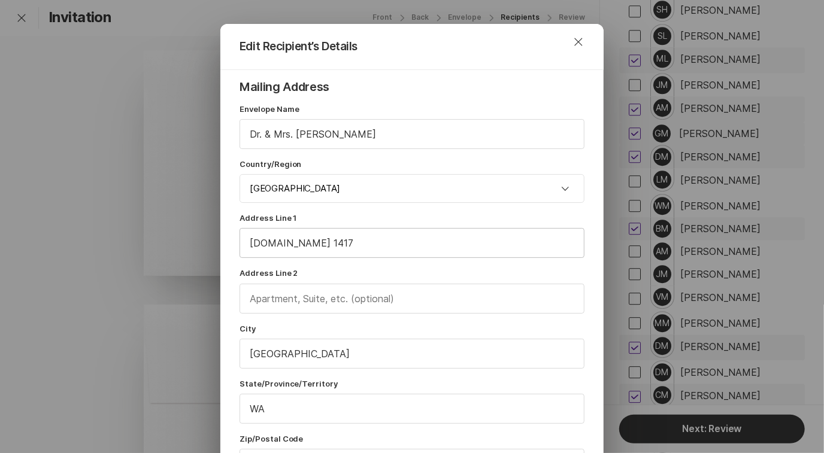
click at [265, 242] on input "[DOMAIN_NAME] 1417" at bounding box center [412, 243] width 344 height 29
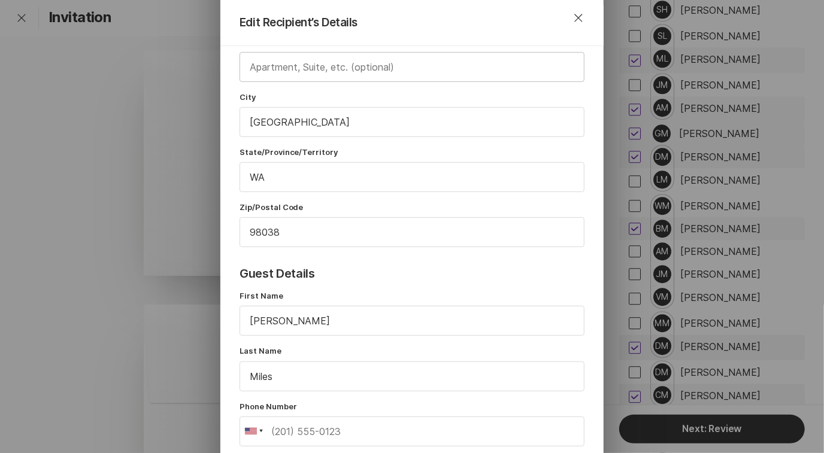
scroll to position [406, 0]
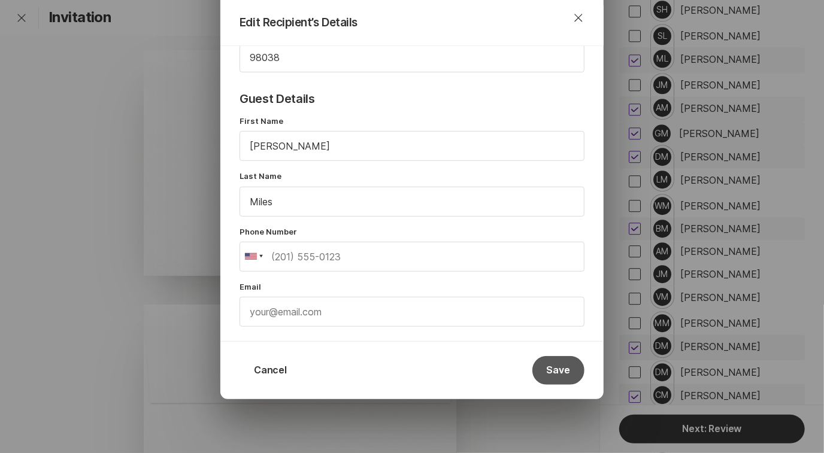
type input "P.O. Box 1417"
click at [561, 369] on button "Save" at bounding box center [558, 370] width 52 height 29
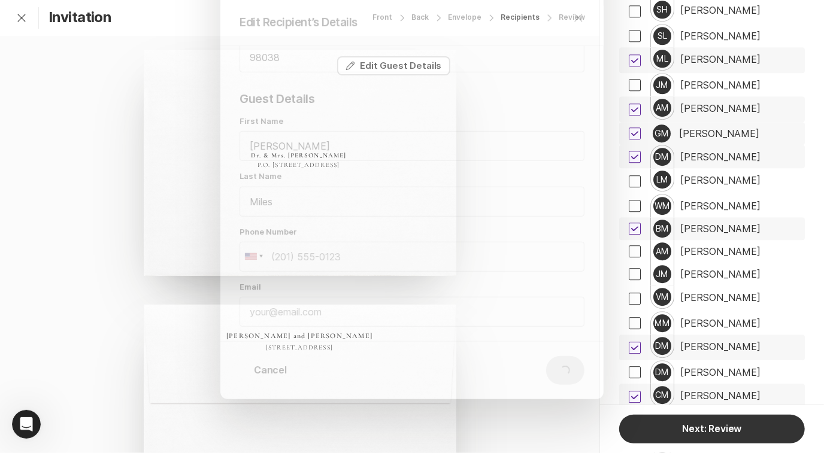
scroll to position [0, 0]
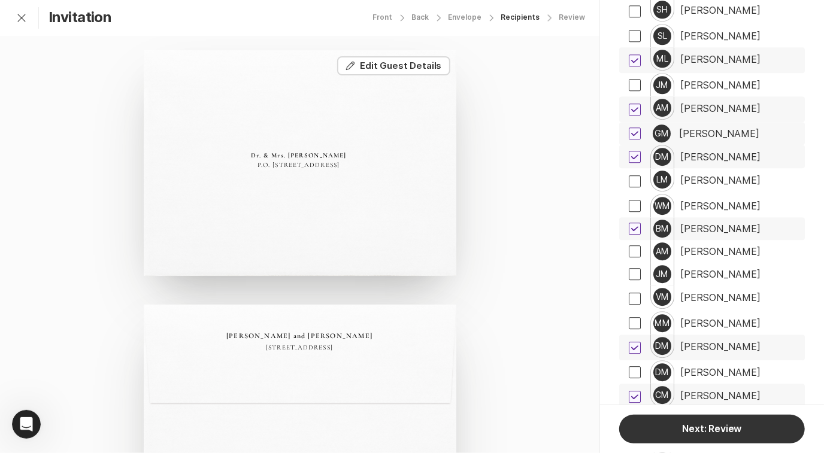
click at [722, 390] on div "[PERSON_NAME]" at bounding box center [720, 395] width 80 height 11
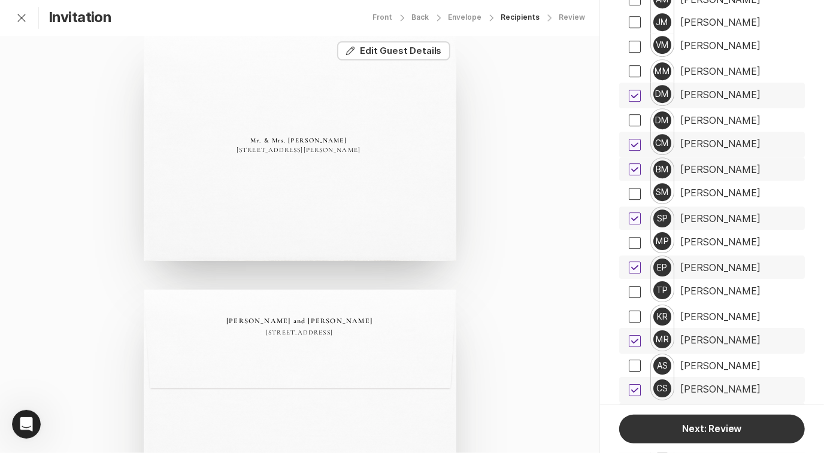
scroll to position [2114, 0]
click at [713, 163] on div "[PERSON_NAME]" at bounding box center [720, 168] width 80 height 11
click at [708, 212] on div "[PERSON_NAME]" at bounding box center [720, 217] width 80 height 11
click at [716, 262] on div "[PERSON_NAME]" at bounding box center [720, 267] width 80 height 11
click at [713, 329] on div "MR [PERSON_NAME]" at bounding box center [721, 340] width 162 height 26
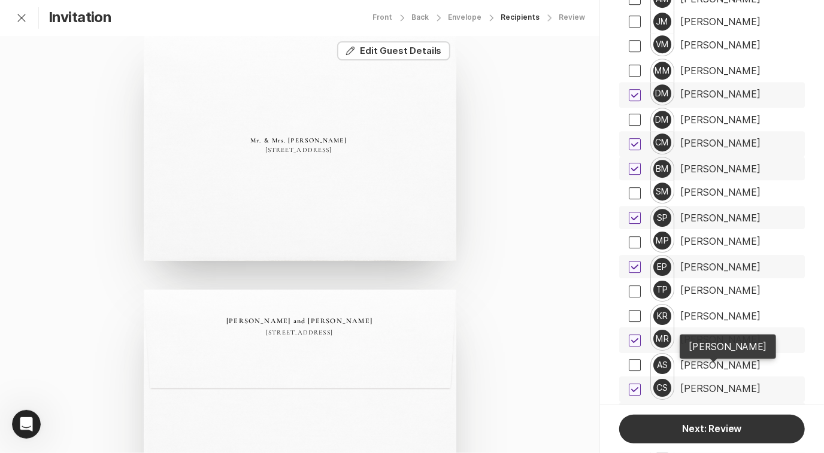
click at [718, 383] on div "[PERSON_NAME]" at bounding box center [720, 388] width 80 height 11
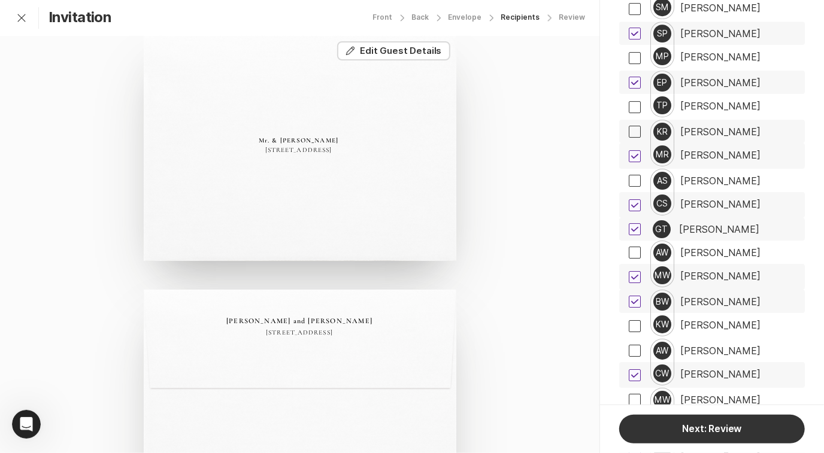
scroll to position [2301, 0]
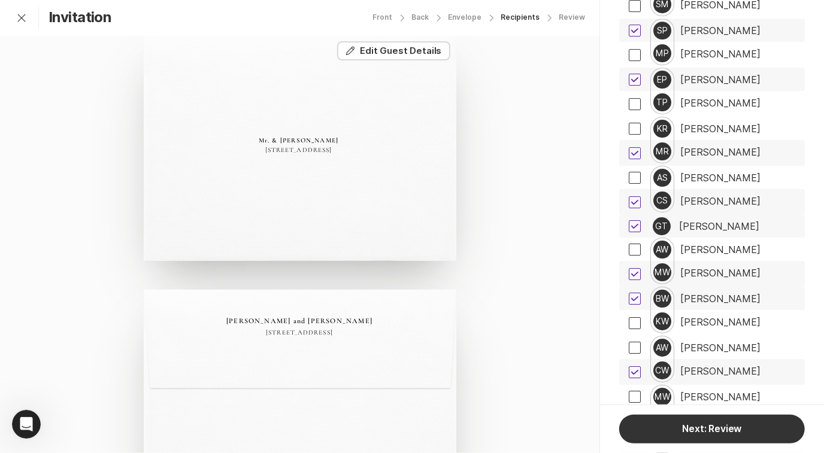
click at [717, 221] on div "[PERSON_NAME]" at bounding box center [719, 226] width 80 height 11
click at [704, 268] on div "[PERSON_NAME]" at bounding box center [720, 273] width 80 height 11
click at [633, 272] on icon at bounding box center [634, 274] width 7 height 5
click at [628, 274] on input "checkbox" at bounding box center [628, 274] width 1 height 1
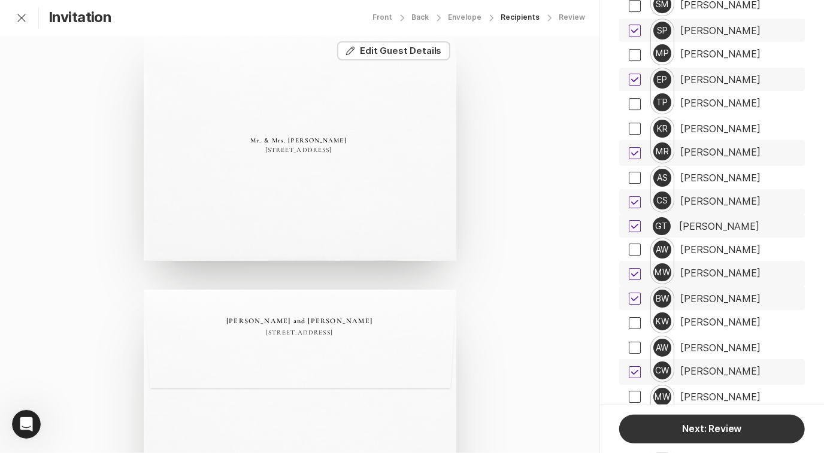
checkbox input "false"
click at [715, 293] on div "[PERSON_NAME]" at bounding box center [720, 298] width 80 height 11
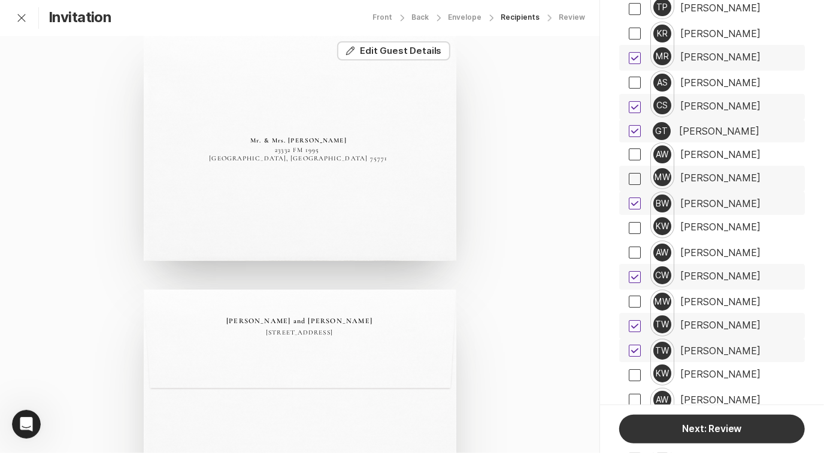
scroll to position [2402, 0]
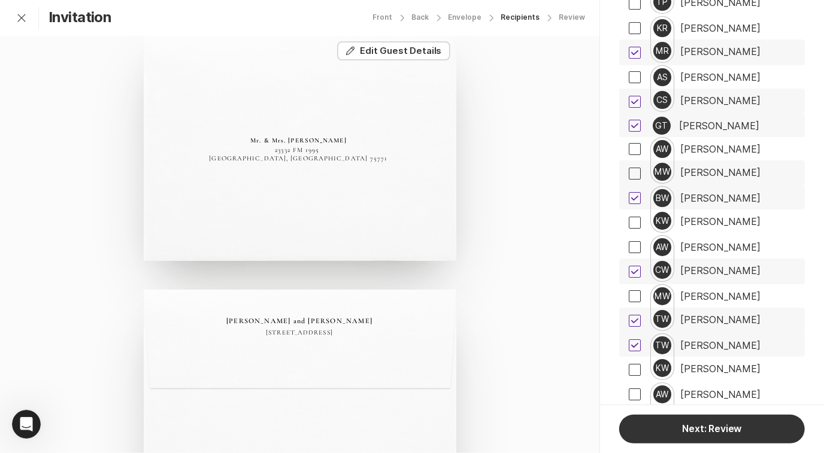
click at [736, 259] on div "CW [PERSON_NAME]" at bounding box center [721, 272] width 162 height 26
click at [721, 314] on div "[PERSON_NAME]" at bounding box center [720, 319] width 80 height 11
click at [718, 333] on div "TW [PERSON_NAME]" at bounding box center [721, 344] width 162 height 23
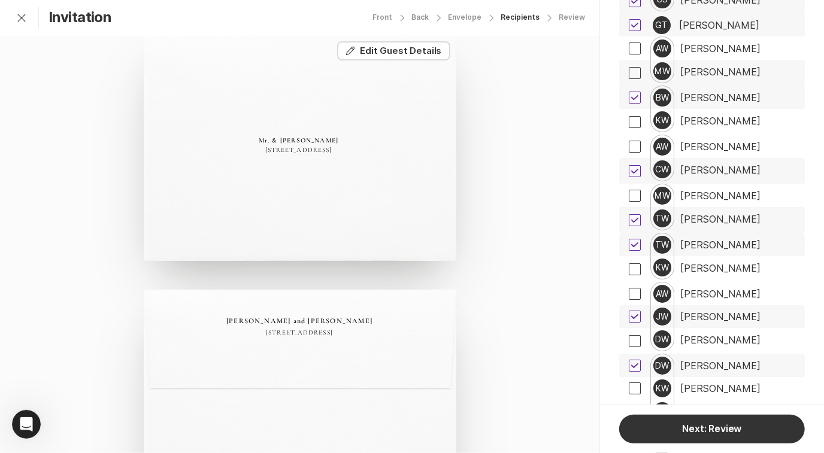
scroll to position [2505, 0]
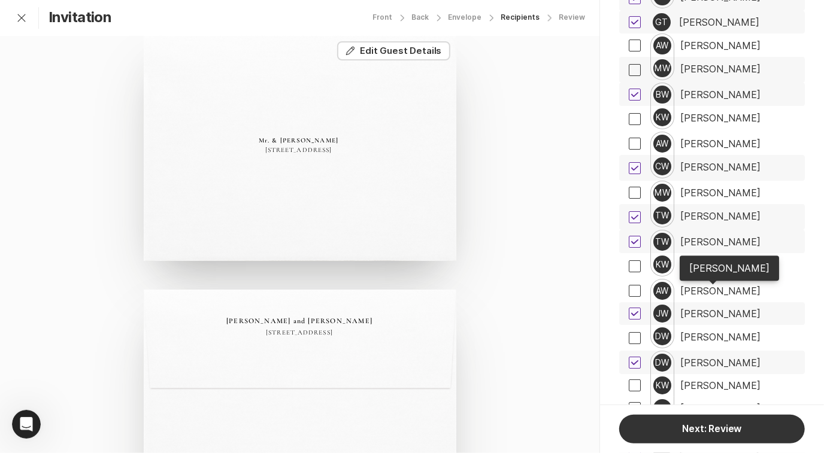
click at [726, 308] on div "[PERSON_NAME]" at bounding box center [720, 313] width 80 height 11
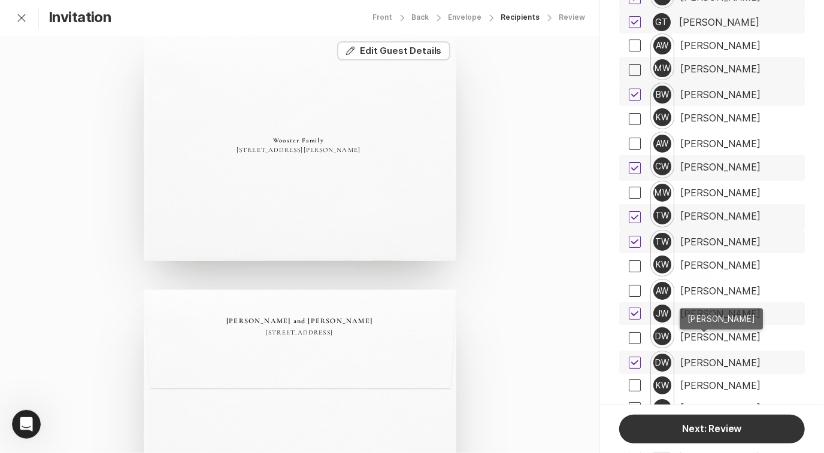
click at [732, 357] on div "[PERSON_NAME]" at bounding box center [720, 362] width 80 height 11
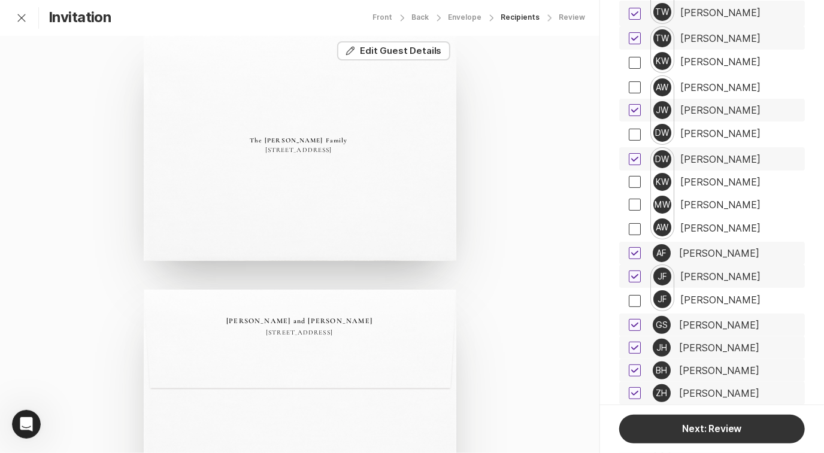
scroll to position [2710, 0]
click at [727, 247] on div "[PERSON_NAME]" at bounding box center [719, 252] width 80 height 11
click at [421, 49] on button "Edit Edit Guest Details" at bounding box center [393, 50] width 113 height 19
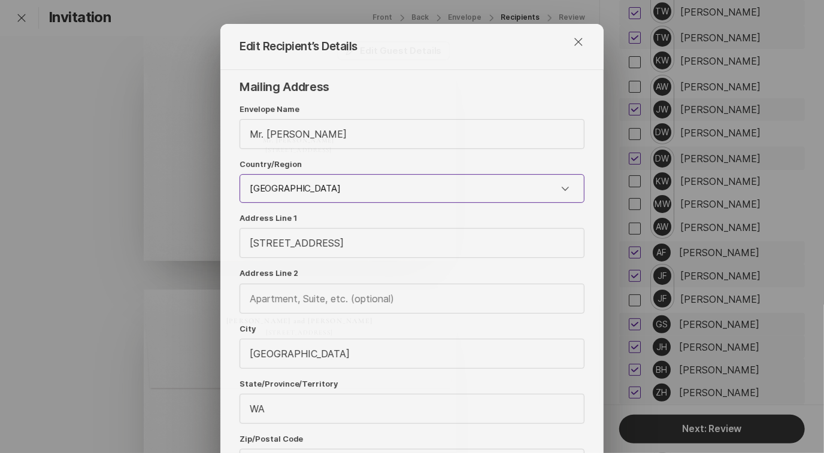
scroll to position [92, 0]
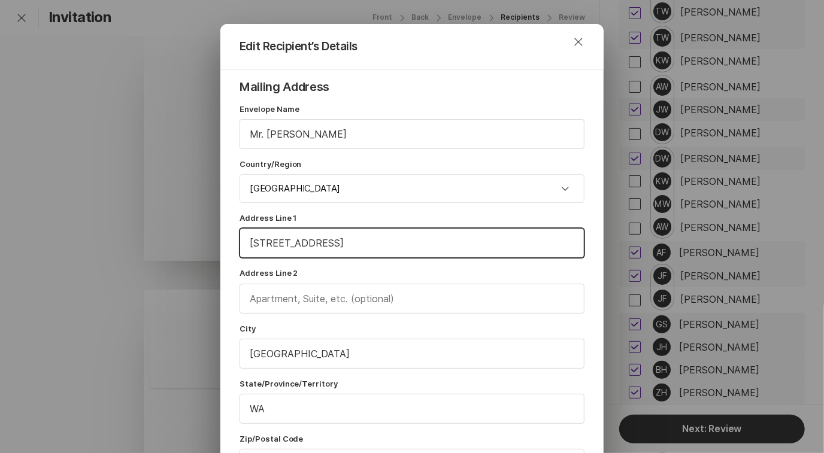
drag, startPoint x: 306, startPoint y: 243, endPoint x: 360, endPoint y: 248, distance: 53.5
click at [360, 248] on input "[STREET_ADDRESS]" at bounding box center [412, 243] width 344 height 29
type input "[STREET_ADDRESS]"
click at [308, 298] on input "text" at bounding box center [412, 298] width 344 height 29
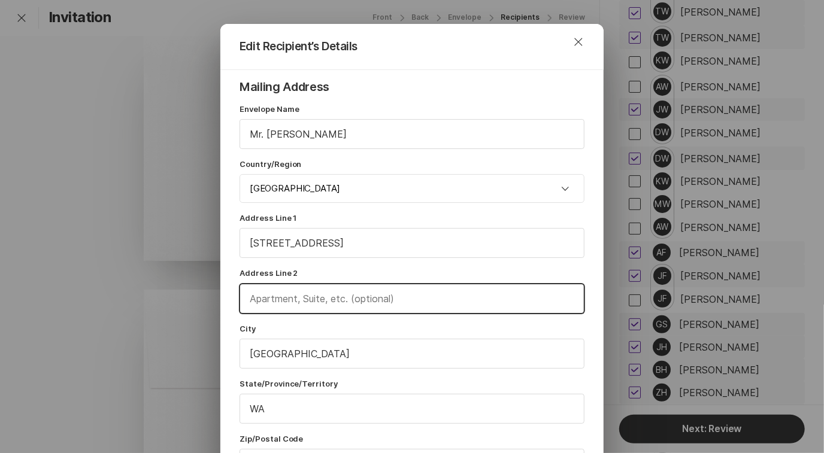
paste input "Apt. 301"
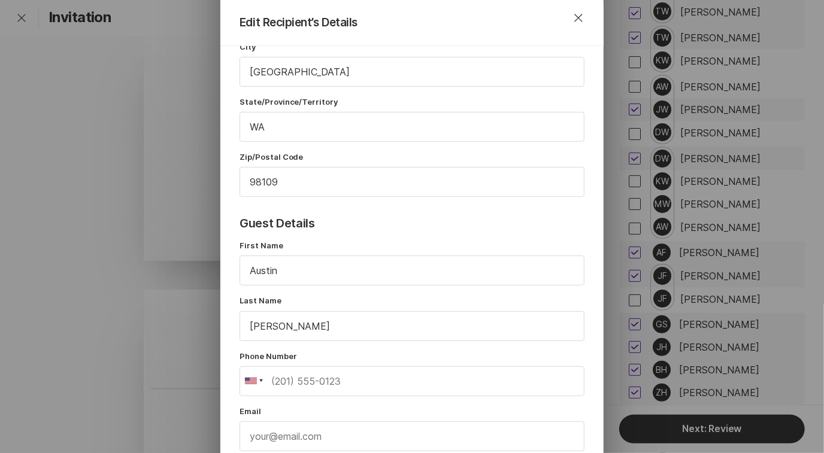
scroll to position [406, 0]
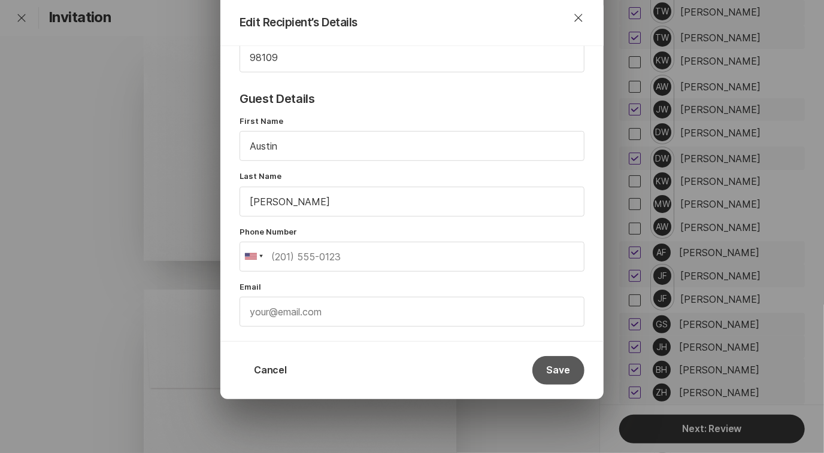
type input "Apt. 301"
click at [563, 361] on button "Save" at bounding box center [558, 370] width 52 height 29
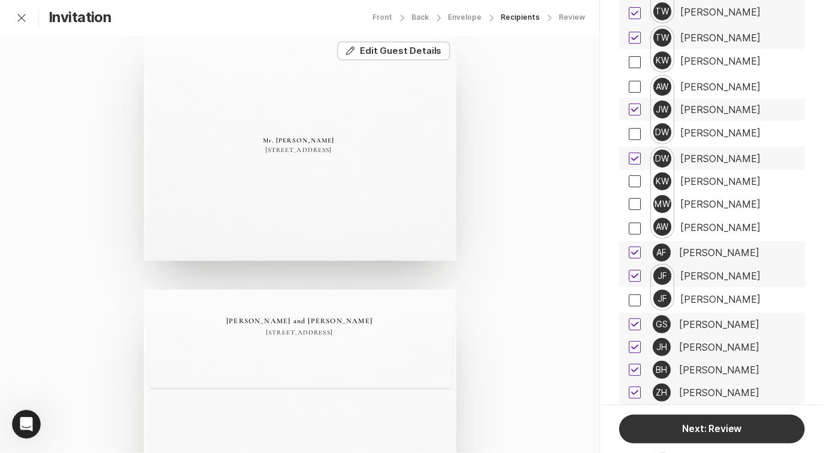
scroll to position [0, 0]
click at [720, 271] on div "[PERSON_NAME]" at bounding box center [720, 276] width 80 height 11
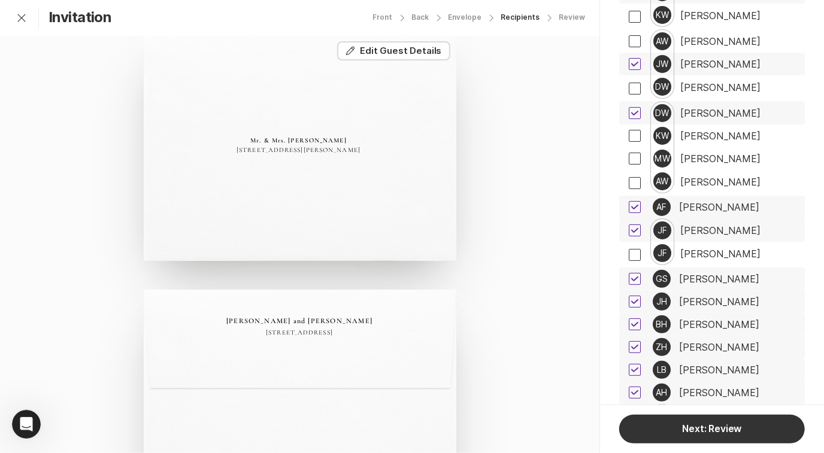
scroll to position [2757, 0]
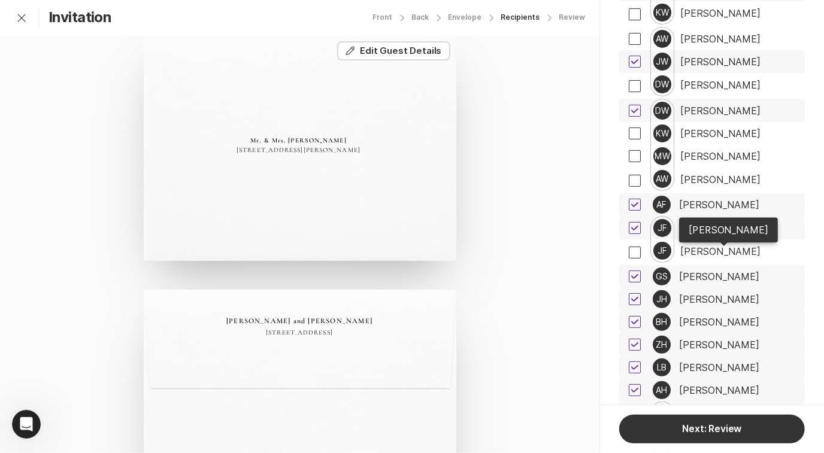
click at [720, 271] on div "[PERSON_NAME]" at bounding box center [719, 276] width 80 height 11
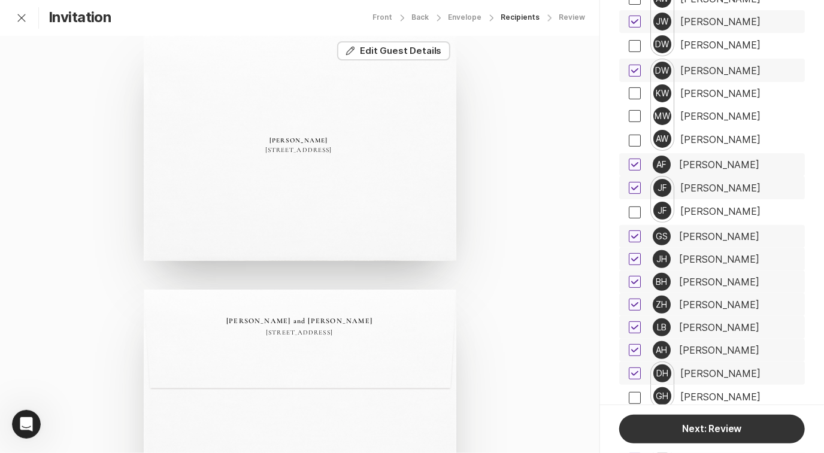
scroll to position [2806, 0]
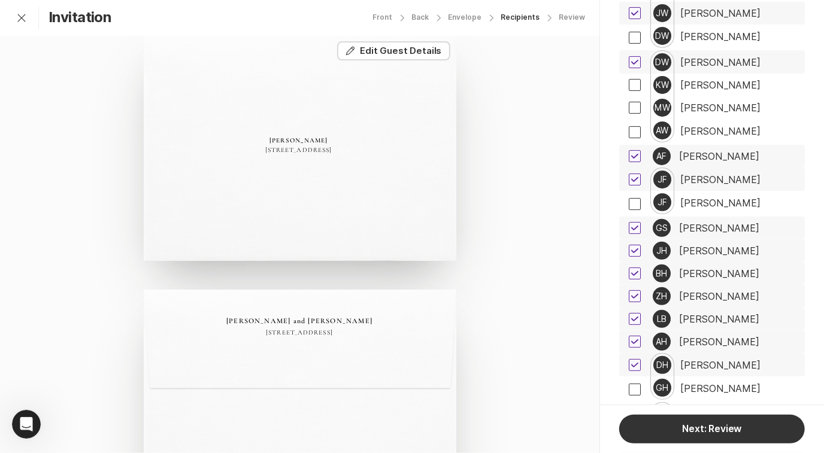
click at [716, 245] on div "[PERSON_NAME]" at bounding box center [719, 250] width 80 height 11
click at [708, 268] on div "[PERSON_NAME]" at bounding box center [719, 273] width 80 height 11
click at [408, 50] on button "Edit Edit Guest Details" at bounding box center [393, 50] width 113 height 19
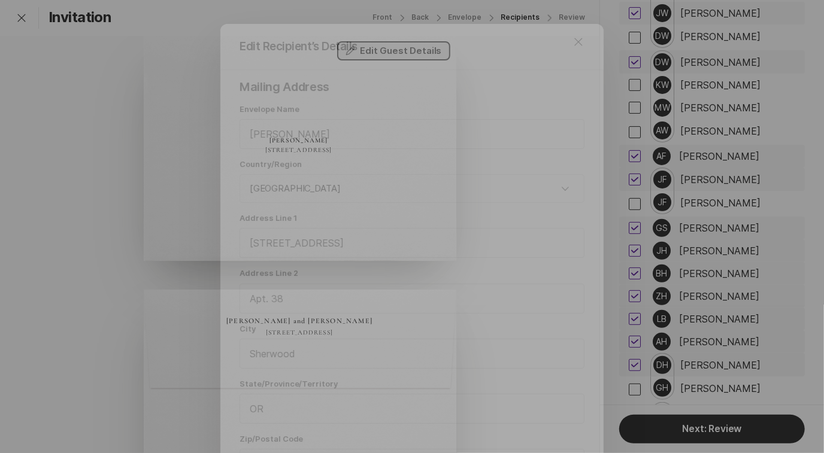
scroll to position [92, 0]
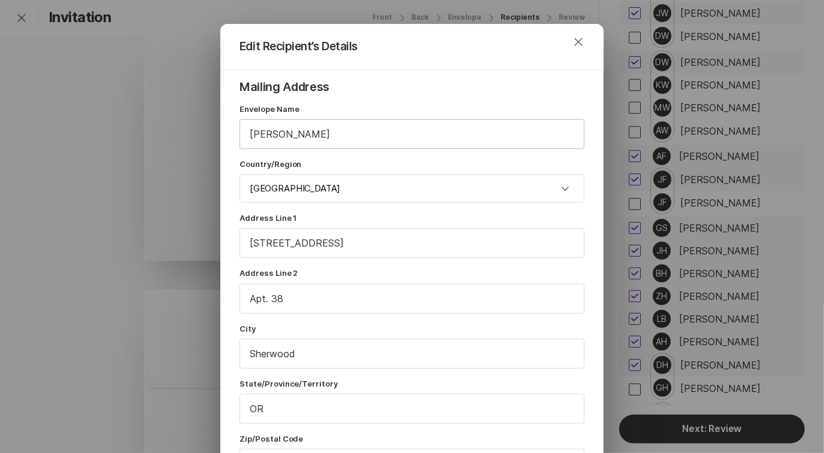
click at [271, 136] on input "[PERSON_NAME]" at bounding box center [412, 134] width 344 height 29
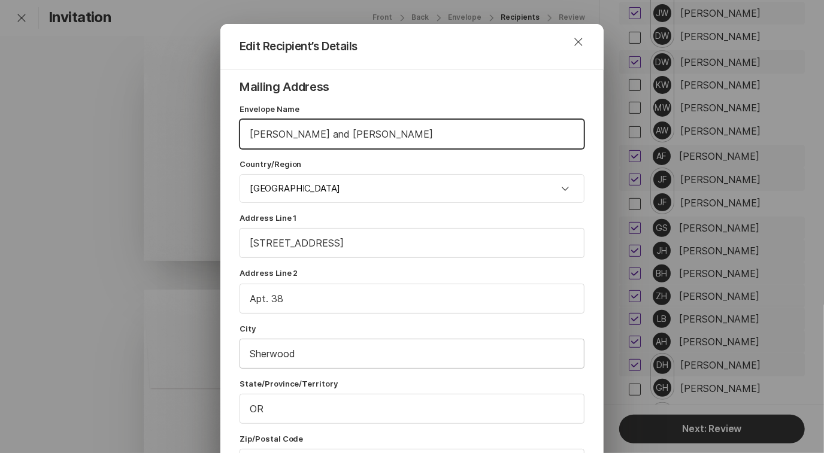
type input "[PERSON_NAME] and [PERSON_NAME]"
click at [312, 354] on input "Sherwood" at bounding box center [412, 353] width 344 height 29
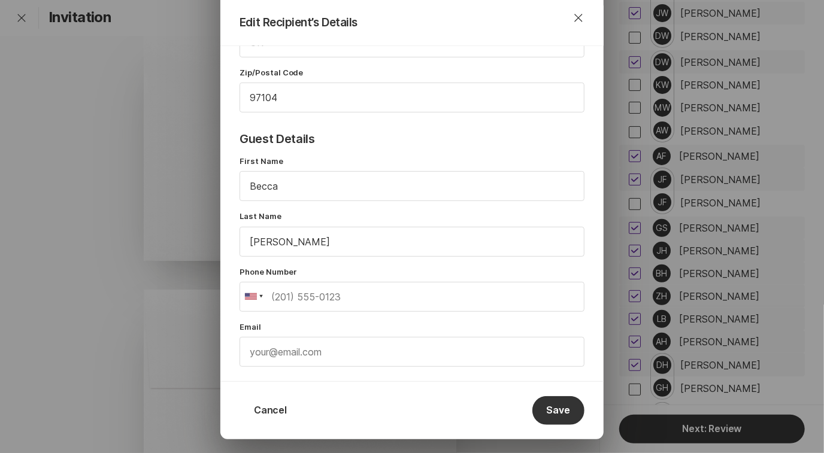
scroll to position [406, 0]
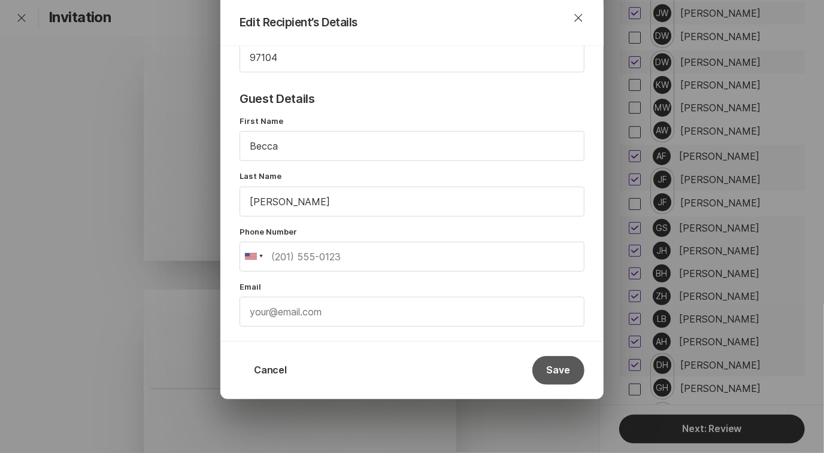
click at [557, 364] on button "Save" at bounding box center [558, 370] width 52 height 29
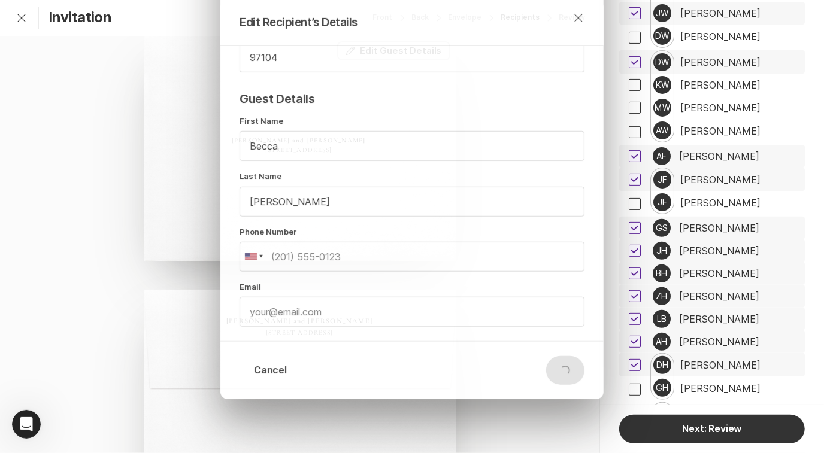
scroll to position [0, 0]
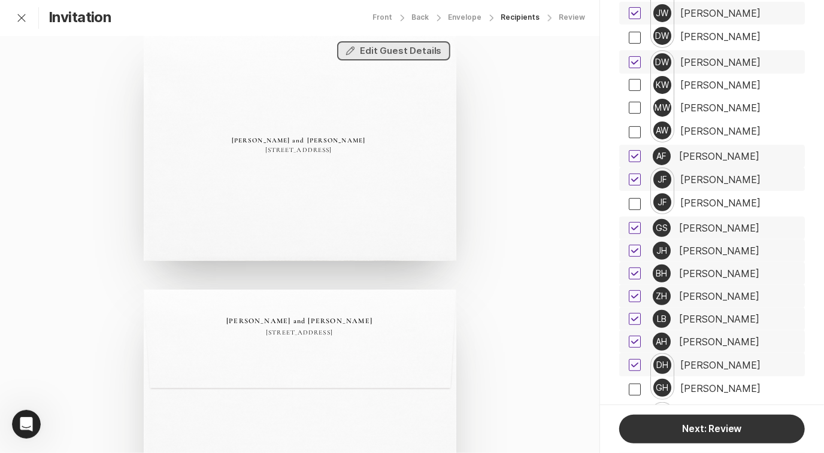
click at [406, 54] on button "Edit Edit Guest Details" at bounding box center [393, 50] width 113 height 19
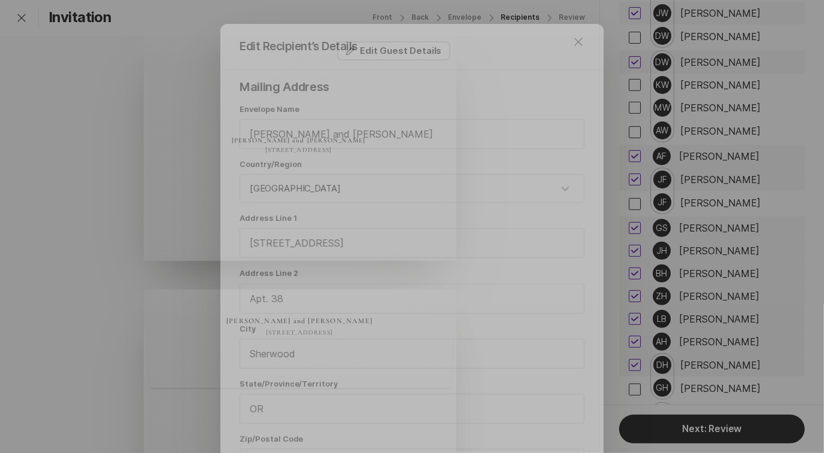
scroll to position [92, 0]
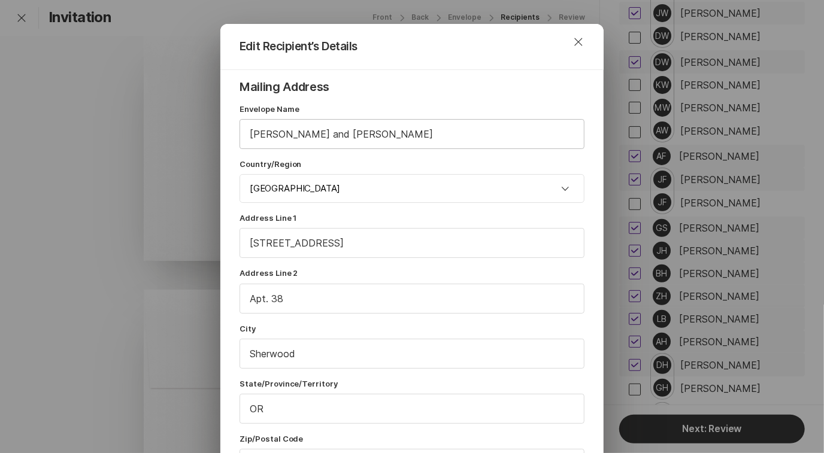
click at [345, 136] on input "[PERSON_NAME] and [PERSON_NAME]" at bounding box center [412, 134] width 344 height 29
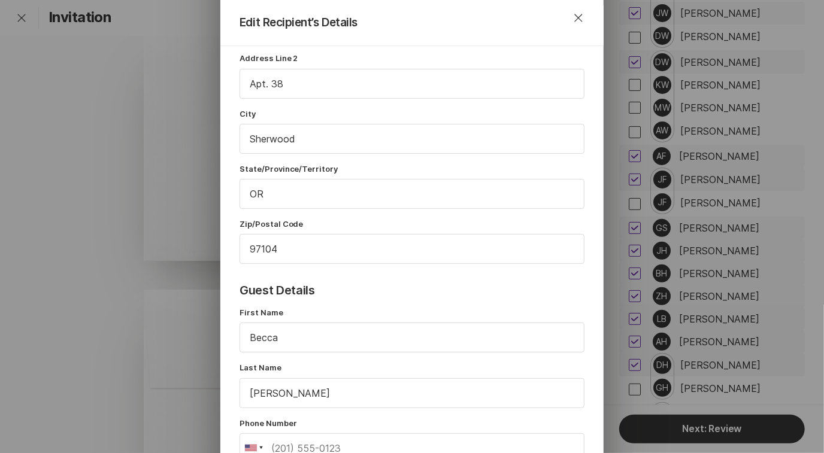
scroll to position [406, 0]
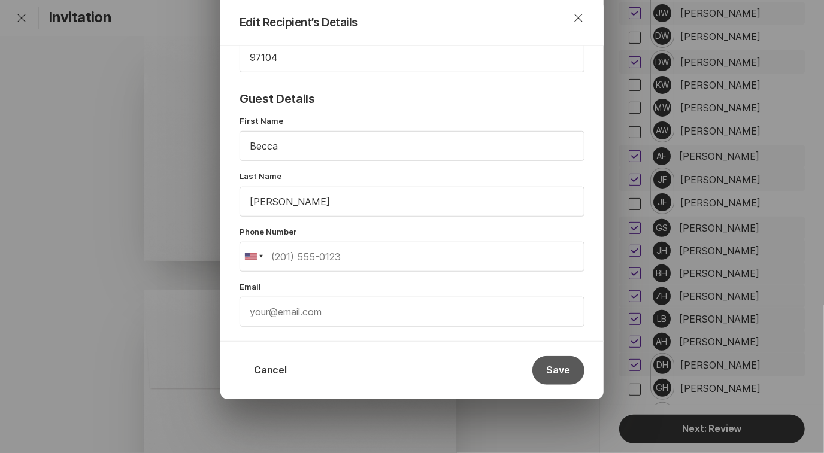
type input "[PERSON_NAME] and [PERSON_NAME]"
click at [561, 368] on button "Save" at bounding box center [558, 370] width 52 height 29
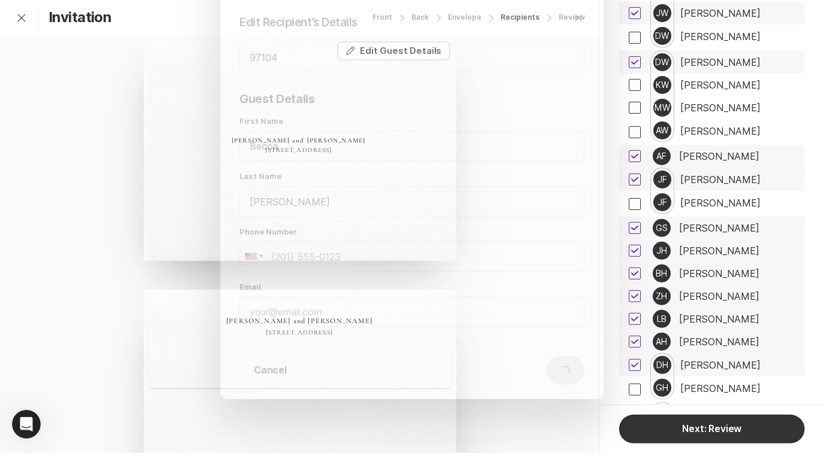
scroll to position [0, 0]
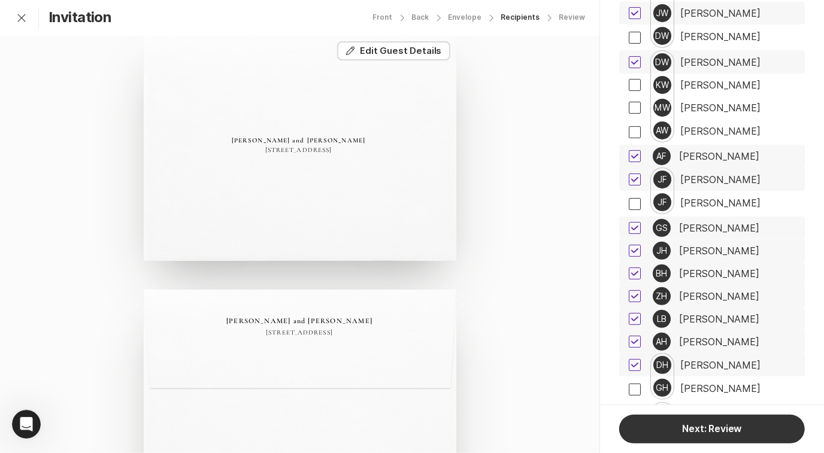
click at [708, 291] on div "[PERSON_NAME]" at bounding box center [719, 296] width 80 height 11
click at [710, 314] on div "[PERSON_NAME]" at bounding box center [719, 319] width 80 height 11
click at [421, 50] on button "Edit Edit Guest Details" at bounding box center [393, 50] width 113 height 19
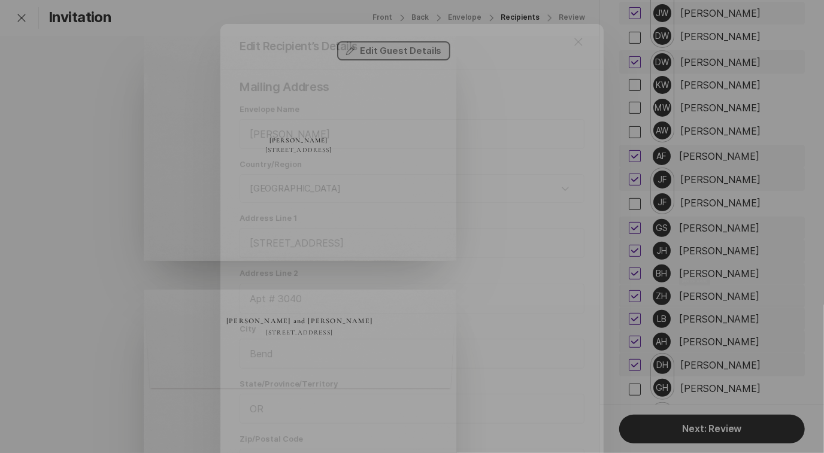
scroll to position [92, 0]
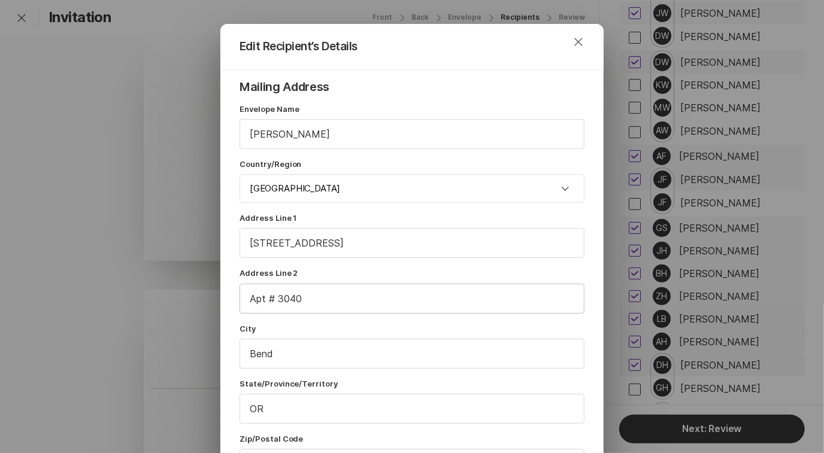
click at [267, 300] on input "Apt # 3040" at bounding box center [412, 298] width 344 height 29
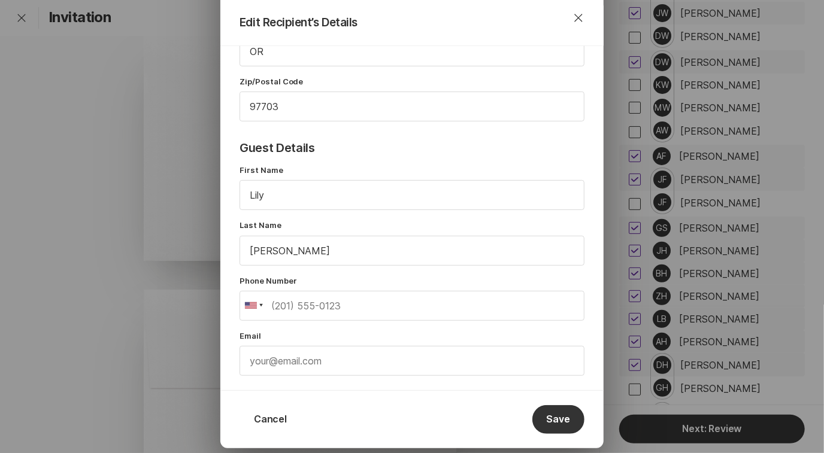
scroll to position [406, 0]
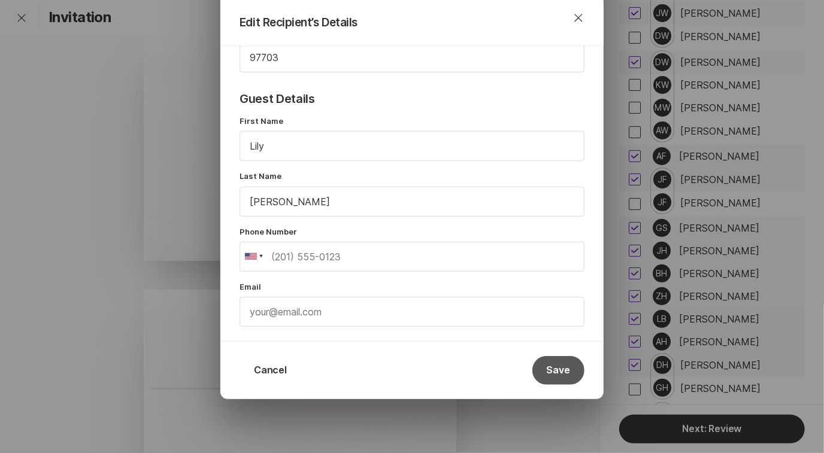
type input "Apt 3040"
click at [553, 367] on button "Save" at bounding box center [558, 370] width 52 height 29
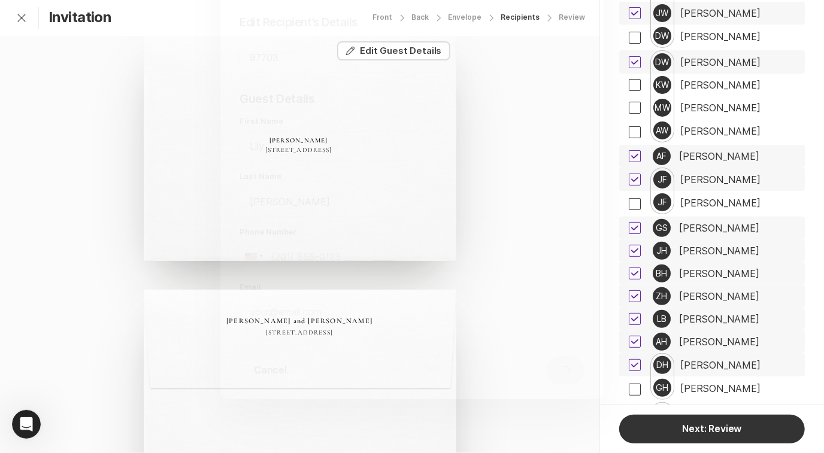
scroll to position [0, 0]
click at [727, 336] on div "[PERSON_NAME]" at bounding box center [719, 341] width 80 height 11
click at [423, 54] on button "Edit Edit Guest Details" at bounding box center [393, 50] width 113 height 19
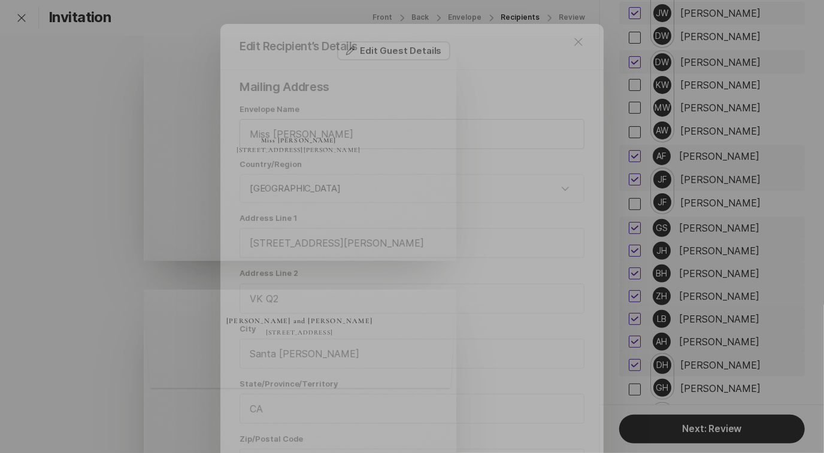
scroll to position [92, 0]
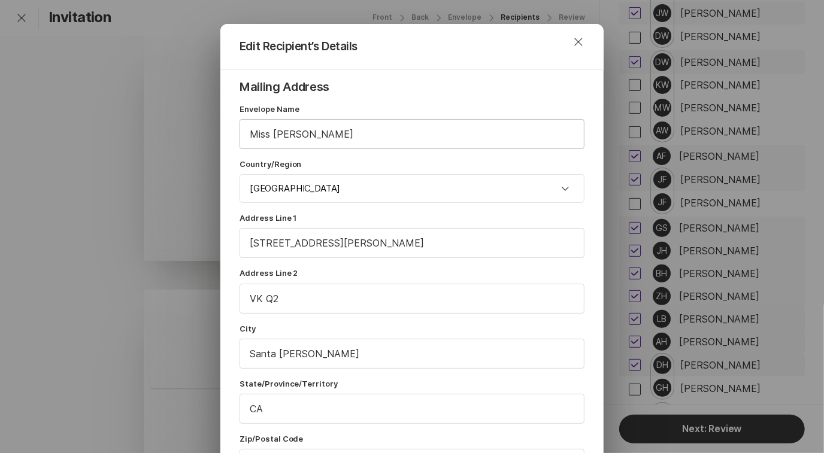
click at [324, 136] on input "Miss [PERSON_NAME]" at bounding box center [412, 134] width 344 height 29
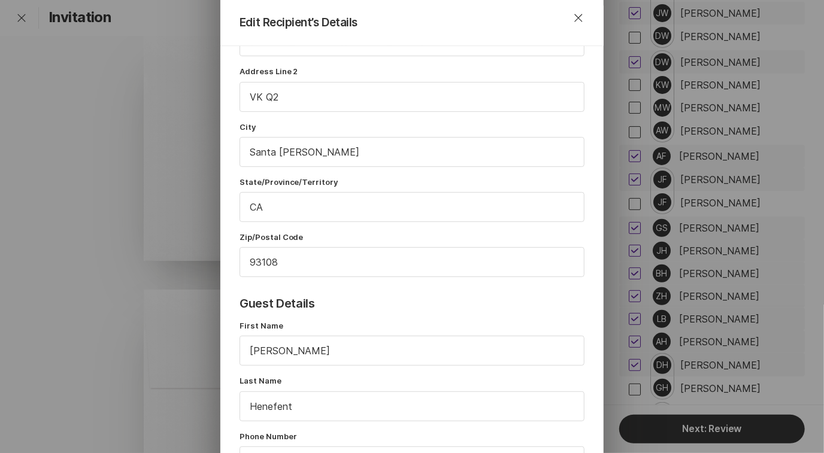
scroll to position [406, 0]
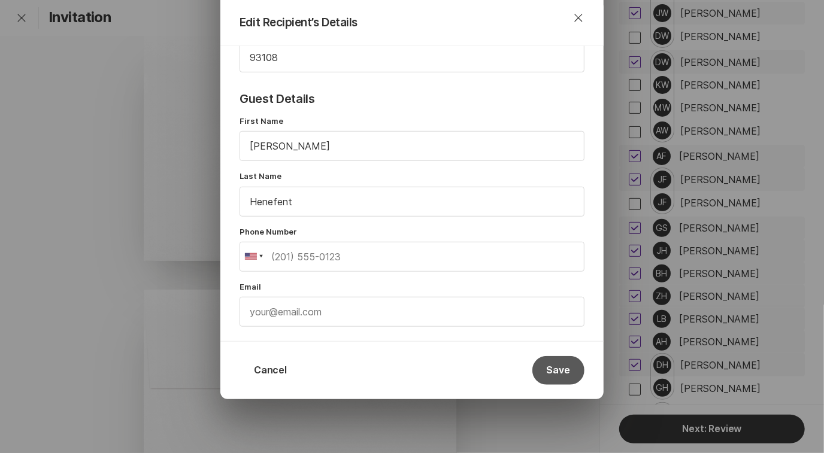
type input "[PERSON_NAME]"
click at [565, 369] on button "Save" at bounding box center [558, 370] width 52 height 29
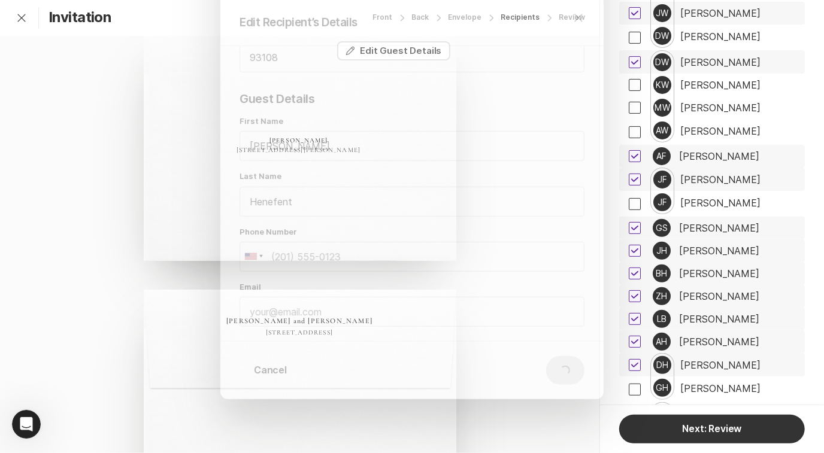
scroll to position [0, 0]
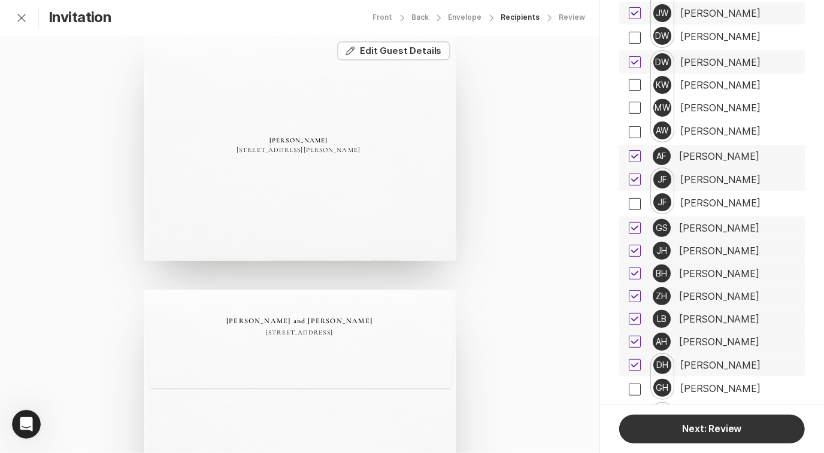
click at [715, 360] on div "[PERSON_NAME]" at bounding box center [720, 365] width 80 height 11
click at [423, 52] on button "Edit Edit Guest Details" at bounding box center [393, 50] width 113 height 19
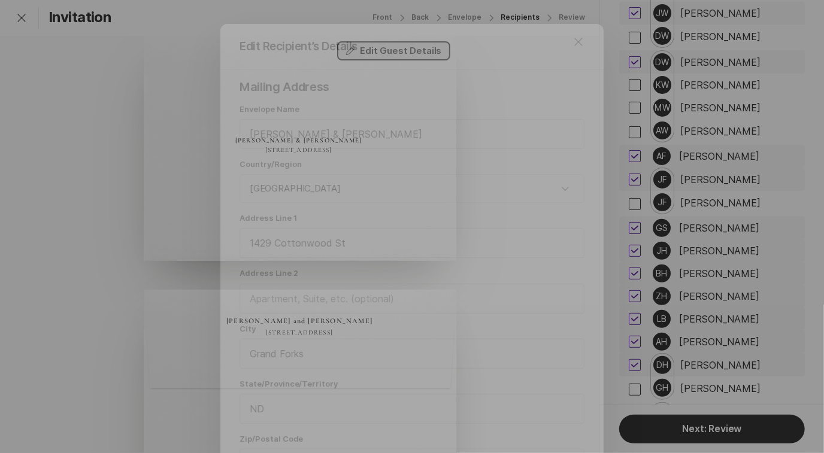
scroll to position [92, 0]
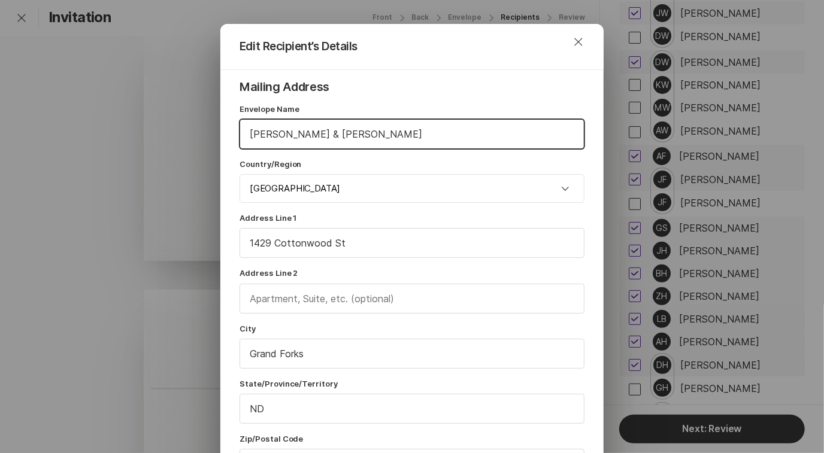
drag, startPoint x: 263, startPoint y: 133, endPoint x: 288, endPoint y: 137, distance: 25.4
click at [288, 137] on input "[PERSON_NAME] & [PERSON_NAME]" at bounding box center [412, 134] width 344 height 29
click at [296, 132] on input "Mr. & [PERSON_NAME]" at bounding box center [412, 134] width 344 height 29
click at [316, 137] on input "Mr. & [PERSON_NAME]" at bounding box center [412, 134] width 344 height 29
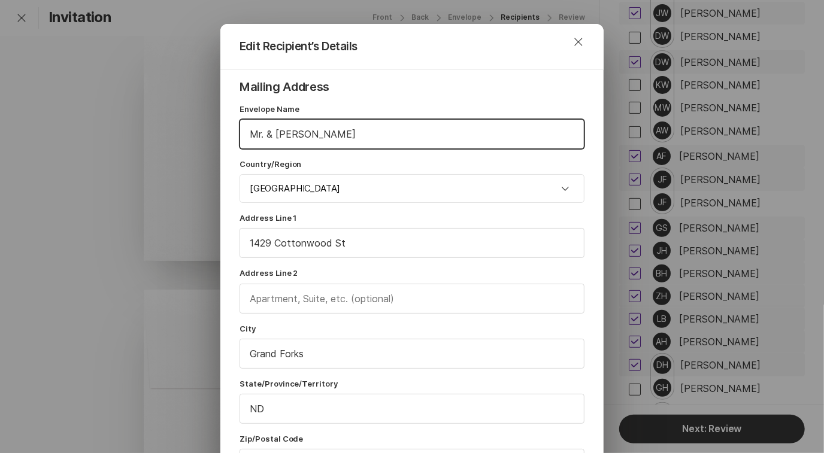
type input "Mr. & [PERSON_NAME]"
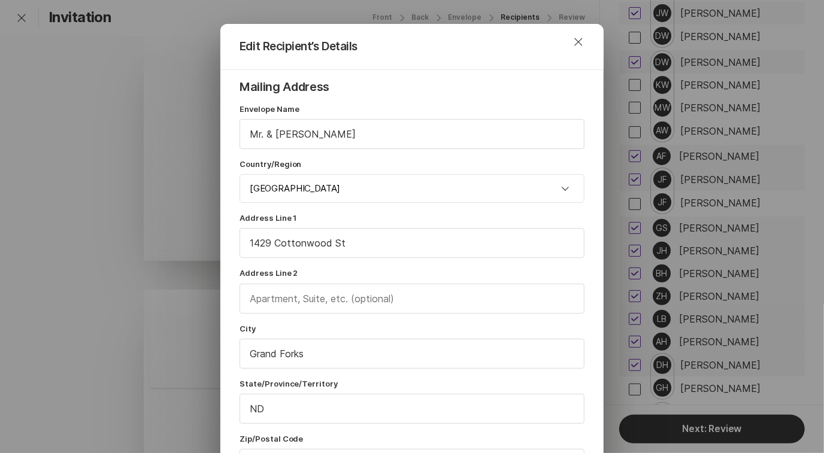
click at [455, 159] on label "Country/Region" at bounding box center [411, 164] width 345 height 11
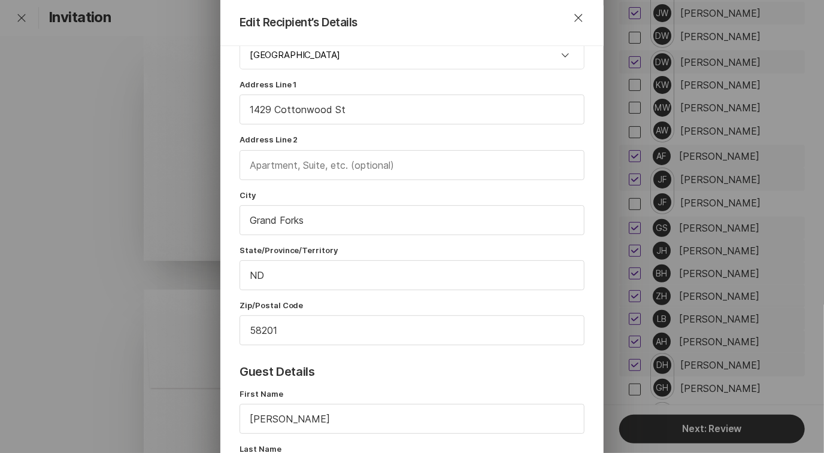
scroll to position [171, 0]
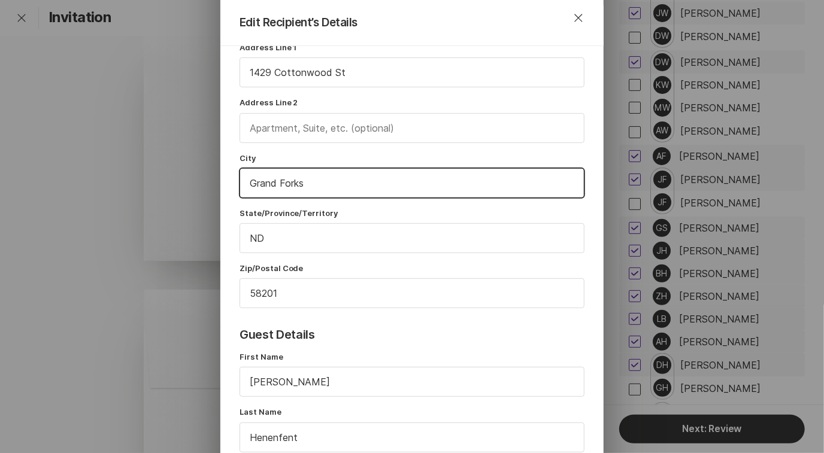
click at [379, 187] on input "Grand Forks" at bounding box center [412, 183] width 344 height 29
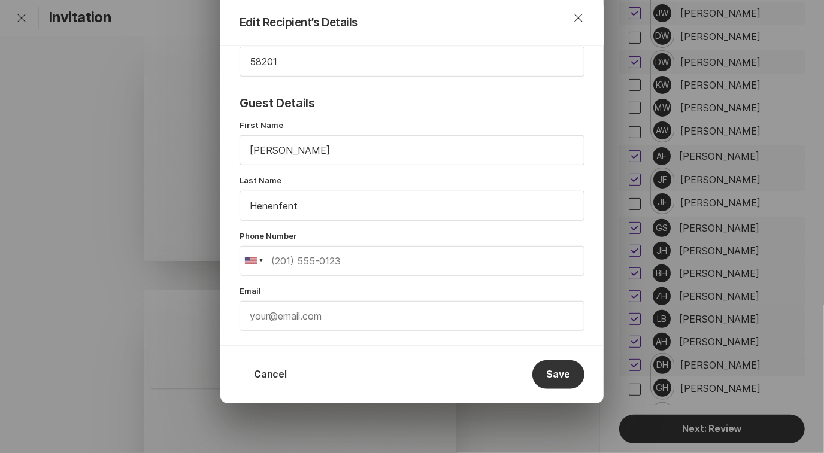
scroll to position [406, 0]
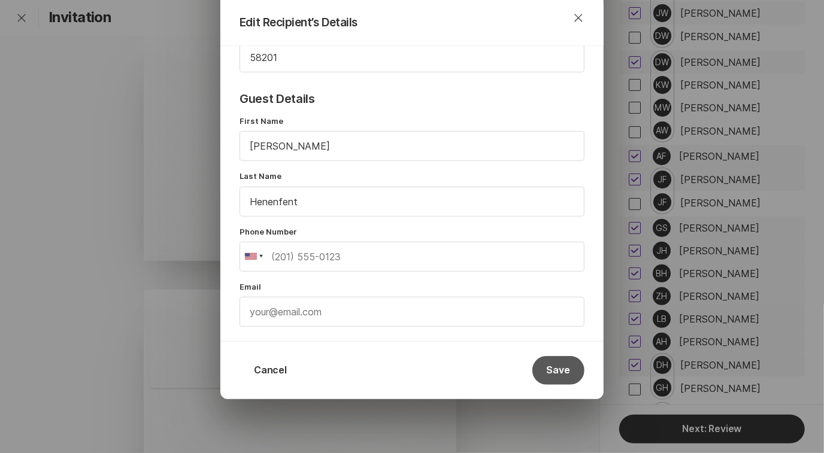
click at [551, 370] on button "Save" at bounding box center [558, 370] width 52 height 29
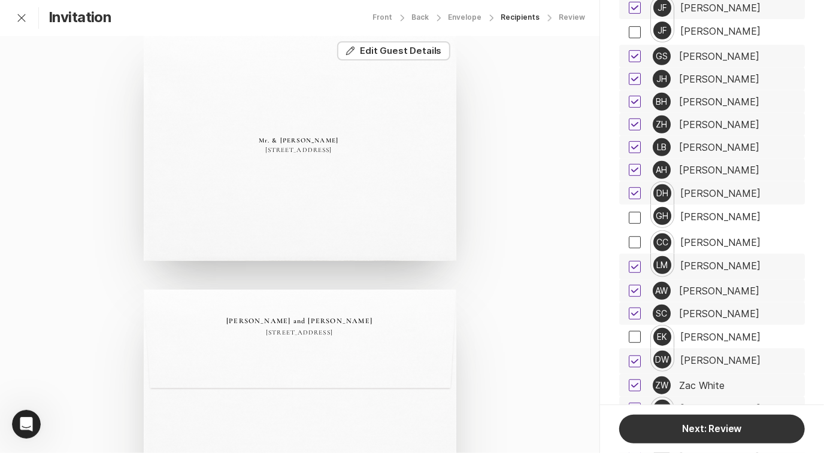
scroll to position [2981, 0]
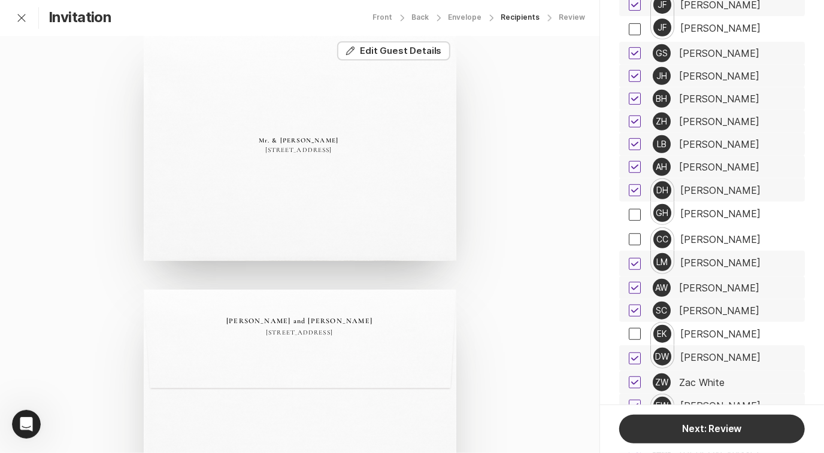
click at [718, 257] on div "[PERSON_NAME]" at bounding box center [720, 262] width 80 height 11
click at [388, 55] on button "Edit Edit Guest Details" at bounding box center [393, 50] width 113 height 19
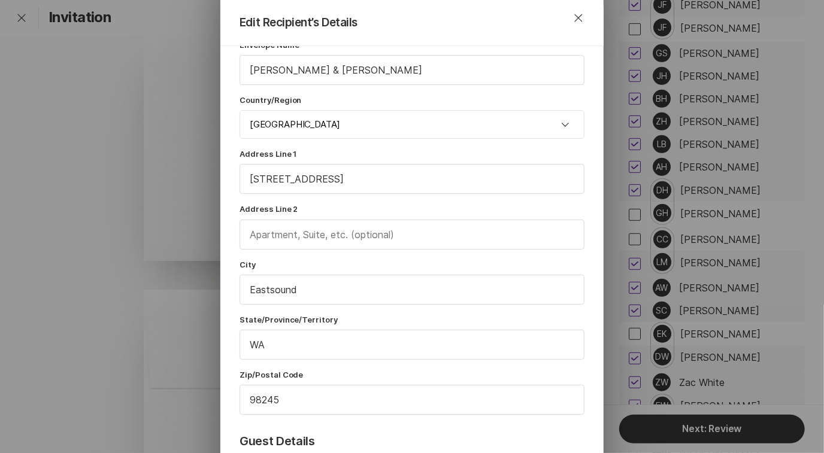
scroll to position [69, 0]
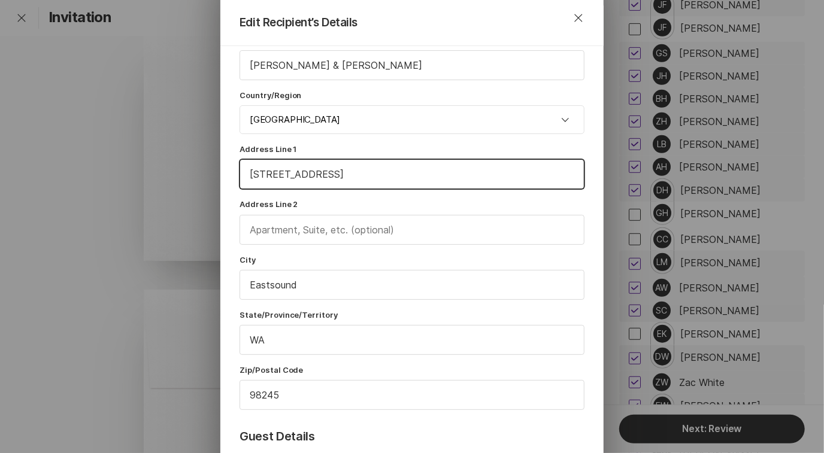
click at [347, 181] on input "[STREET_ADDRESS]" at bounding box center [412, 174] width 344 height 29
click at [159, 193] on div "Edit Recipient’s Details Close Mailing Address Envelope Name [PERSON_NAME] & [P…" at bounding box center [412, 226] width 824 height 453
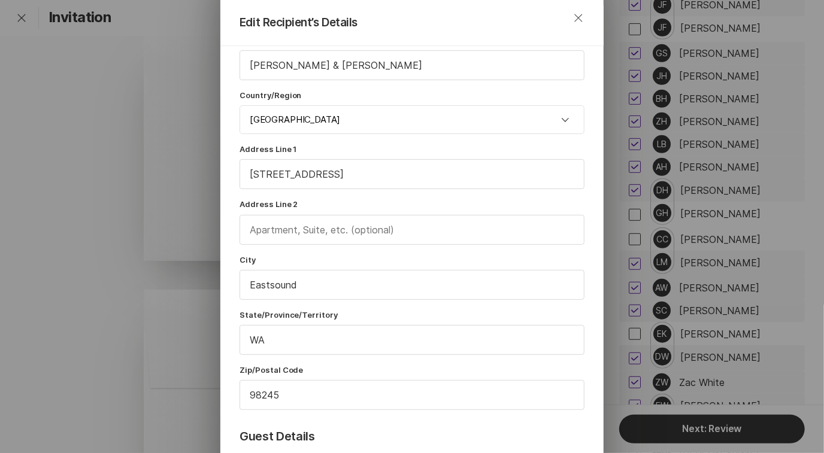
click at [577, 17] on icon "Close" at bounding box center [578, 18] width 14 height 14
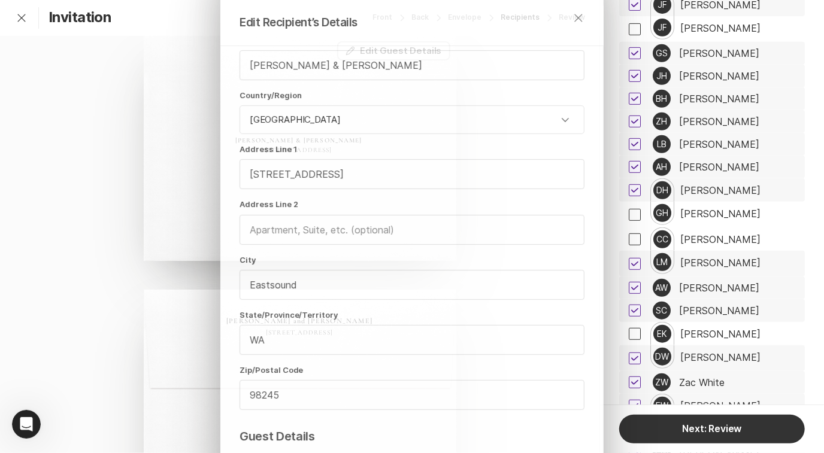
scroll to position [0, 0]
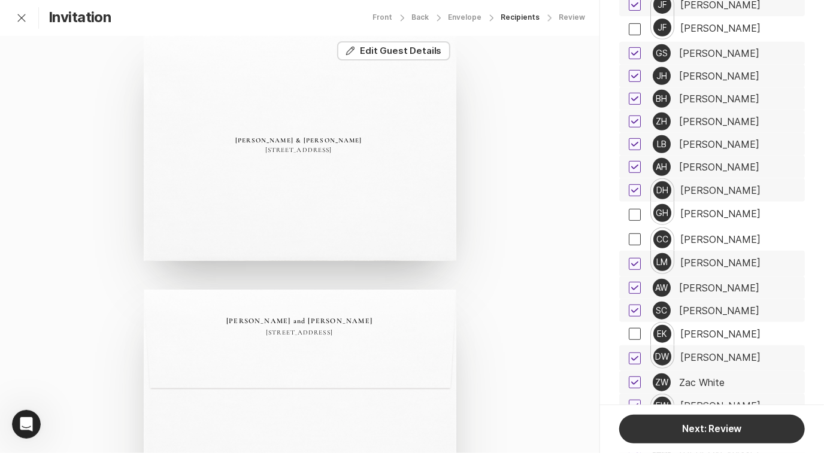
click at [639, 258] on span at bounding box center [634, 264] width 12 height 12
click at [628, 263] on input "checkbox" at bounding box center [628, 263] width 1 height 1
checkbox input "false"
click at [727, 283] on div "[PERSON_NAME]" at bounding box center [719, 288] width 80 height 11
click at [724, 305] on div "[PERSON_NAME]" at bounding box center [719, 310] width 80 height 11
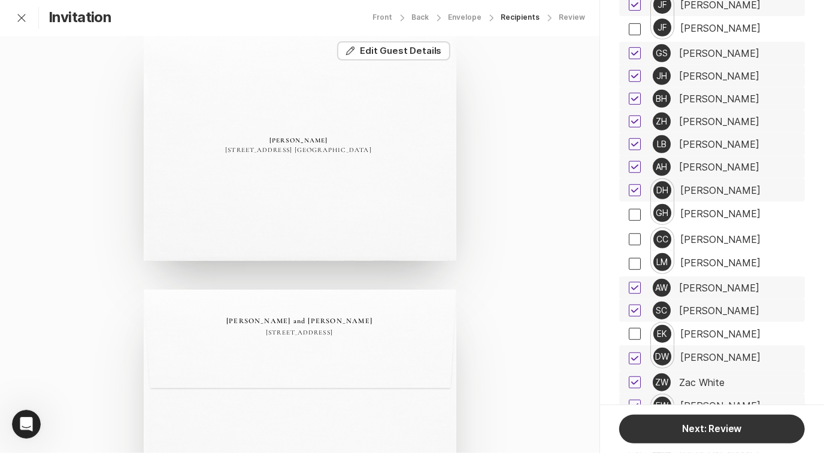
click at [726, 352] on div "[PERSON_NAME]" at bounding box center [720, 357] width 80 height 11
click at [701, 377] on div "Zac White" at bounding box center [701, 382] width 45 height 11
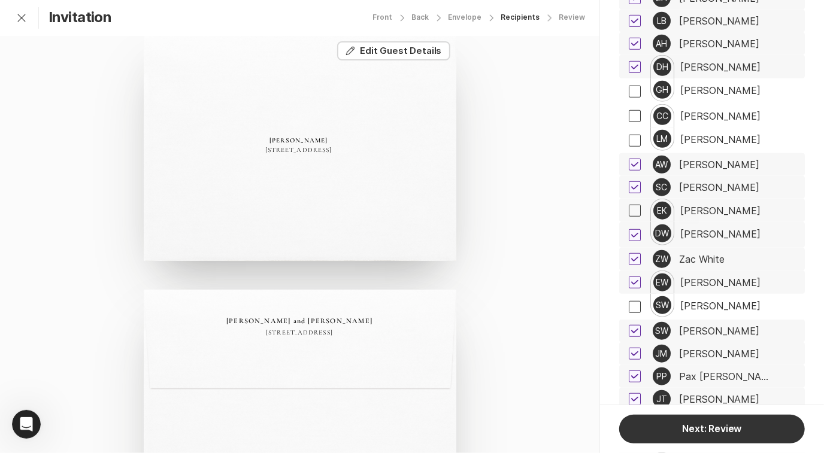
scroll to position [3107, 0]
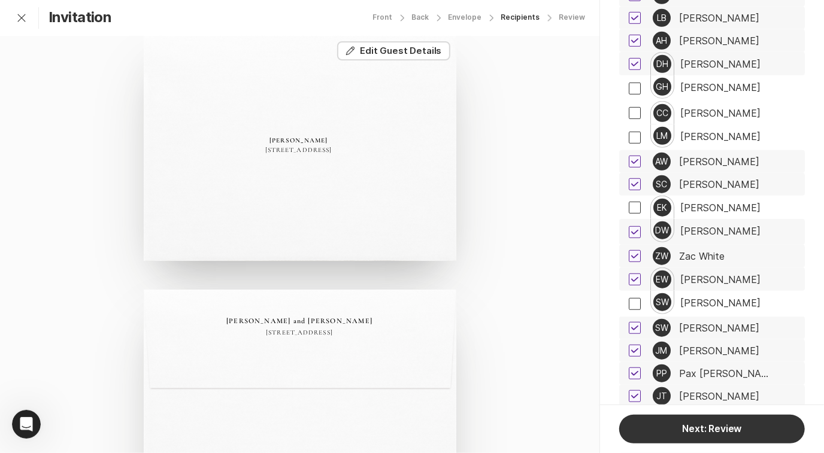
click at [700, 274] on div "[PERSON_NAME]" at bounding box center [720, 279] width 80 height 11
click at [396, 50] on button "Edit Edit Guest Details" at bounding box center [393, 50] width 113 height 19
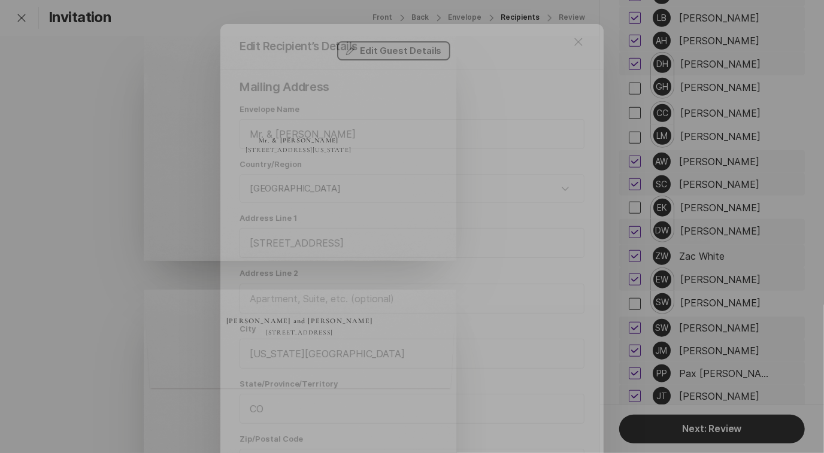
scroll to position [92, 0]
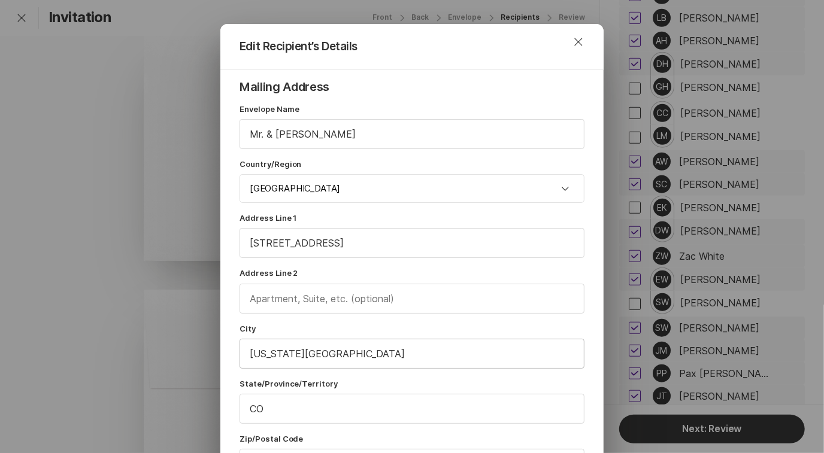
click at [340, 358] on input "[US_STATE][GEOGRAPHIC_DATA]" at bounding box center [412, 353] width 344 height 29
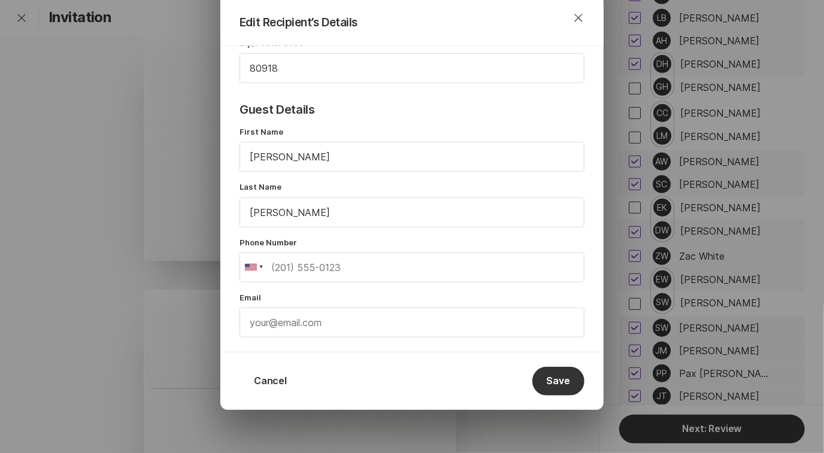
scroll to position [396, 0]
type input "[US_STATE][GEOGRAPHIC_DATA]"
click at [565, 374] on button "Save" at bounding box center [558, 380] width 52 height 29
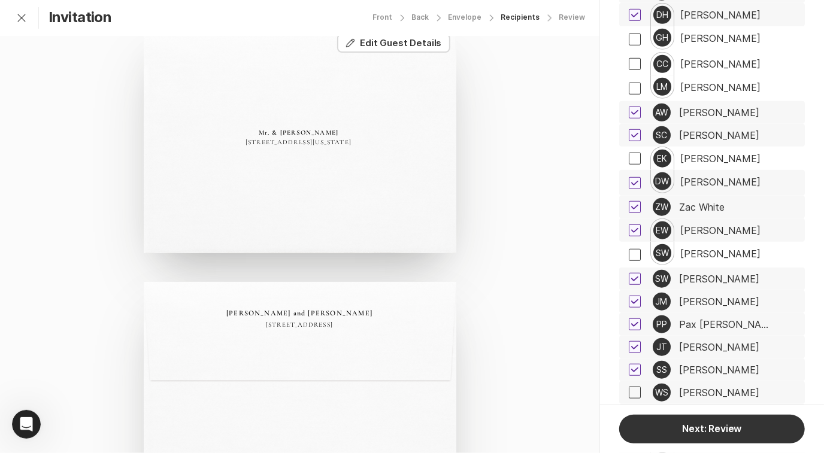
scroll to position [3182, 0]
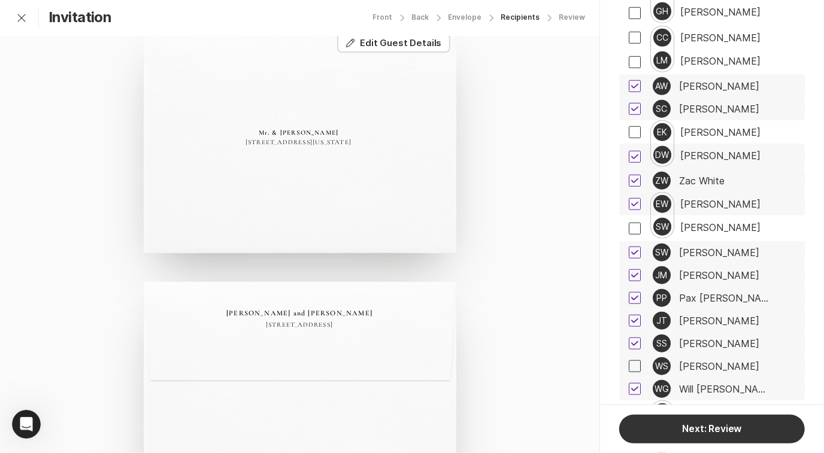
click at [719, 247] on div "[PERSON_NAME]" at bounding box center [719, 252] width 80 height 11
click at [717, 270] on div "[PERSON_NAME]" at bounding box center [719, 275] width 80 height 11
click at [719, 293] on div "Pax [PERSON_NAME]" at bounding box center [724, 298] width 90 height 11
click at [416, 44] on button "Edit Edit Guest Details" at bounding box center [393, 43] width 113 height 19
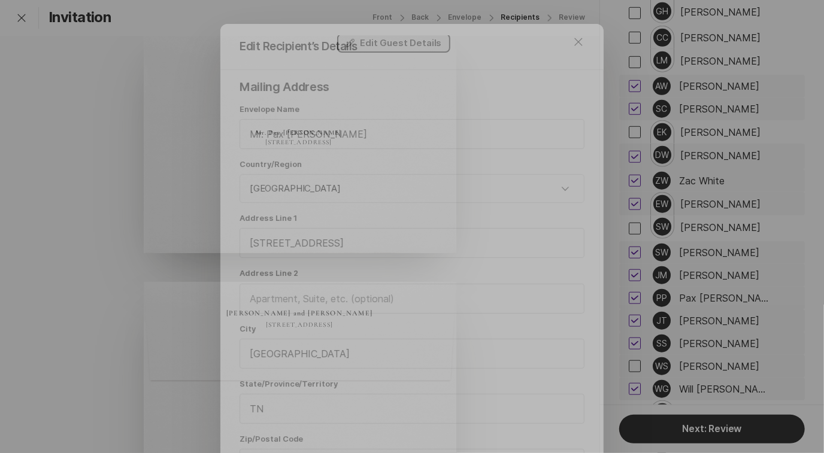
scroll to position [92, 0]
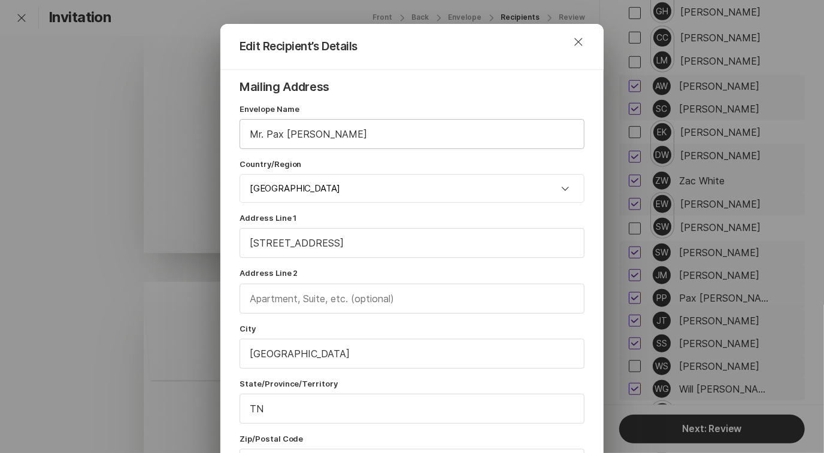
click at [370, 130] on input "Mr. Pax [PERSON_NAME]" at bounding box center [412, 134] width 344 height 29
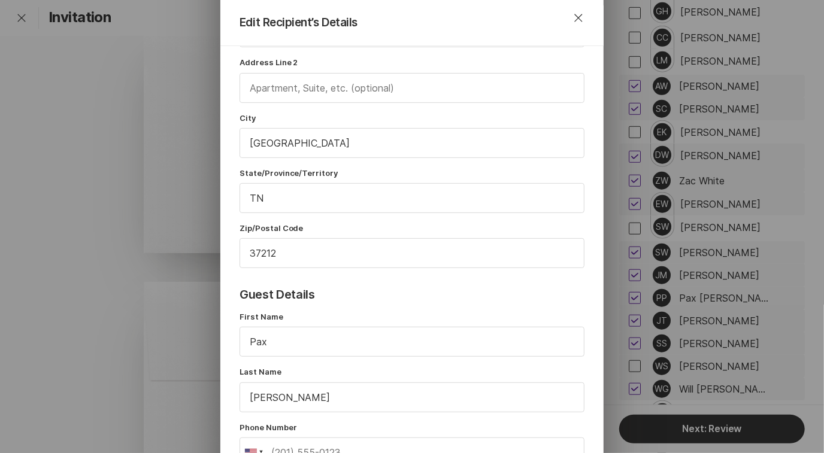
scroll to position [406, 0]
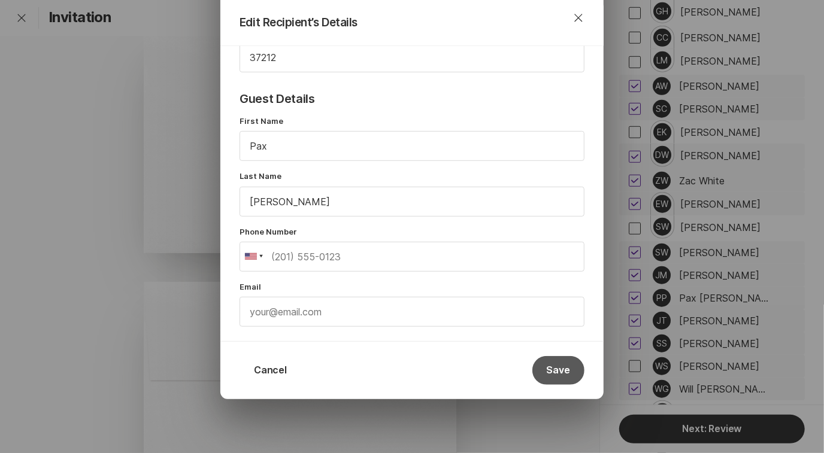
type input "Mr. Pax [PERSON_NAME] and Guest"
click at [564, 369] on button "Save" at bounding box center [558, 370] width 52 height 29
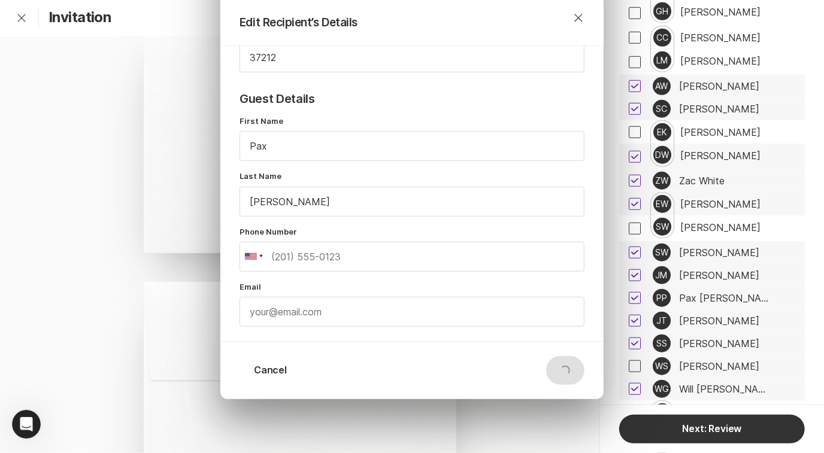
scroll to position [0, 0]
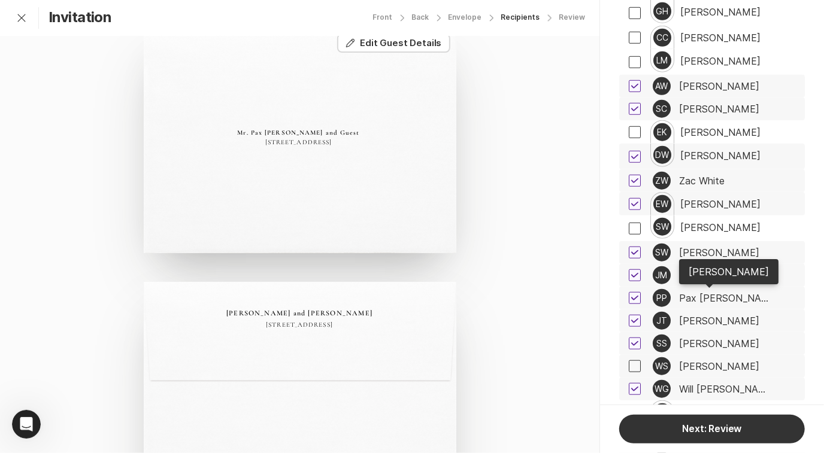
click at [728, 315] on div "[PERSON_NAME]" at bounding box center [719, 320] width 80 height 11
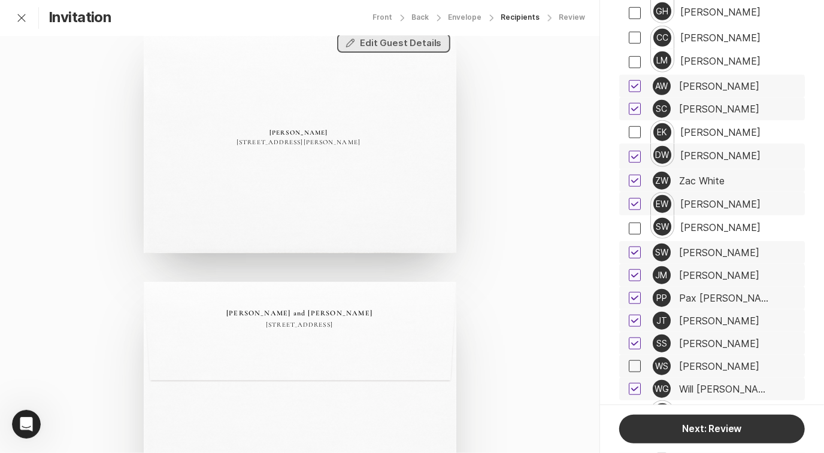
click at [383, 43] on button "Edit Edit Guest Details" at bounding box center [393, 43] width 113 height 19
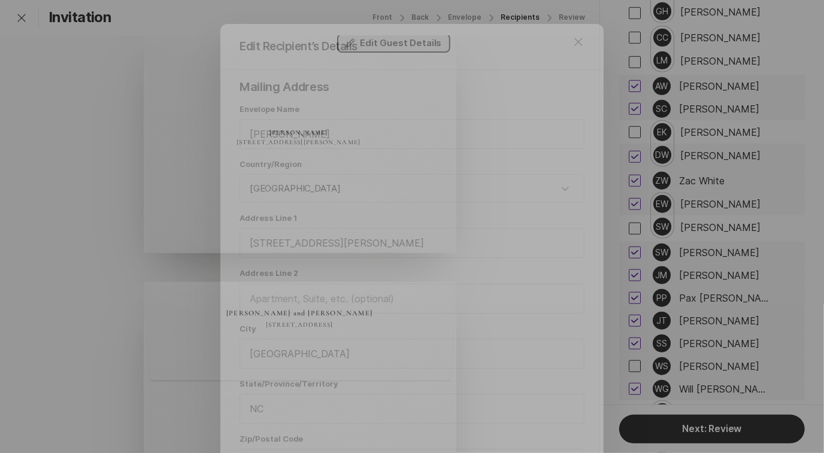
scroll to position [92, 0]
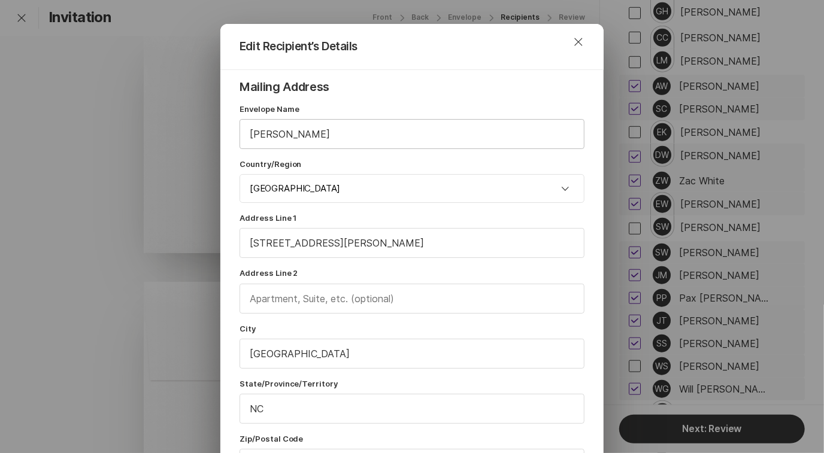
click at [341, 138] on input "[PERSON_NAME]" at bounding box center [412, 134] width 344 height 29
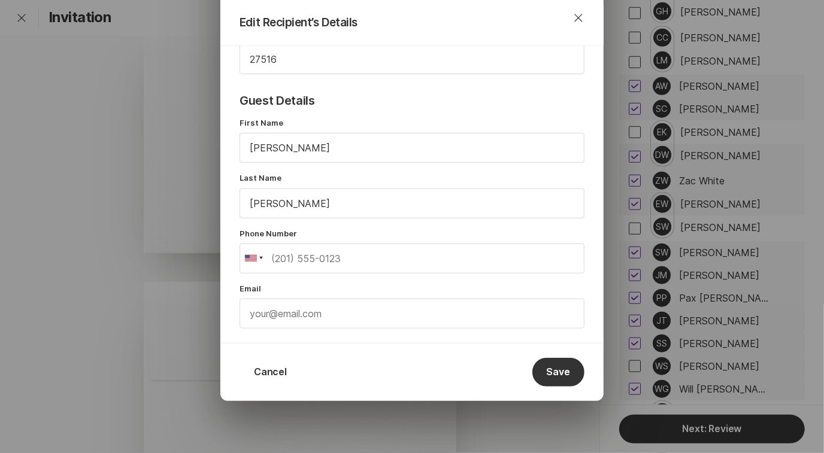
scroll to position [406, 0]
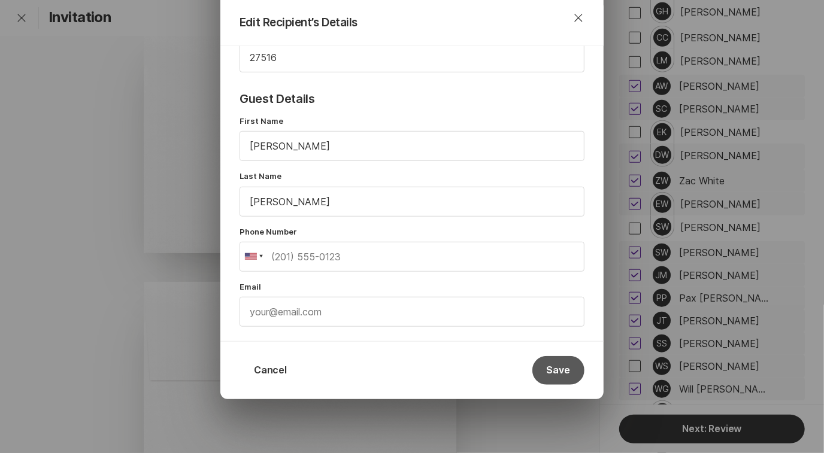
type input "[PERSON_NAME] and Guest"
click at [561, 371] on button "Save" at bounding box center [558, 370] width 52 height 29
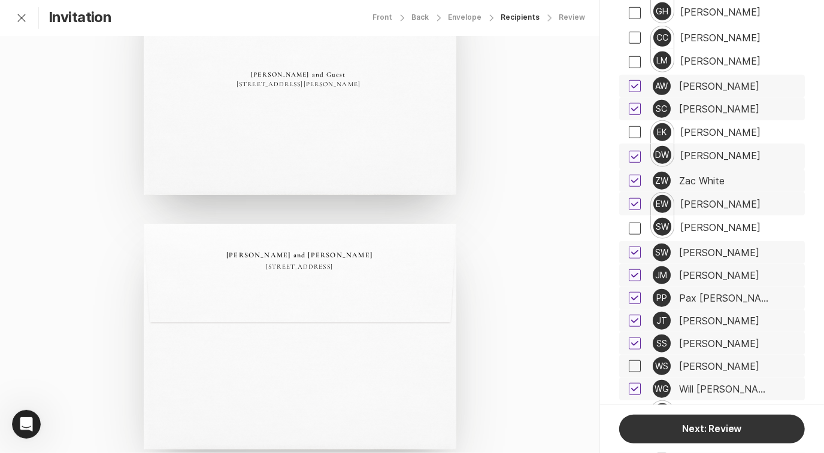
scroll to position [87, 0]
click at [721, 338] on div "[PERSON_NAME]" at bounding box center [719, 343] width 80 height 11
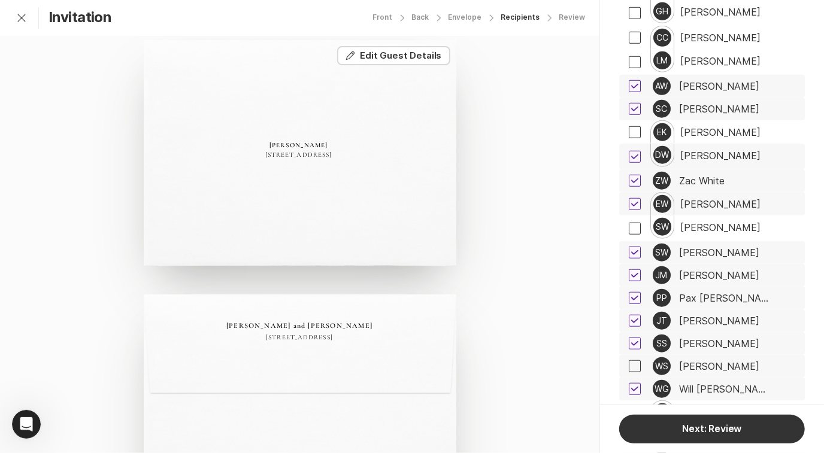
scroll to position [0, 0]
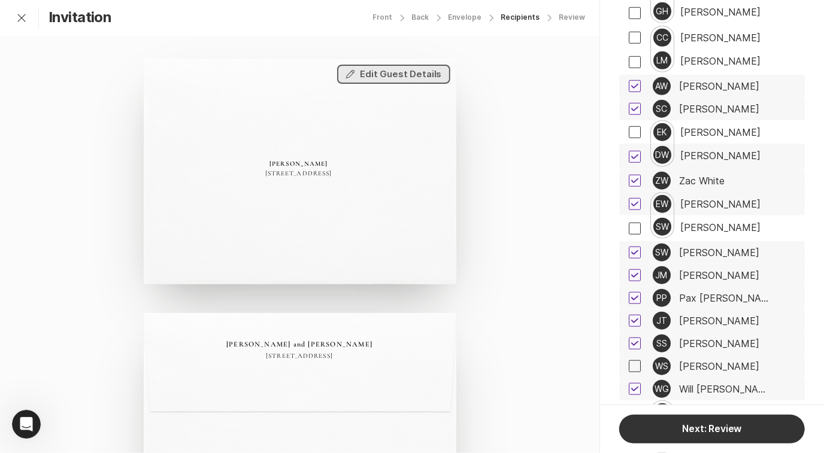
click at [435, 75] on button "Edit Edit Guest Details" at bounding box center [393, 74] width 113 height 19
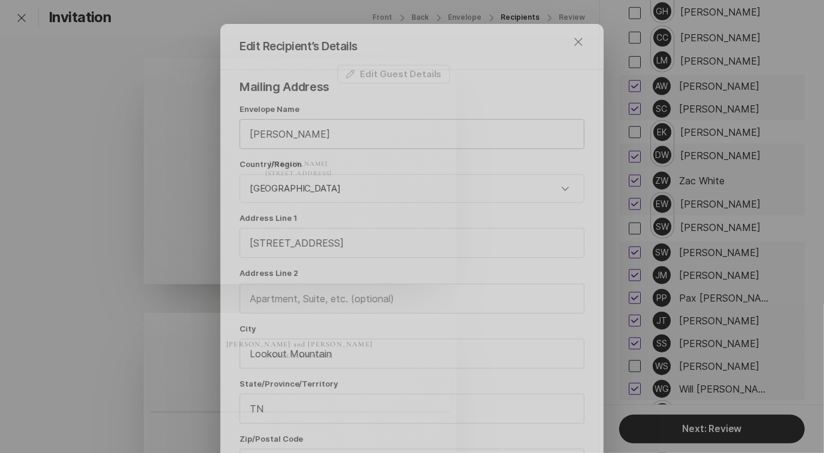
scroll to position [92, 0]
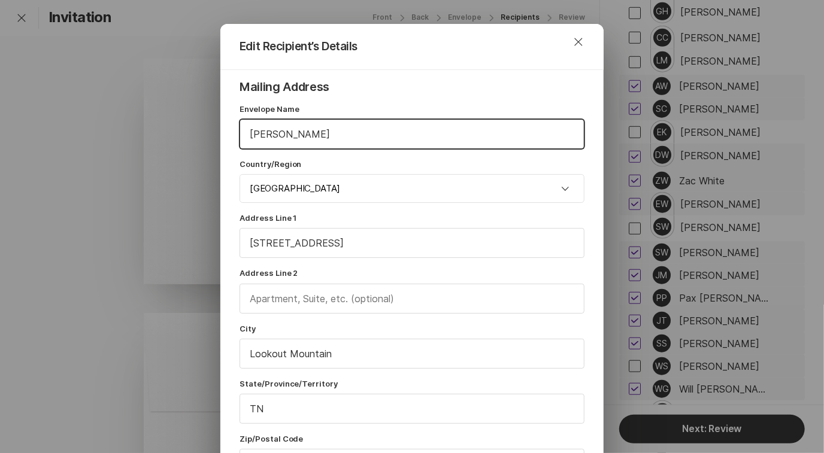
click at [361, 138] on input "[PERSON_NAME]" at bounding box center [412, 134] width 344 height 29
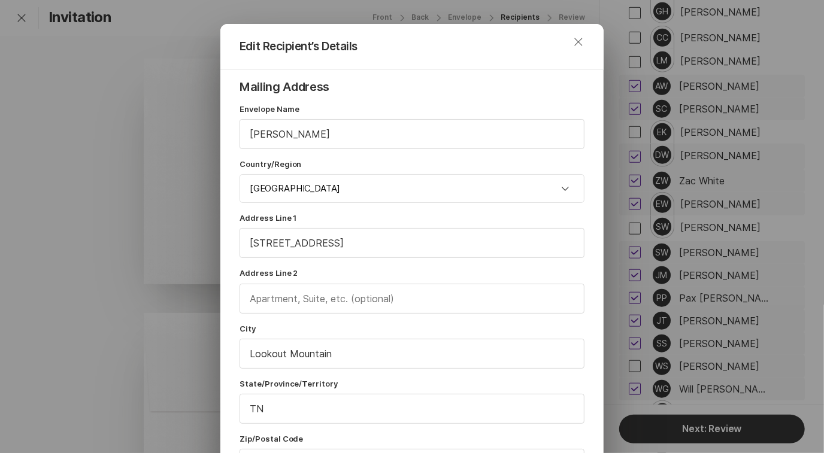
click at [573, 47] on icon "Close" at bounding box center [578, 42] width 14 height 14
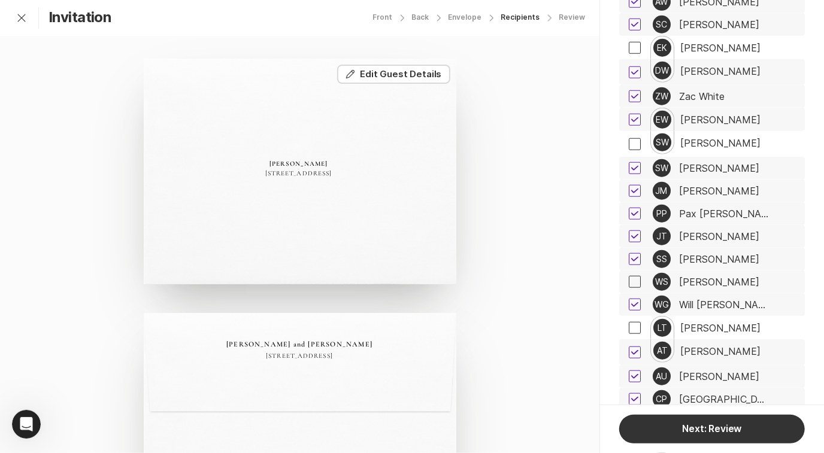
scroll to position [3272, 0]
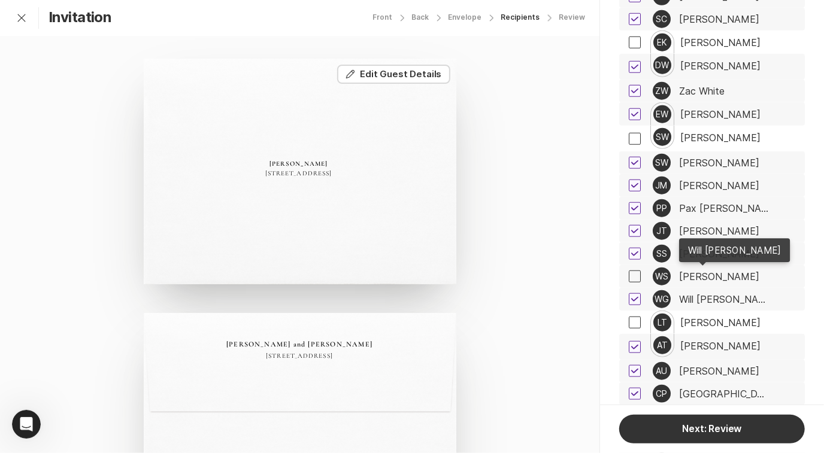
click at [716, 294] on div "Will [PERSON_NAME]" at bounding box center [724, 299] width 90 height 11
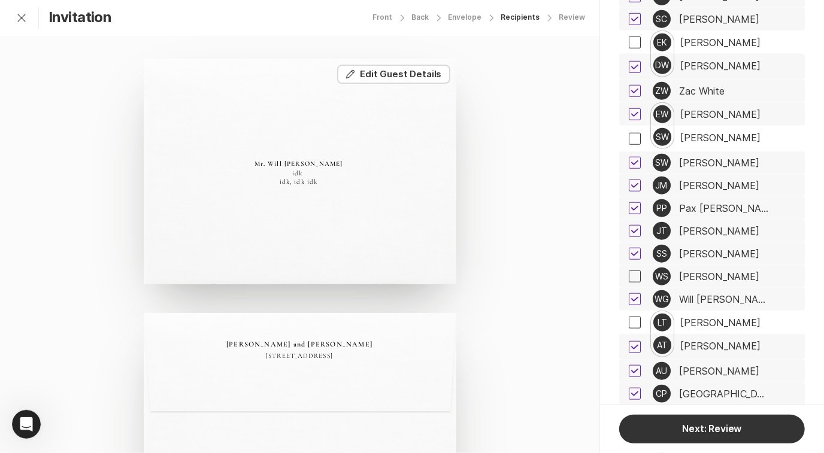
click at [633, 297] on icon at bounding box center [634, 299] width 7 height 5
click at [628, 299] on input "checkbox" at bounding box center [628, 299] width 1 height 1
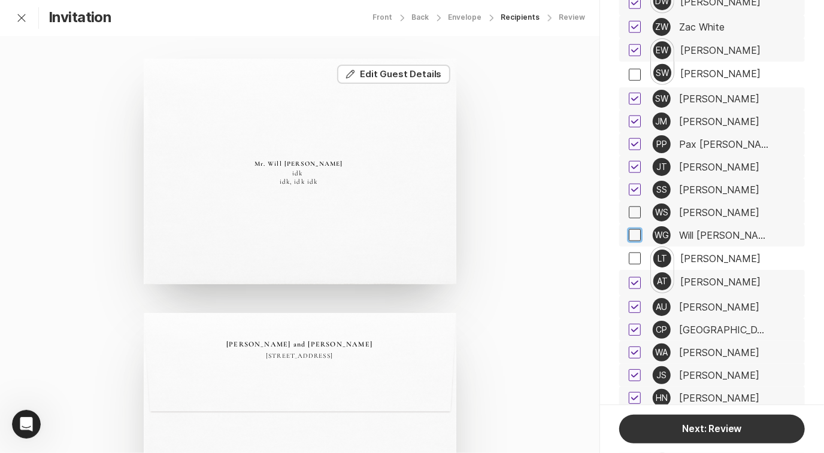
scroll to position [3369, 0]
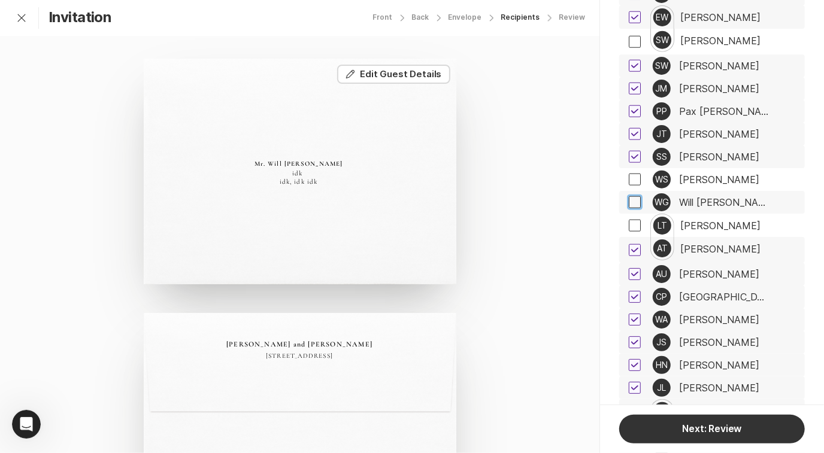
click at [636, 196] on span at bounding box center [634, 202] width 12 height 12
click at [628, 202] on input "checkbox" at bounding box center [628, 202] width 1 height 1
checkbox input "true"
click at [701, 197] on div "Will [PERSON_NAME]" at bounding box center [724, 202] width 90 height 11
click at [379, 76] on button "Edit Edit Guest Details" at bounding box center [393, 74] width 113 height 19
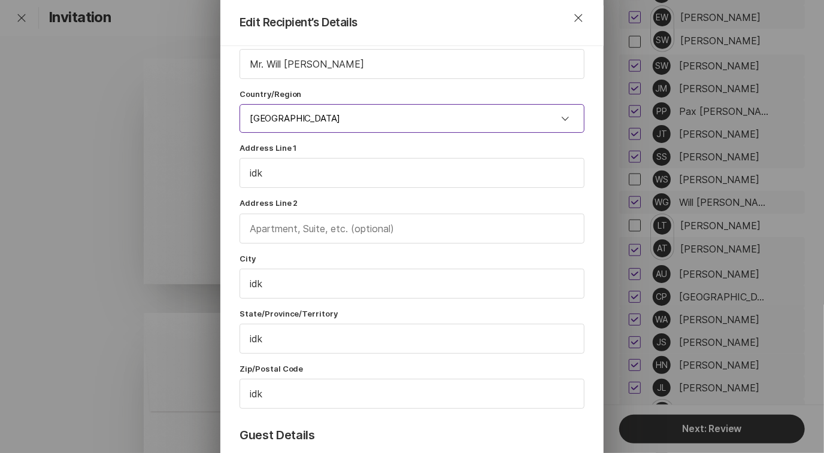
scroll to position [72, 0]
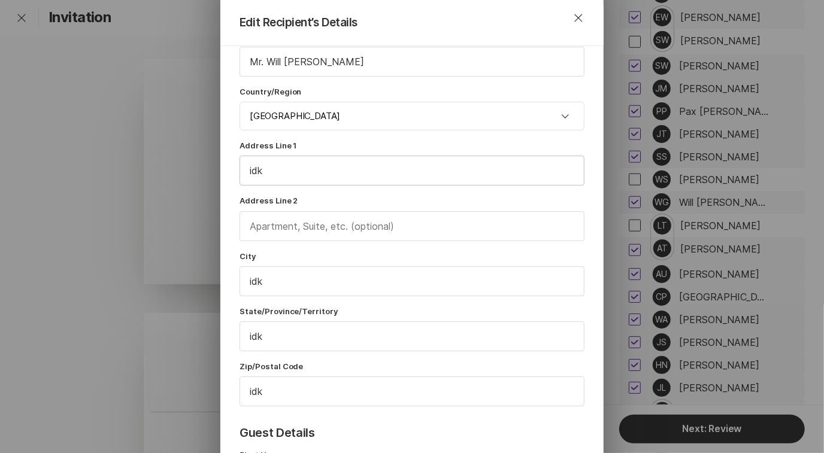
click at [285, 171] on input "idk" at bounding box center [412, 170] width 344 height 29
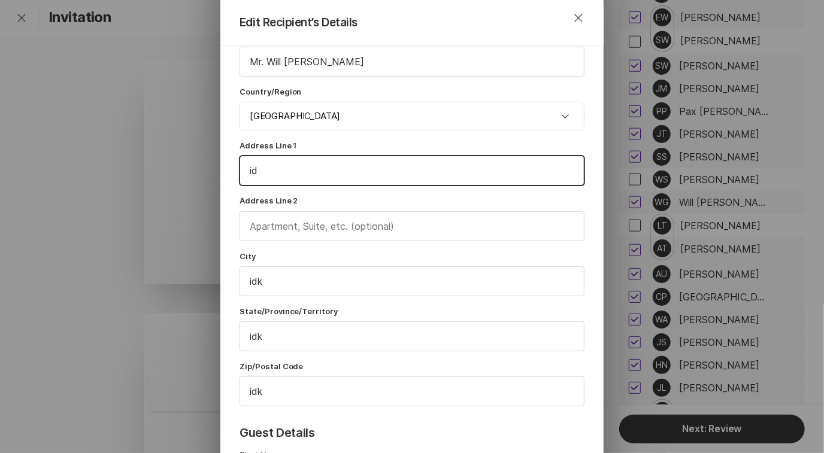
type input "i"
type input "[STREET_ADDRESS][PERSON_NAME]"
click at [293, 281] on input "idk" at bounding box center [412, 281] width 344 height 29
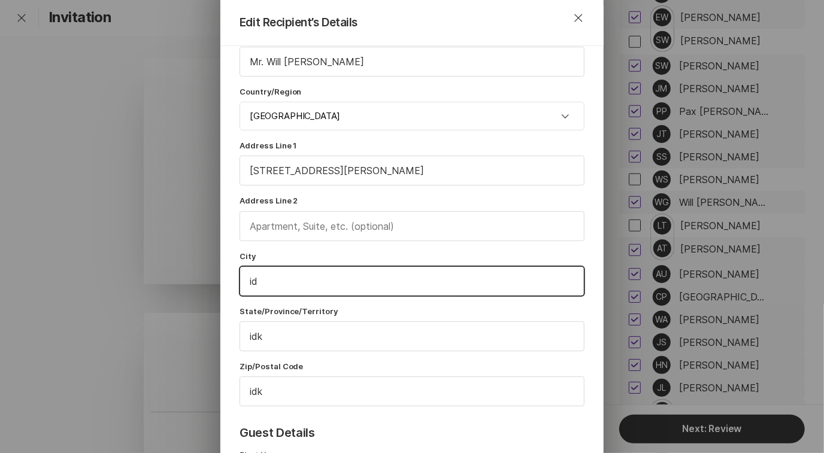
type input "i"
type input "Chattanooga"
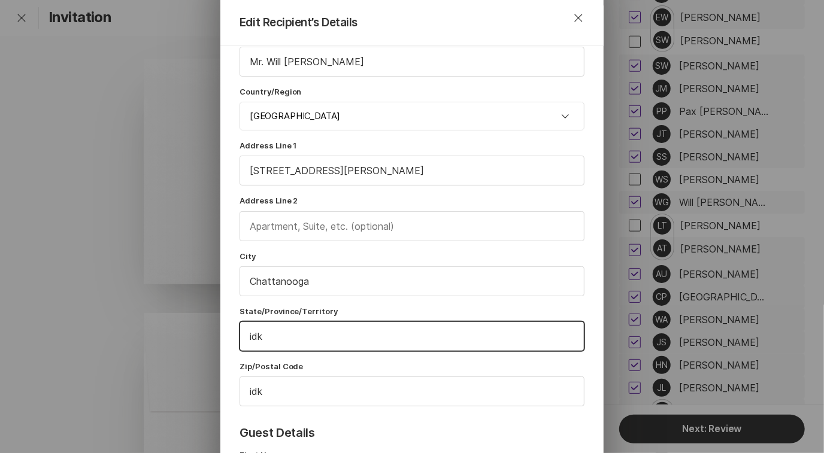
click at [294, 333] on input "idk" at bounding box center [412, 336] width 344 height 29
type input "i"
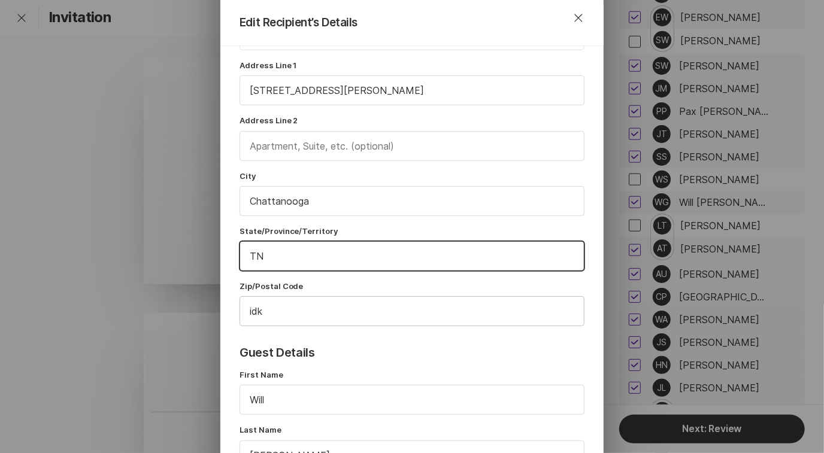
type input "TN"
click at [285, 305] on input "idk" at bounding box center [412, 311] width 344 height 29
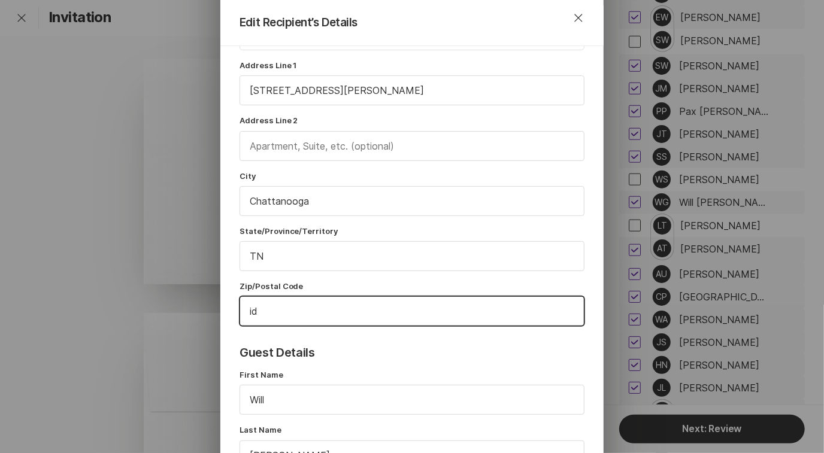
type input "i"
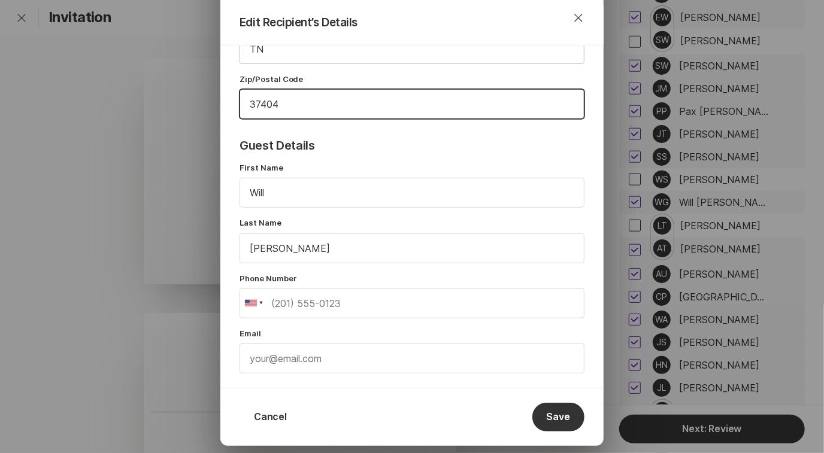
scroll to position [367, 0]
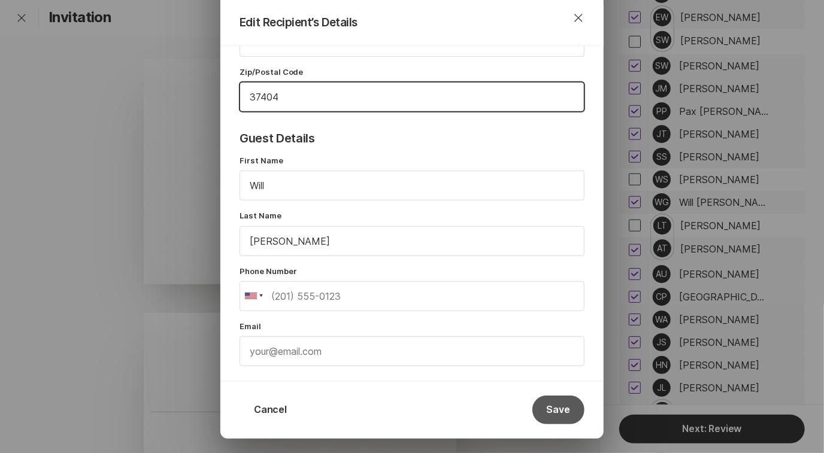
type input "37404"
click at [556, 402] on button "Save" at bounding box center [558, 410] width 52 height 29
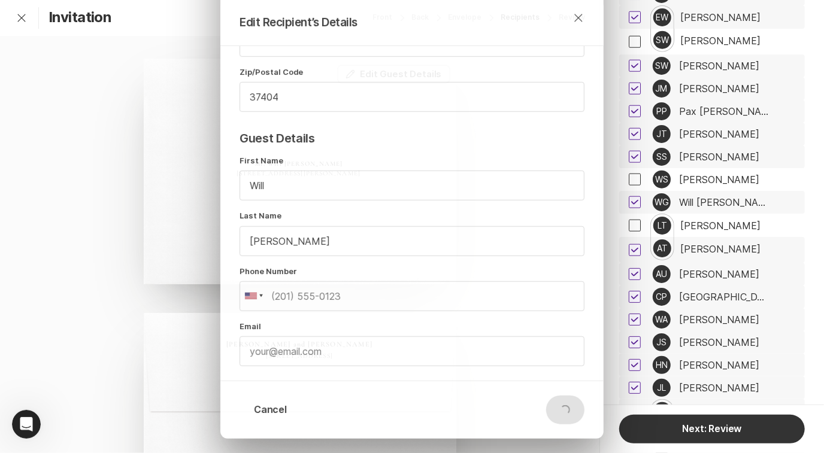
scroll to position [122, 0]
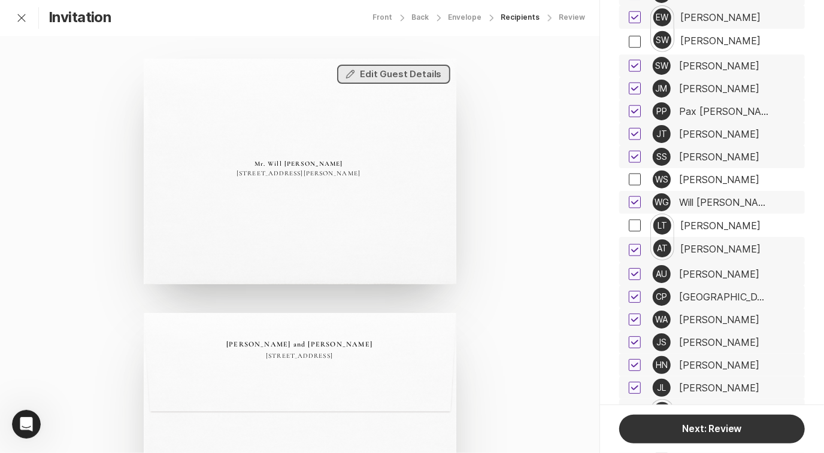
click at [410, 77] on button "Edit Edit Guest Details" at bounding box center [393, 74] width 113 height 19
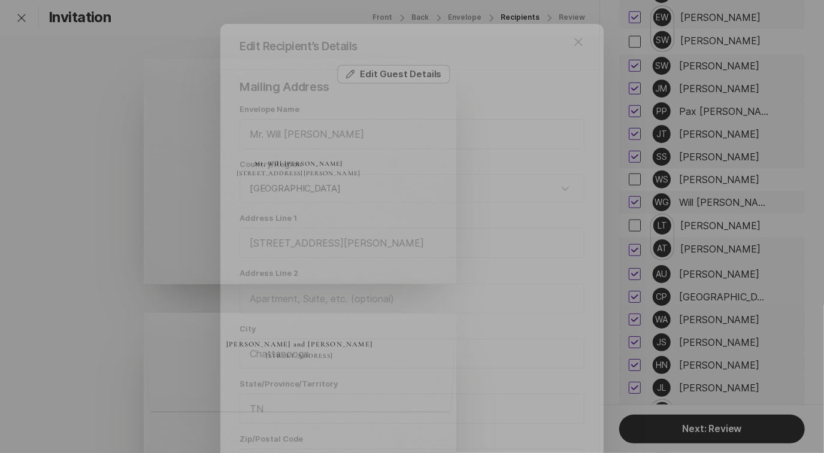
scroll to position [92, 0]
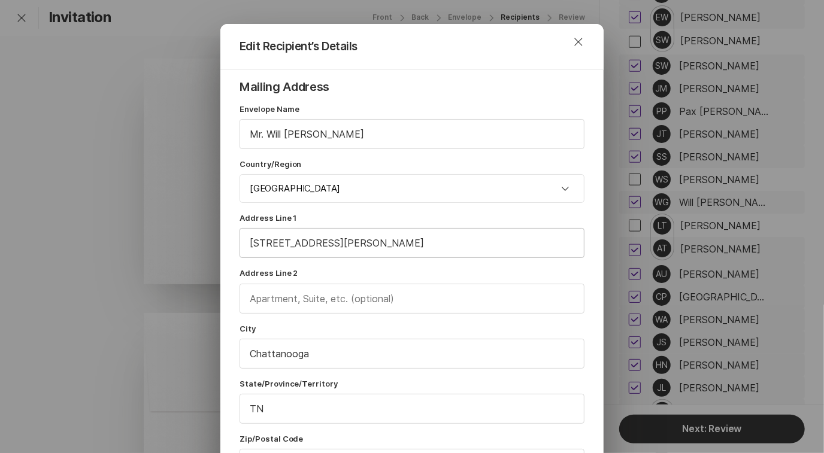
click at [294, 243] on input "[STREET_ADDRESS][PERSON_NAME]" at bounding box center [412, 243] width 344 height 29
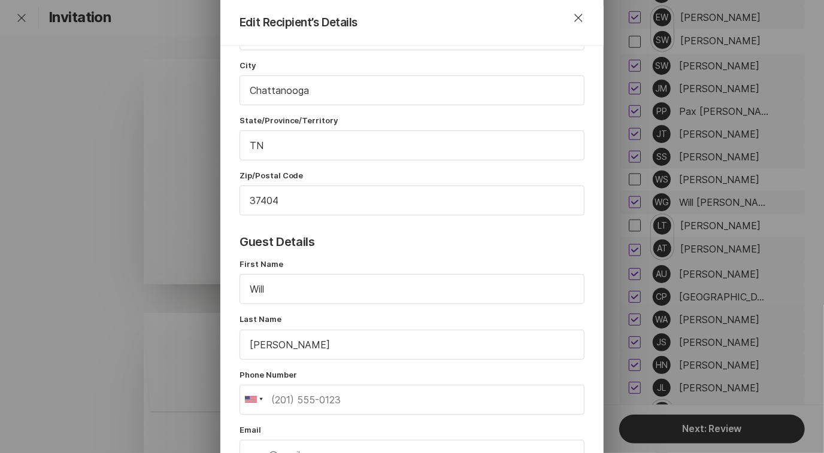
scroll to position [406, 0]
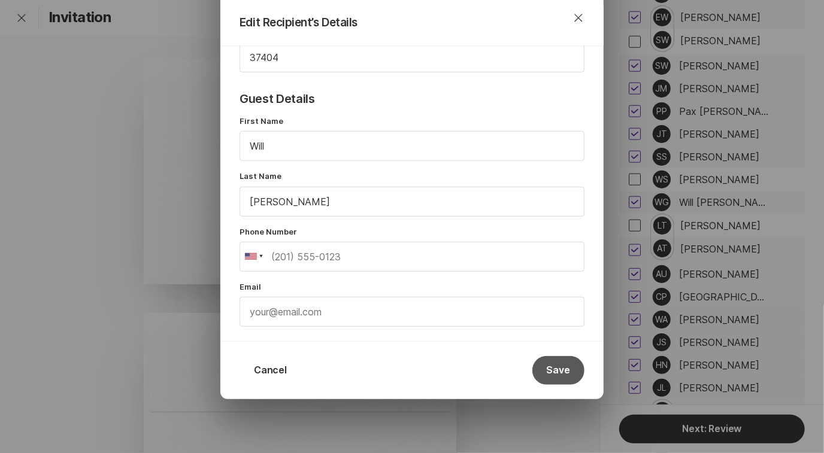
type input "[STREET_ADDRESS][PERSON_NAME]"
click at [560, 372] on button "Save" at bounding box center [558, 370] width 52 height 29
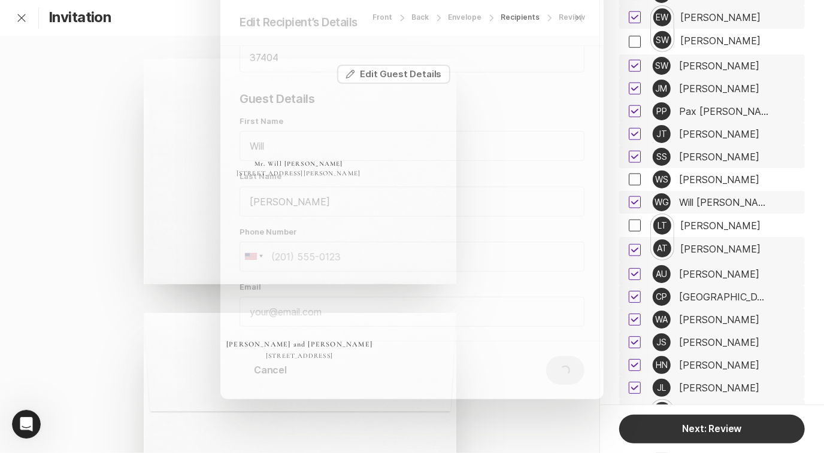
scroll to position [122, 0]
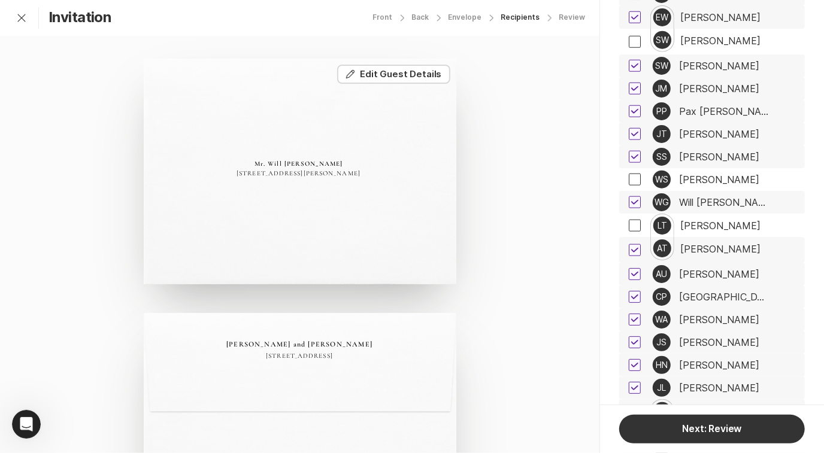
click at [735, 244] on div "[PERSON_NAME]" at bounding box center [720, 249] width 80 height 11
click at [714, 269] on div "[PERSON_NAME]" at bounding box center [719, 274] width 80 height 11
click at [635, 272] on icon at bounding box center [634, 274] width 7 height 5
click at [628, 274] on input "checkbox" at bounding box center [628, 274] width 1 height 1
checkbox input "false"
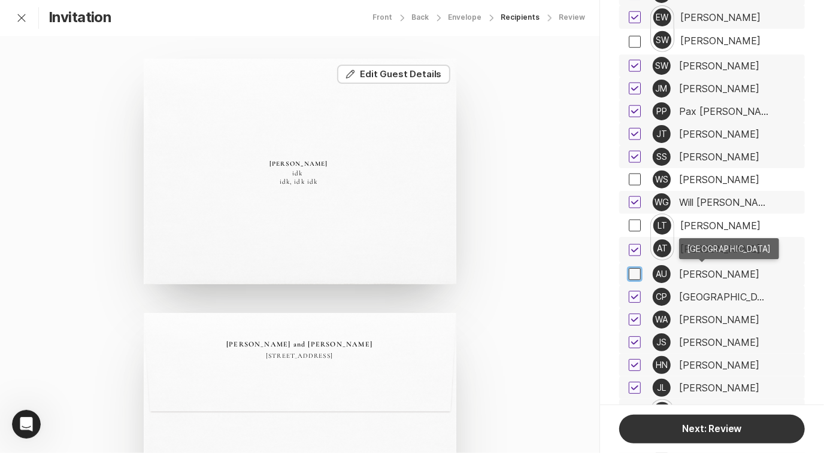
click at [713, 291] on div "[GEOGRAPHIC_DATA]" at bounding box center [724, 296] width 90 height 11
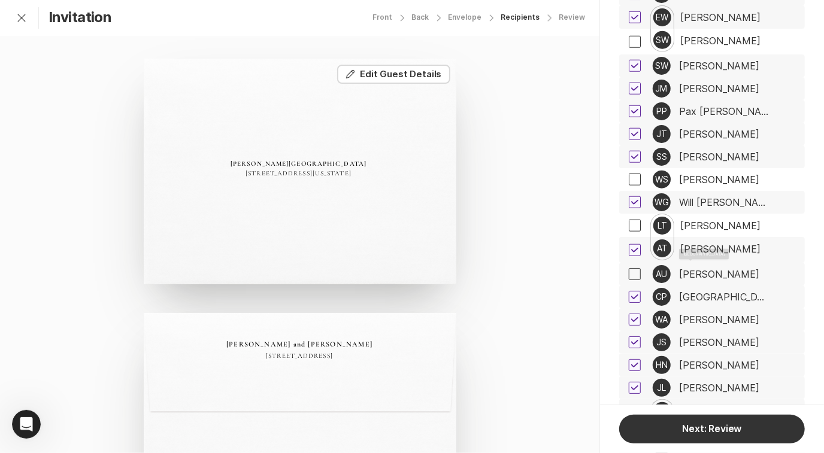
click at [704, 314] on div "[PERSON_NAME]" at bounding box center [719, 319] width 80 height 11
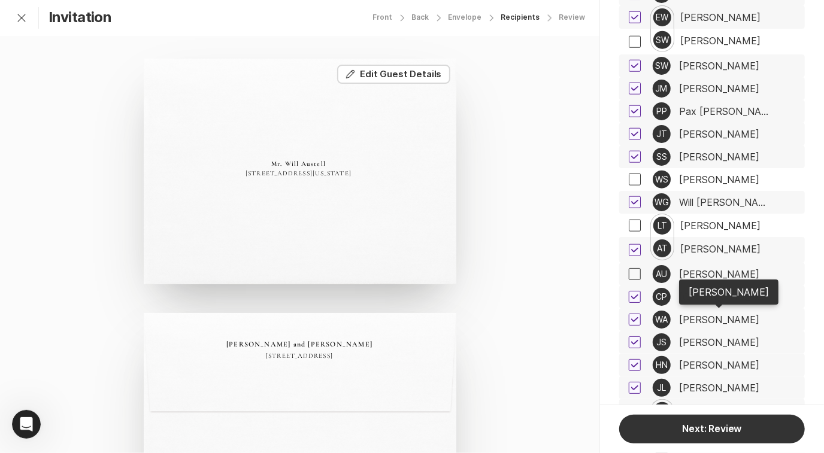
click at [717, 337] on div "[PERSON_NAME]" at bounding box center [719, 342] width 80 height 11
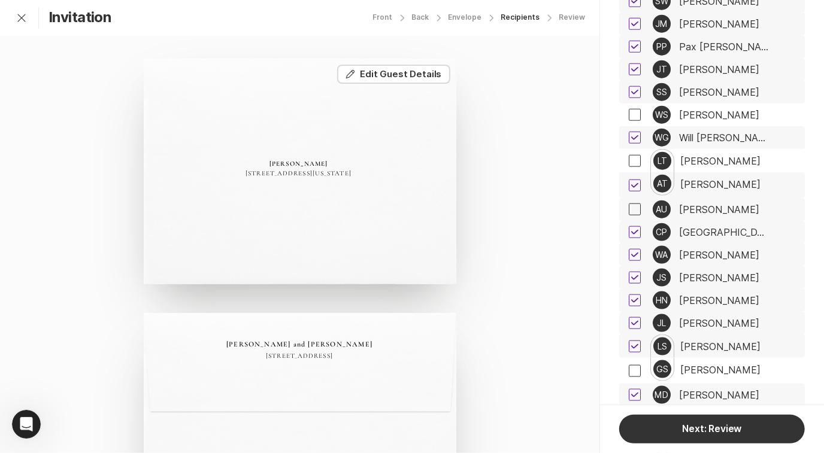
scroll to position [3458, 0]
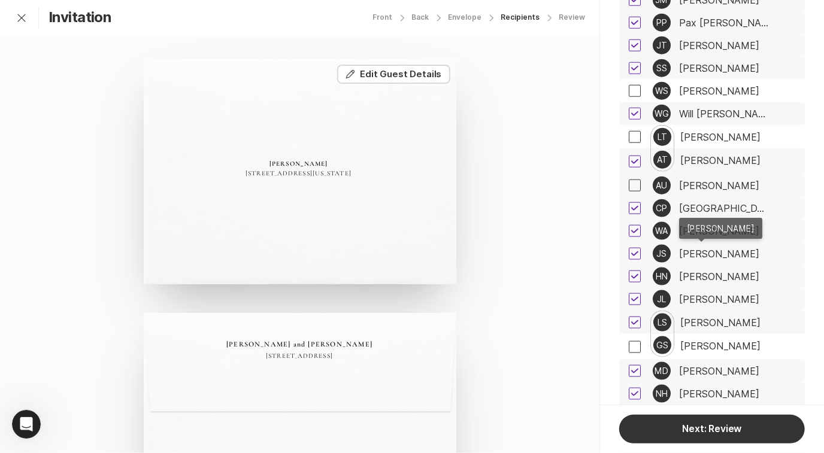
click at [714, 271] on div "[PERSON_NAME]" at bounding box center [719, 276] width 80 height 11
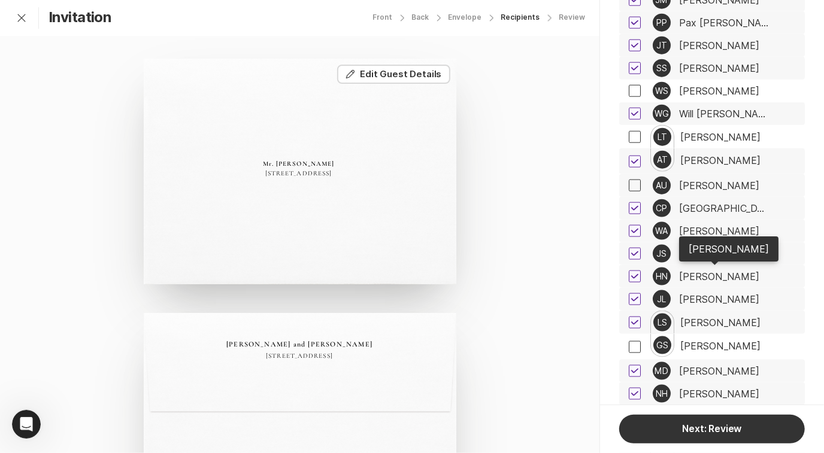
click at [721, 294] on div "[PERSON_NAME]" at bounding box center [719, 299] width 80 height 11
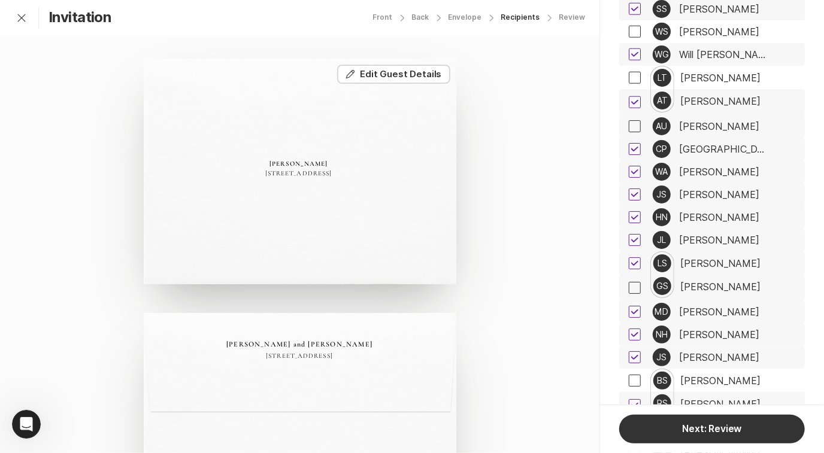
scroll to position [3546, 0]
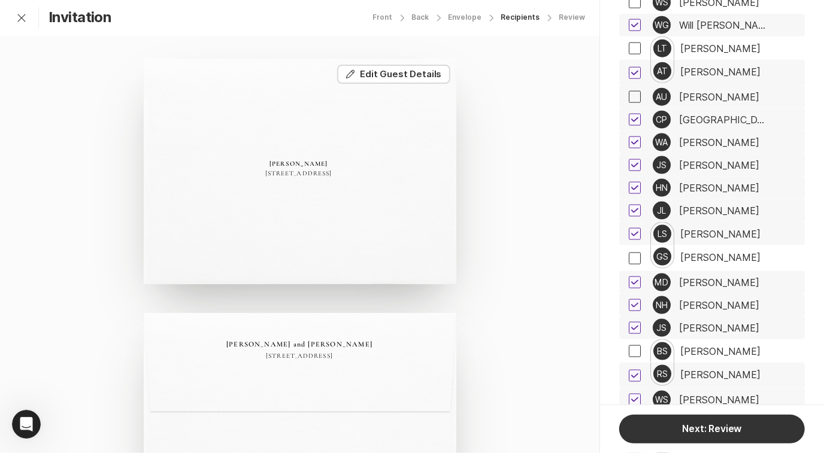
click at [725, 229] on div "[PERSON_NAME]" at bounding box center [720, 234] width 80 height 11
click at [695, 229] on div "[PERSON_NAME]" at bounding box center [720, 234] width 80 height 11
click at [725, 277] on div "[PERSON_NAME]" at bounding box center [719, 282] width 80 height 11
click at [715, 300] on div "[PERSON_NAME]" at bounding box center [719, 305] width 80 height 11
click at [703, 323] on div "[PERSON_NAME]" at bounding box center [719, 328] width 80 height 11
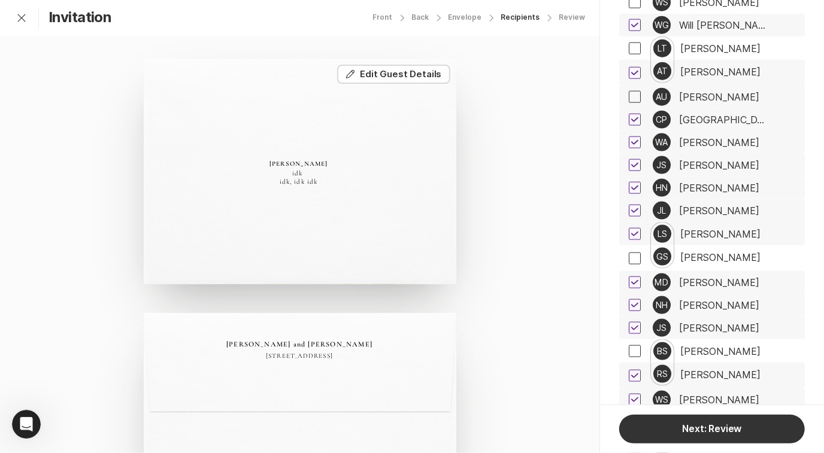
click at [634, 326] on icon at bounding box center [634, 328] width 7 height 5
click at [628, 328] on input "checkbox" at bounding box center [628, 328] width 1 height 1
checkbox input "false"
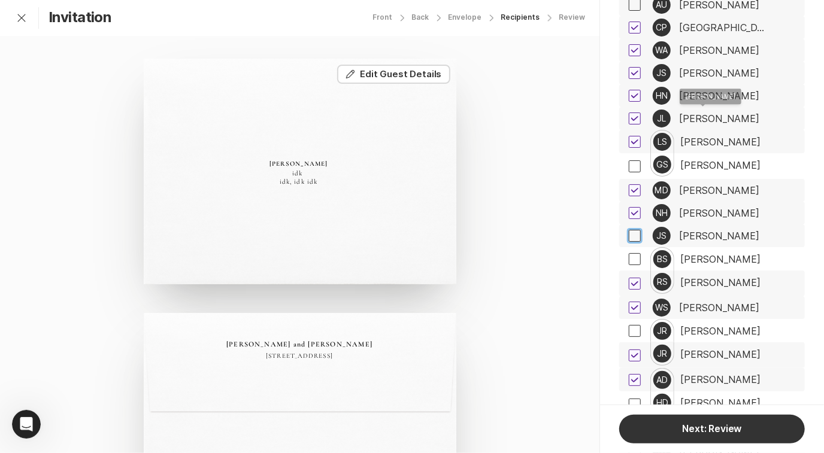
scroll to position [3644, 0]
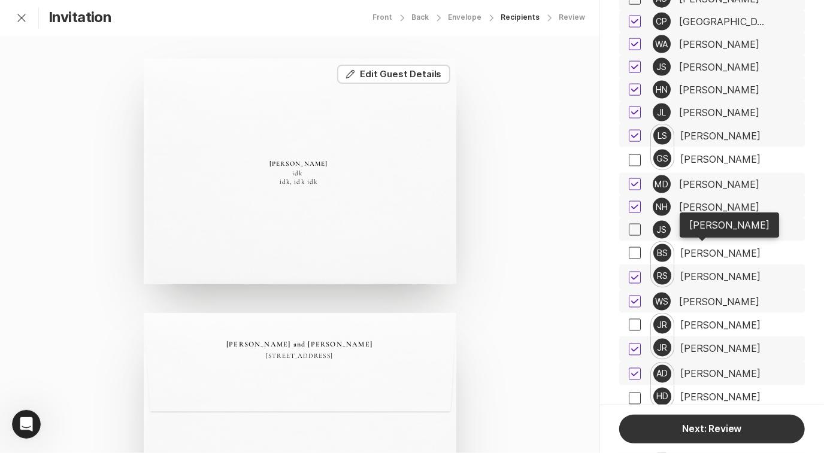
click at [707, 271] on div "[PERSON_NAME]" at bounding box center [720, 276] width 80 height 11
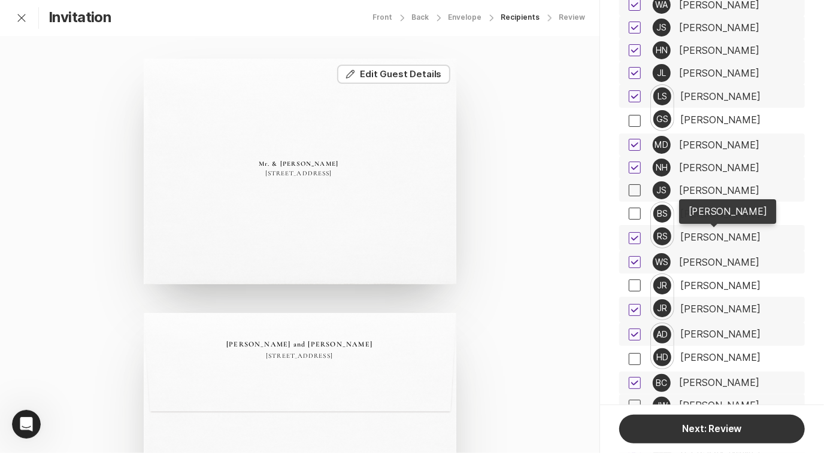
scroll to position [3707, 0]
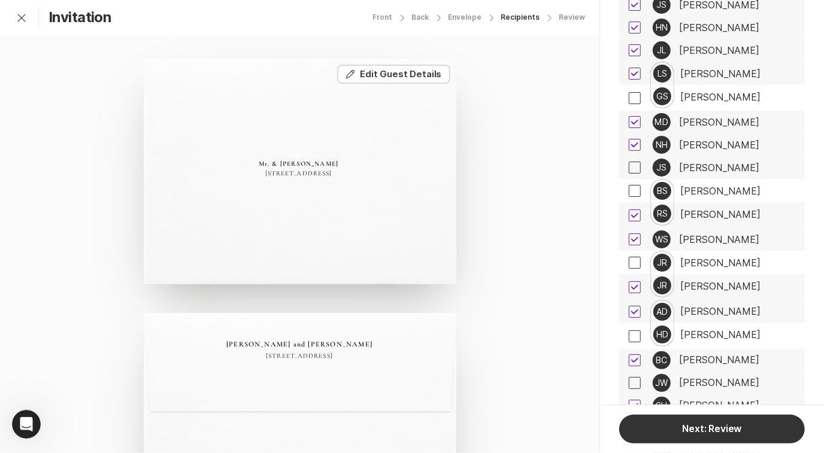
click at [731, 234] on div "[PERSON_NAME]" at bounding box center [719, 239] width 80 height 11
click at [717, 281] on div "[PERSON_NAME]" at bounding box center [720, 286] width 80 height 11
click at [426, 71] on button "Edit Edit Guest Details" at bounding box center [393, 74] width 113 height 19
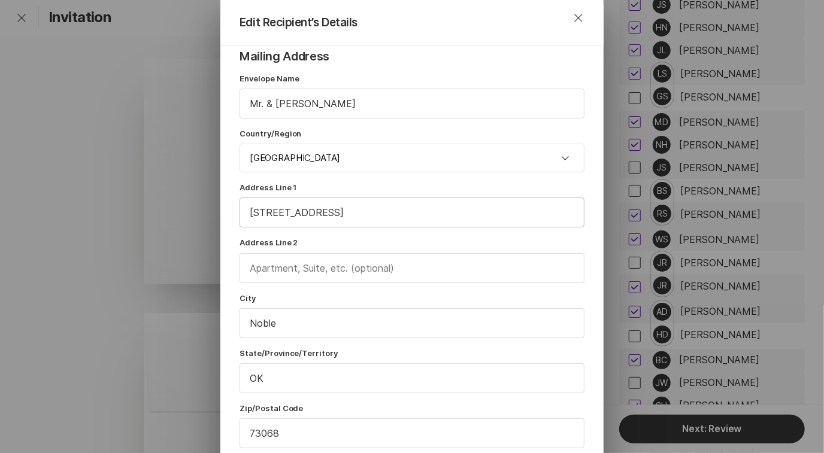
scroll to position [33, 0]
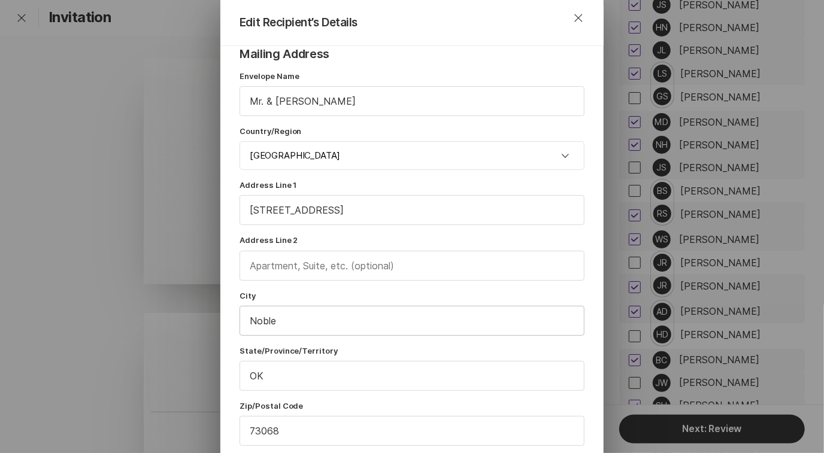
click at [306, 321] on input "Noble" at bounding box center [412, 320] width 344 height 29
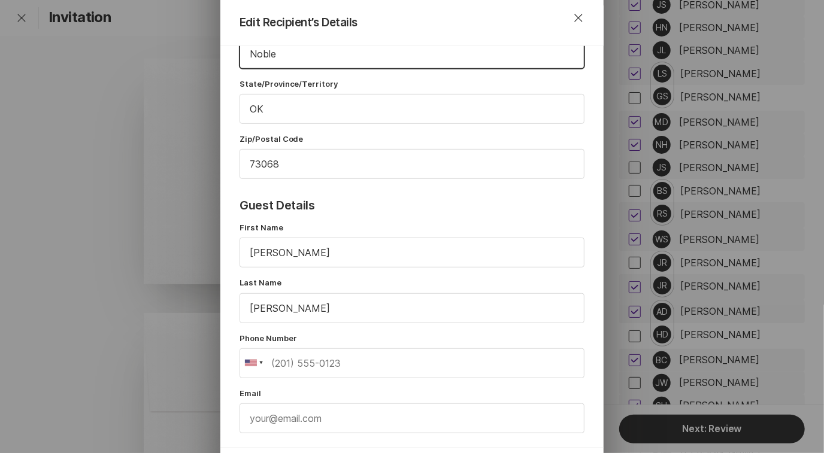
scroll to position [406, 0]
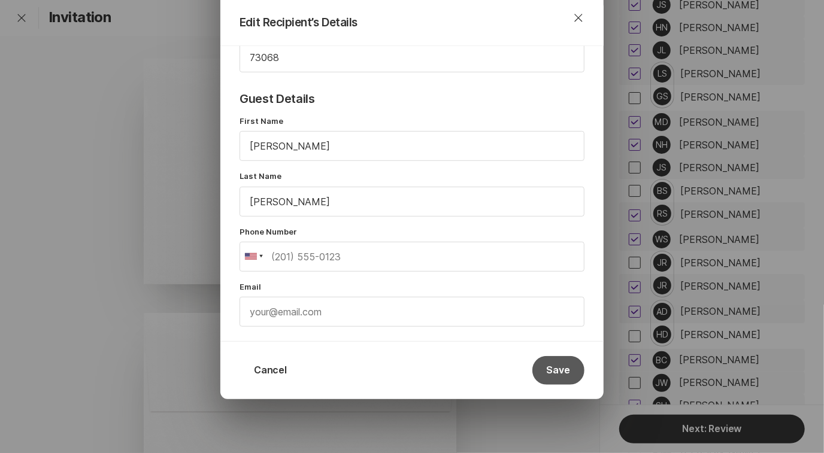
type input "Noble"
click at [554, 363] on button "Save" at bounding box center [558, 370] width 52 height 29
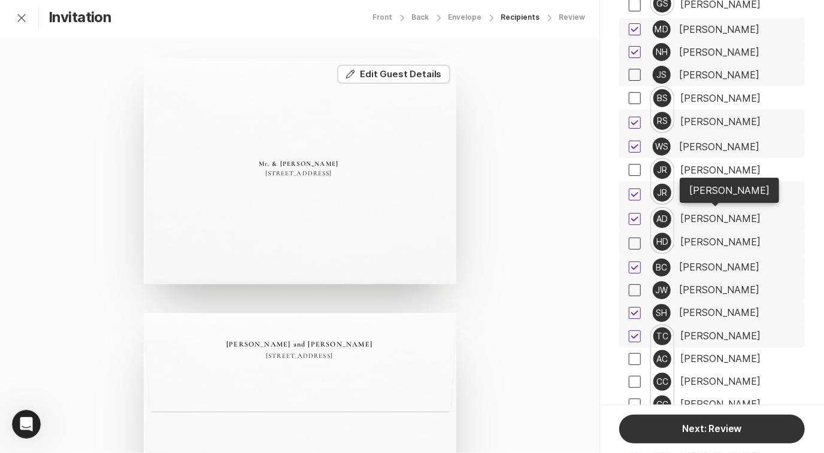
scroll to position [3801, 0]
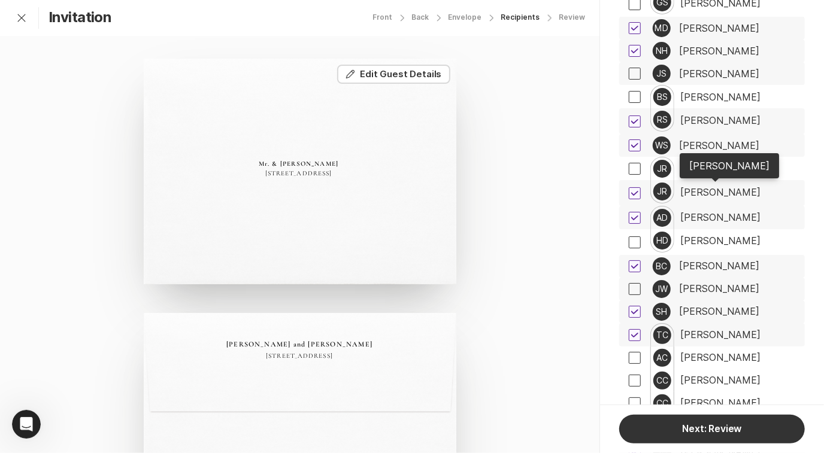
click at [736, 212] on div "[PERSON_NAME]" at bounding box center [720, 217] width 80 height 11
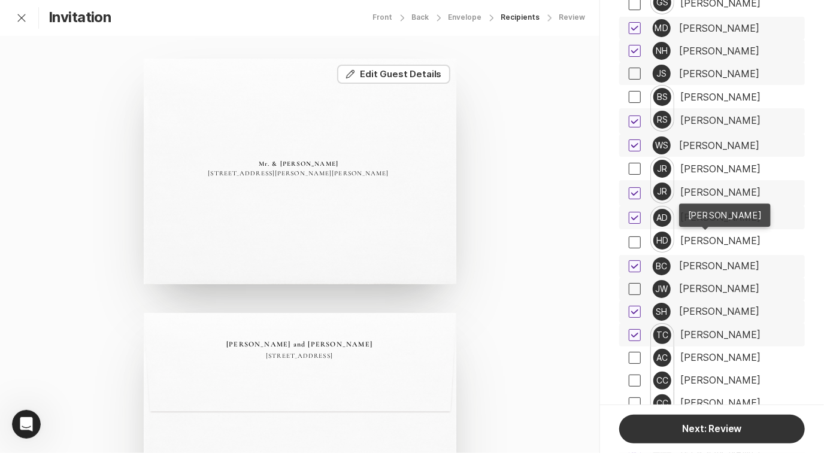
click at [719, 261] on div "[PERSON_NAME]" at bounding box center [719, 266] width 80 height 11
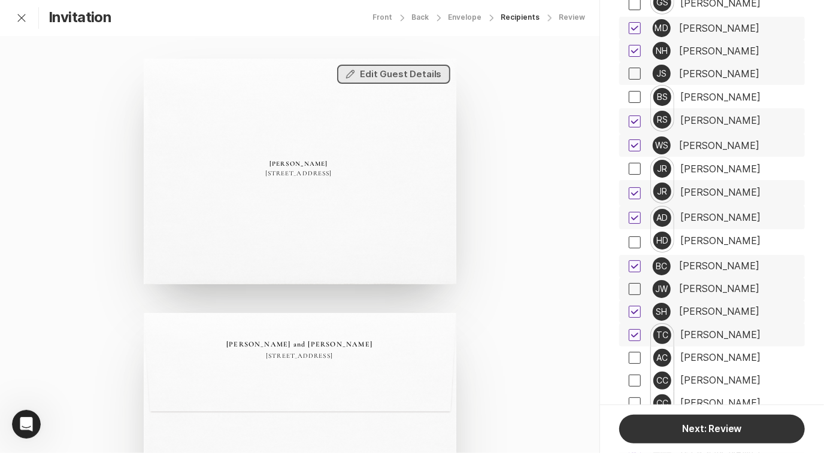
click at [420, 76] on button "Edit Edit Guest Details" at bounding box center [393, 74] width 113 height 19
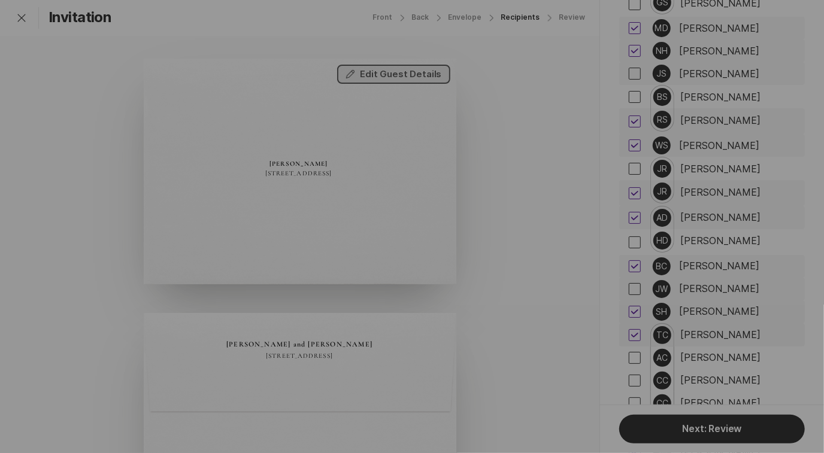
scroll to position [92, 0]
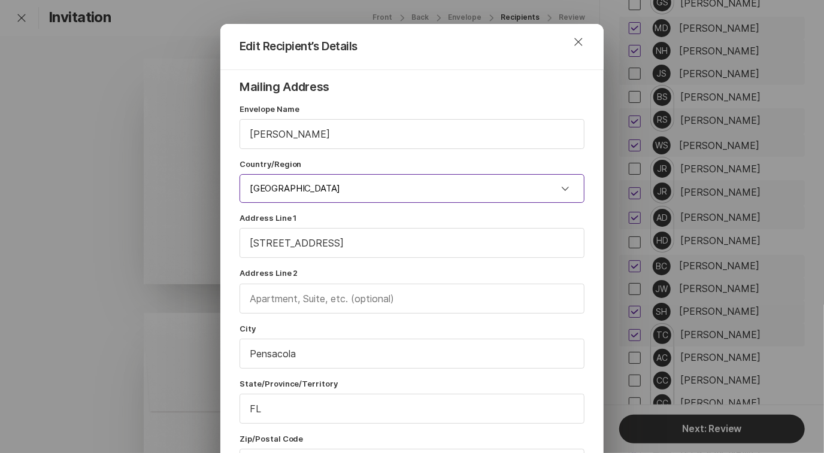
click at [415, 183] on input "[GEOGRAPHIC_DATA]" at bounding box center [411, 188] width 345 height 29
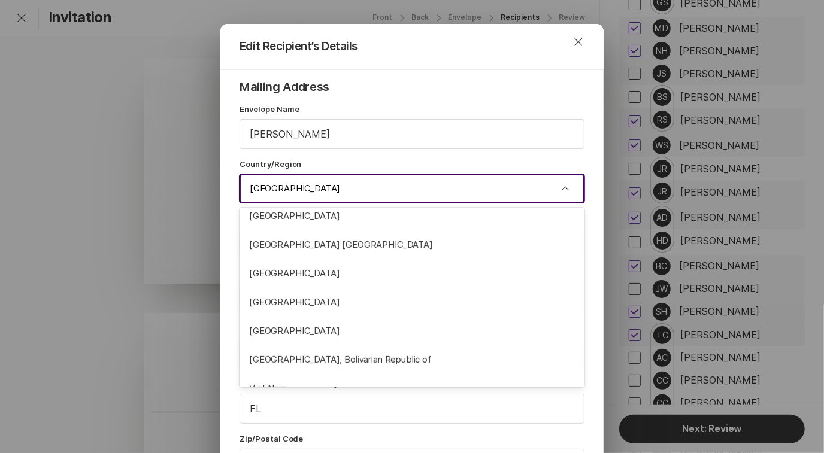
scroll to position [6741, 0]
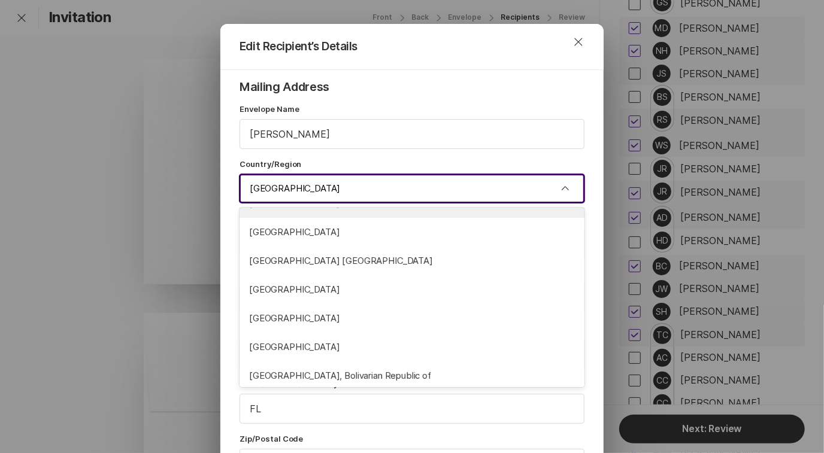
click at [345, 184] on input "[GEOGRAPHIC_DATA]" at bounding box center [411, 188] width 345 height 29
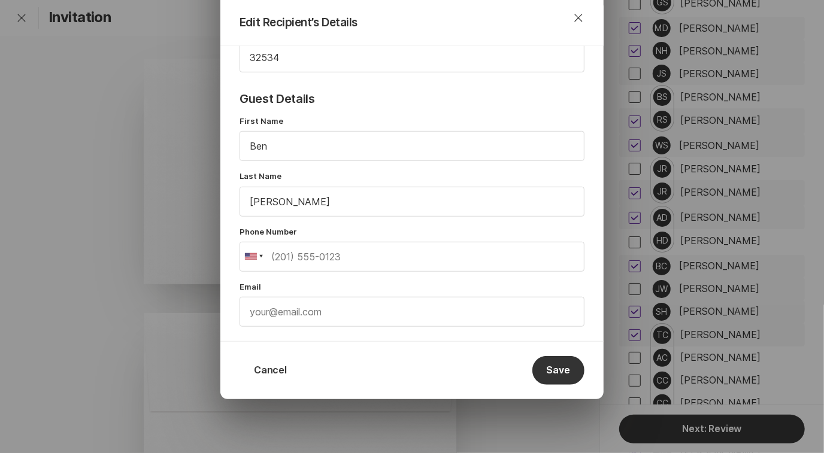
scroll to position [406, 0]
click at [551, 362] on button "Save" at bounding box center [558, 371] width 52 height 29
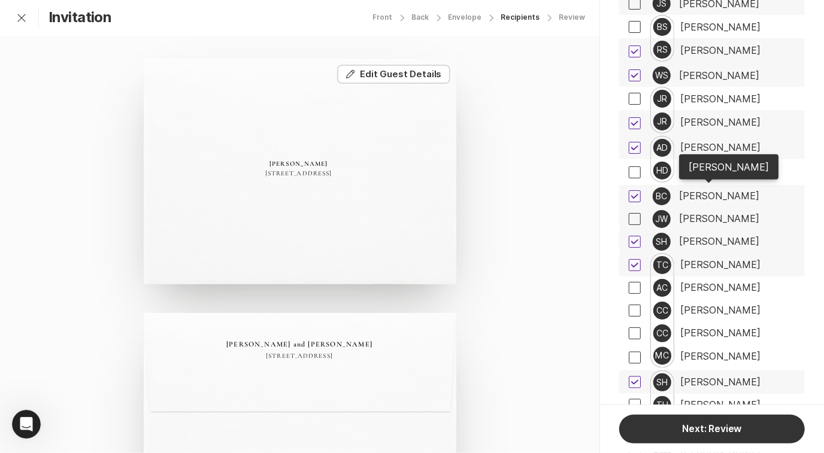
scroll to position [3874, 0]
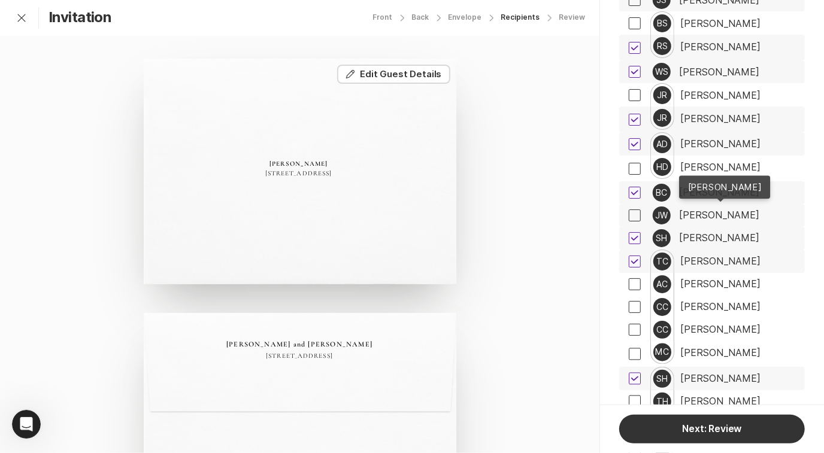
click at [717, 233] on div "[PERSON_NAME]" at bounding box center [719, 238] width 80 height 11
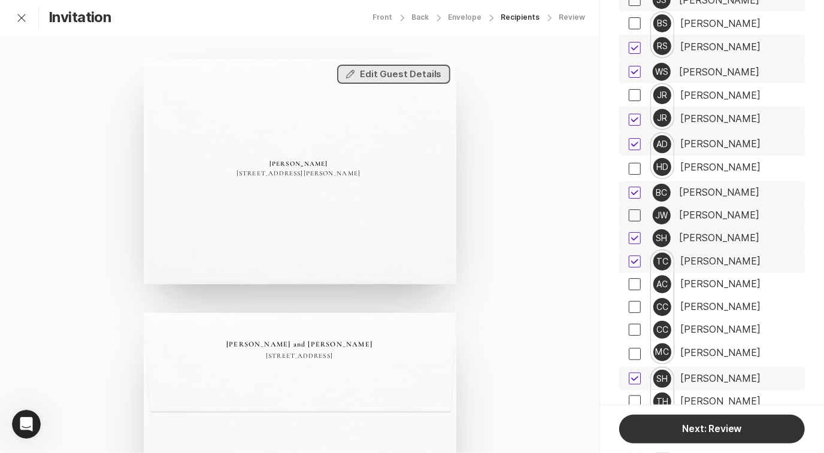
click at [421, 81] on button "Edit Edit Guest Details" at bounding box center [393, 74] width 113 height 19
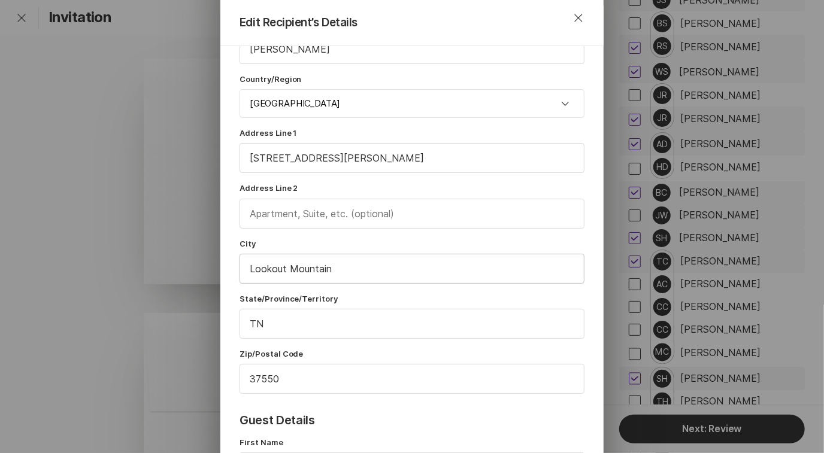
scroll to position [86, 0]
click at [354, 274] on input "Lookout Mountain" at bounding box center [412, 268] width 344 height 29
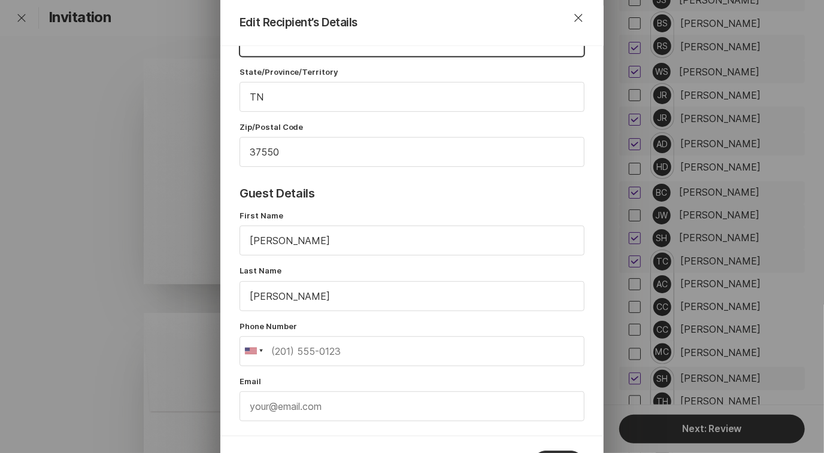
scroll to position [320, 0]
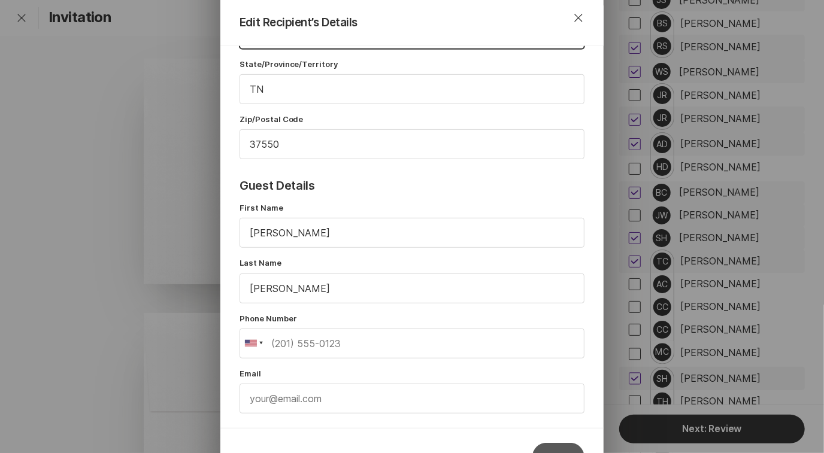
type input "Lookout Mountain"
click at [552, 444] on button "Save" at bounding box center [558, 457] width 52 height 29
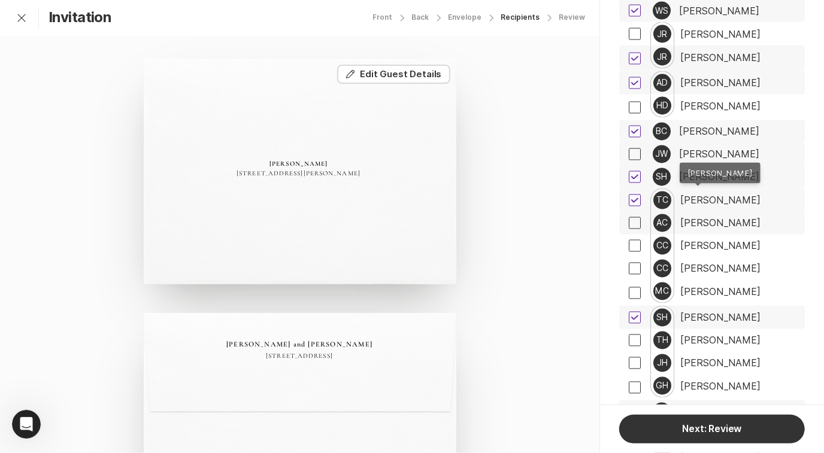
scroll to position [3941, 0]
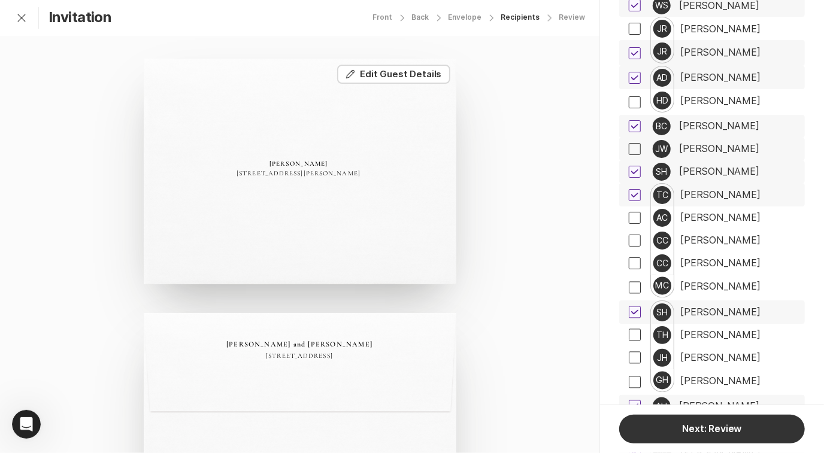
click at [713, 190] on div "[PERSON_NAME]" at bounding box center [720, 195] width 80 height 11
click at [418, 75] on button "Edit Edit Guest Details" at bounding box center [393, 74] width 113 height 19
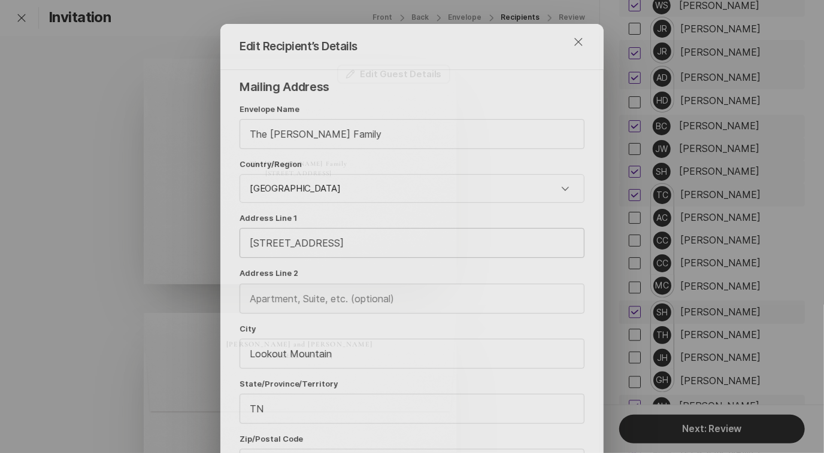
scroll to position [92, 0]
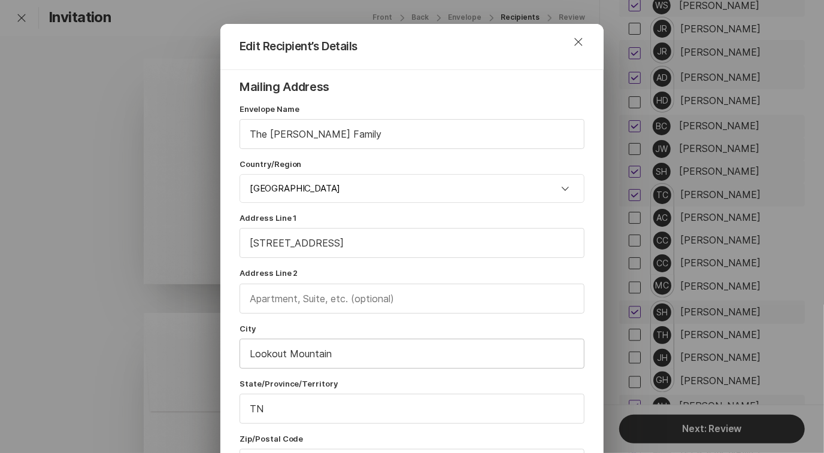
click at [336, 346] on input "Lookout Mountain" at bounding box center [412, 353] width 344 height 29
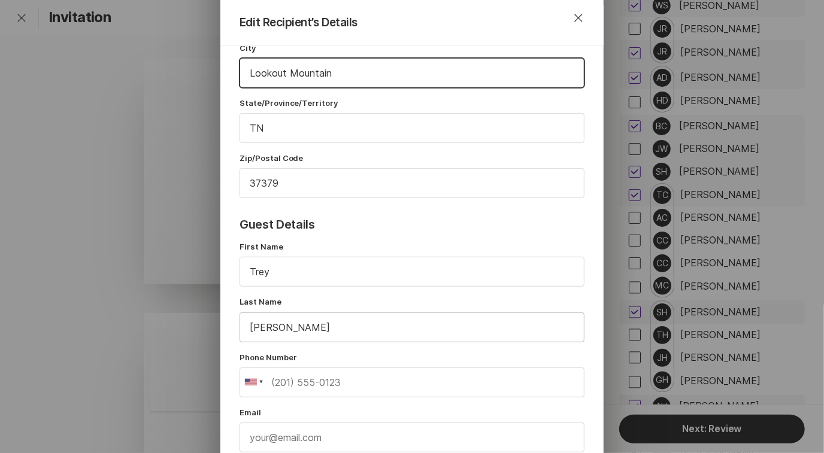
scroll to position [406, 0]
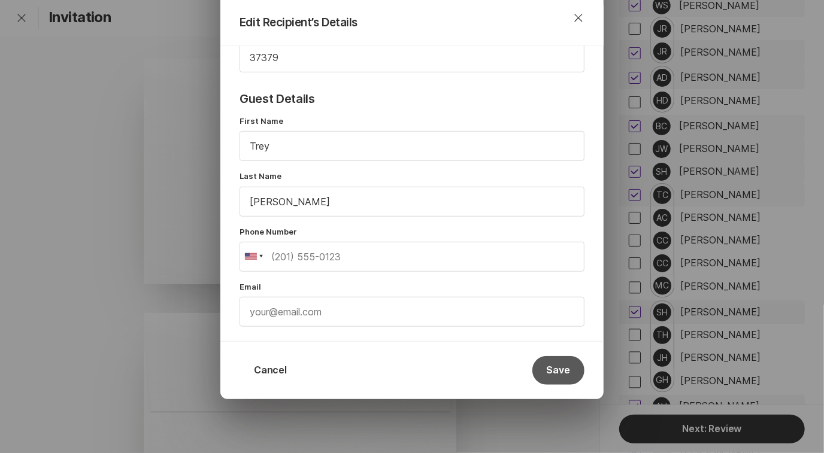
type input "Lookout Mountain"
click at [552, 373] on button "Save" at bounding box center [558, 370] width 52 height 29
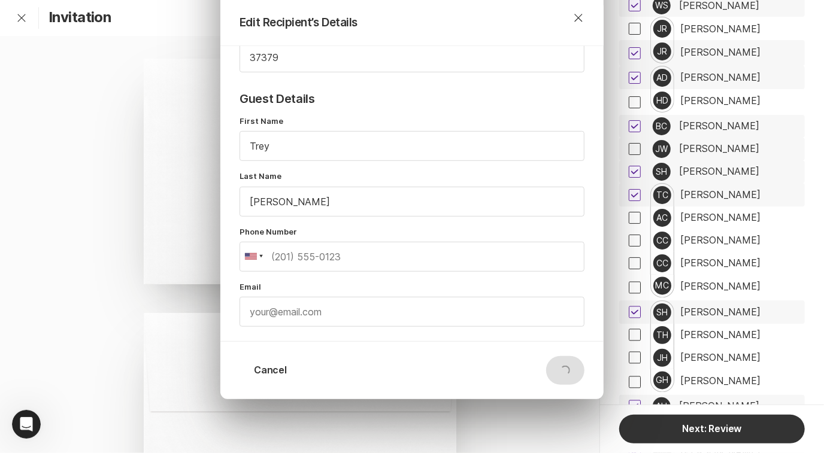
scroll to position [0, 0]
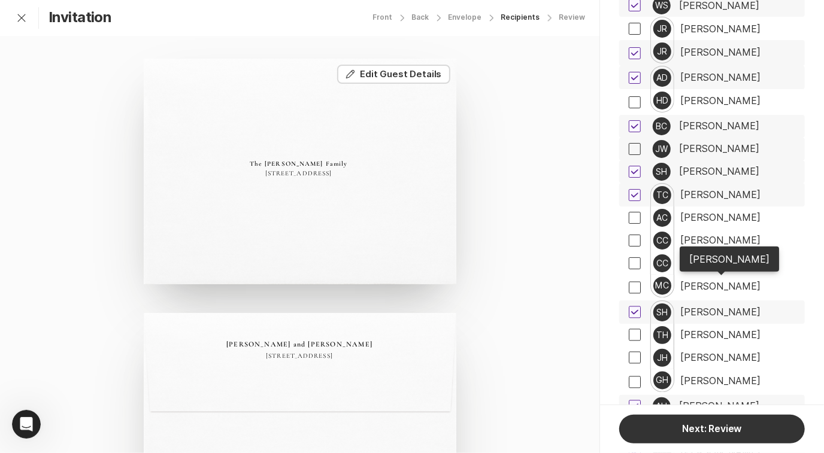
click at [715, 307] on div "[PERSON_NAME]" at bounding box center [720, 312] width 80 height 11
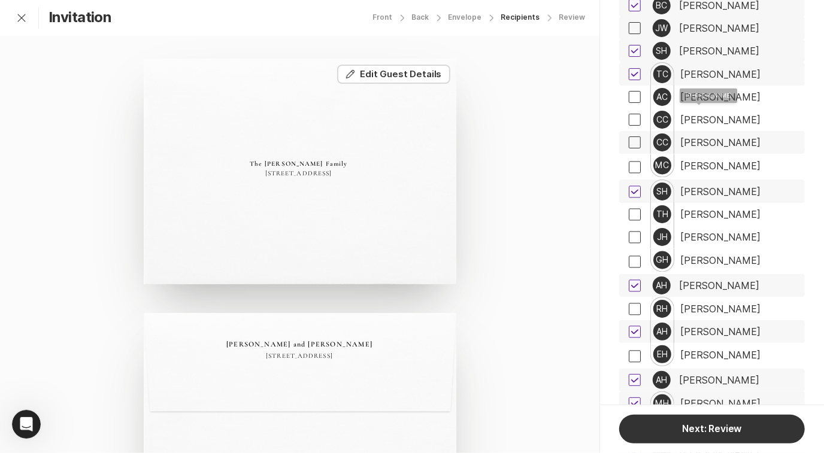
scroll to position [4064, 0]
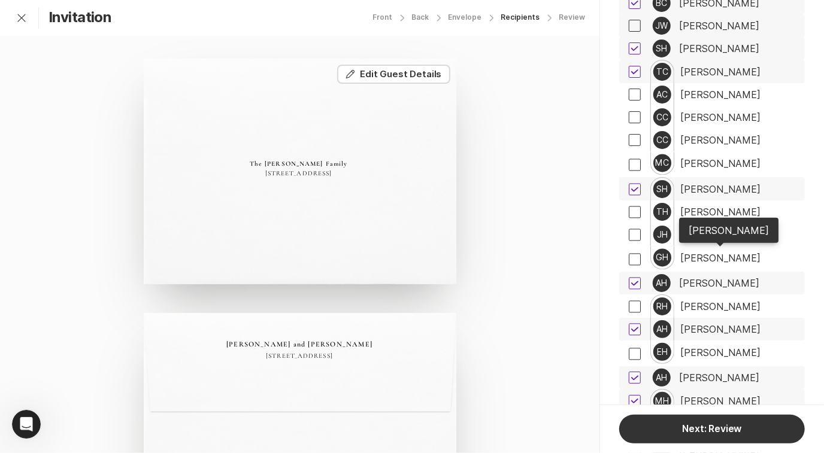
click at [716, 278] on div "[PERSON_NAME]" at bounding box center [719, 283] width 80 height 11
click at [730, 184] on div "[PERSON_NAME]" at bounding box center [720, 189] width 80 height 11
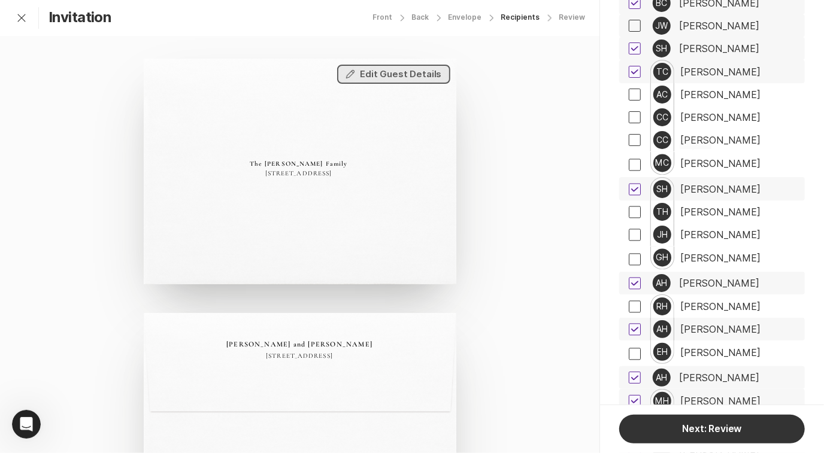
click at [412, 75] on button "Edit Edit Guest Details" at bounding box center [393, 74] width 113 height 19
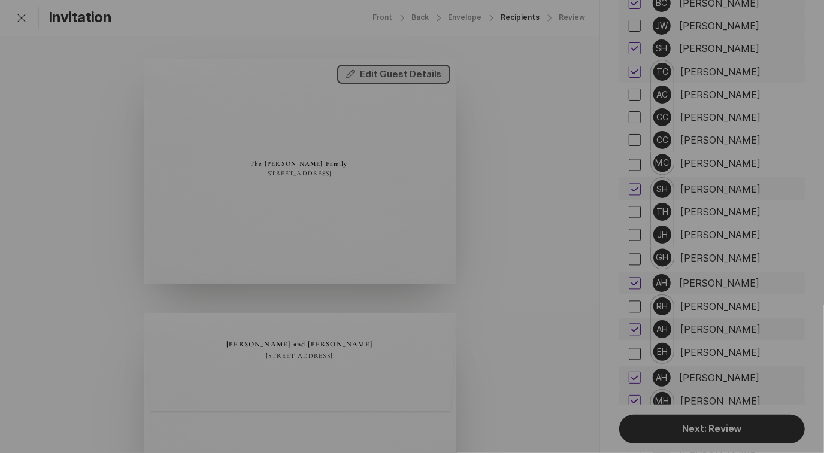
scroll to position [92, 0]
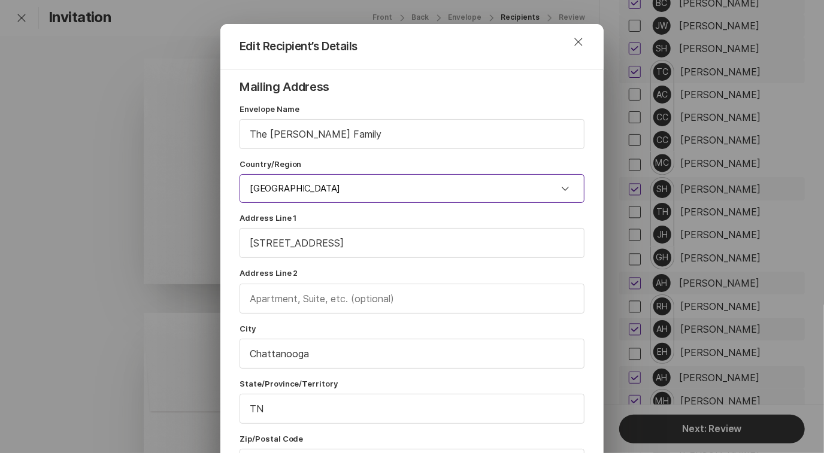
click at [370, 191] on input "[GEOGRAPHIC_DATA]" at bounding box center [411, 188] width 345 height 29
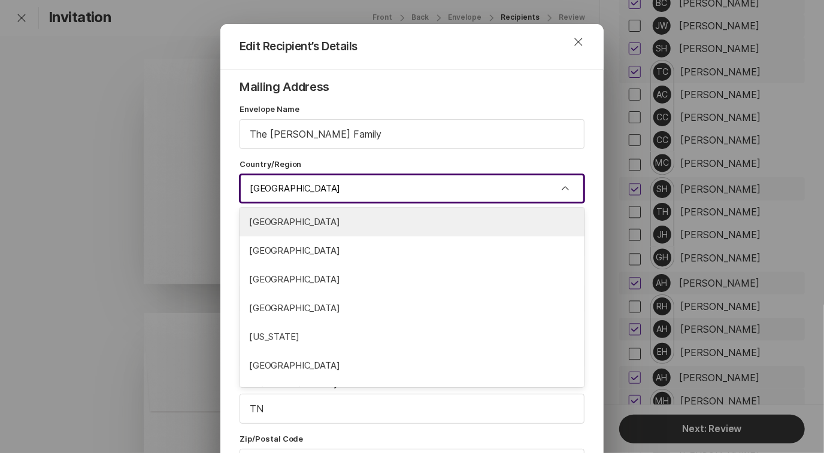
click at [373, 190] on input "[GEOGRAPHIC_DATA]" at bounding box center [411, 188] width 345 height 29
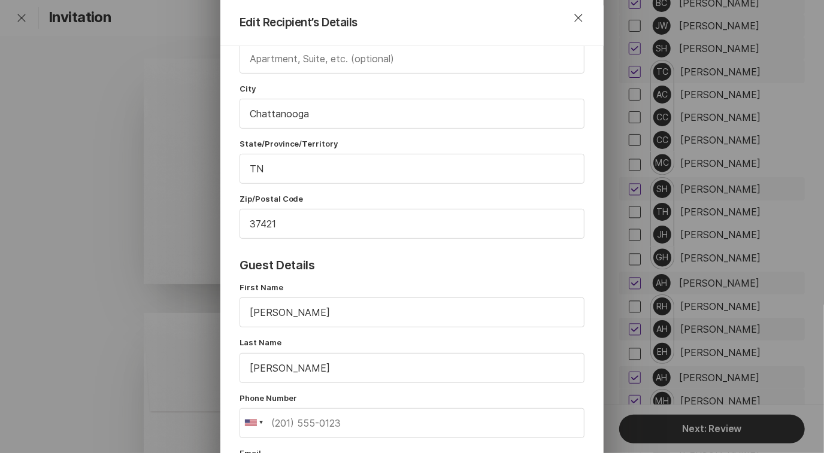
scroll to position [406, 0]
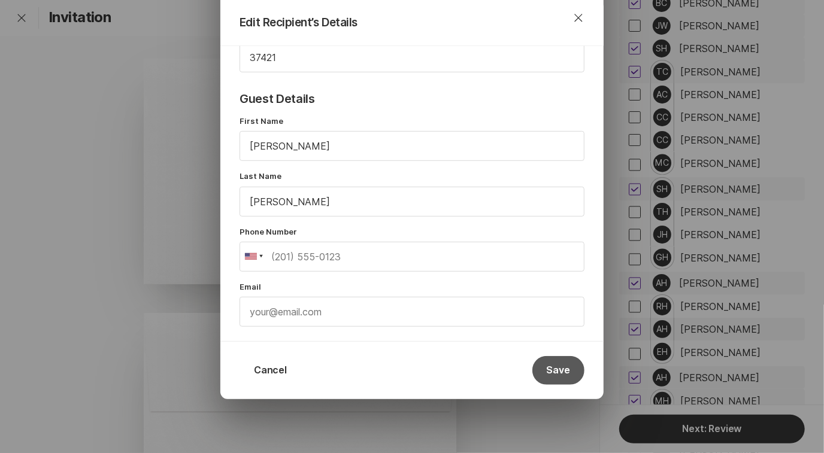
click at [560, 372] on button "Save" at bounding box center [558, 370] width 52 height 29
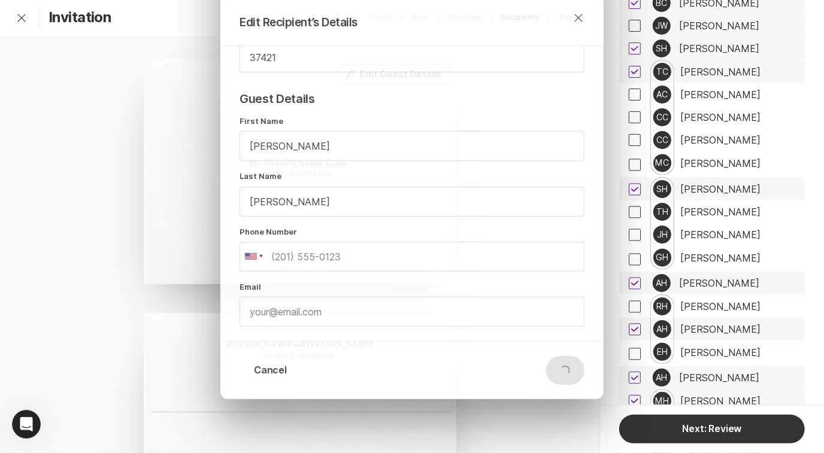
scroll to position [122, 0]
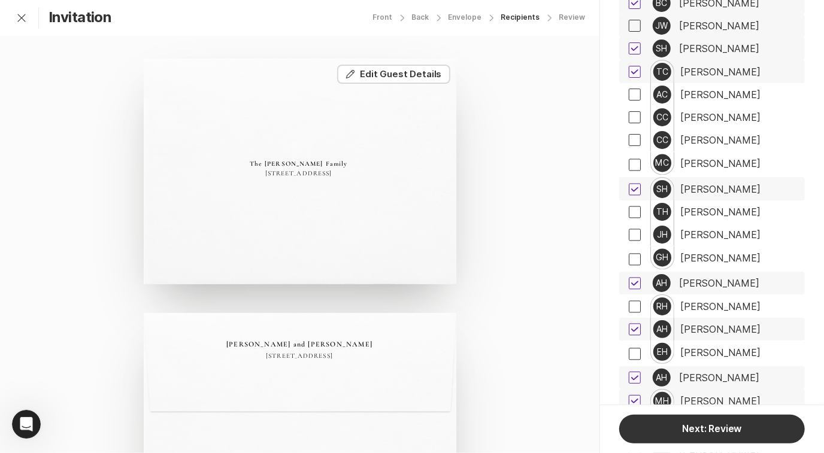
click at [743, 278] on div "[PERSON_NAME]" at bounding box center [719, 283] width 80 height 11
click at [698, 324] on div "[PERSON_NAME]" at bounding box center [720, 329] width 80 height 11
click at [393, 75] on button "Edit Edit Guest Details" at bounding box center [393, 74] width 113 height 19
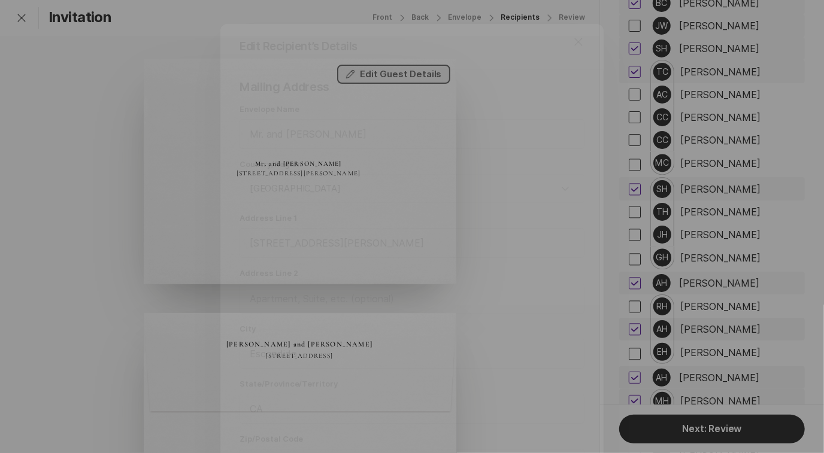
scroll to position [92, 0]
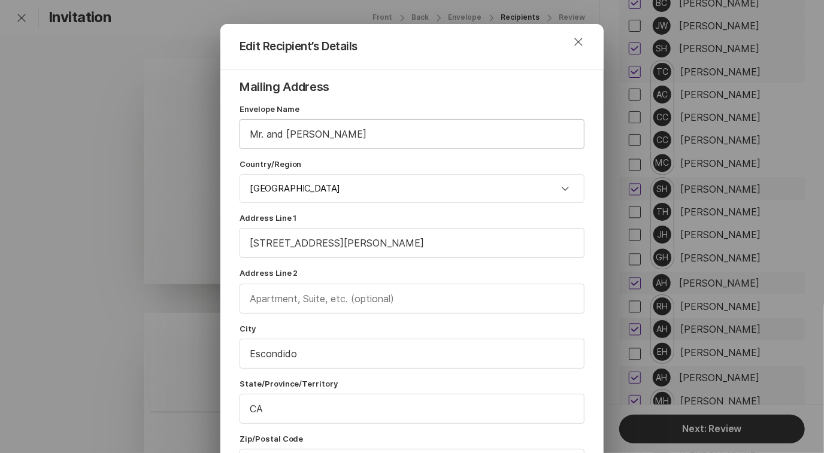
click at [269, 140] on input "Mr. and [PERSON_NAME]" at bounding box center [412, 134] width 344 height 29
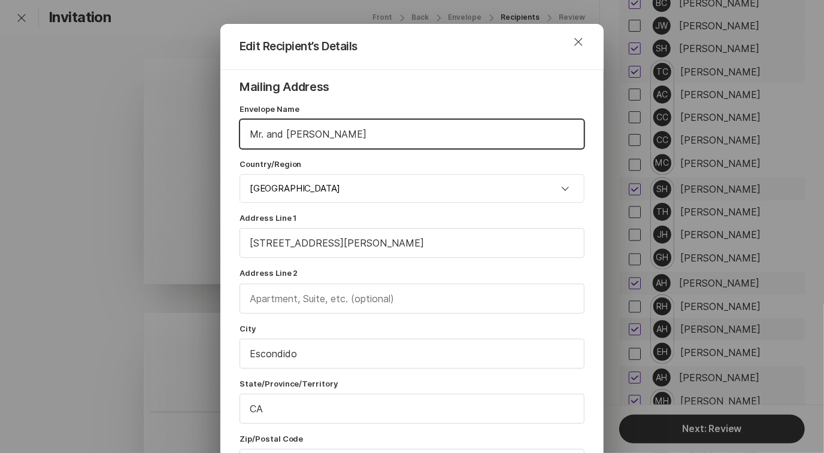
click at [269, 140] on input "Mr. and [PERSON_NAME]" at bounding box center [412, 134] width 344 height 29
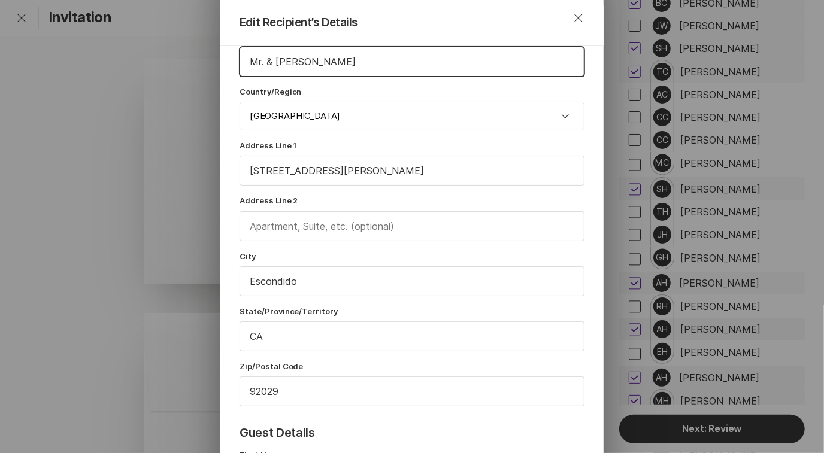
scroll to position [82, 0]
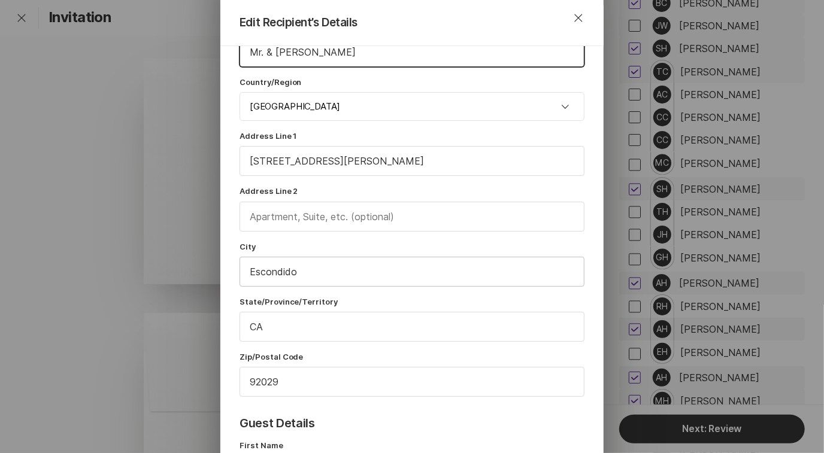
type input "Mr. & [PERSON_NAME]"
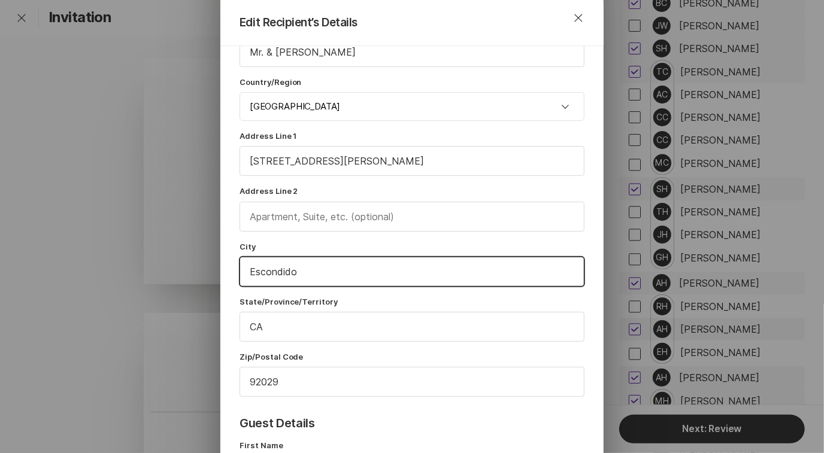
click at [381, 266] on input "Escondido" at bounding box center [412, 271] width 344 height 29
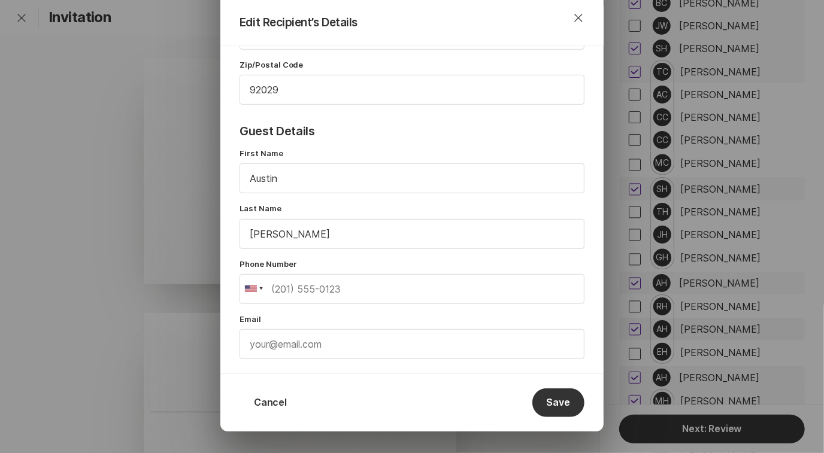
scroll to position [406, 0]
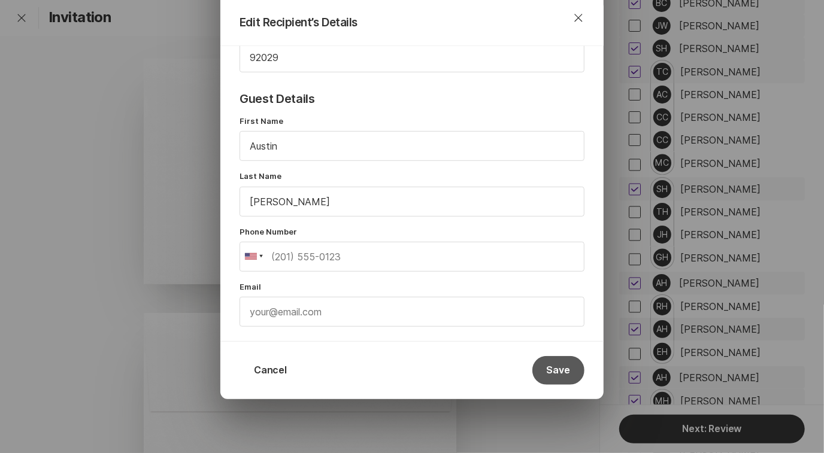
click at [551, 366] on button "Save" at bounding box center [558, 370] width 52 height 29
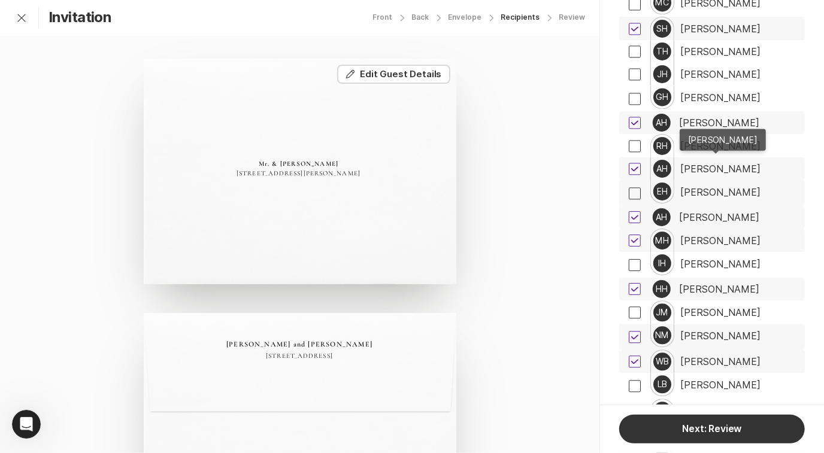
scroll to position [4230, 0]
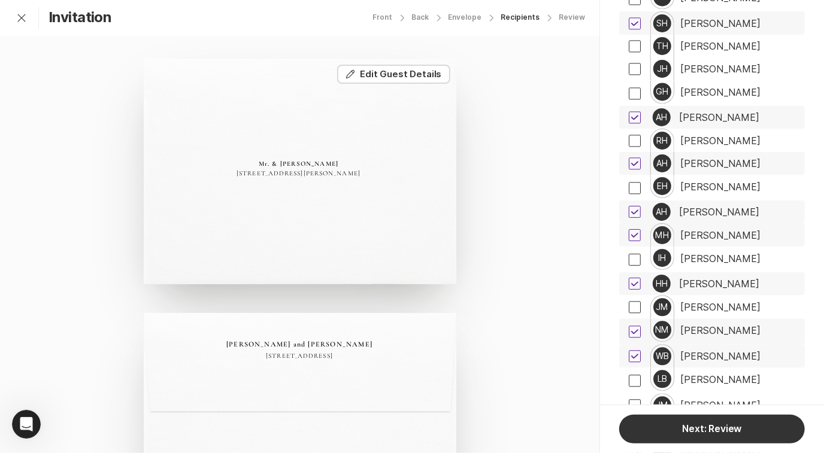
click at [734, 206] on div "[PERSON_NAME]" at bounding box center [719, 211] width 80 height 11
click at [733, 230] on div "[PERSON_NAME]" at bounding box center [720, 235] width 80 height 11
click at [411, 84] on div "Mr. and [PERSON_NAME] [STREET_ADDRESS][PERSON_NAME][PERSON_NAME]" at bounding box center [300, 172] width 312 height 226
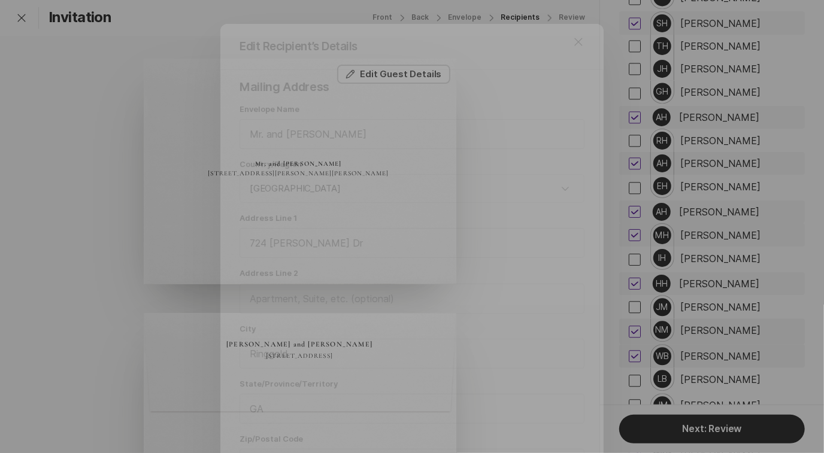
scroll to position [92, 0]
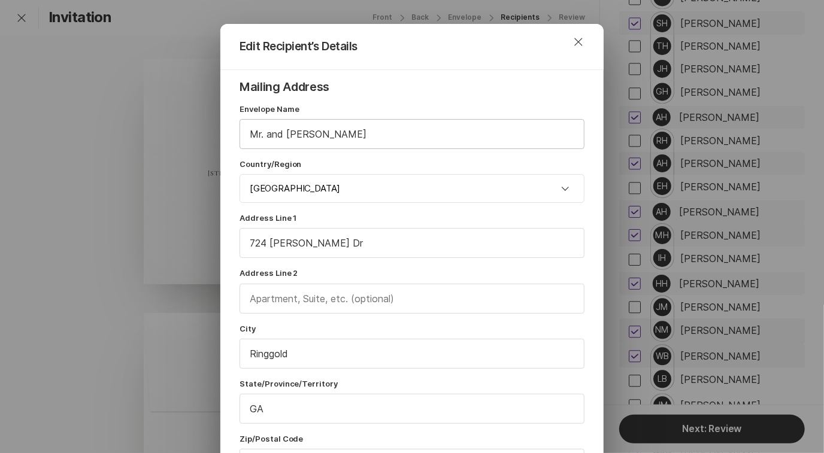
click at [268, 138] on input "Mr. and [PERSON_NAME]" at bounding box center [412, 134] width 344 height 29
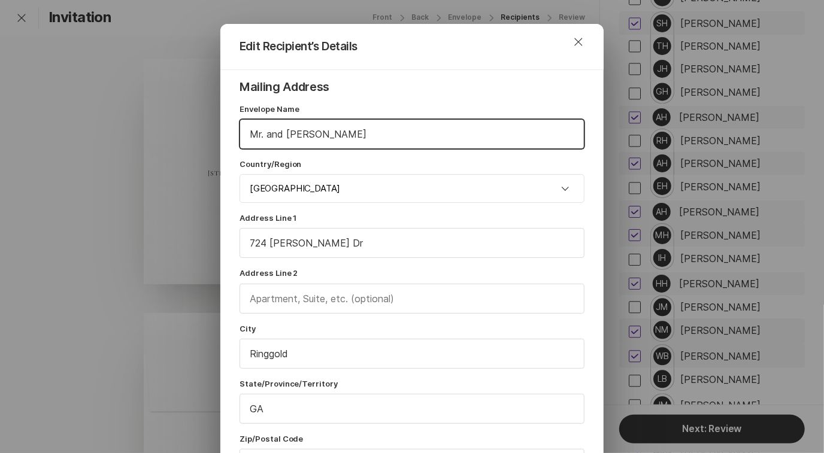
click at [268, 138] on input "Mr. and [PERSON_NAME]" at bounding box center [412, 134] width 344 height 29
click at [286, 135] on input "Mr. & [PERSON_NAME]" at bounding box center [412, 134] width 344 height 29
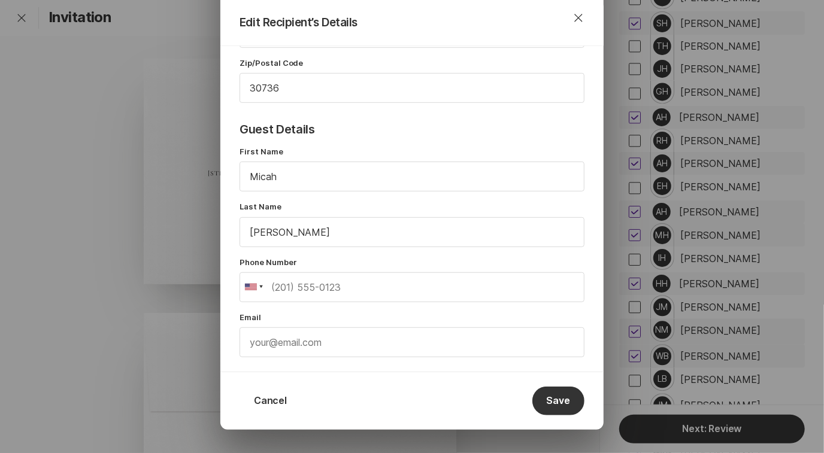
scroll to position [406, 0]
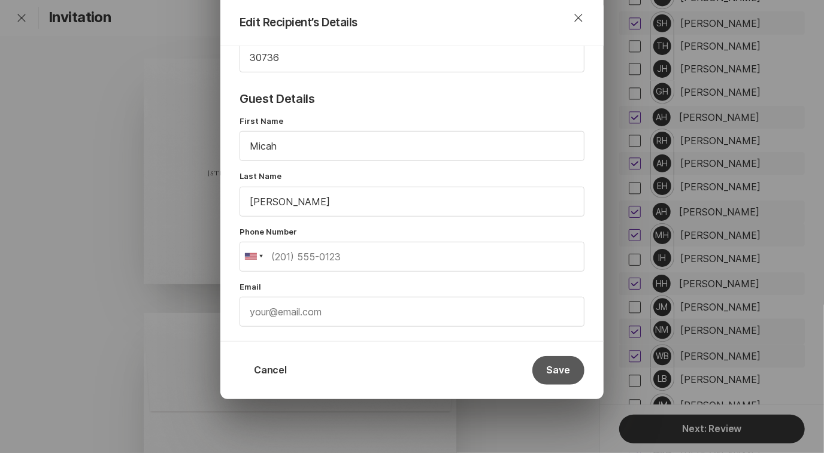
type input "Mr. & [PERSON_NAME]"
click at [562, 375] on button "Save" at bounding box center [558, 370] width 52 height 29
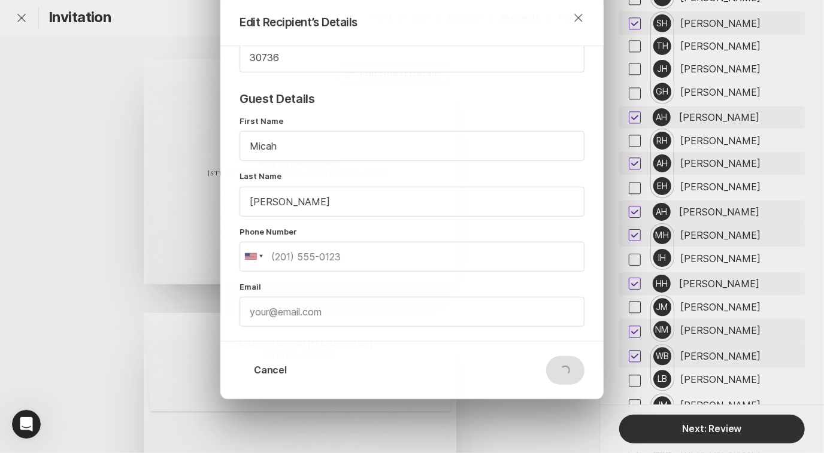
scroll to position [122, 0]
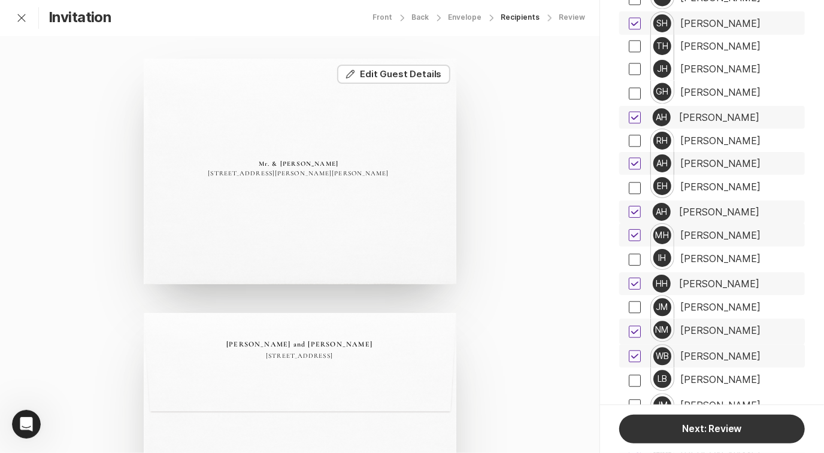
click at [726, 158] on div "[PERSON_NAME]" at bounding box center [720, 163] width 80 height 11
click at [707, 230] on div "[PERSON_NAME]" at bounding box center [720, 235] width 80 height 11
click at [405, 80] on button "Edit Edit Guest Details" at bounding box center [393, 74] width 113 height 19
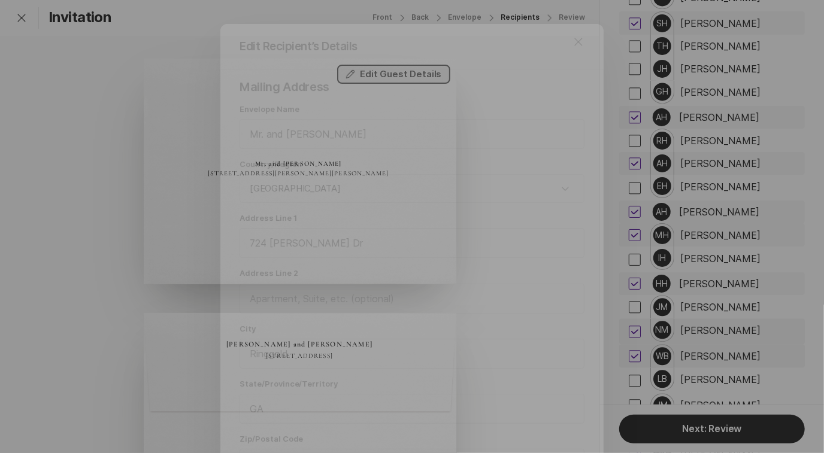
scroll to position [92, 0]
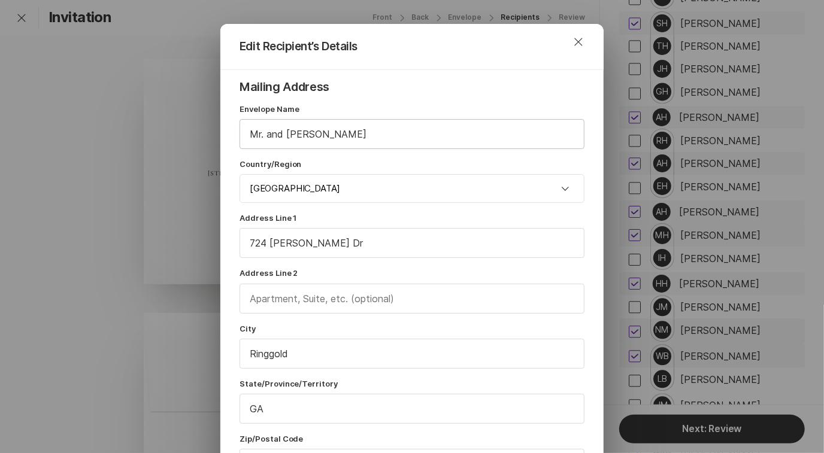
click at [299, 133] on input "Mr. and [PERSON_NAME]" at bounding box center [412, 134] width 344 height 29
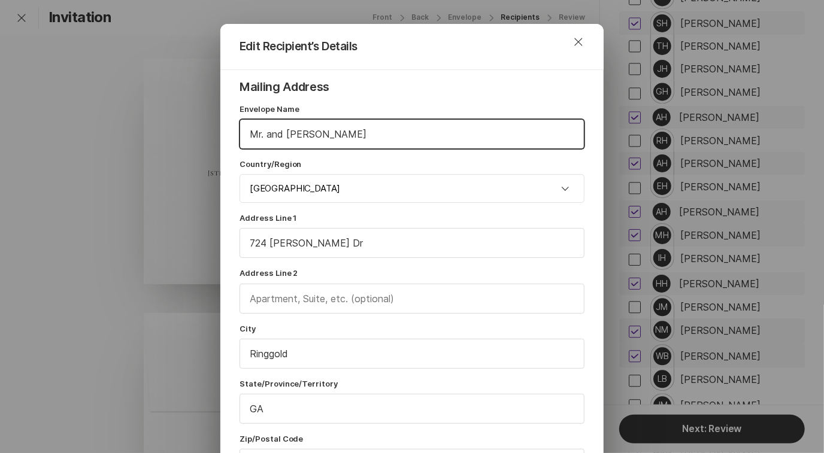
click at [269, 133] on input "Mr. and [PERSON_NAME]" at bounding box center [412, 134] width 344 height 29
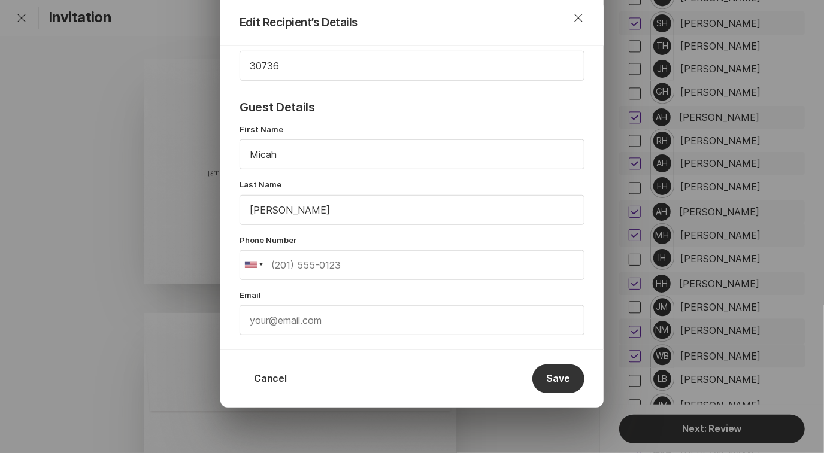
scroll to position [402, 0]
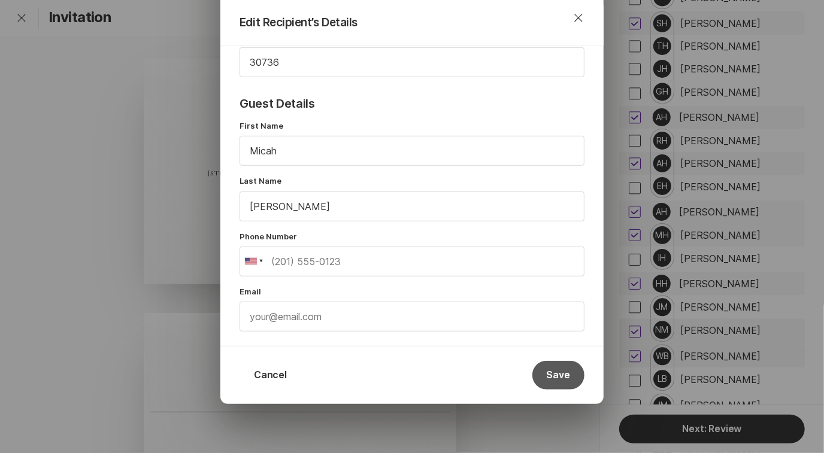
type input "Mr. & [PERSON_NAME]"
click at [543, 372] on button "Save" at bounding box center [558, 375] width 52 height 29
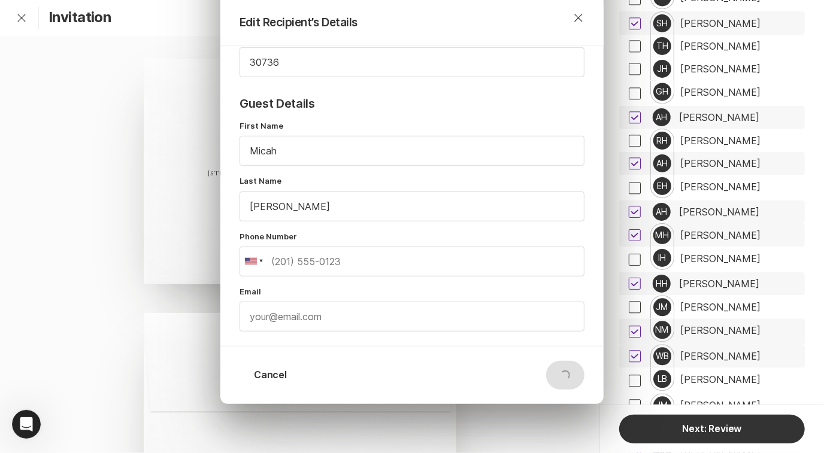
scroll to position [122, 0]
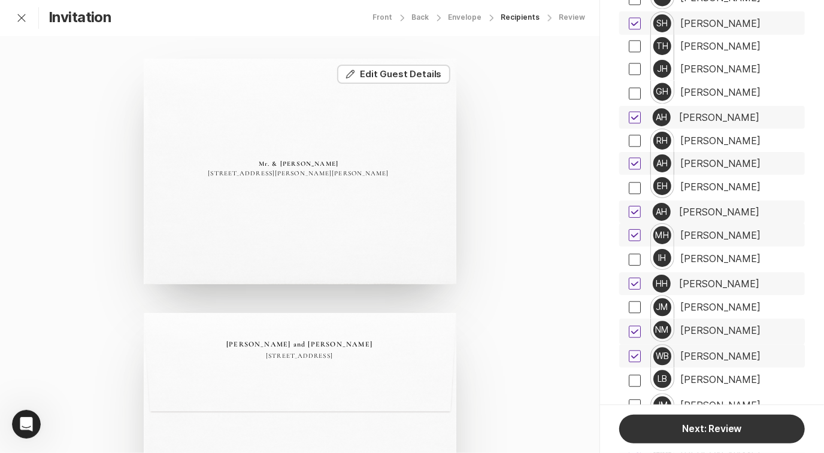
click at [691, 158] on div "[PERSON_NAME]" at bounding box center [720, 163] width 80 height 11
click at [684, 209] on div "[PERSON_NAME]" at bounding box center [728, 203] width 99 height 25
click at [671, 223] on div "MH" at bounding box center [662, 234] width 24 height 23
click at [706, 278] on div "[PERSON_NAME]" at bounding box center [719, 283] width 80 height 11
click at [422, 74] on button "Edit Edit Guest Details" at bounding box center [393, 74] width 113 height 19
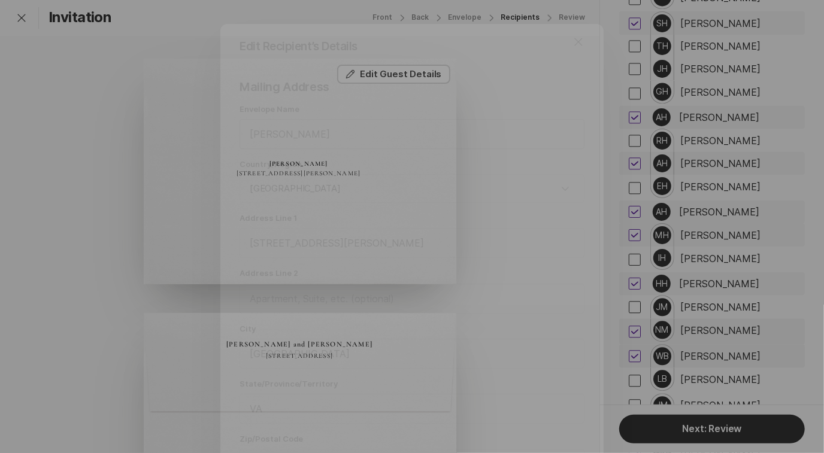
scroll to position [92, 0]
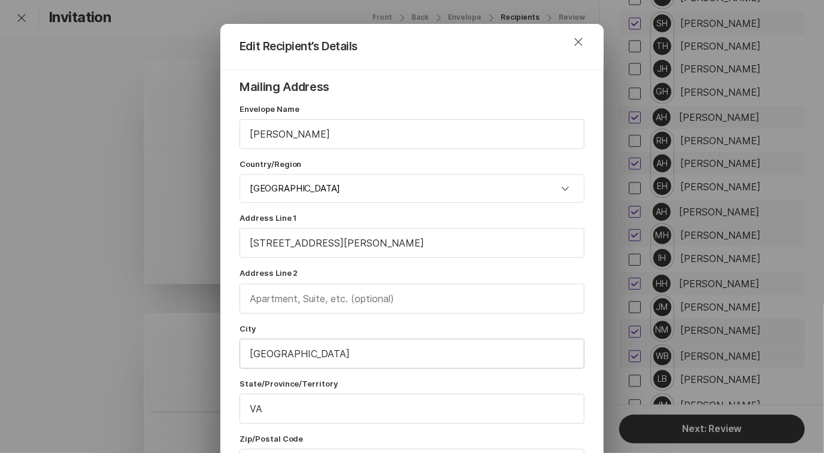
click at [305, 354] on input "[GEOGRAPHIC_DATA]" at bounding box center [412, 353] width 344 height 29
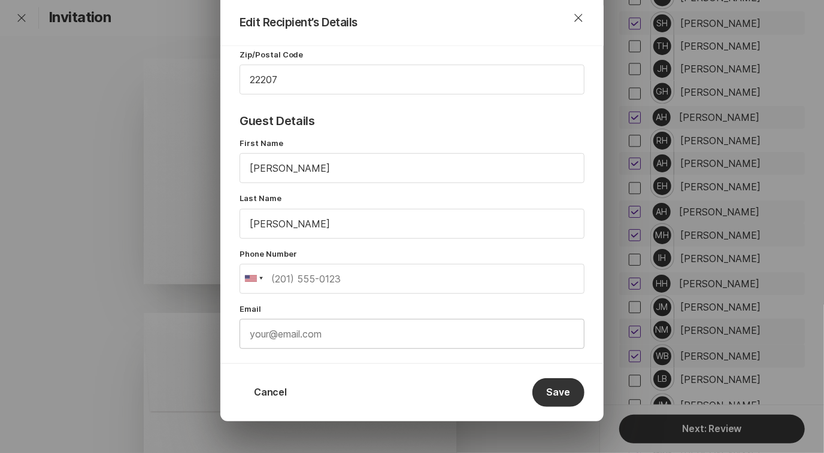
scroll to position [406, 0]
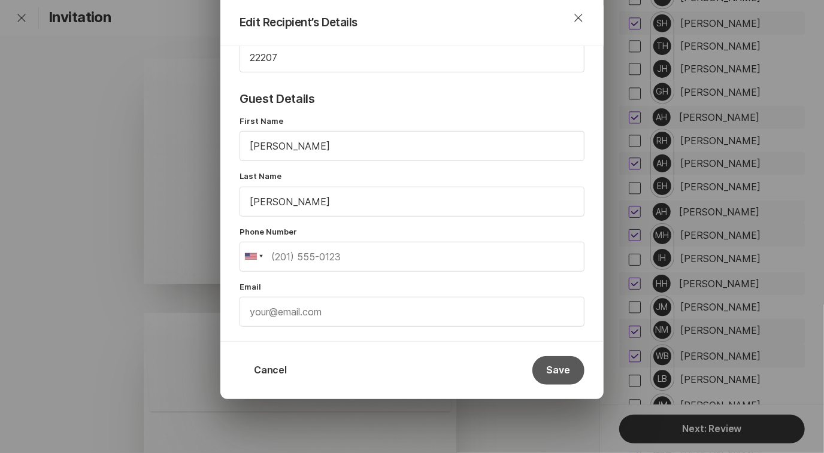
type input "[GEOGRAPHIC_DATA]"
click at [551, 370] on button "Save" at bounding box center [558, 370] width 52 height 29
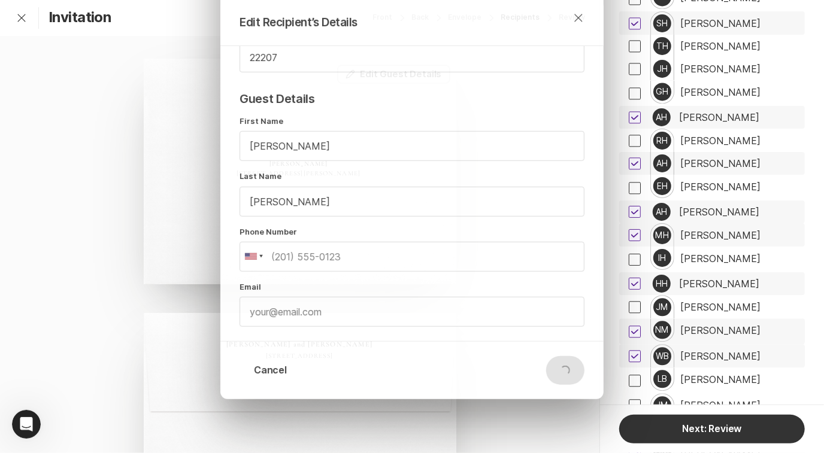
scroll to position [122, 0]
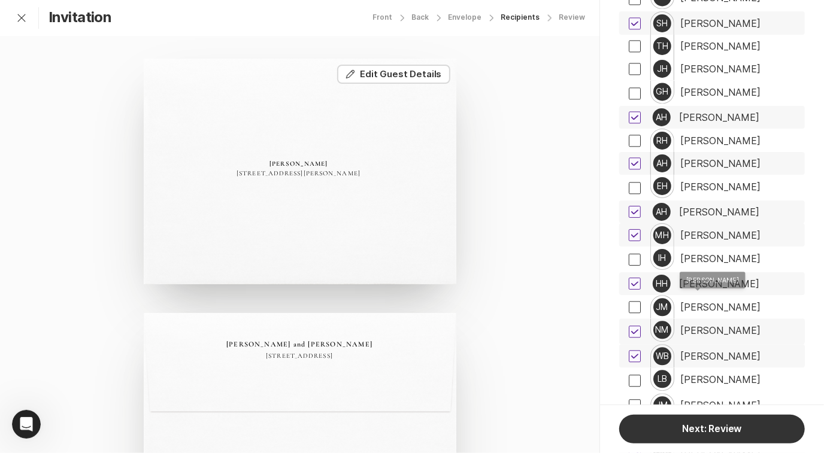
click at [724, 325] on div "[PERSON_NAME]" at bounding box center [720, 330] width 80 height 11
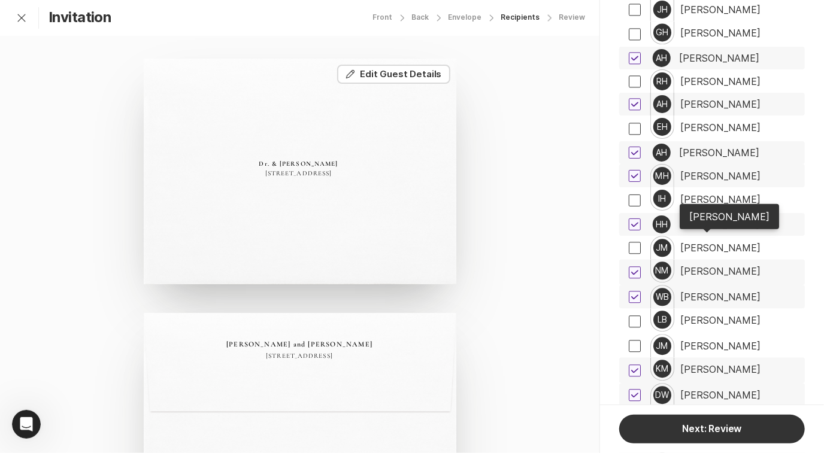
scroll to position [4291, 0]
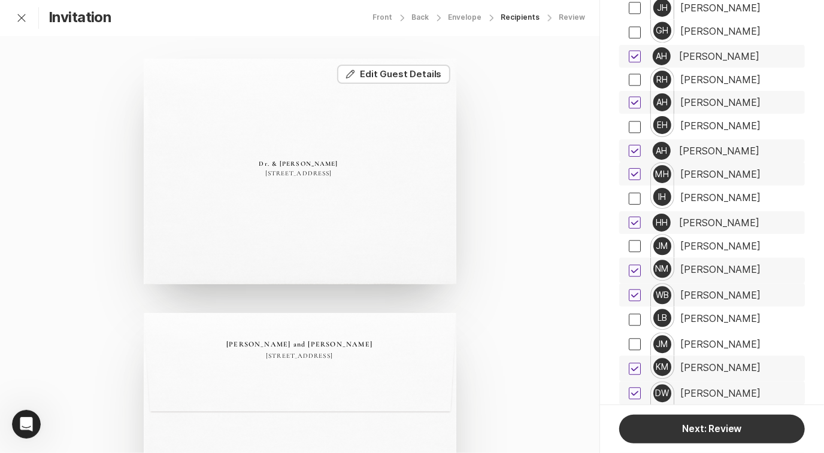
click at [727, 290] on div "[PERSON_NAME]" at bounding box center [720, 295] width 80 height 11
click at [412, 78] on button "Edit Edit Guest Details" at bounding box center [393, 74] width 113 height 19
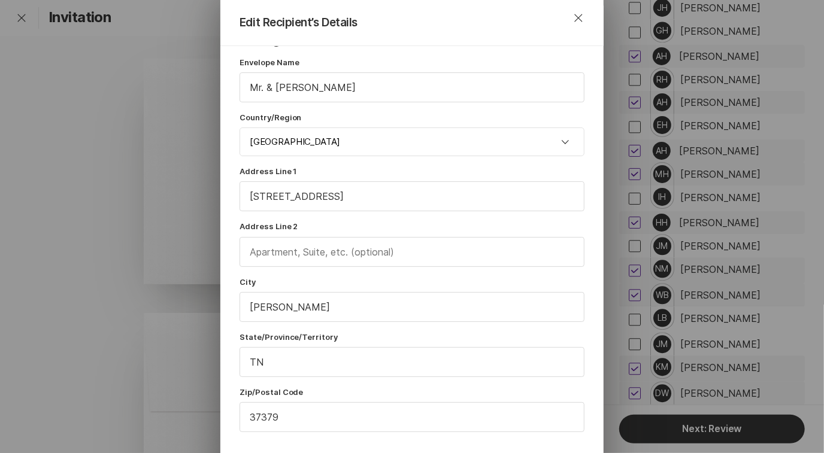
scroll to position [47, 0]
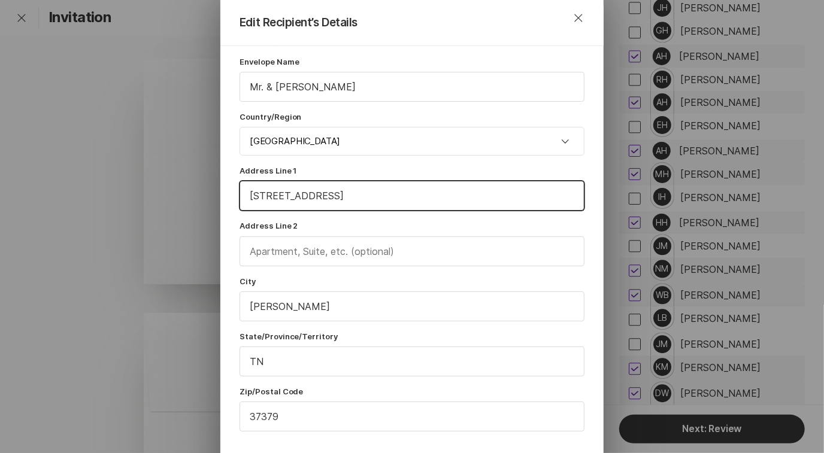
click at [281, 195] on input "[STREET_ADDRESS]" at bounding box center [412, 195] width 344 height 29
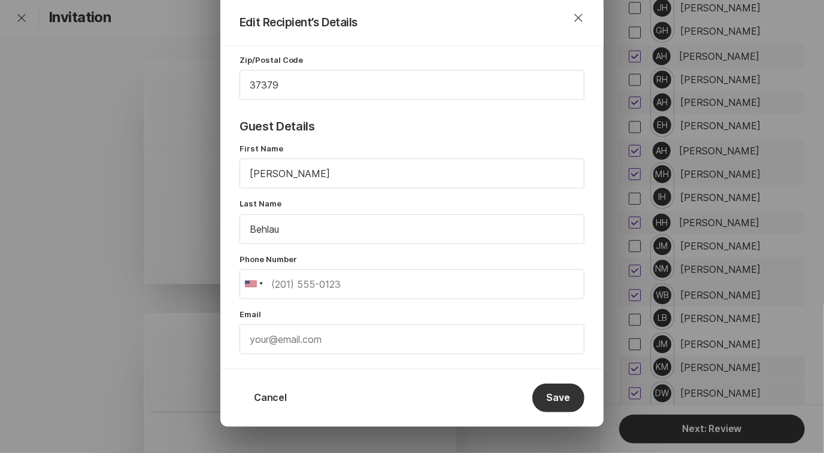
scroll to position [406, 0]
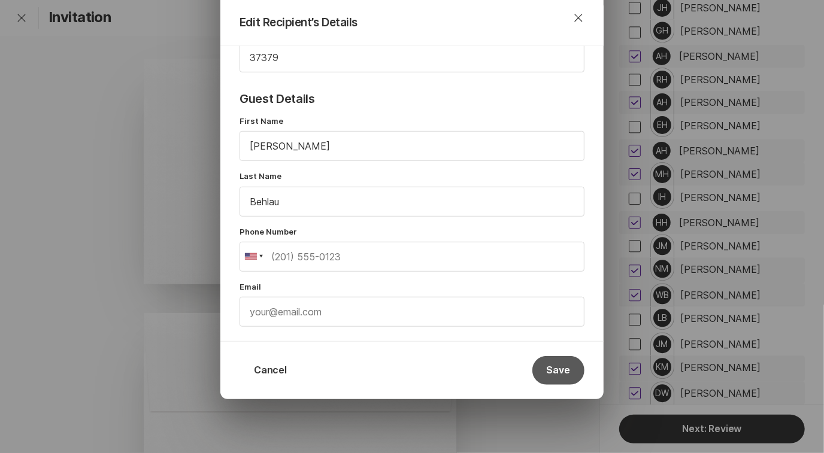
type input "[STREET_ADDRESS]"
click at [567, 363] on button "Save" at bounding box center [558, 370] width 52 height 29
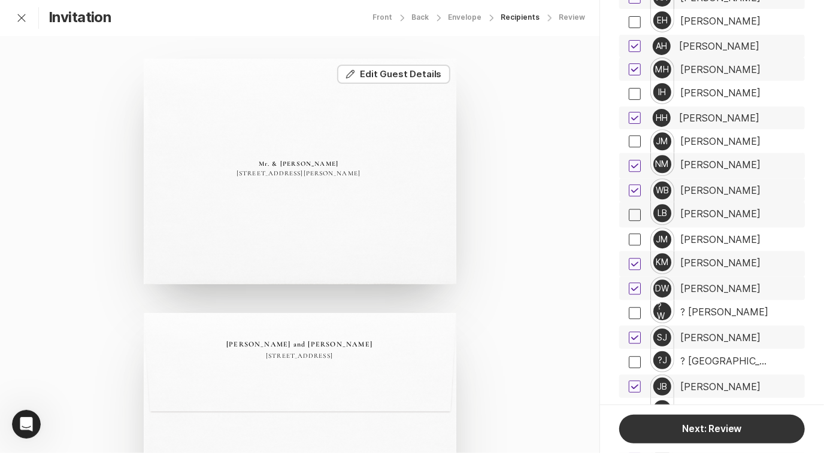
scroll to position [4399, 0]
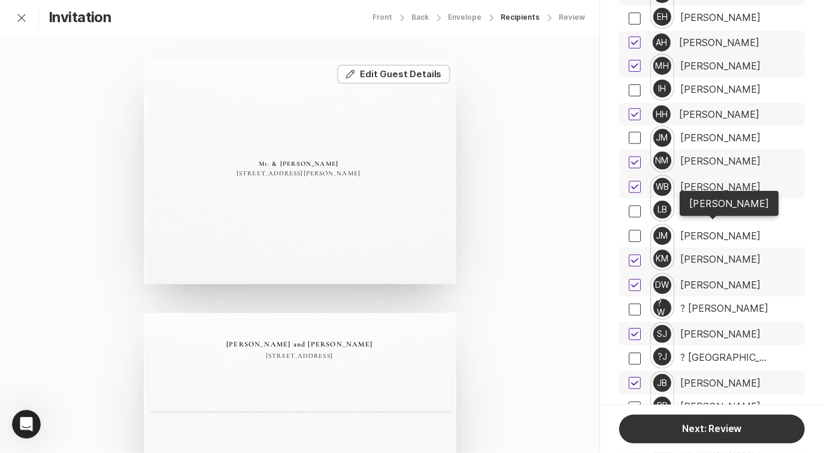
click at [708, 254] on div "[PERSON_NAME]" at bounding box center [720, 259] width 80 height 11
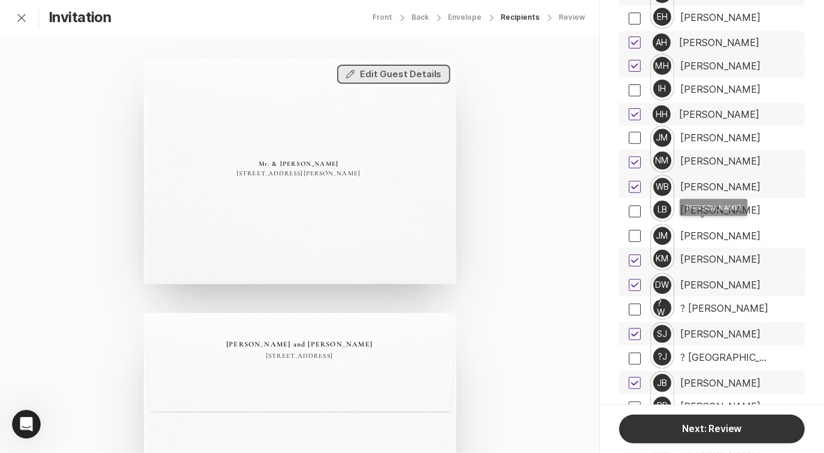
click at [400, 74] on button "Edit Edit Guest Details" at bounding box center [393, 74] width 113 height 19
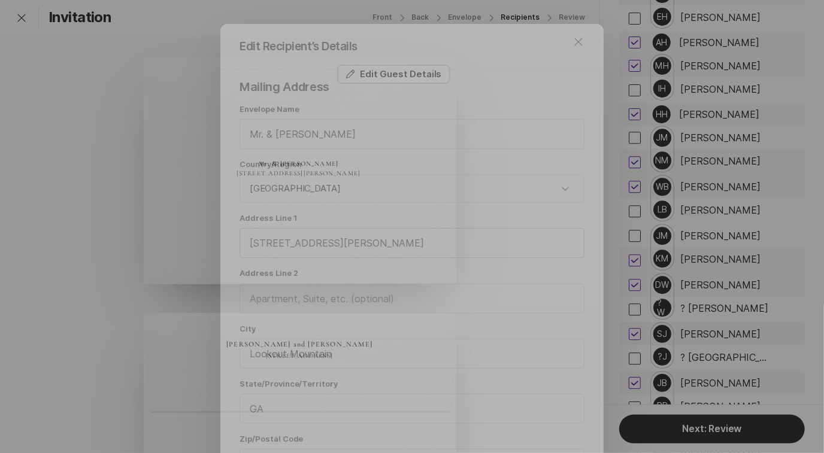
scroll to position [92, 0]
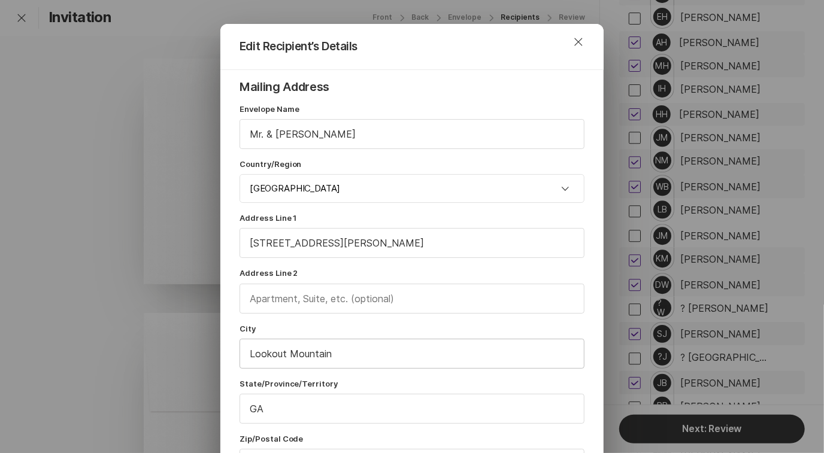
click at [354, 348] on input "Lookout Mountain" at bounding box center [412, 353] width 344 height 29
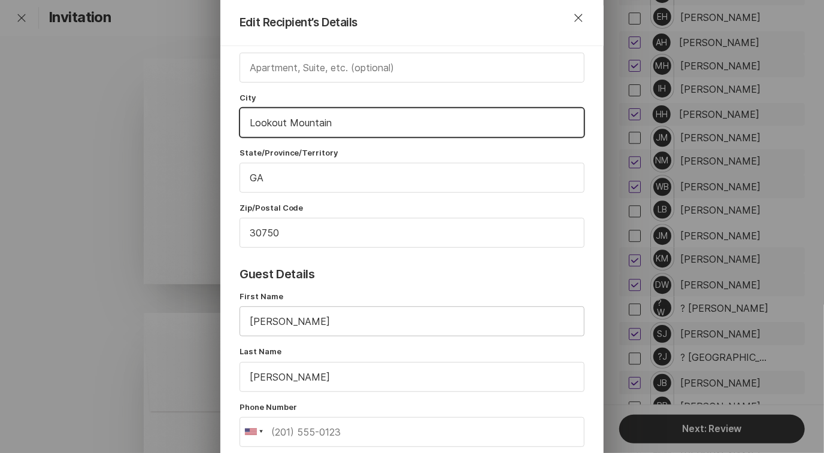
scroll to position [406, 0]
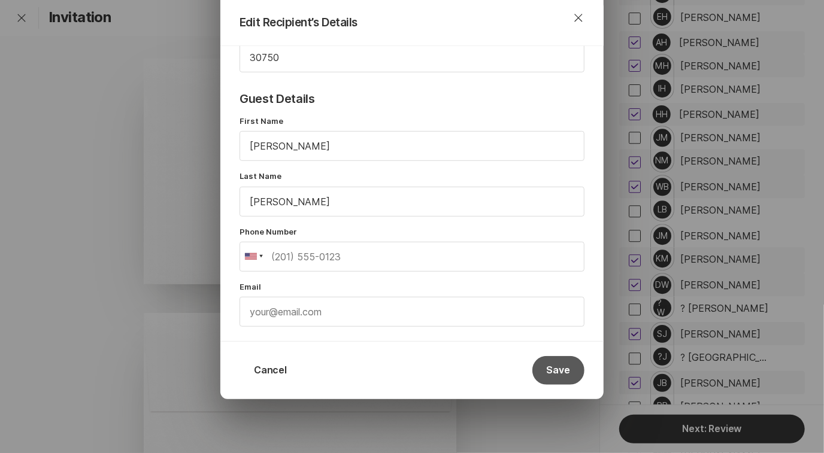
type input "Lookout Mountain"
click at [552, 365] on button "Save" at bounding box center [558, 370] width 52 height 29
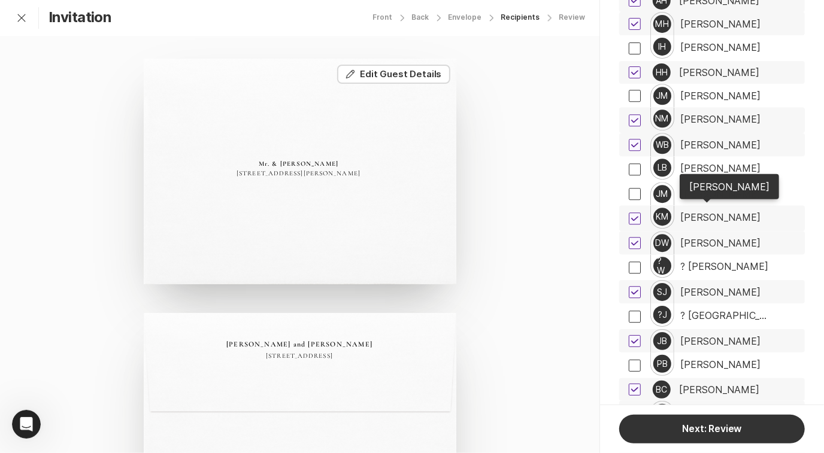
scroll to position [4443, 0]
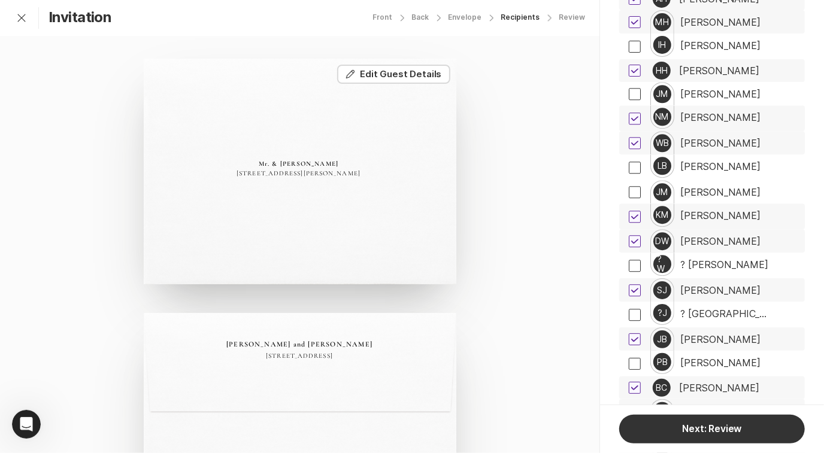
click at [731, 236] on div "[PERSON_NAME]" at bounding box center [720, 241] width 80 height 11
click at [702, 285] on div "[PERSON_NAME]" at bounding box center [720, 290] width 80 height 11
click at [410, 76] on button "Edit Edit Guest Details" at bounding box center [393, 74] width 113 height 19
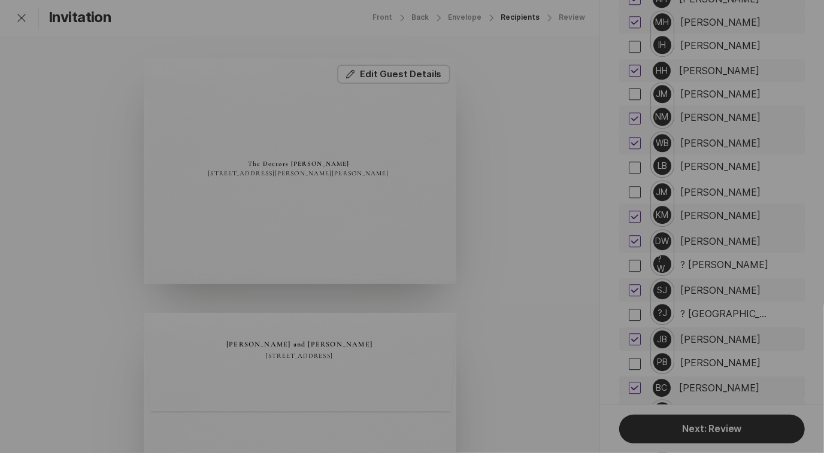
scroll to position [92, 0]
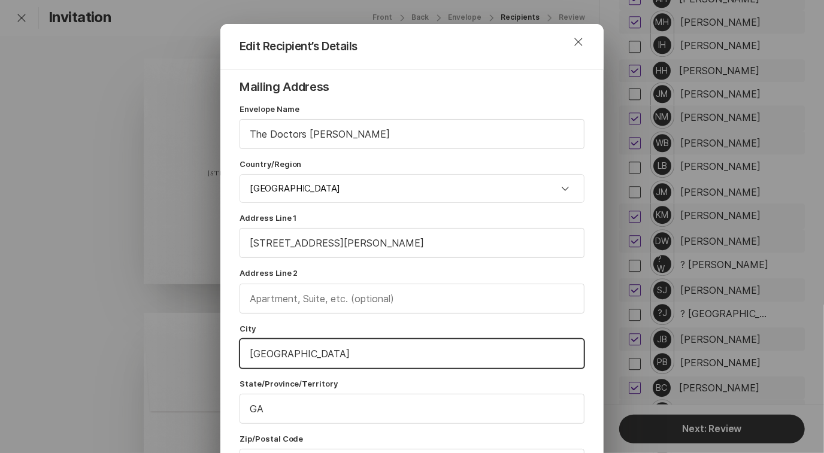
click at [300, 352] on input "[GEOGRAPHIC_DATA]" at bounding box center [412, 353] width 344 height 29
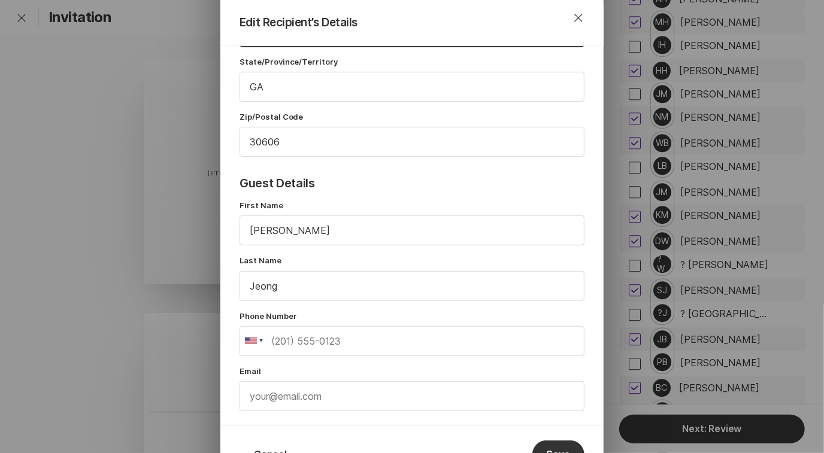
scroll to position [406, 0]
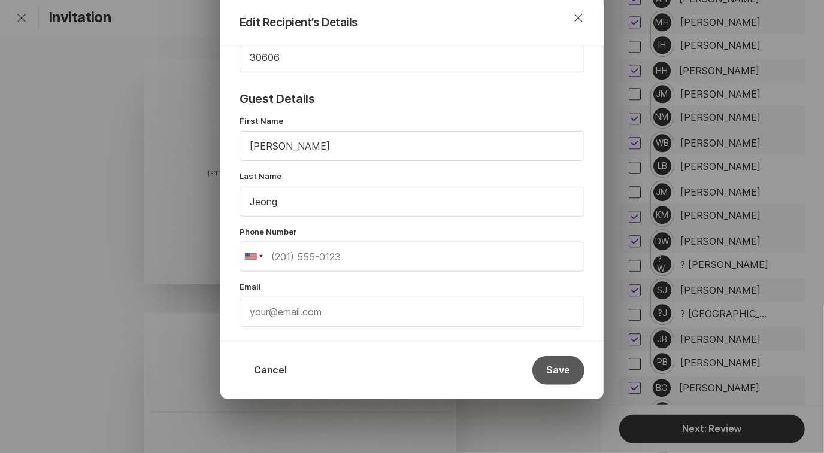
type input "[GEOGRAPHIC_DATA]"
click at [554, 364] on button "Save" at bounding box center [558, 370] width 52 height 29
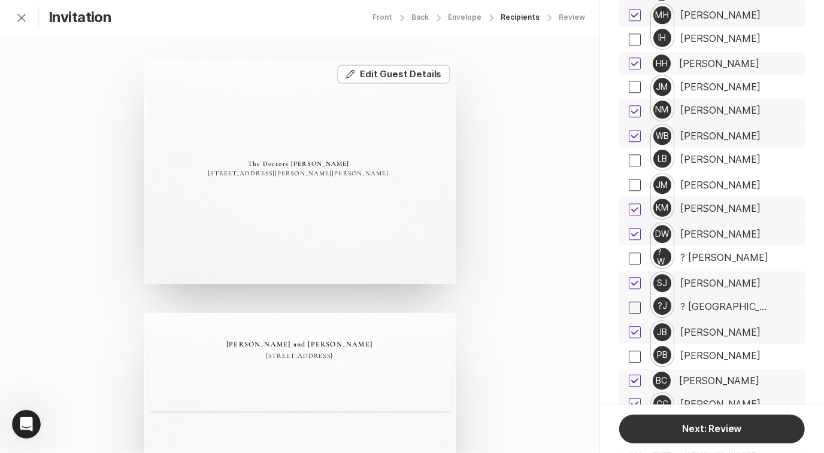
scroll to position [4451, 0]
click at [748, 320] on div "[PERSON_NAME] [PERSON_NAME]" at bounding box center [721, 331] width 162 height 23
click at [403, 74] on button "Edit Edit Guest Details" at bounding box center [393, 74] width 113 height 19
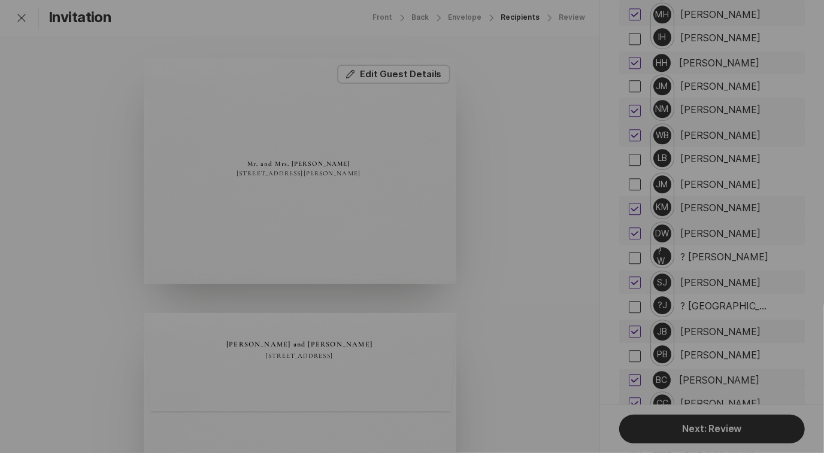
scroll to position [92, 0]
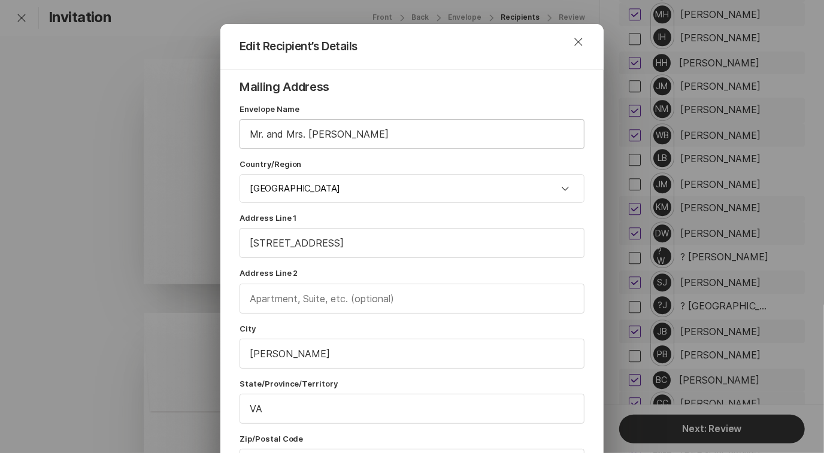
click at [275, 133] on input "Mr. and Mrs. [PERSON_NAME]" at bounding box center [412, 134] width 344 height 29
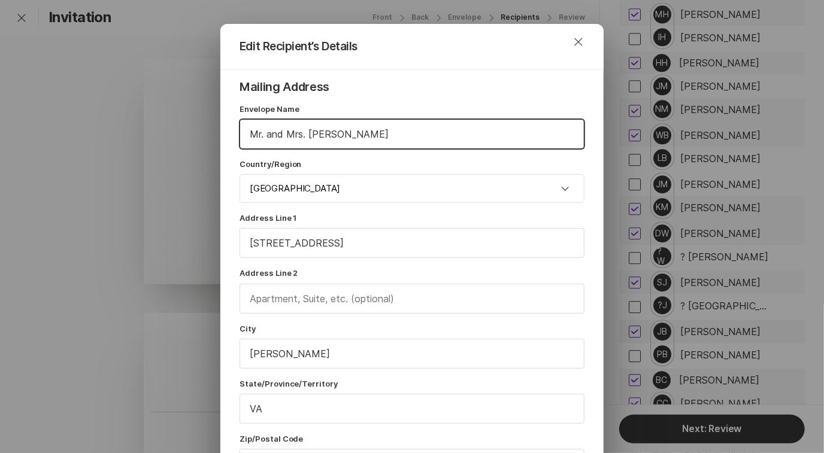
click at [275, 133] on input "Mr. and Mrs. [PERSON_NAME]" at bounding box center [412, 134] width 344 height 29
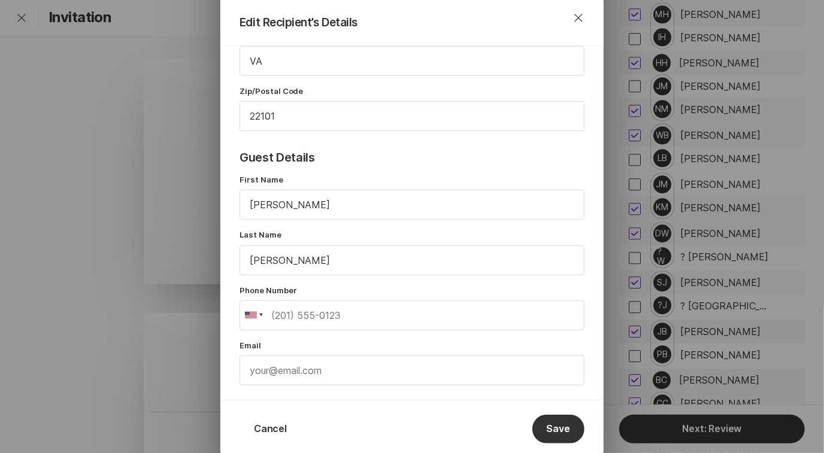
scroll to position [406, 0]
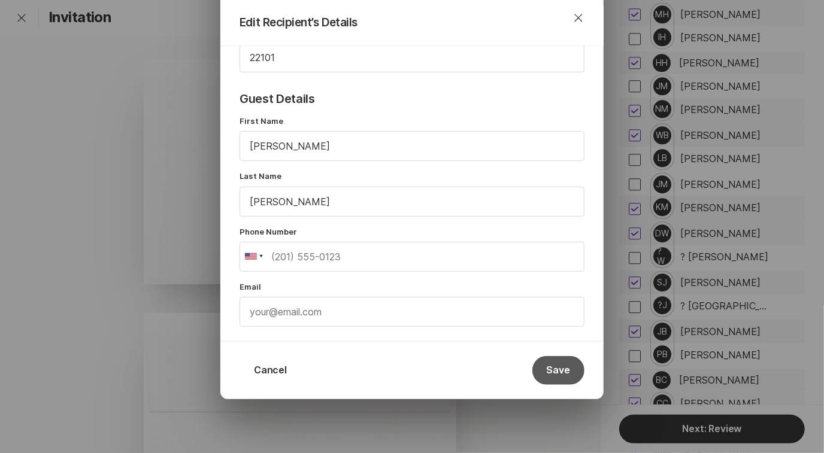
type input "Mr. & Mrs. [PERSON_NAME]"
click at [551, 368] on button "Save" at bounding box center [558, 370] width 52 height 29
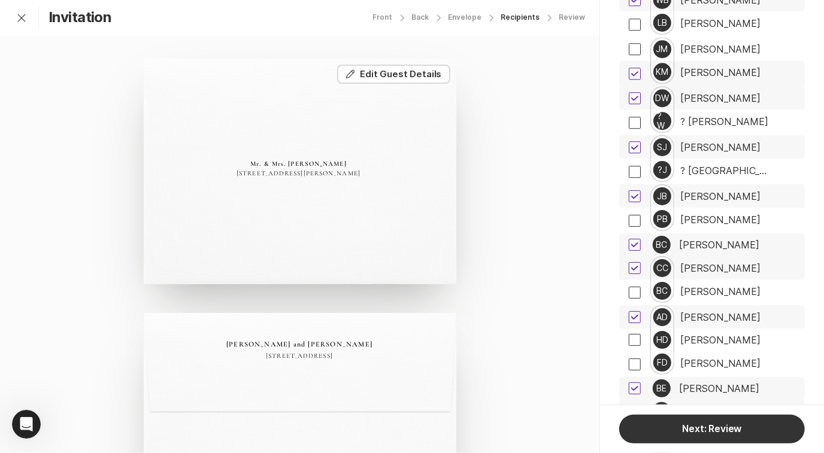
scroll to position [4586, 0]
click at [719, 233] on div "BC [PERSON_NAME]" at bounding box center [721, 244] width 162 height 23
click at [710, 262] on div "[PERSON_NAME]" at bounding box center [720, 267] width 80 height 11
click at [405, 80] on button "Edit Edit Guest Details" at bounding box center [393, 74] width 113 height 19
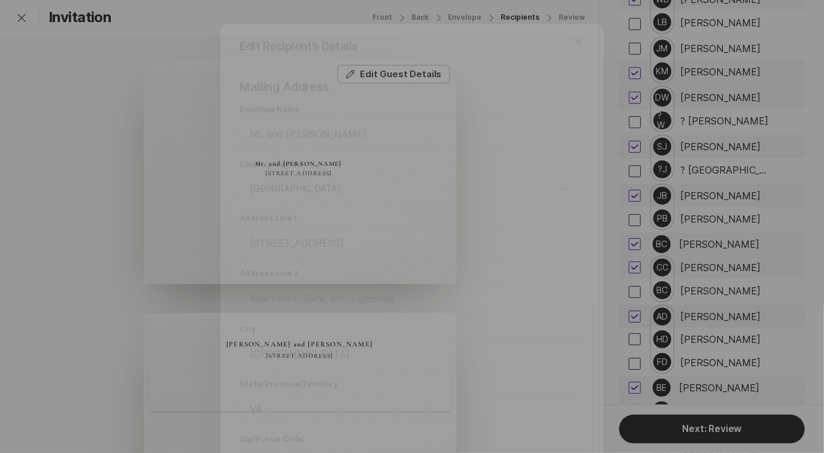
scroll to position [92, 0]
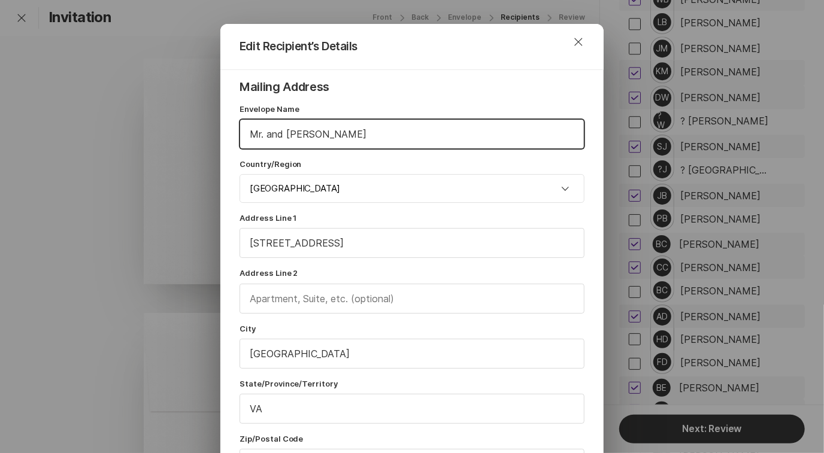
click at [266, 137] on input "Mr. and [PERSON_NAME]" at bounding box center [412, 134] width 344 height 29
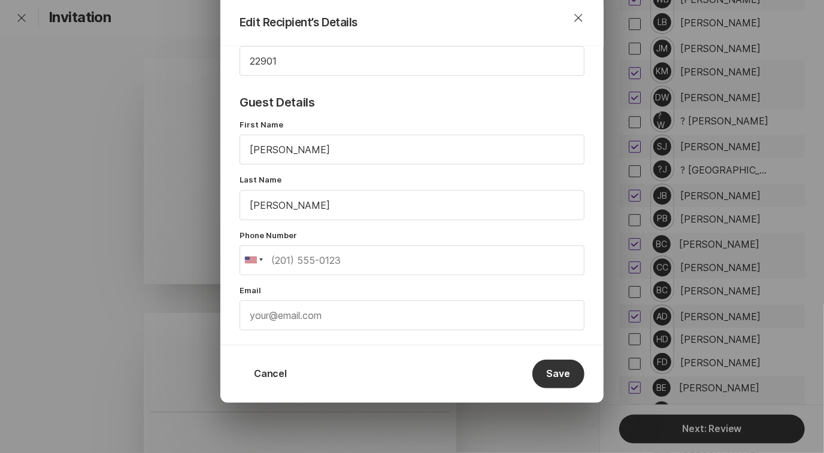
scroll to position [406, 0]
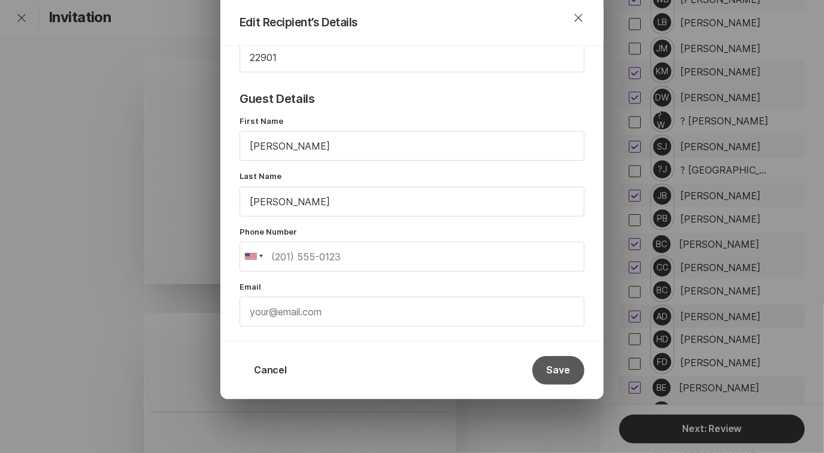
type input "Mr. & [PERSON_NAME]"
click at [545, 356] on button "Save" at bounding box center [558, 370] width 52 height 29
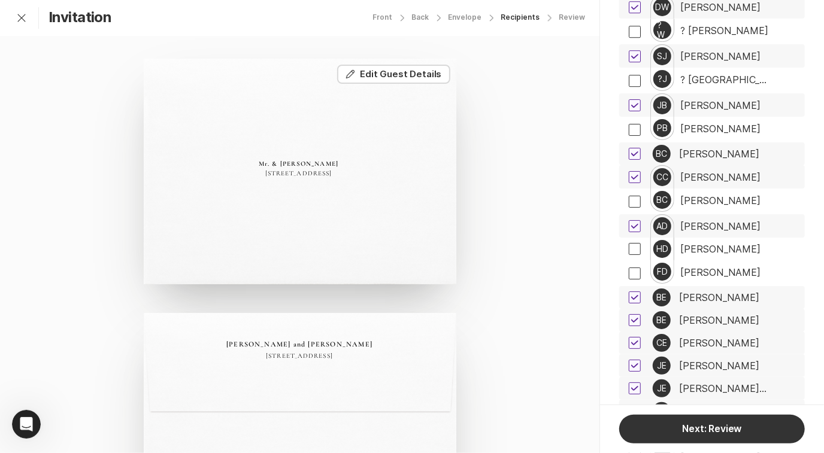
scroll to position [4679, 0]
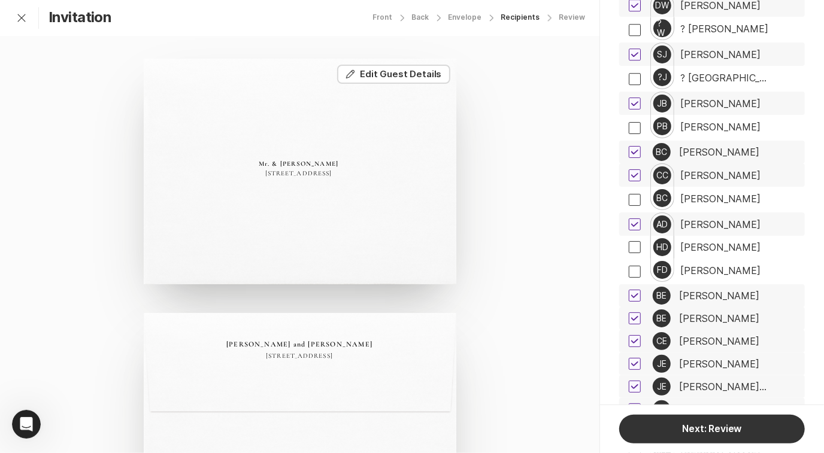
click at [728, 219] on div "[PERSON_NAME]" at bounding box center [720, 224] width 80 height 11
click at [711, 284] on div "BE [PERSON_NAME]" at bounding box center [721, 295] width 162 height 23
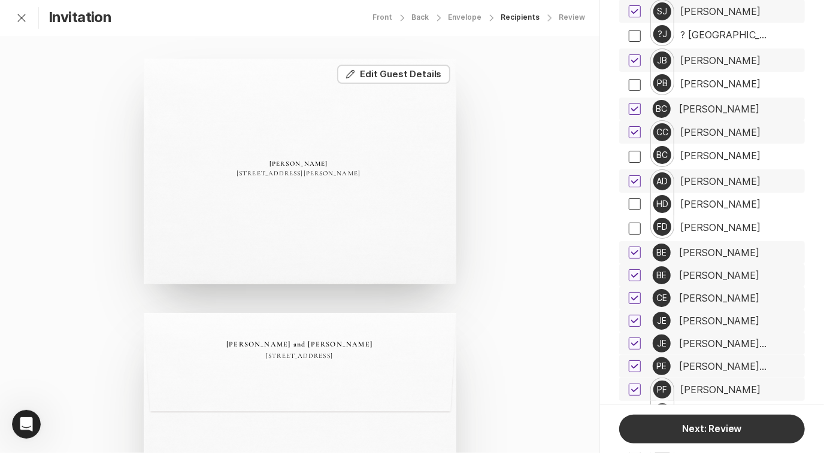
scroll to position [4733, 0]
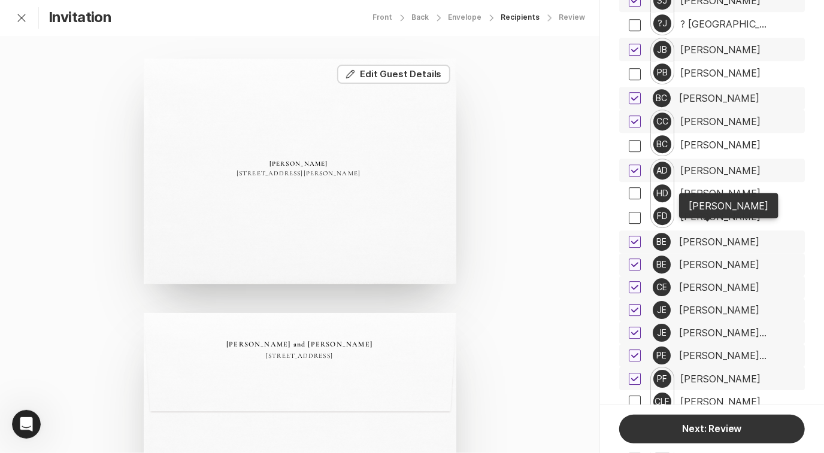
click at [714, 259] on div "[PERSON_NAME]" at bounding box center [719, 264] width 80 height 11
click at [692, 282] on div "[PERSON_NAME]" at bounding box center [719, 287] width 80 height 11
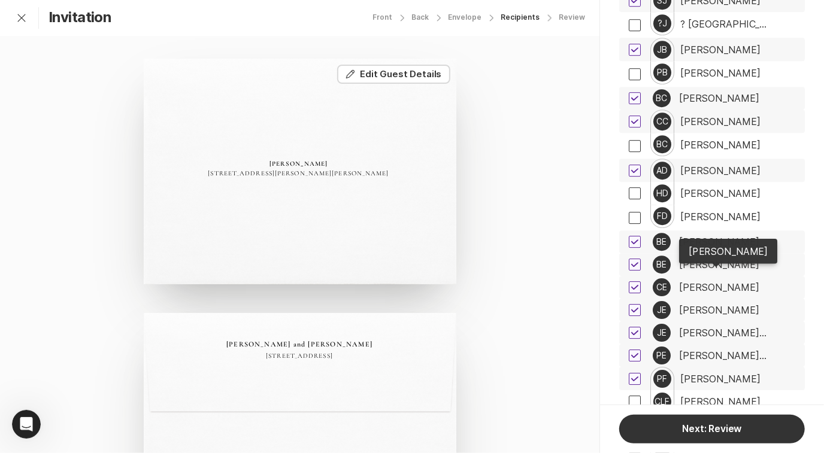
click at [694, 305] on div "[PERSON_NAME]" at bounding box center [719, 310] width 80 height 11
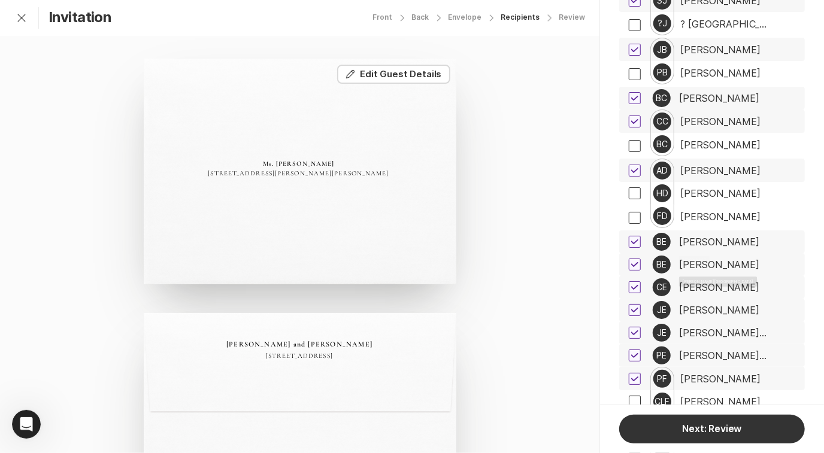
click at [697, 327] on div "[PERSON_NAME][GEOGRAPHIC_DATA]" at bounding box center [724, 332] width 90 height 11
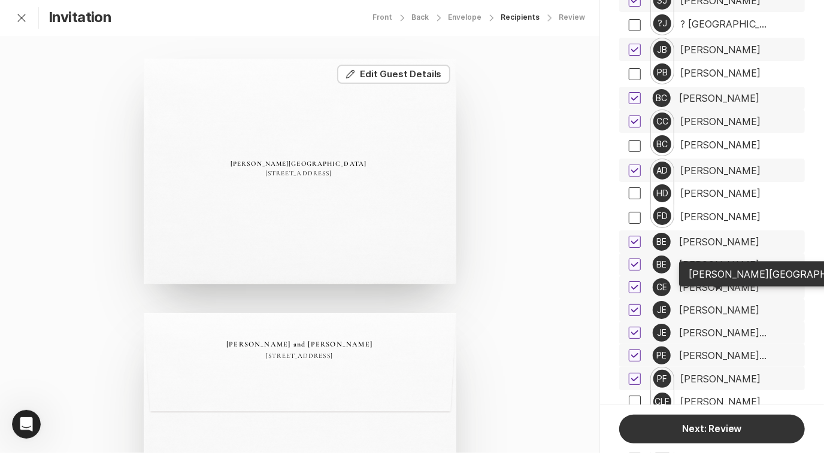
click at [707, 350] on div "[PERSON_NAME][GEOGRAPHIC_DATA]" at bounding box center [724, 355] width 90 height 11
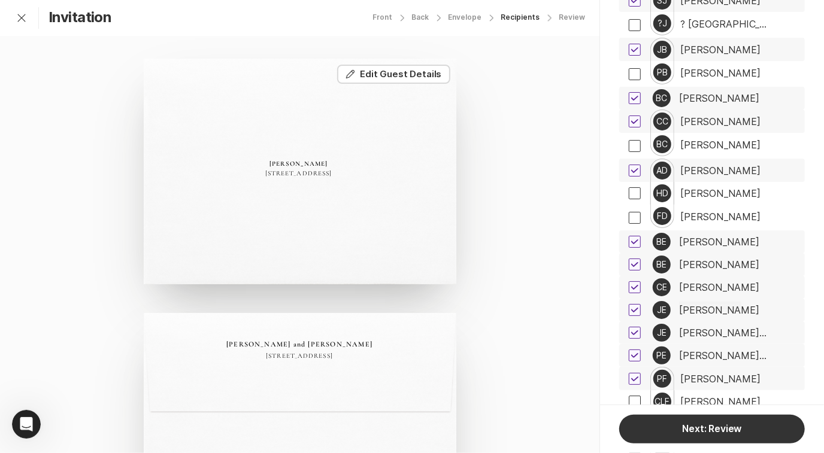
click at [743, 367] on div "PF [PERSON_NAME]" at bounding box center [721, 378] width 162 height 23
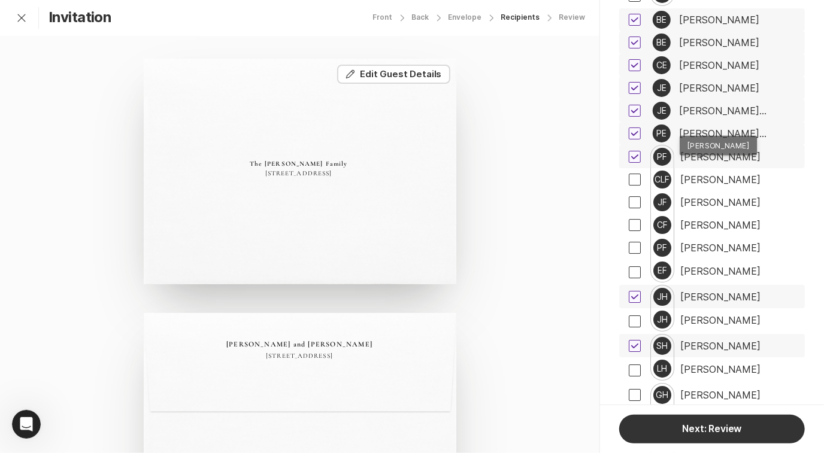
scroll to position [4955, 0]
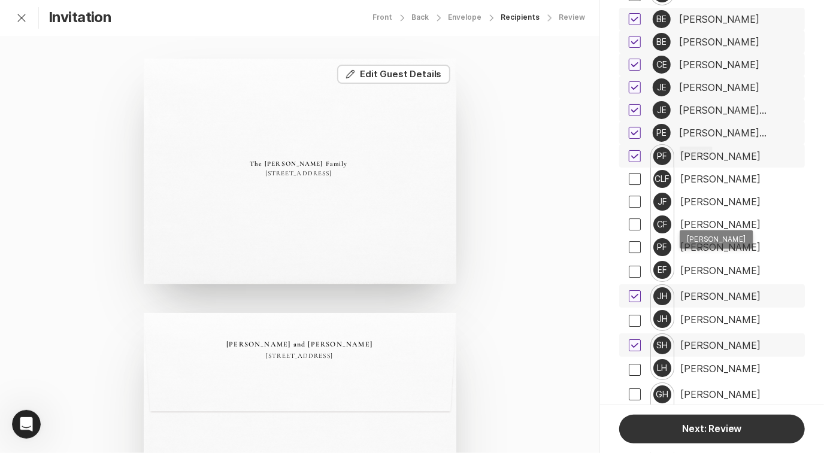
click at [713, 291] on div "[PERSON_NAME]" at bounding box center [720, 296] width 80 height 11
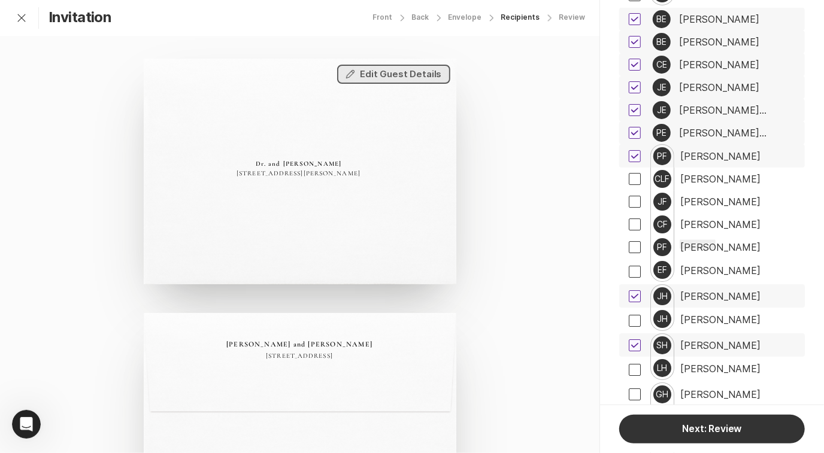
click at [420, 74] on button "Edit Edit Guest Details" at bounding box center [393, 74] width 113 height 19
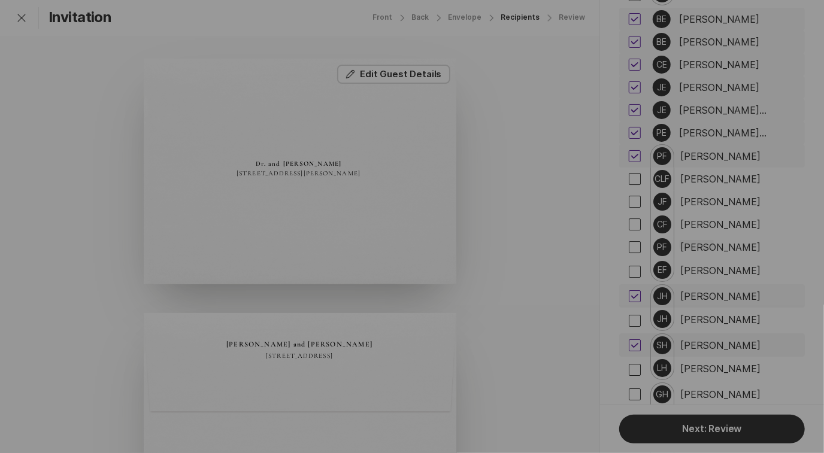
scroll to position [92, 0]
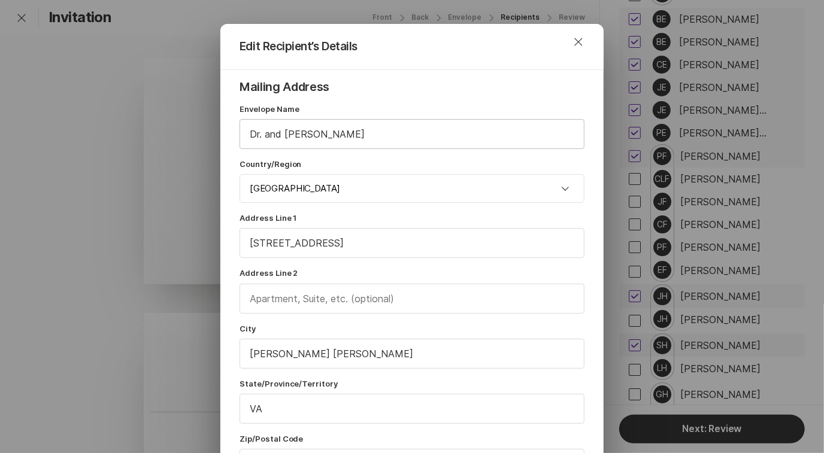
click at [282, 135] on input "Dr. and [PERSON_NAME]" at bounding box center [412, 134] width 344 height 29
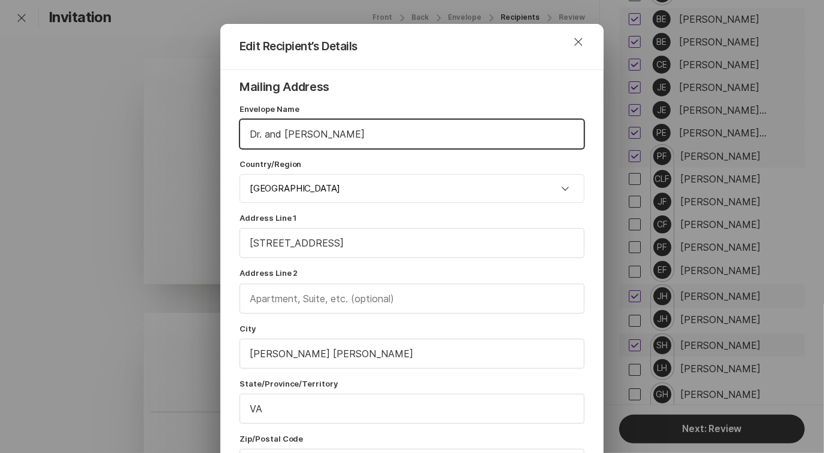
click at [269, 133] on input "Dr. and [PERSON_NAME]" at bounding box center [412, 134] width 344 height 29
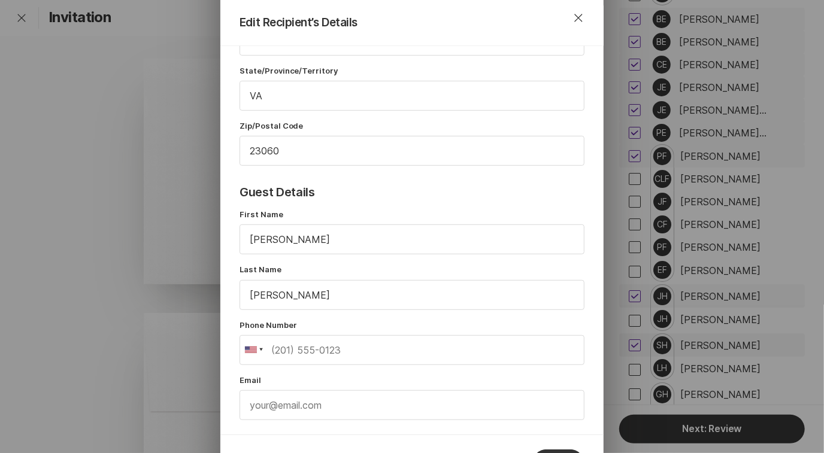
scroll to position [406, 0]
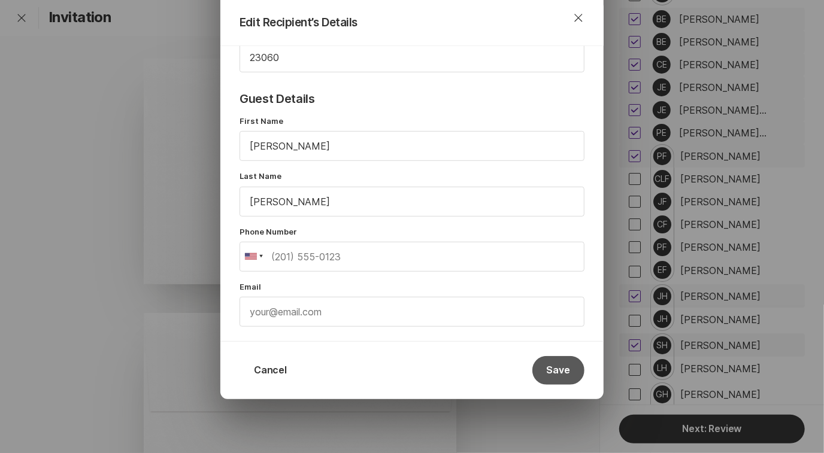
type input "Dr. & [PERSON_NAME]"
click at [551, 363] on button "Save" at bounding box center [558, 370] width 52 height 29
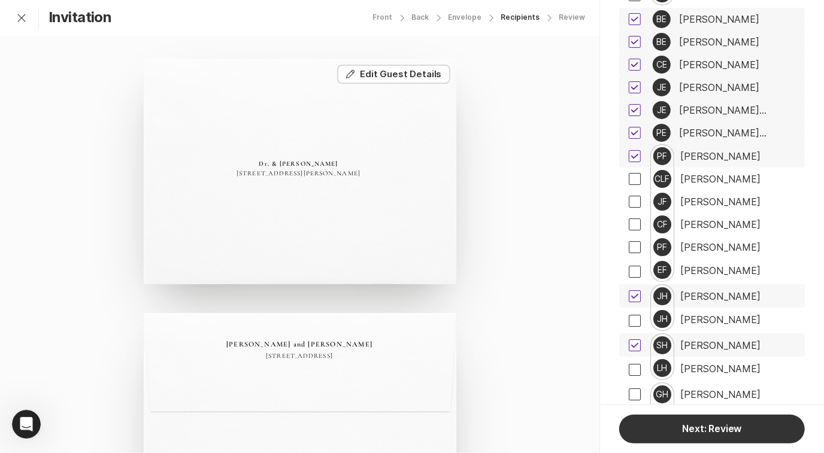
scroll to position [0, 0]
click at [418, 71] on button "Edit Edit Guest Details" at bounding box center [393, 74] width 113 height 19
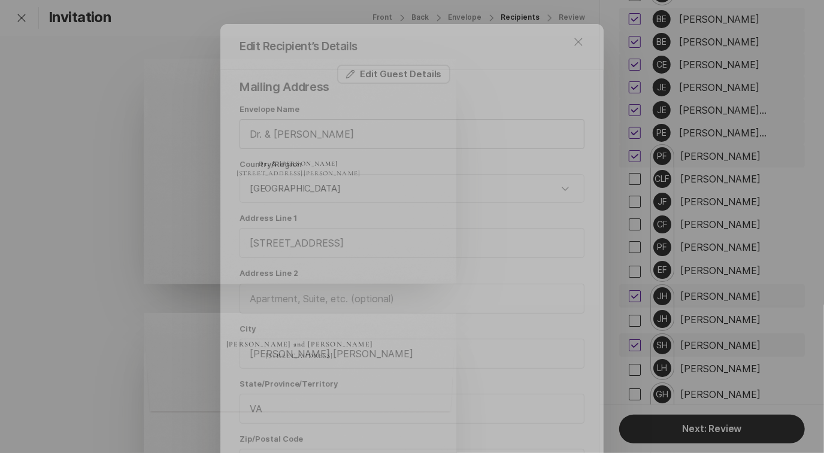
scroll to position [92, 0]
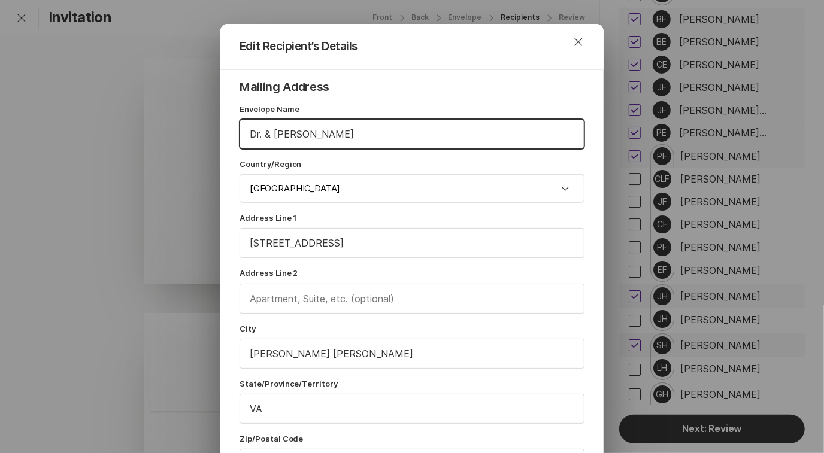
click at [324, 142] on input "Dr. & [PERSON_NAME]" at bounding box center [412, 134] width 344 height 29
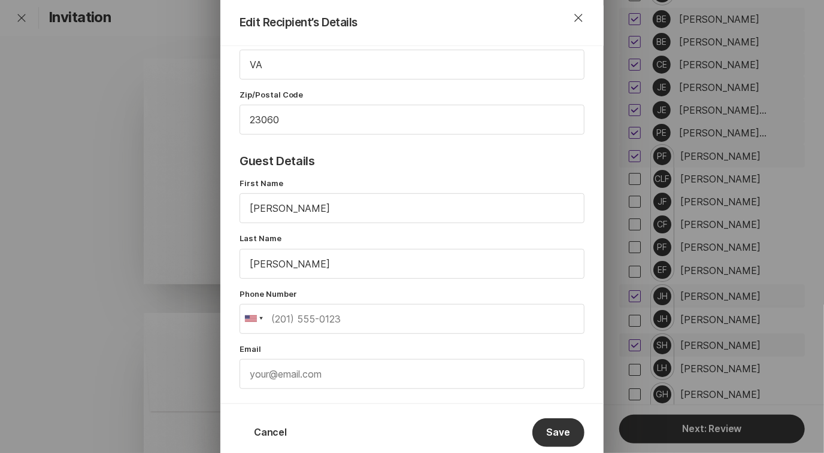
scroll to position [397, 0]
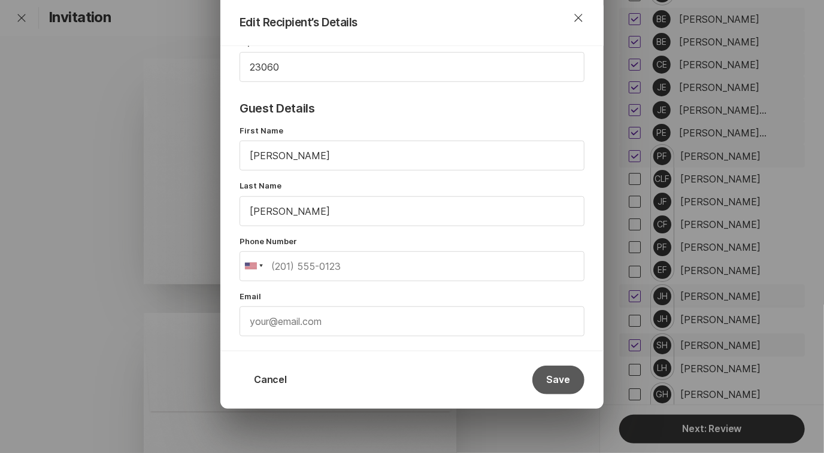
type input "Dr. & [PERSON_NAME]"
click at [546, 376] on button "Save" at bounding box center [558, 380] width 52 height 29
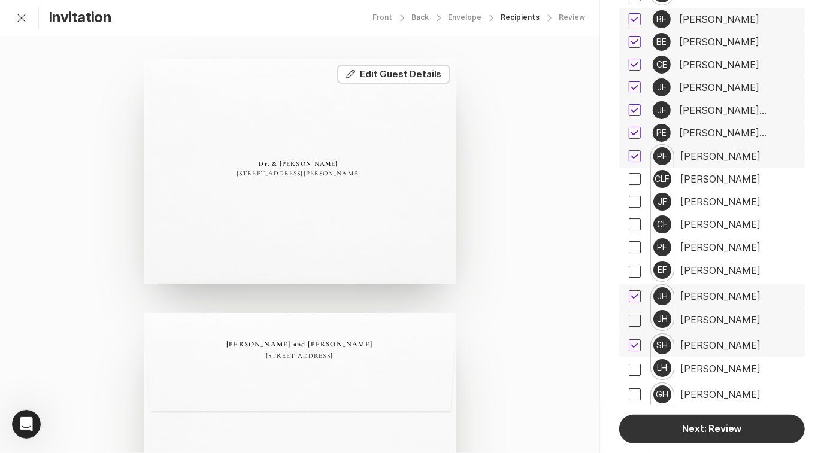
scroll to position [4977, 0]
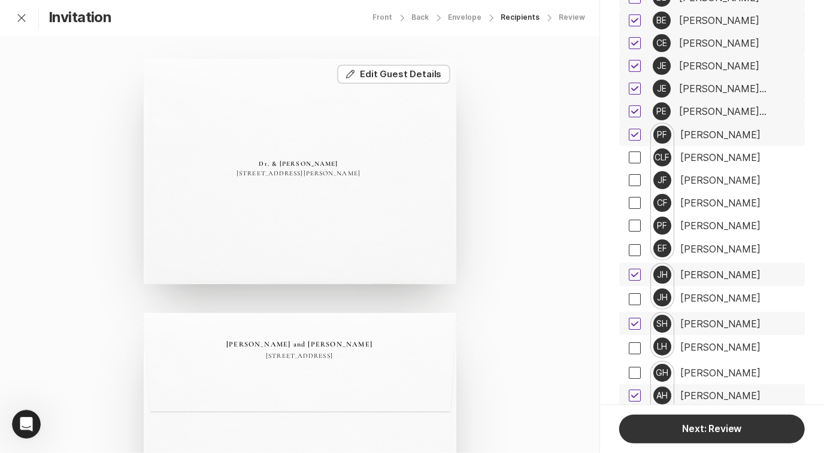
click at [731, 318] on div "[PERSON_NAME]" at bounding box center [720, 323] width 80 height 11
click at [412, 78] on button "Edit Edit Guest Details" at bounding box center [393, 74] width 113 height 19
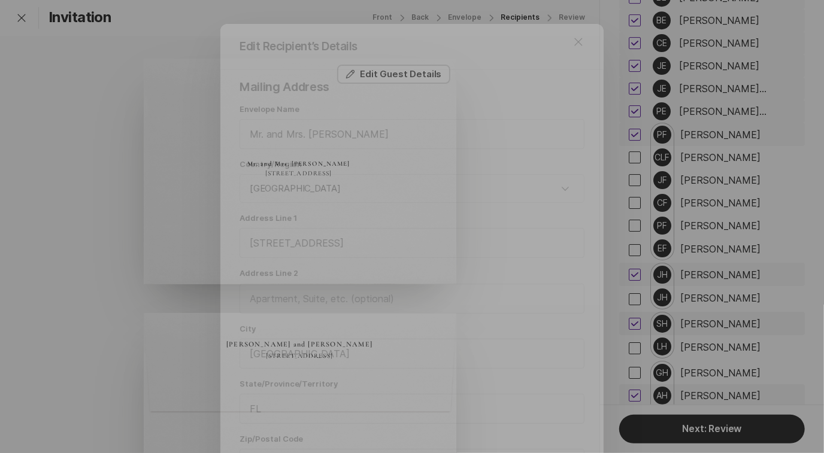
scroll to position [92, 0]
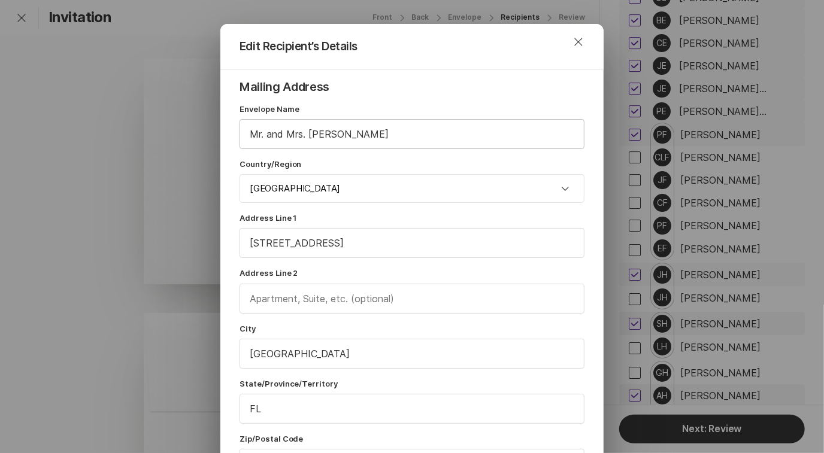
click at [272, 135] on input "Mr. and Mrs. [PERSON_NAME]" at bounding box center [412, 134] width 344 height 29
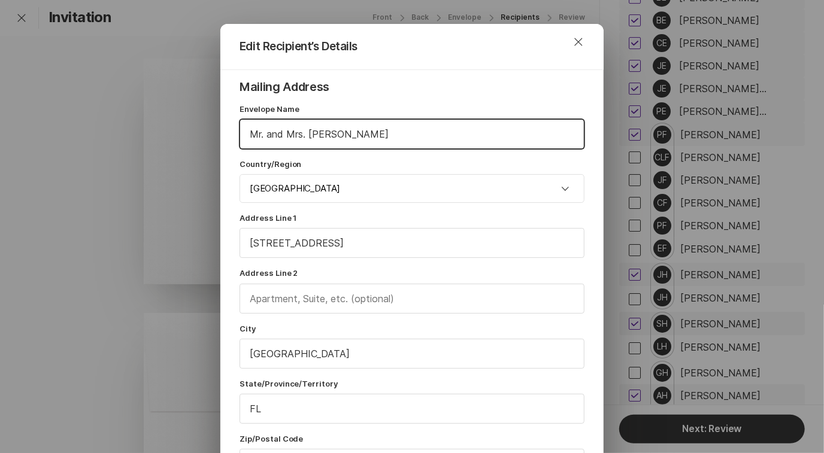
click at [272, 135] on input "Mr. and Mrs. [PERSON_NAME]" at bounding box center [412, 134] width 344 height 29
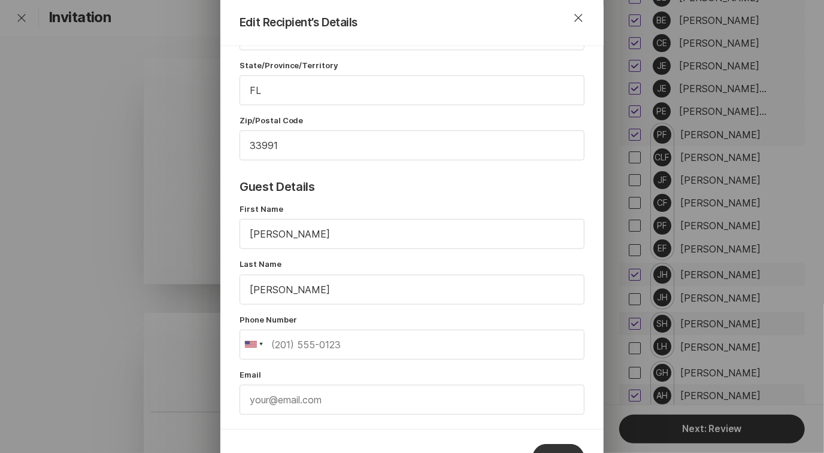
scroll to position [374, 0]
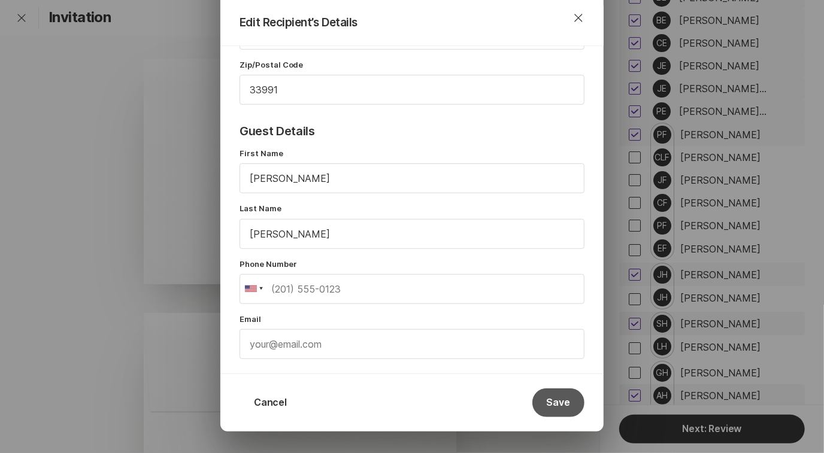
type input "Mr. & Mrs. [PERSON_NAME]"
click at [553, 396] on button "Save" at bounding box center [558, 402] width 52 height 29
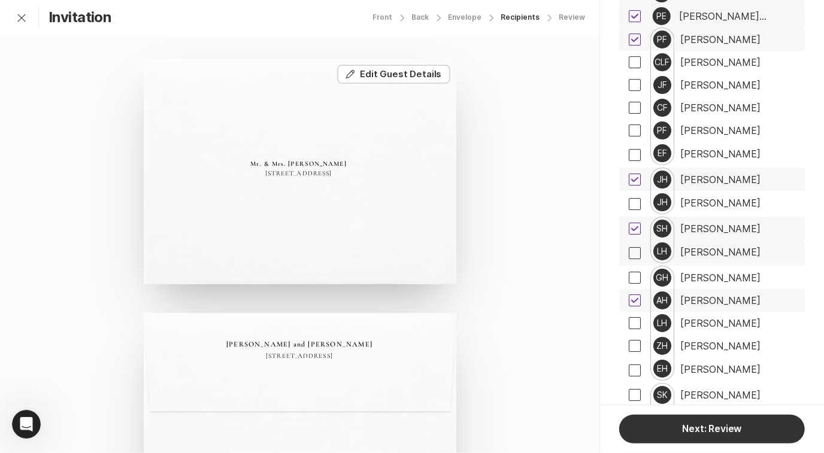
scroll to position [5090, 0]
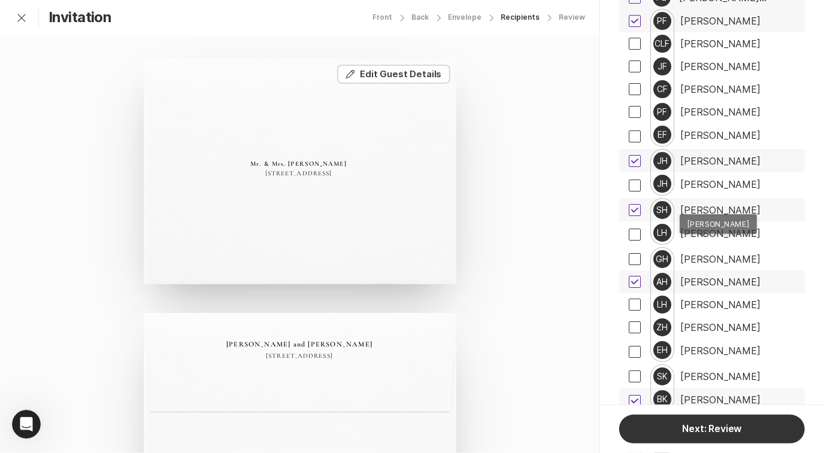
click at [736, 277] on div "[PERSON_NAME]" at bounding box center [720, 282] width 80 height 11
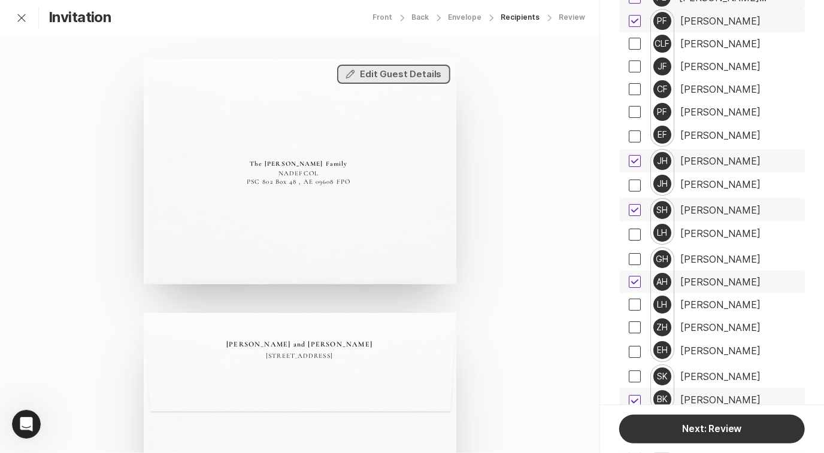
click at [418, 78] on button "Edit Edit Guest Details" at bounding box center [393, 74] width 113 height 19
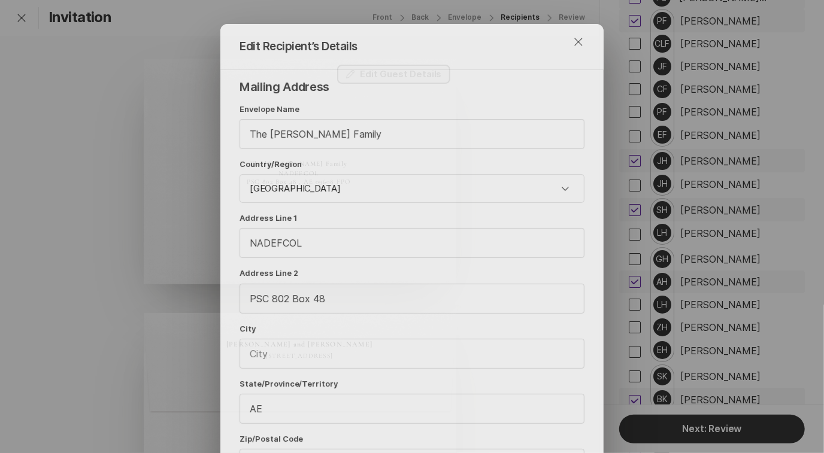
scroll to position [92, 0]
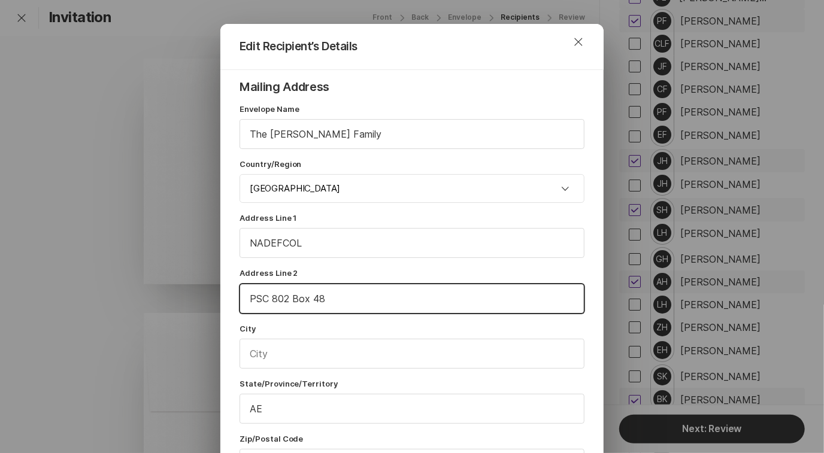
click at [335, 291] on input "PSC 802 Box 48" at bounding box center [412, 298] width 344 height 29
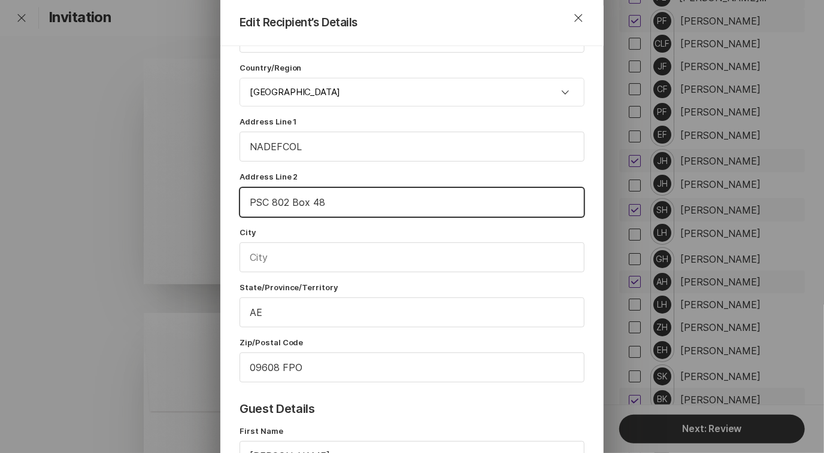
scroll to position [144, 0]
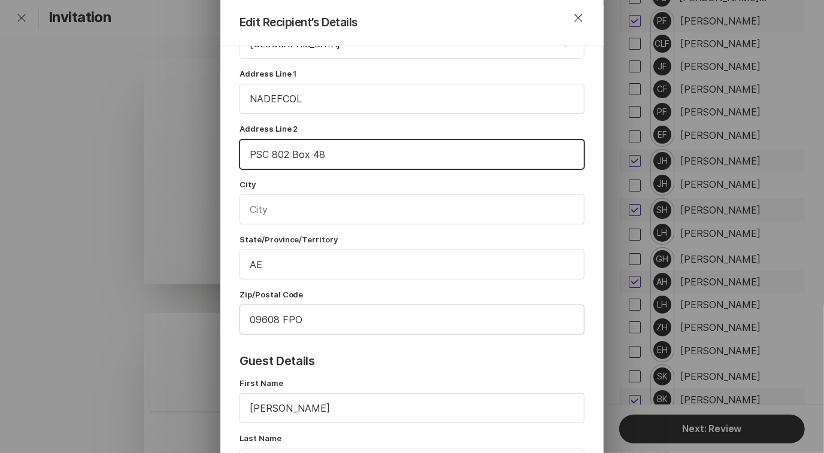
click at [241, 320] on input "09608 FPO" at bounding box center [412, 319] width 344 height 29
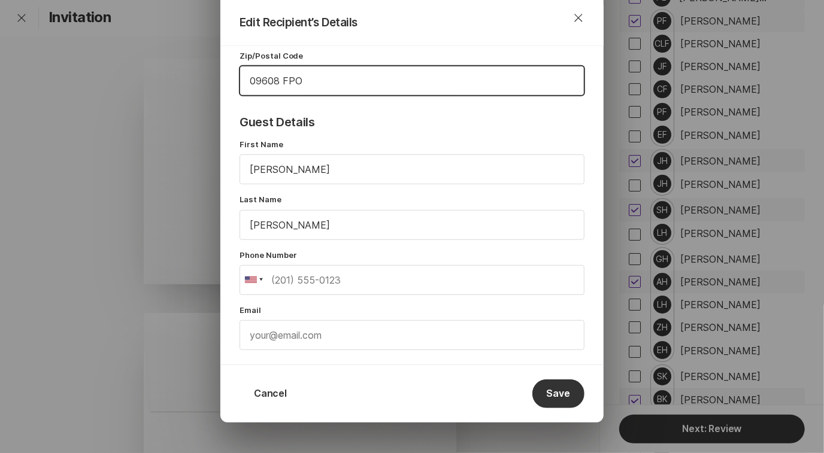
scroll to position [386, 0]
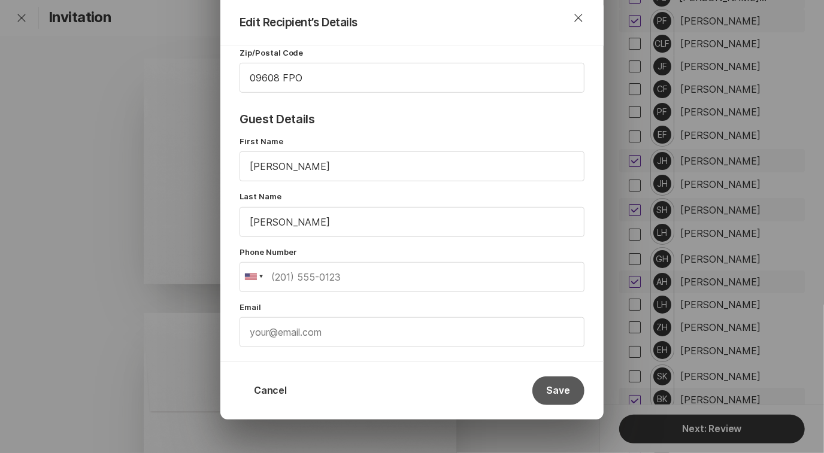
click at [557, 390] on button "Save" at bounding box center [558, 390] width 52 height 29
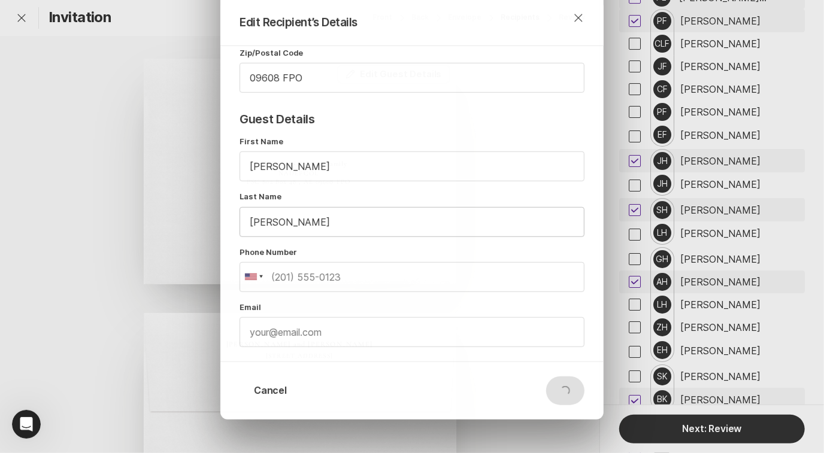
scroll to position [0, 0]
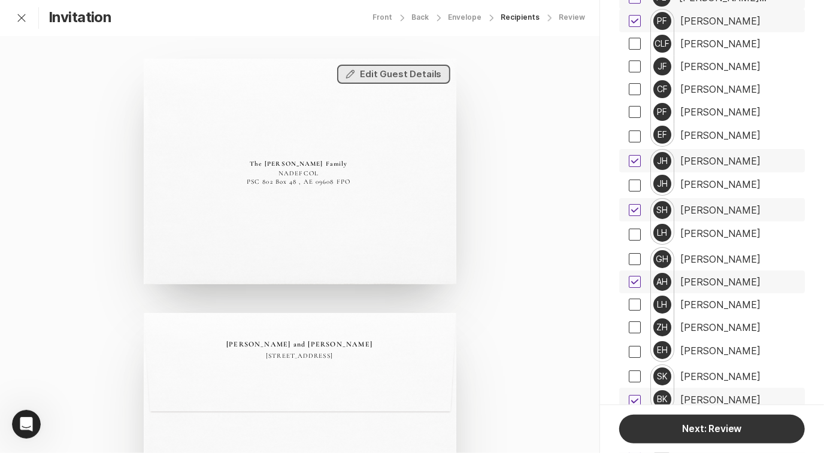
click at [418, 82] on button "Edit Edit Guest Details" at bounding box center [393, 74] width 113 height 19
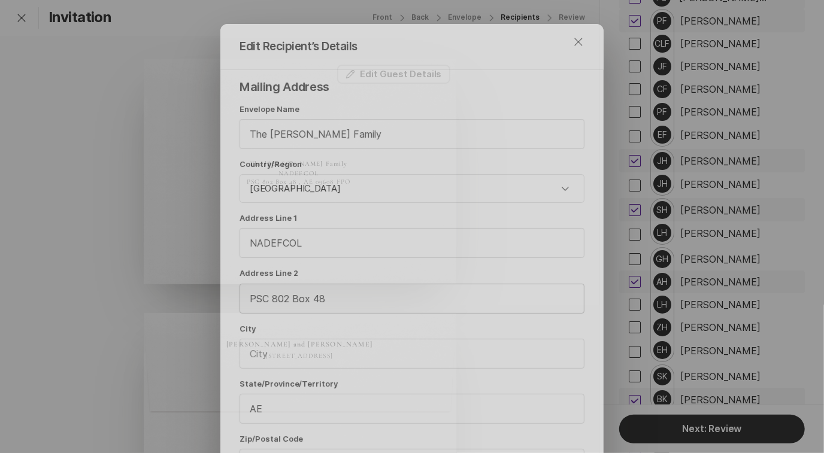
scroll to position [92, 0]
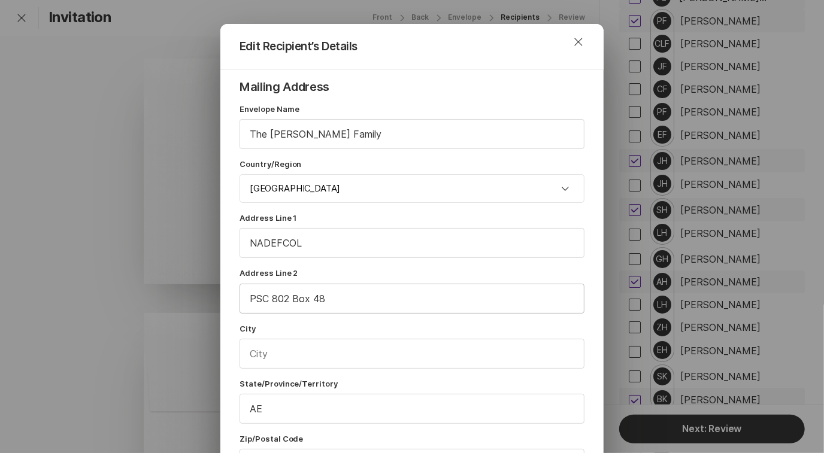
click at [336, 297] on input "PSC 802 Box 48" at bounding box center [412, 298] width 344 height 29
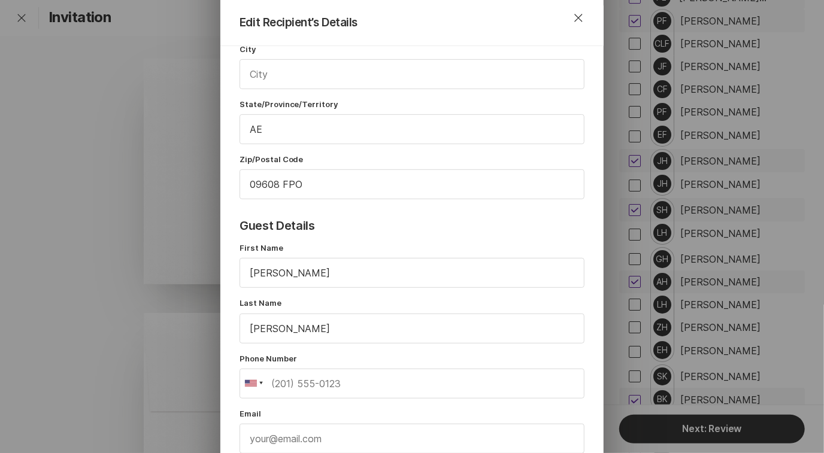
scroll to position [406, 0]
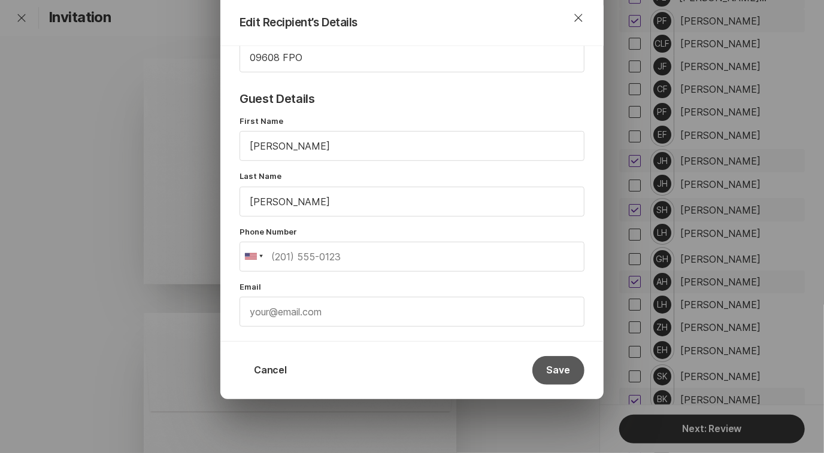
click at [561, 363] on button "Save" at bounding box center [558, 370] width 52 height 29
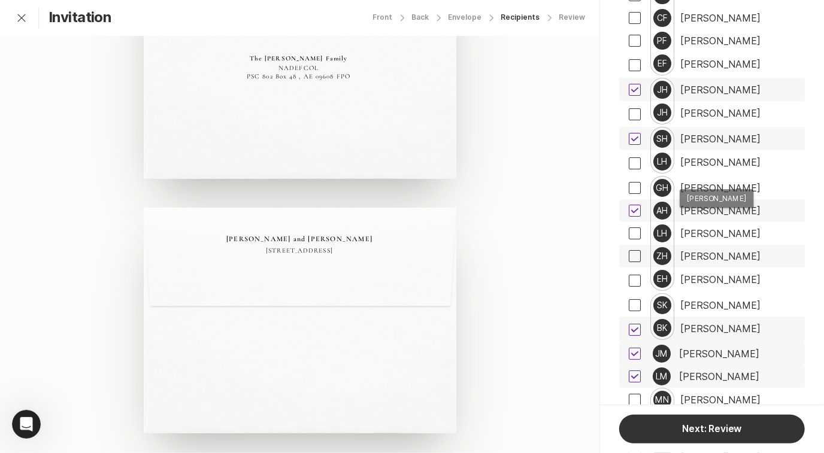
scroll to position [5168, 0]
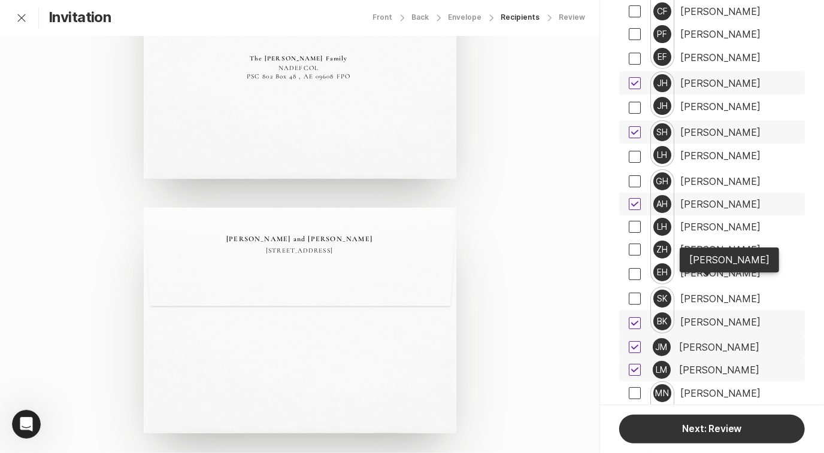
click at [709, 317] on div "[PERSON_NAME]" at bounding box center [720, 322] width 80 height 11
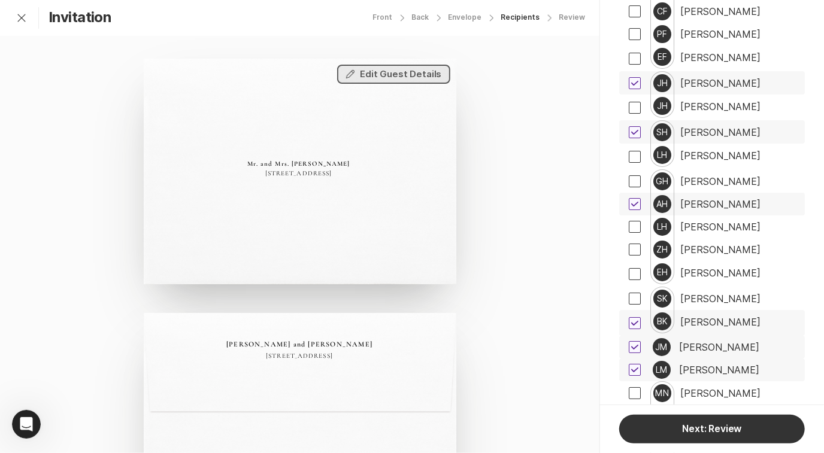
click at [383, 75] on button "Edit Edit Guest Details" at bounding box center [393, 74] width 113 height 19
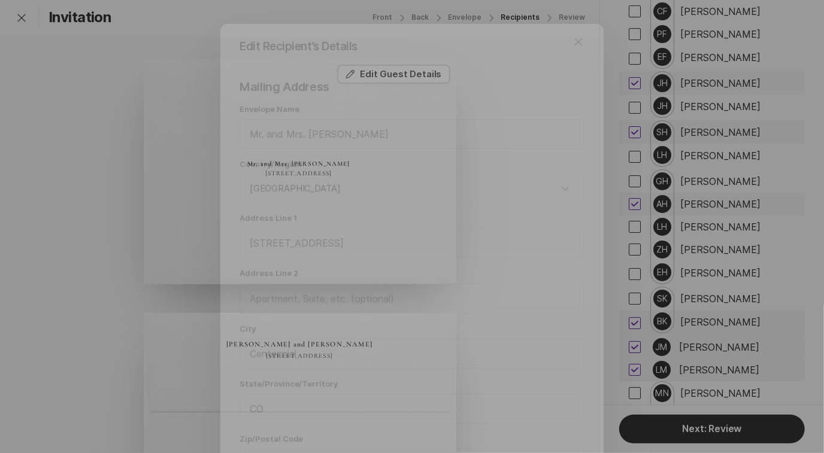
scroll to position [92, 0]
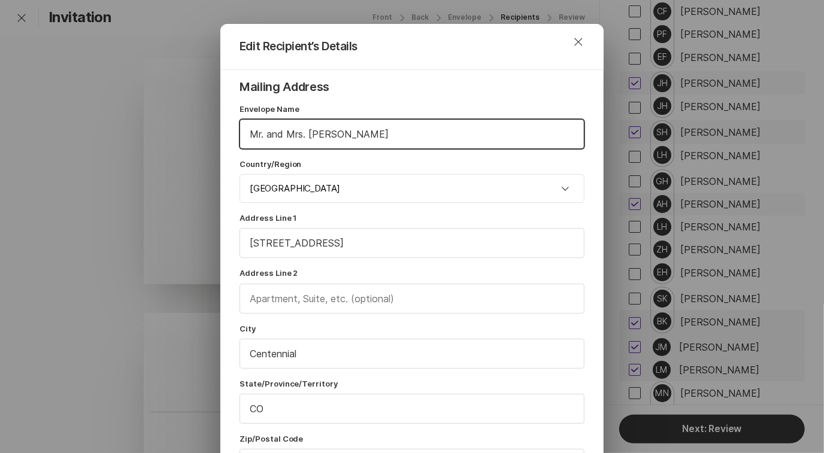
click at [274, 135] on input "Mr. and Mrs. [PERSON_NAME]" at bounding box center [412, 134] width 344 height 29
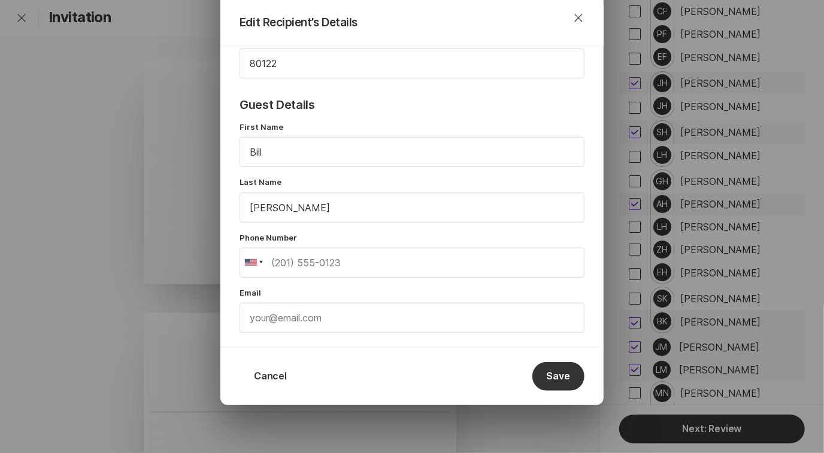
scroll to position [406, 0]
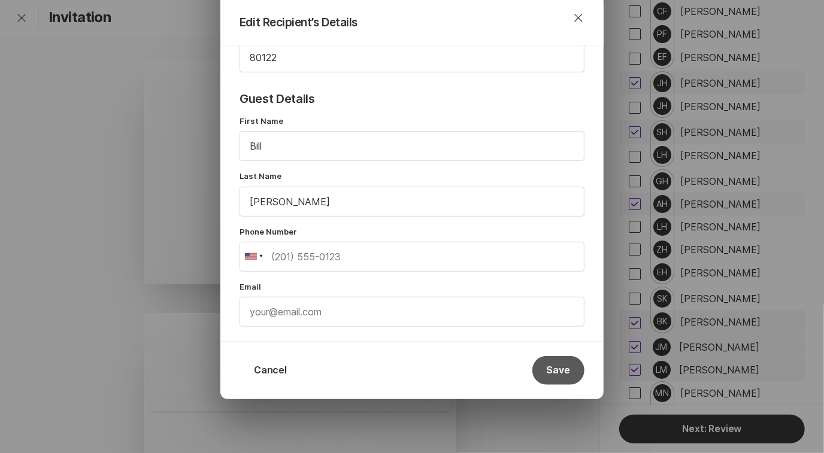
type input "Mr. & Mrs. [PERSON_NAME]"
click at [560, 367] on button "Save" at bounding box center [558, 370] width 52 height 29
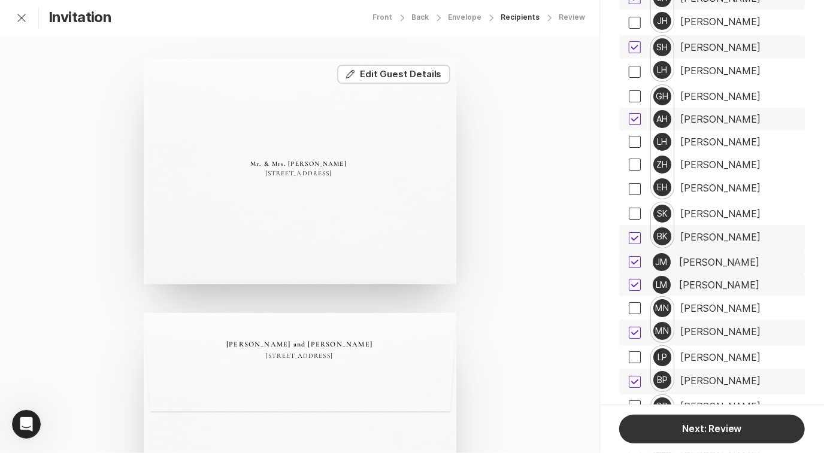
scroll to position [5254, 0]
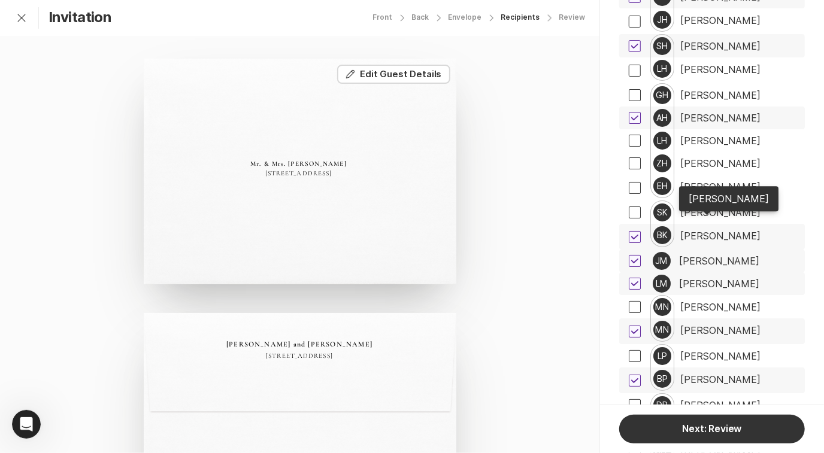
click at [713, 256] on div "[PERSON_NAME]" at bounding box center [719, 261] width 80 height 11
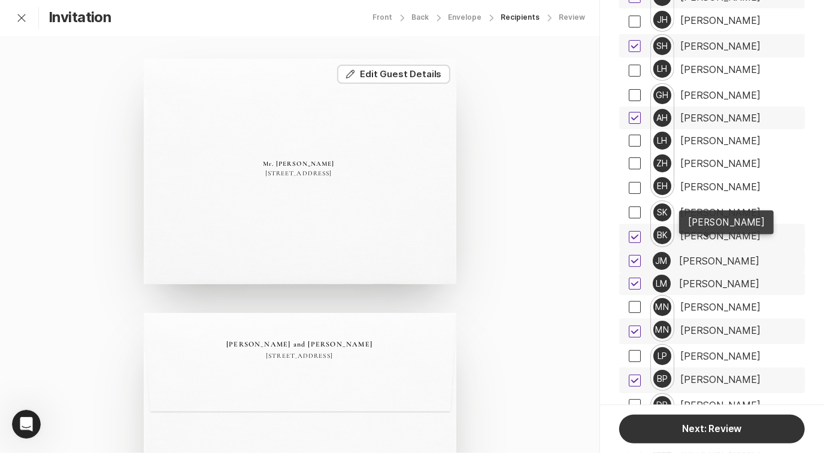
click at [722, 278] on div "[PERSON_NAME]" at bounding box center [719, 283] width 80 height 11
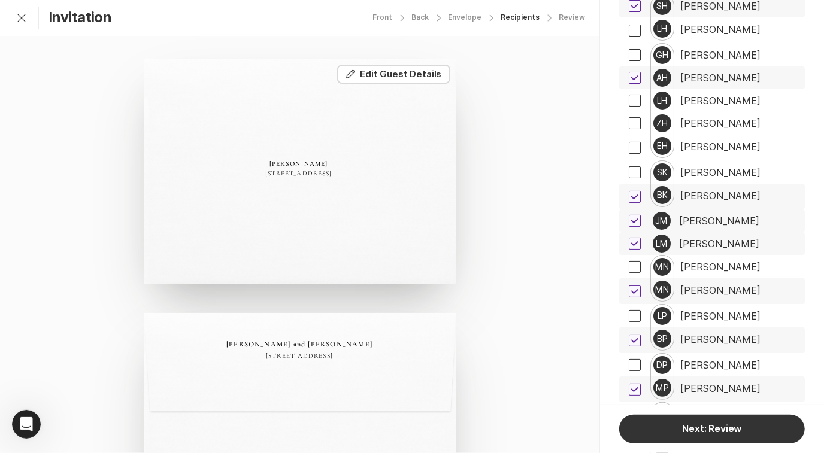
scroll to position [5296, 0]
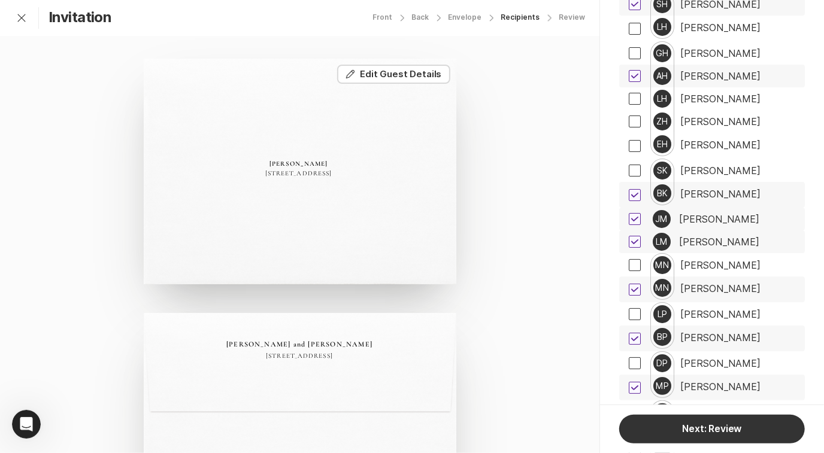
click at [724, 283] on div "[PERSON_NAME]" at bounding box center [720, 288] width 80 height 11
click at [426, 78] on button "Edit Edit Guest Details" at bounding box center [393, 74] width 113 height 19
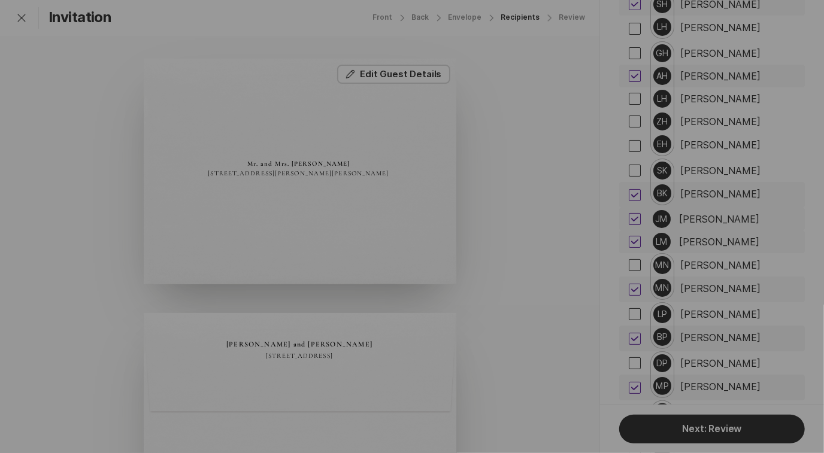
scroll to position [92, 0]
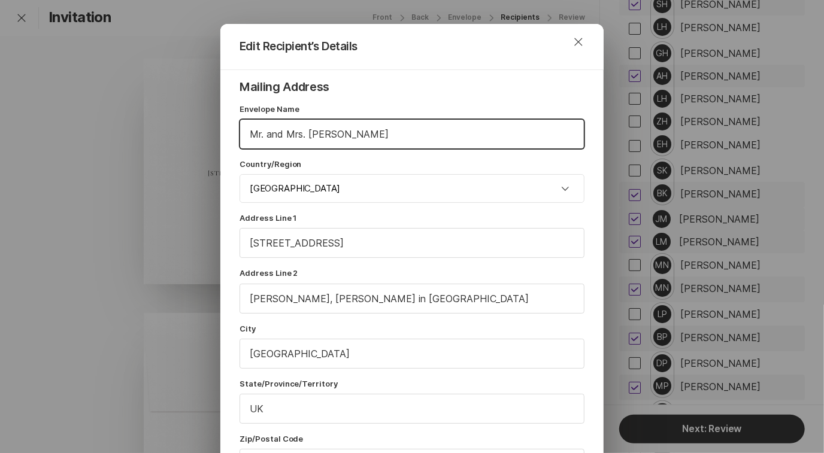
click at [271, 135] on input "Mr. and Mrs. [PERSON_NAME]" at bounding box center [412, 134] width 344 height 29
